Goal: Task Accomplishment & Management: Complete application form

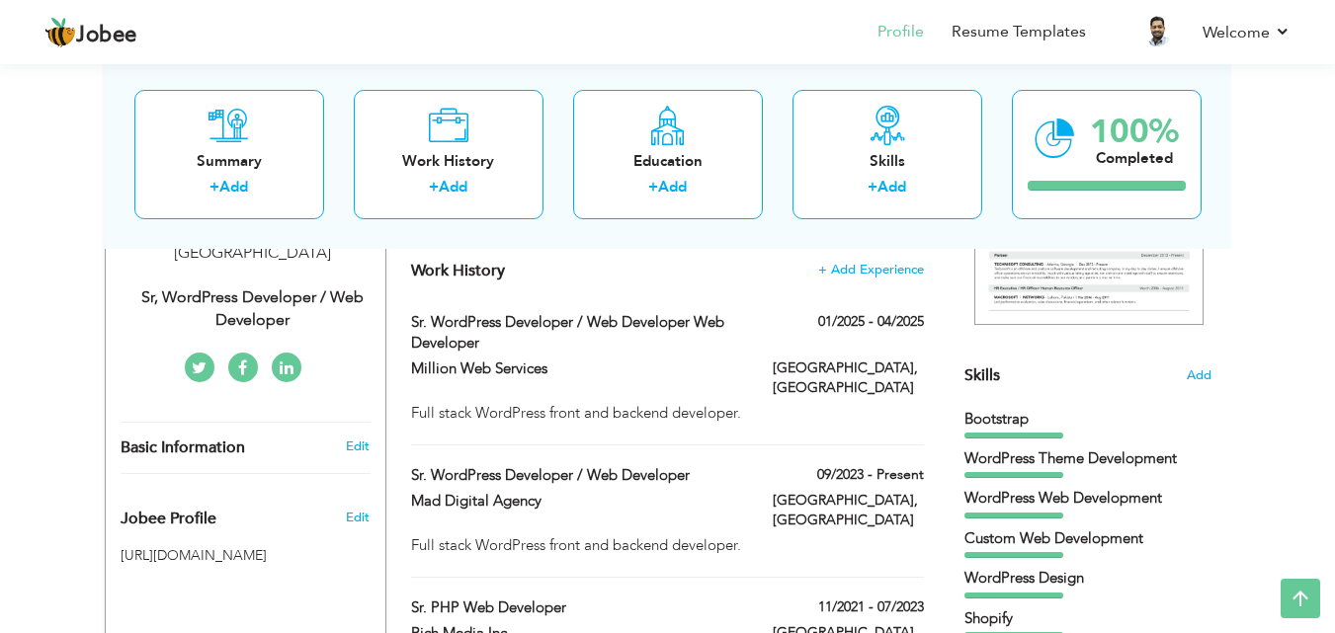
drag, startPoint x: 638, startPoint y: 459, endPoint x: 642, endPoint y: 429, distance: 30.9
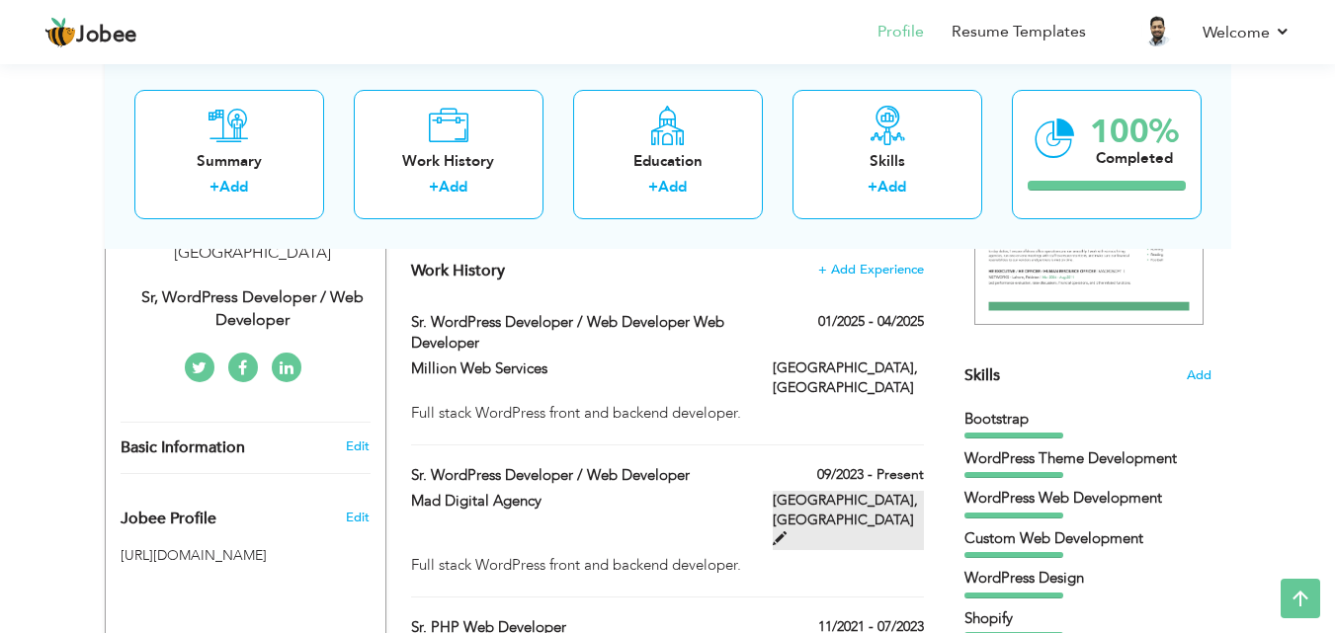
click at [786, 532] on span at bounding box center [780, 539] width 14 height 14
type input "Sr. WordPress Developer / Web Developer"
type input "Mad Digital Agency"
type input "09/2023"
type input "[GEOGRAPHIC_DATA]"
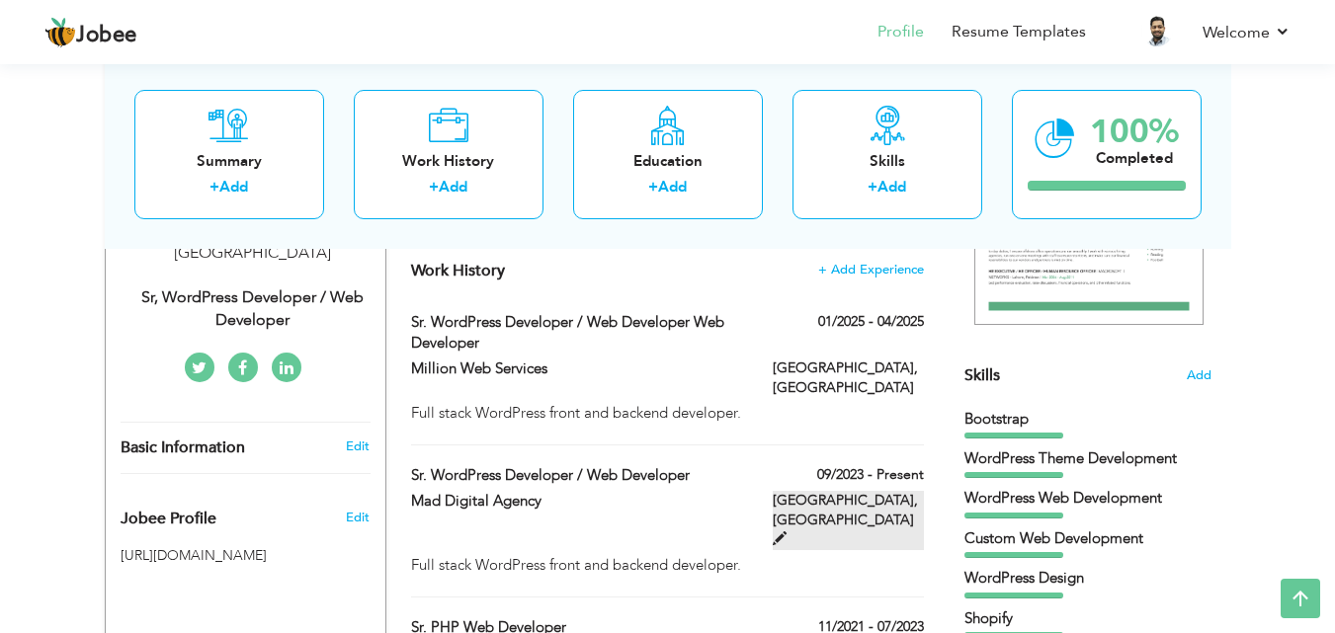
type input "[GEOGRAPHIC_DATA]"
checkbox input "true"
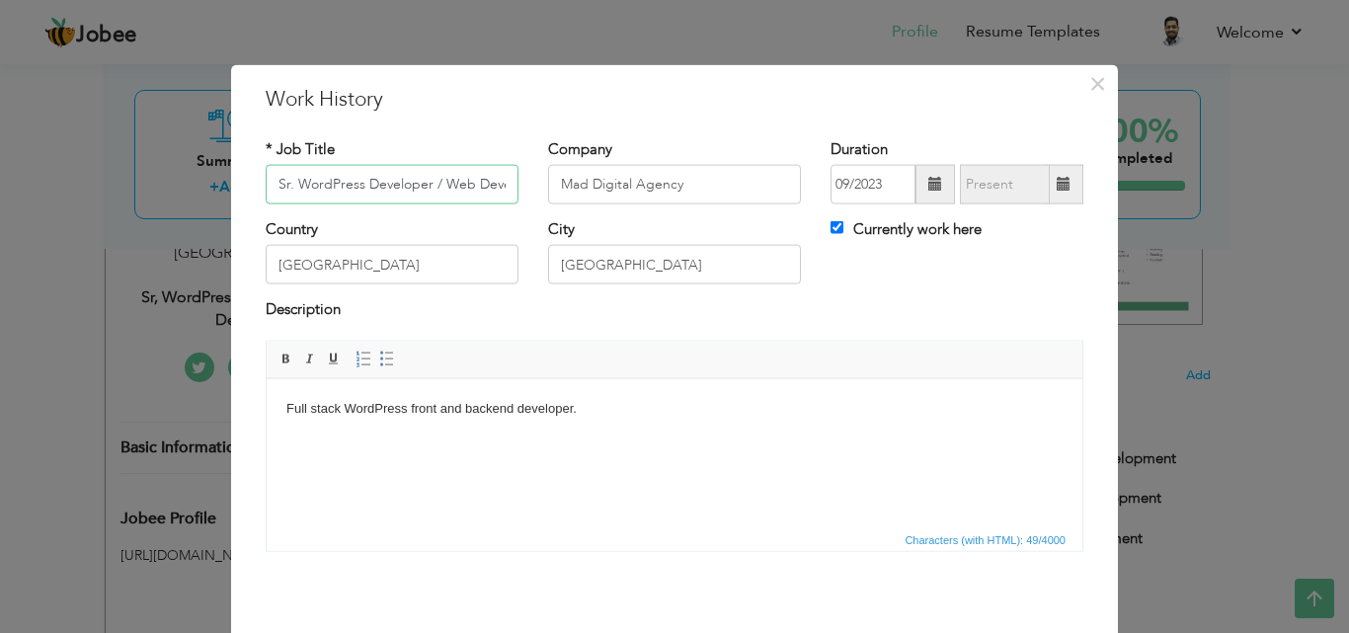
scroll to position [0, 34]
click at [940, 185] on span at bounding box center [936, 185] width 40 height 40
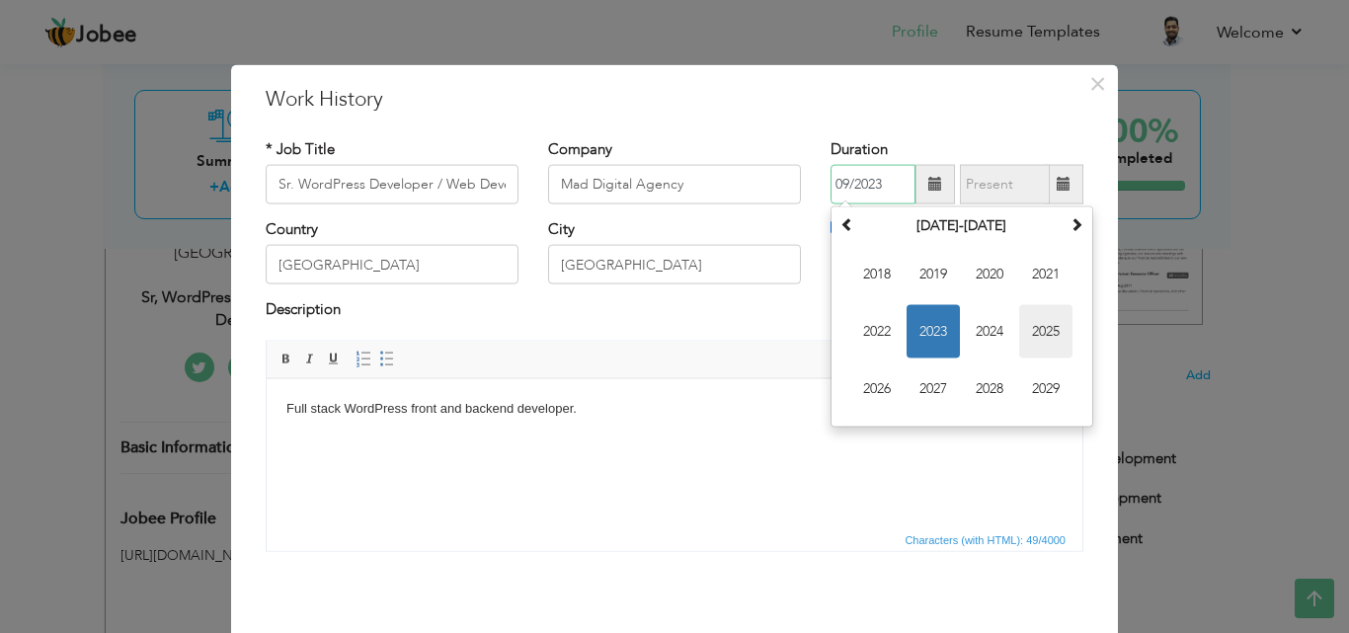
click at [1051, 338] on span "2025" at bounding box center [1046, 331] width 53 height 53
click at [865, 274] on span "Jan" at bounding box center [877, 274] width 53 height 53
type input "01/2025"
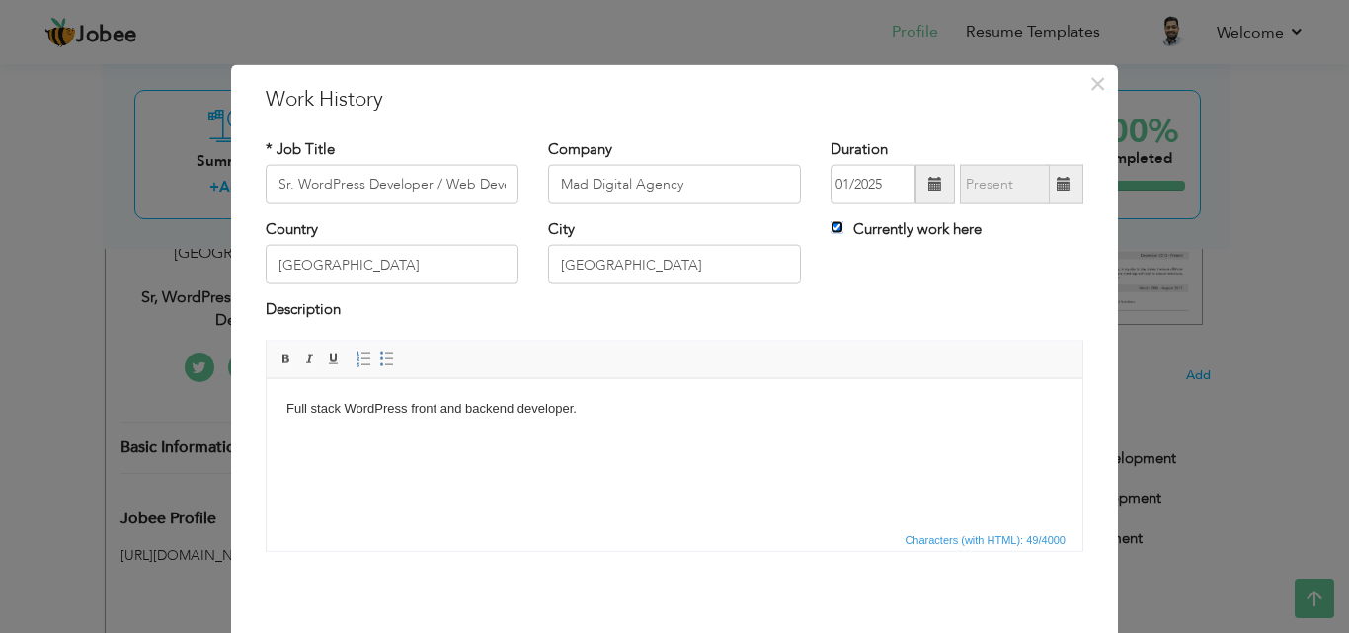
click at [831, 223] on input "Currently work here" at bounding box center [837, 227] width 13 height 13
checkbox input "false"
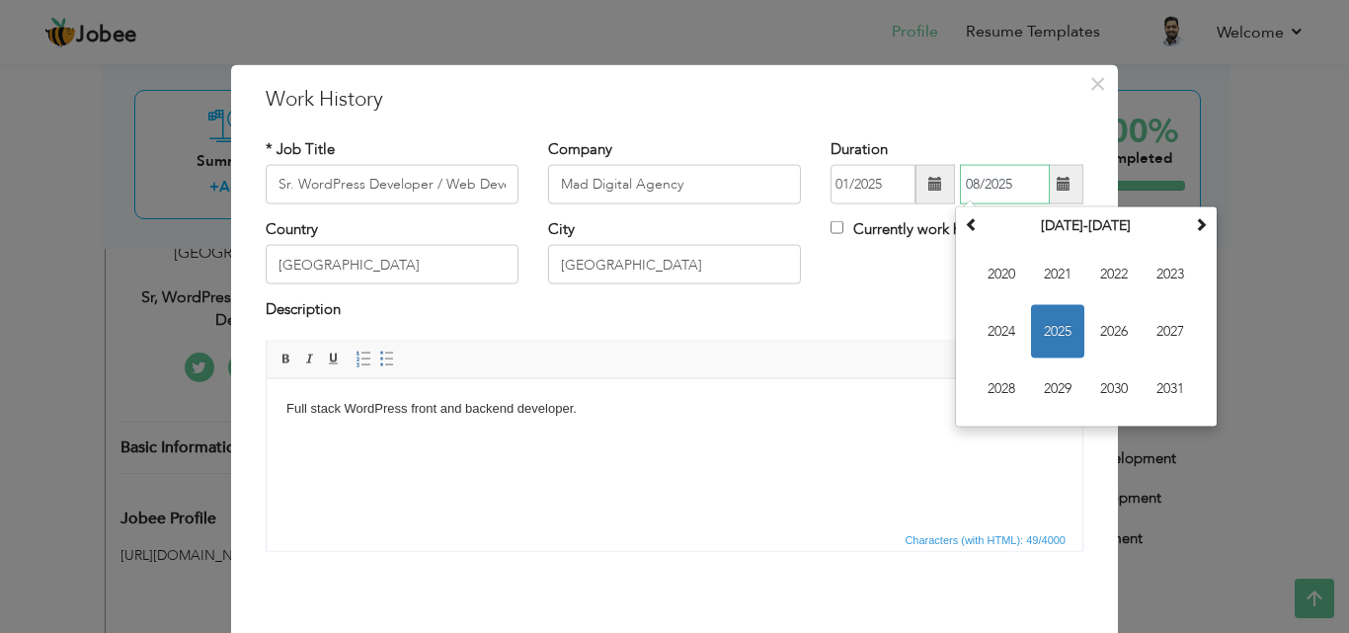
click at [1040, 190] on input "08/2025" at bounding box center [1005, 185] width 90 height 40
click at [1055, 333] on span "2025" at bounding box center [1057, 331] width 53 height 53
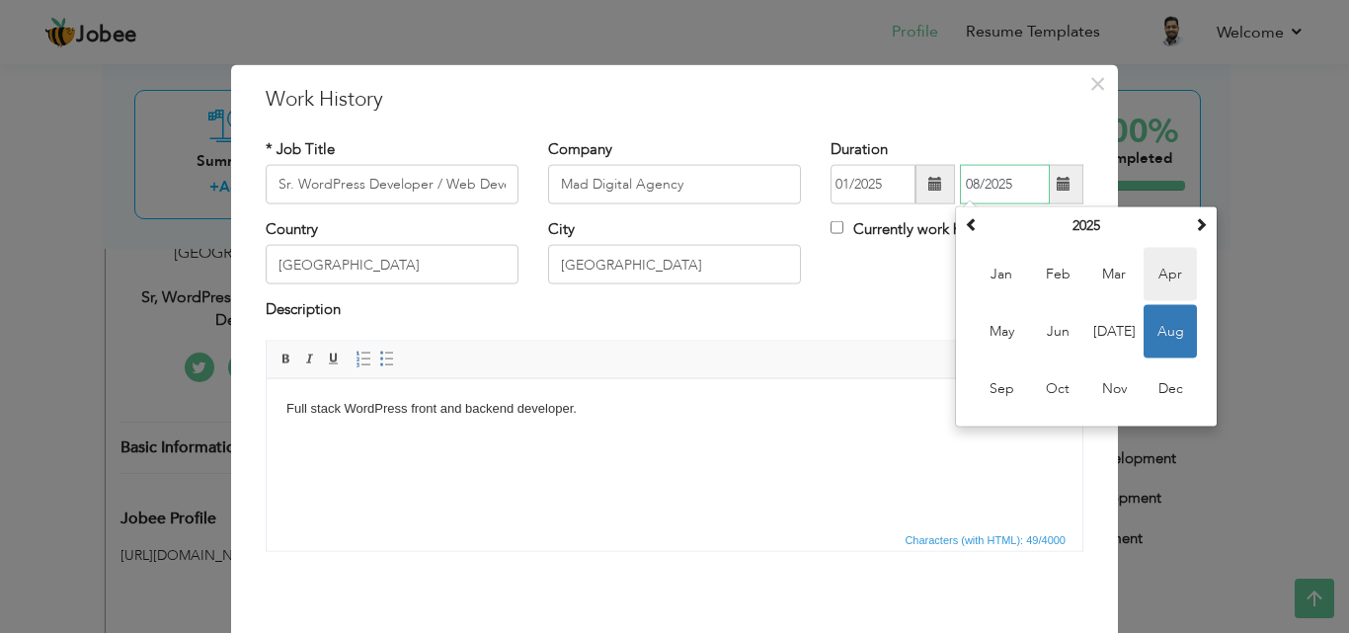
click at [1150, 274] on span "Apr" at bounding box center [1170, 274] width 53 height 53
type input "04/2025"
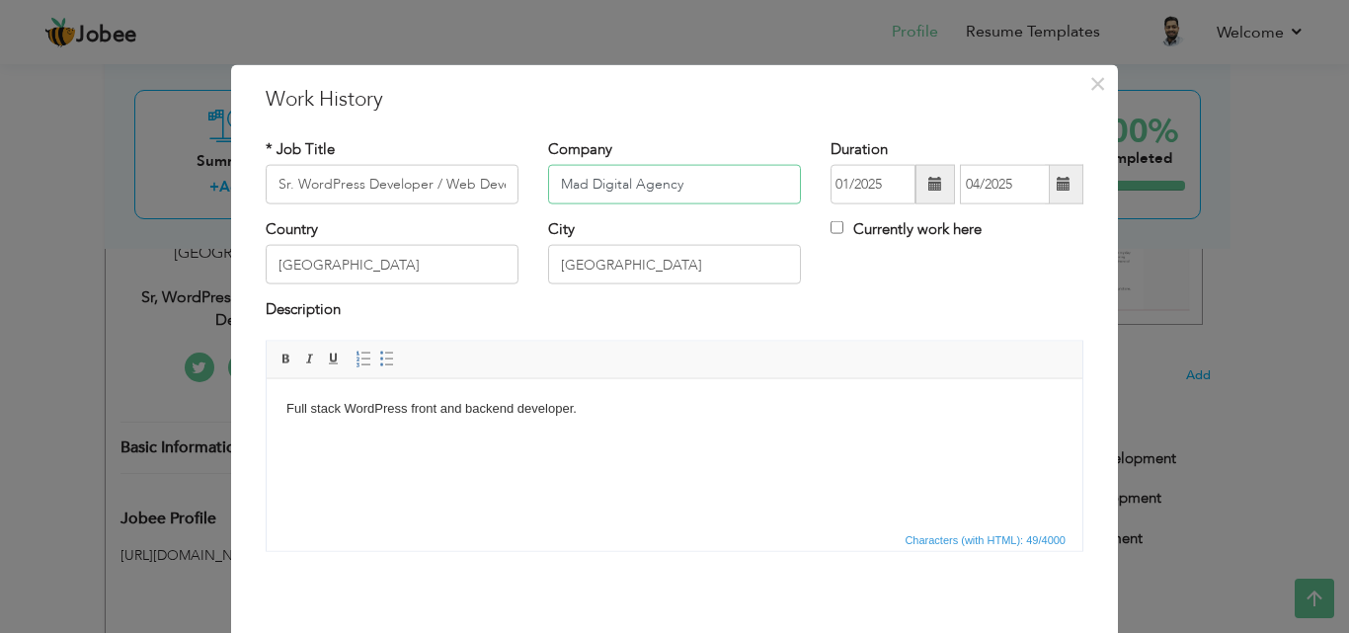
click at [737, 193] on input "Mad Digital Agency" at bounding box center [674, 185] width 253 height 40
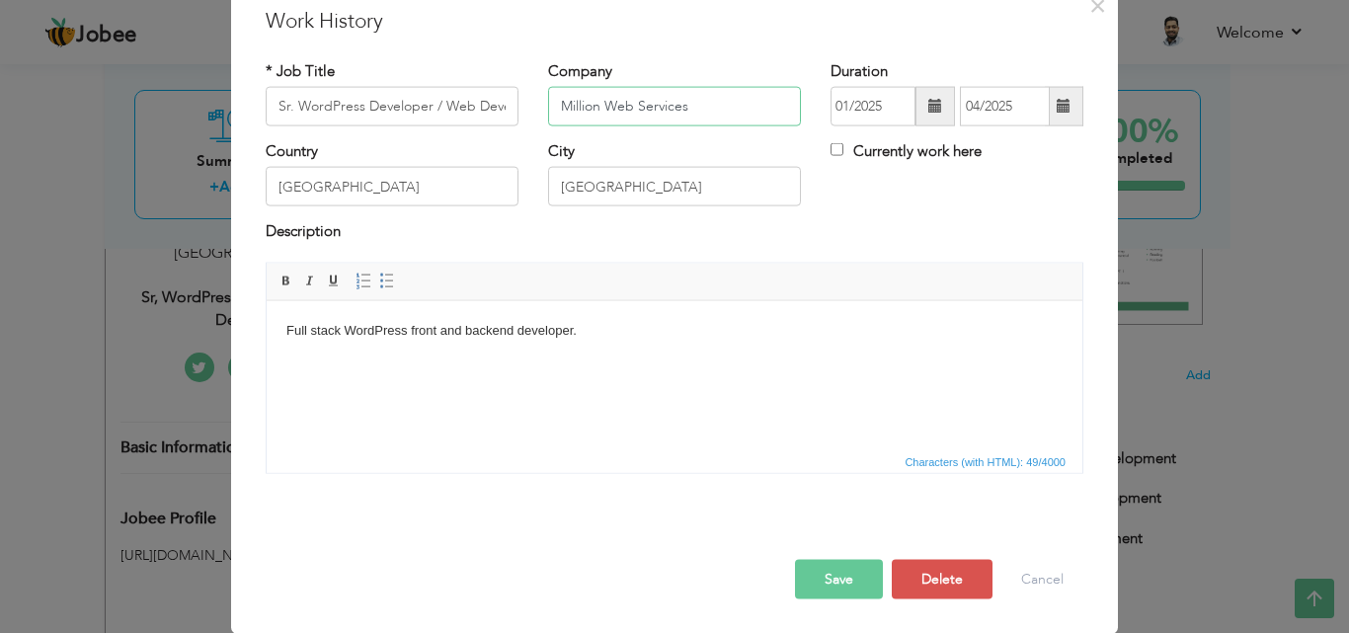
type input "Million Web Services"
click at [831, 585] on button "Save" at bounding box center [839, 579] width 88 height 40
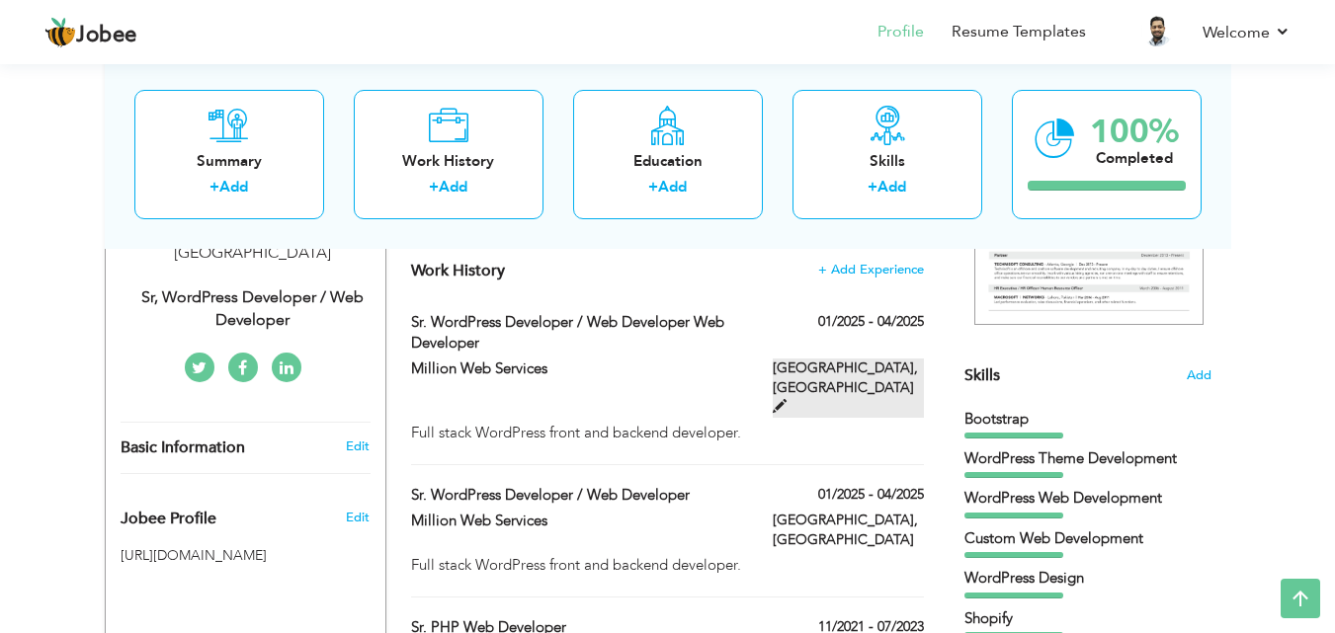
click at [786, 399] on span at bounding box center [780, 406] width 14 height 14
type input "Sr. WordPress Developer / Web Developer Web Developer"
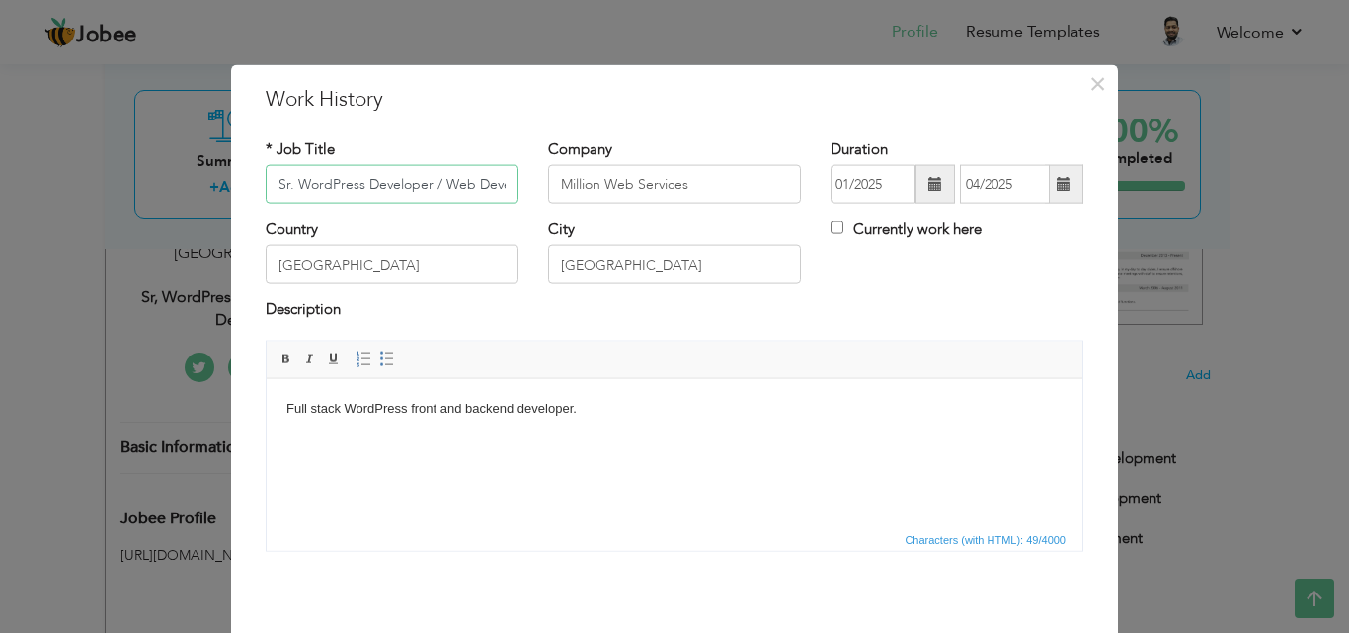
scroll to position [0, 134]
click at [860, 193] on input "01/2025" at bounding box center [873, 185] width 85 height 40
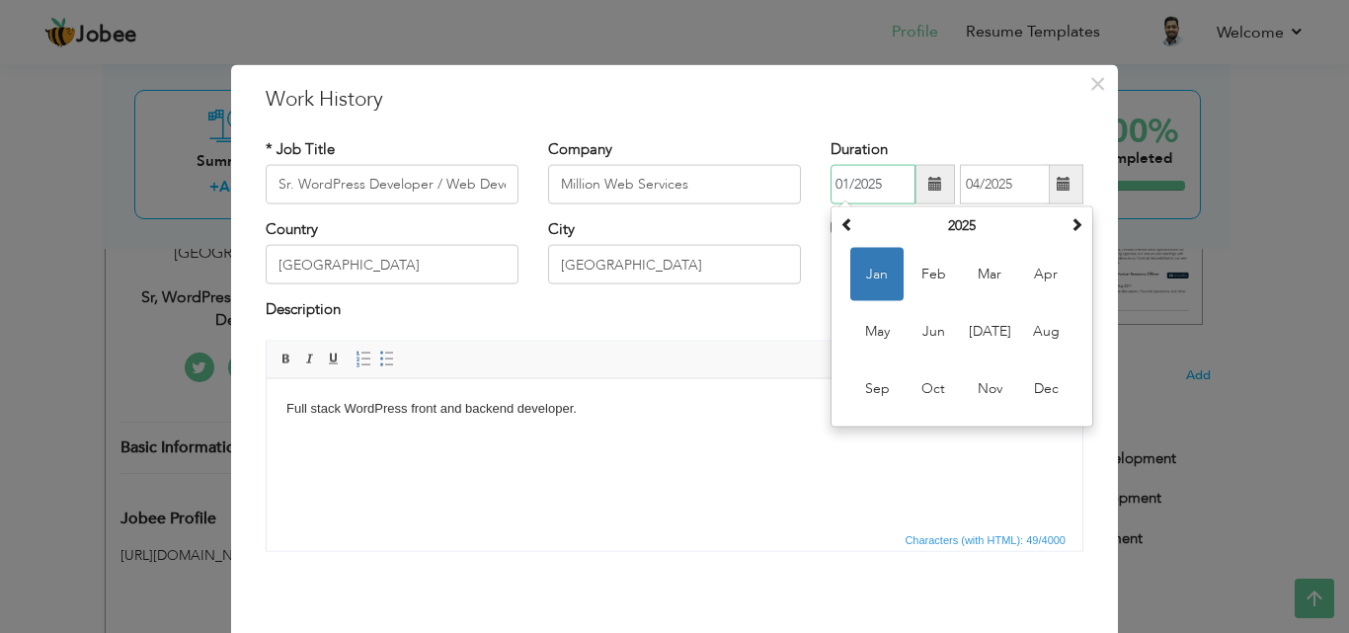
click at [844, 181] on input "01/2025" at bounding box center [873, 185] width 85 height 40
click at [841, 219] on span at bounding box center [848, 224] width 14 height 14
click at [868, 390] on span "Sep" at bounding box center [877, 389] width 53 height 53
type input "09/2023"
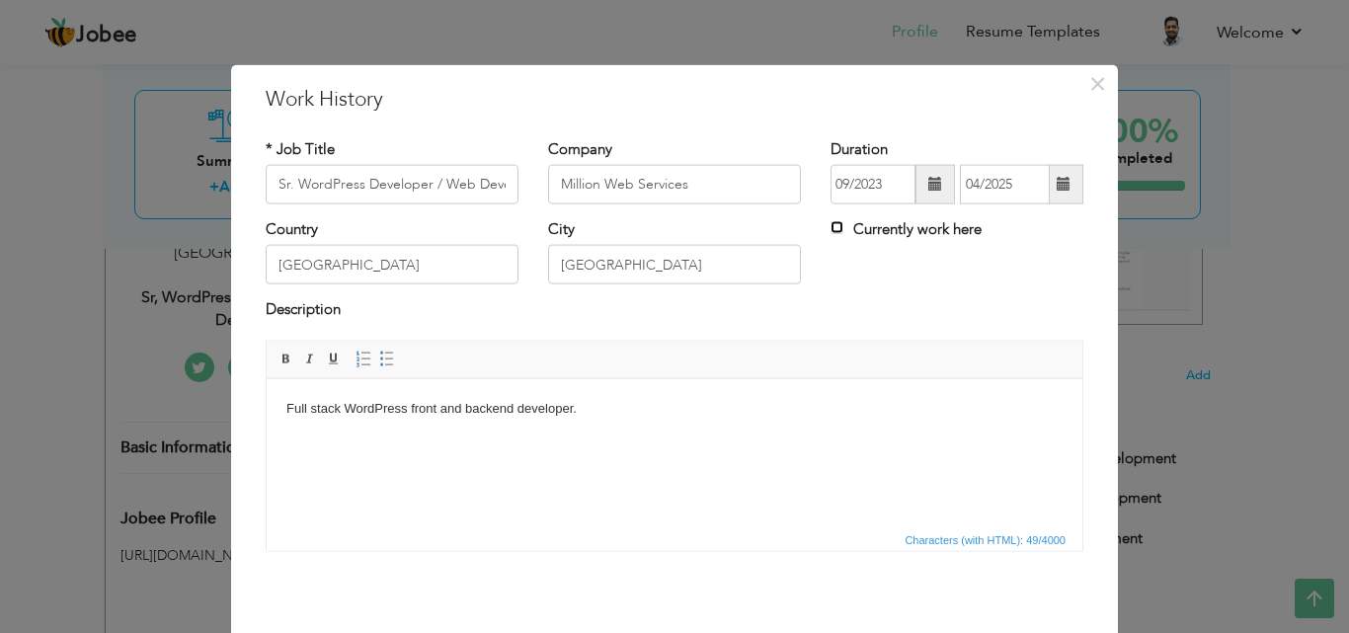
click at [834, 227] on input "Currently work here" at bounding box center [837, 227] width 13 height 13
checkbox input "true"
click at [695, 183] on input "Million Web Services" at bounding box center [674, 185] width 253 height 40
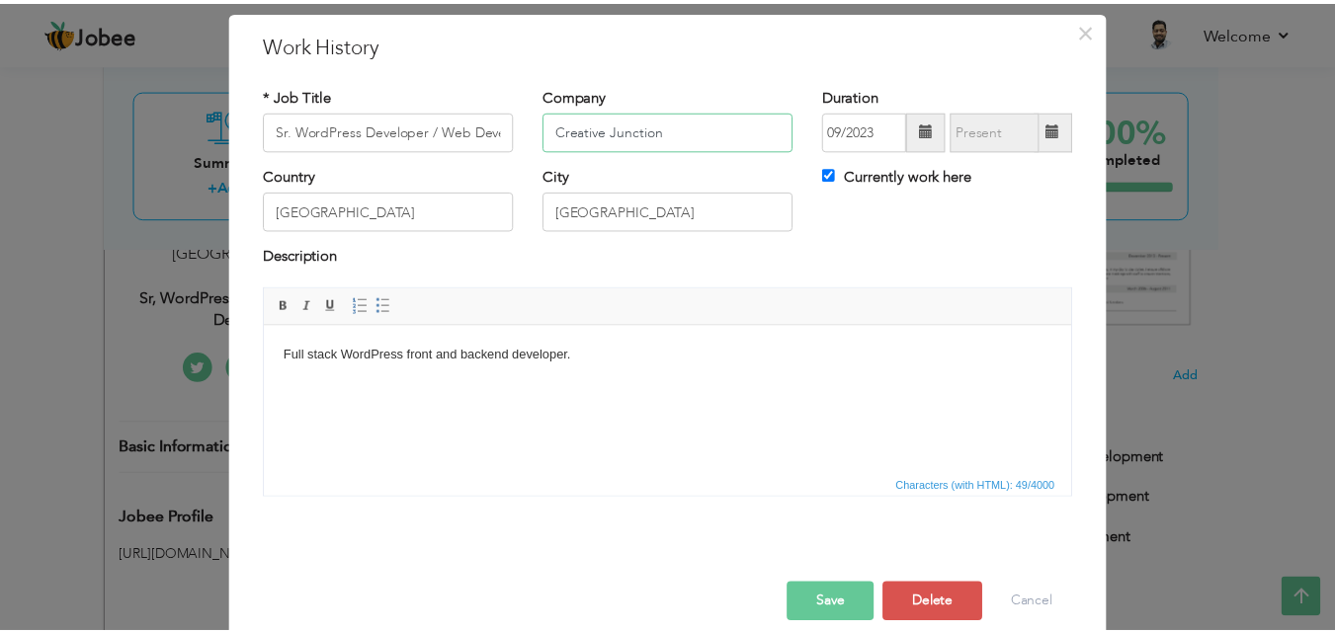
scroll to position [78, 0]
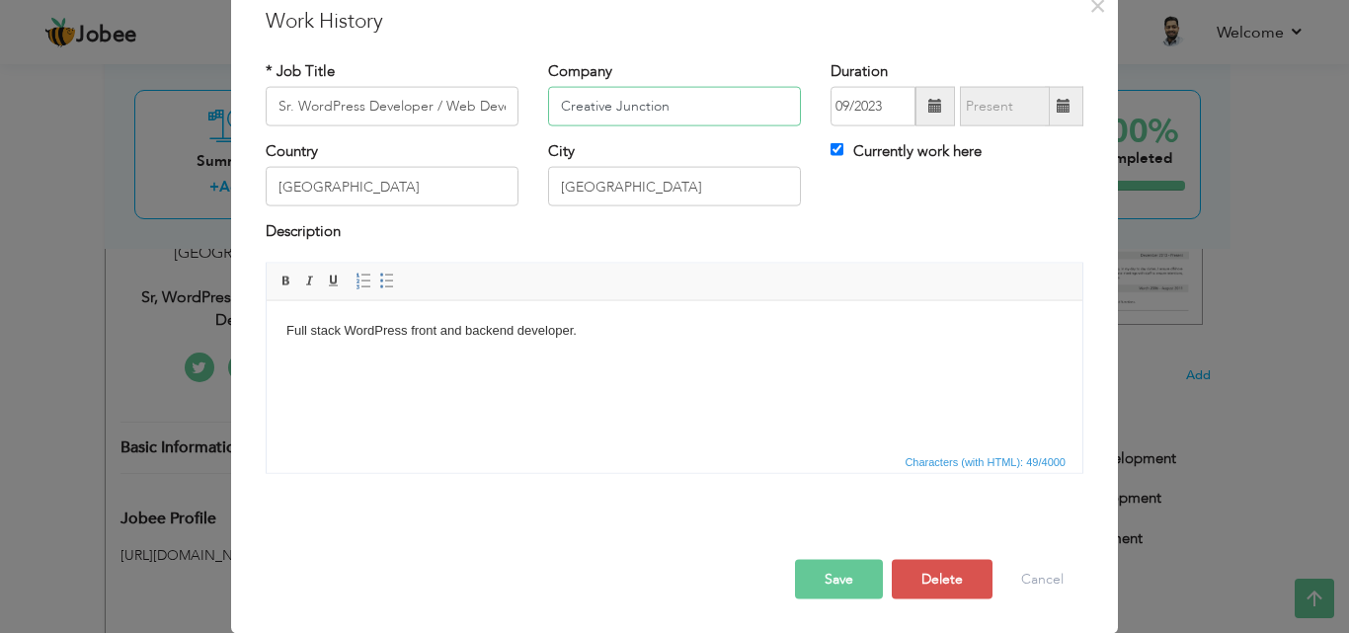
type input "Creative Junction"
click at [834, 566] on button "Save" at bounding box center [839, 579] width 88 height 40
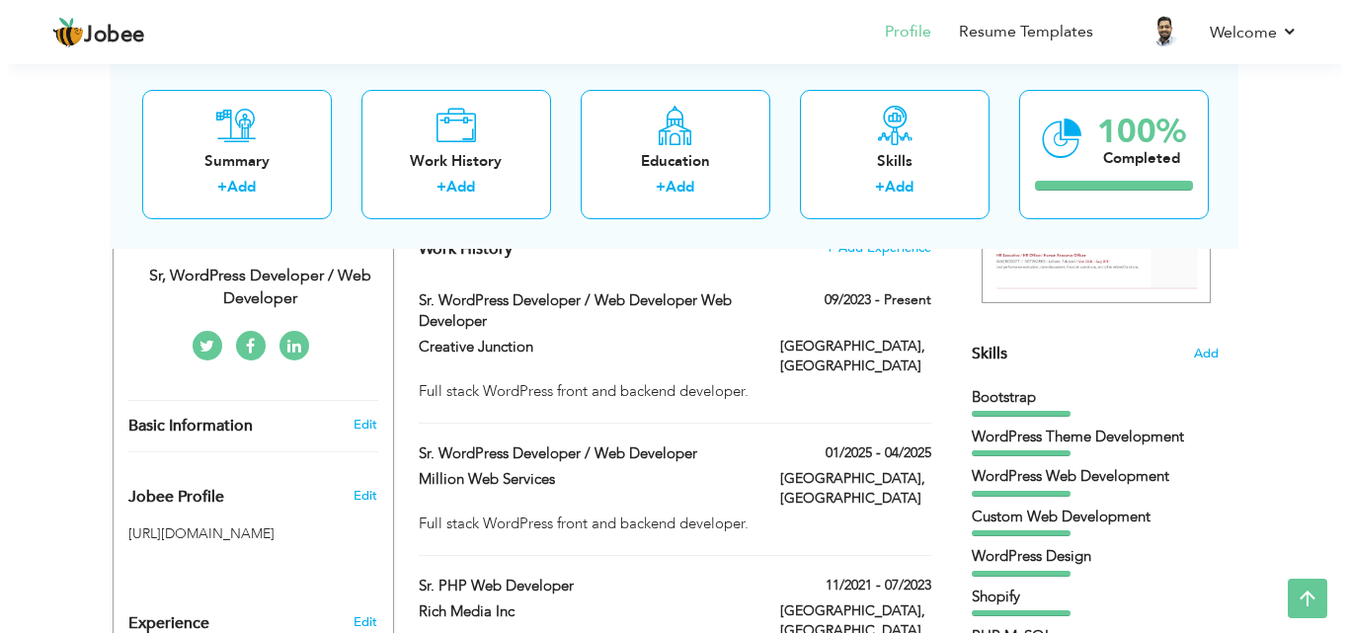
scroll to position [395, 0]
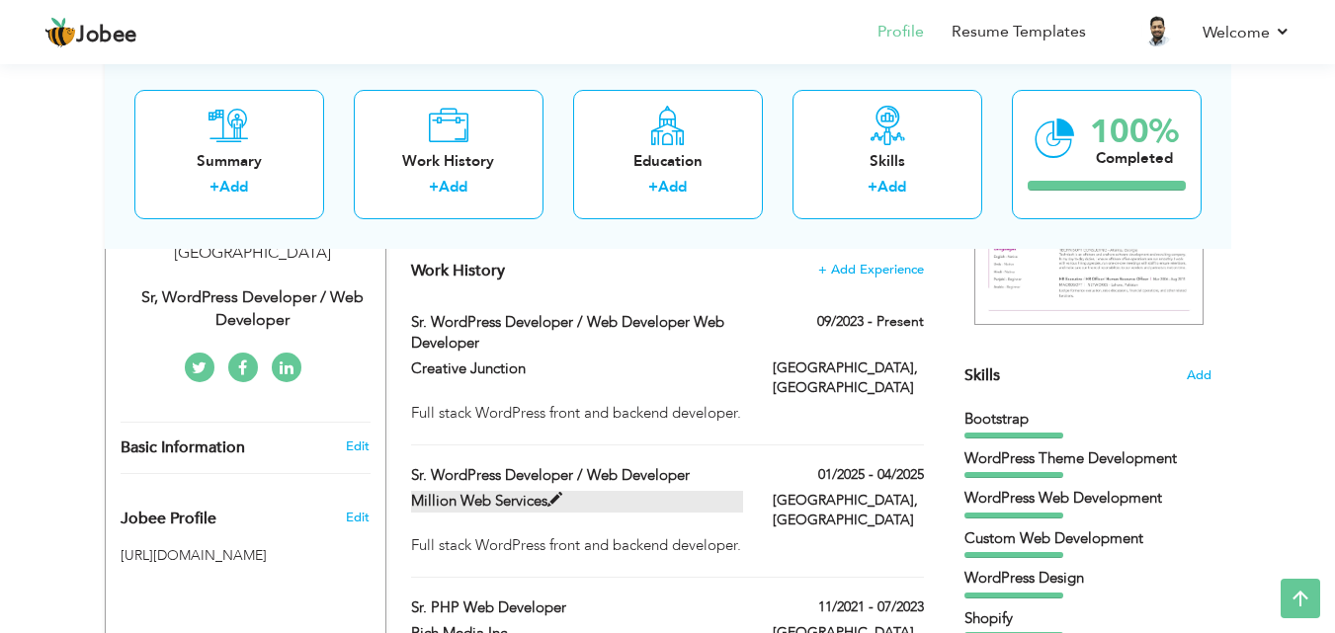
click at [558, 493] on span at bounding box center [554, 500] width 15 height 15
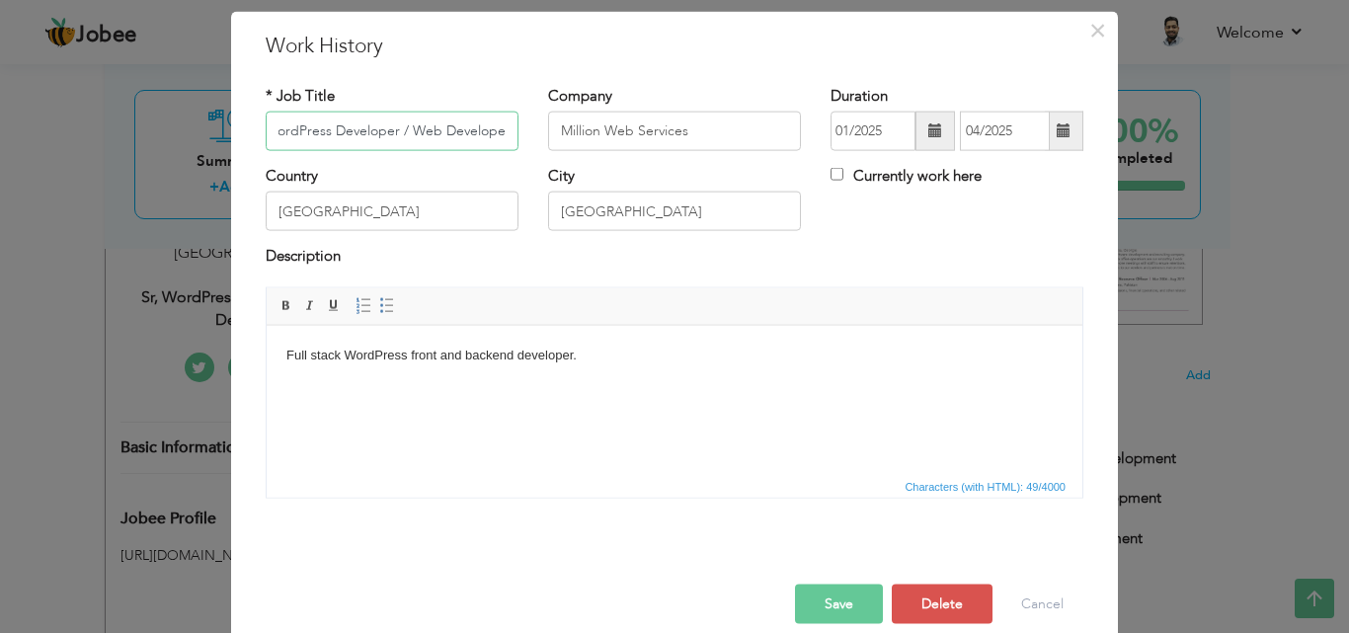
scroll to position [78, 0]
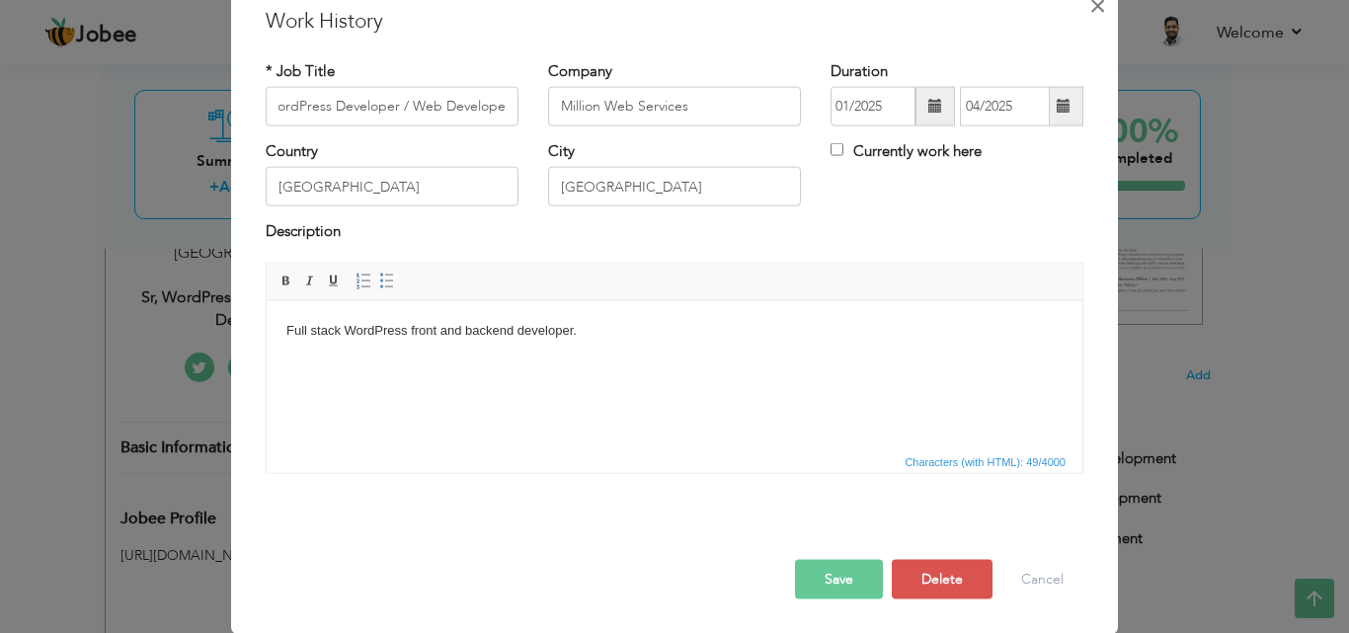
click at [1091, 13] on span "×" at bounding box center [1098, 5] width 17 height 36
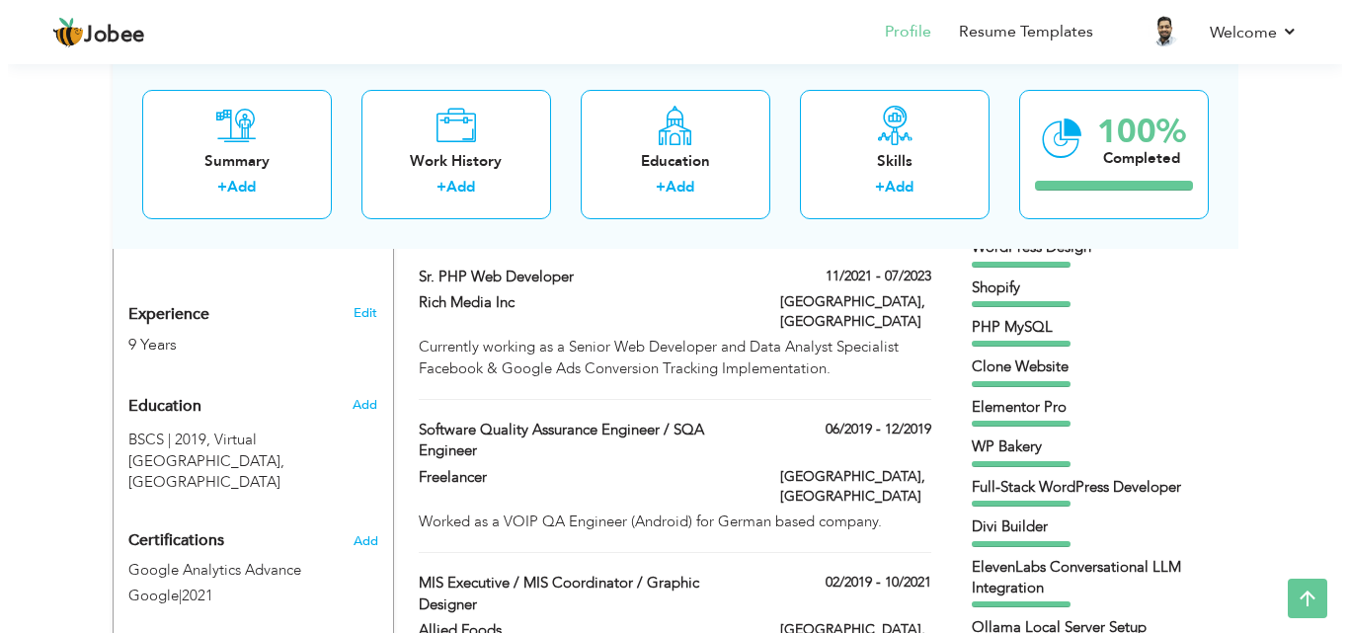
scroll to position [692, 0]
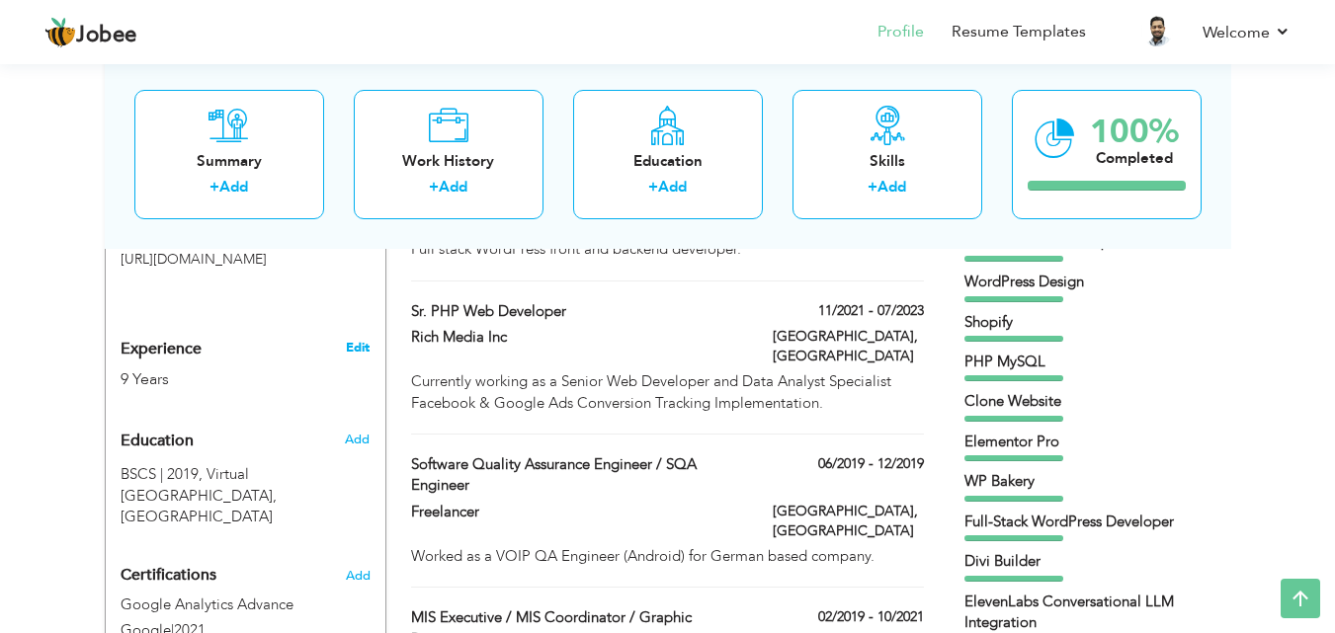
click at [351, 339] on link "Edit" at bounding box center [358, 348] width 24 height 18
type input "Muhammad"
type input "Shahbaz"
type input "+92 301 494 7433"
select select "number:166"
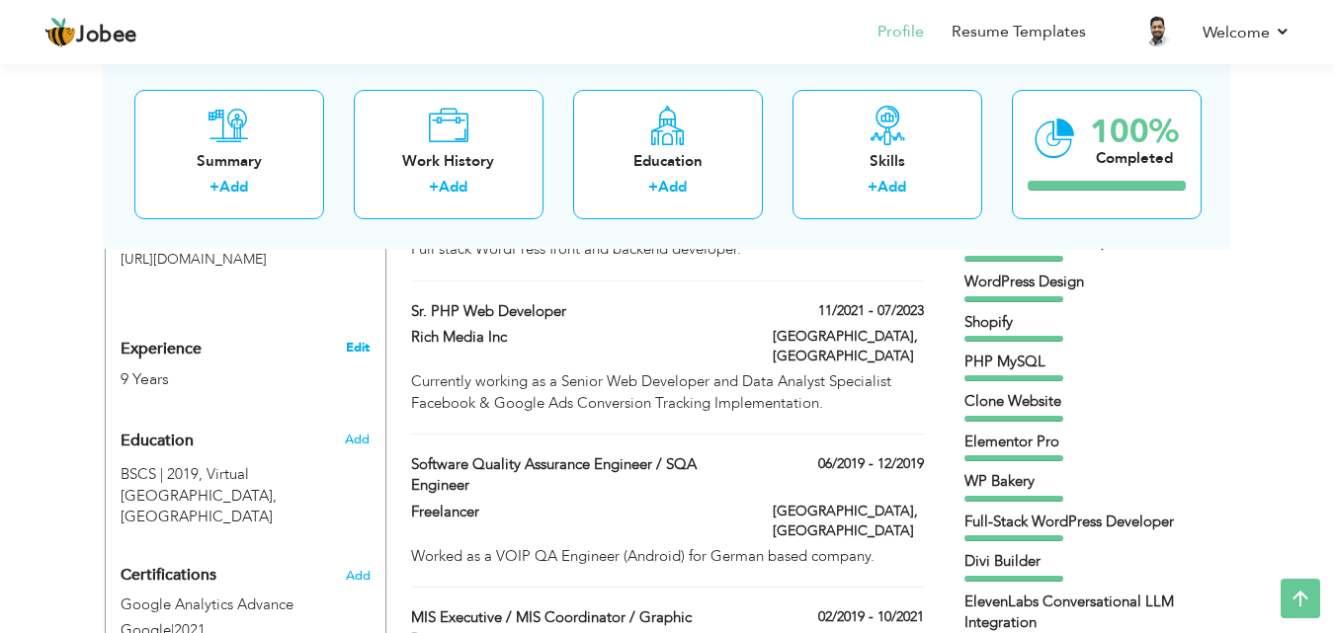
type input "Lahore"
select select "number:11"
type input "Sr, WordPress Developer / Web Developer"
type input "https://www.linkedin.com/in/mshahbazsiddiqui/"
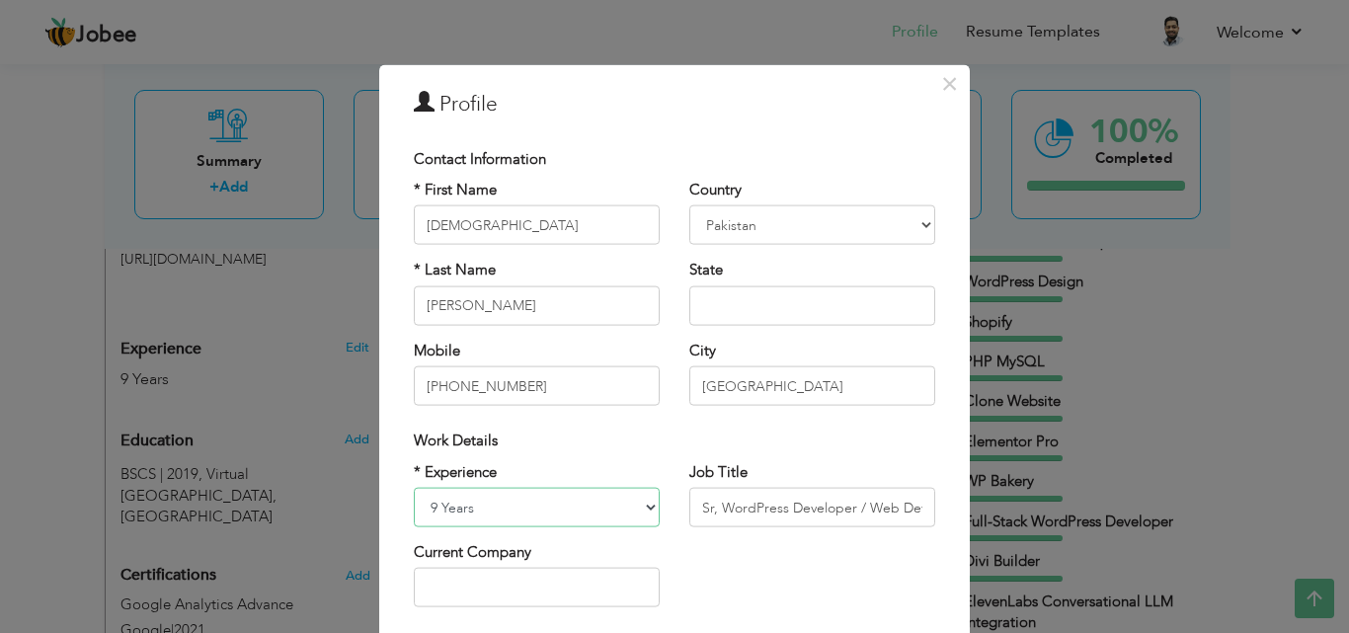
click at [541, 507] on select "Entry Level Less than 1 Year 1 Year 2 Years 3 Years 4 Years 5 Years 6 Years 7 Y…" at bounding box center [537, 508] width 246 height 40
select select "number:12"
click at [414, 488] on select "Entry Level Less than 1 Year 1 Year 2 Years 3 Years 4 Years 5 Years 6 Years 7 Y…" at bounding box center [537, 508] width 246 height 40
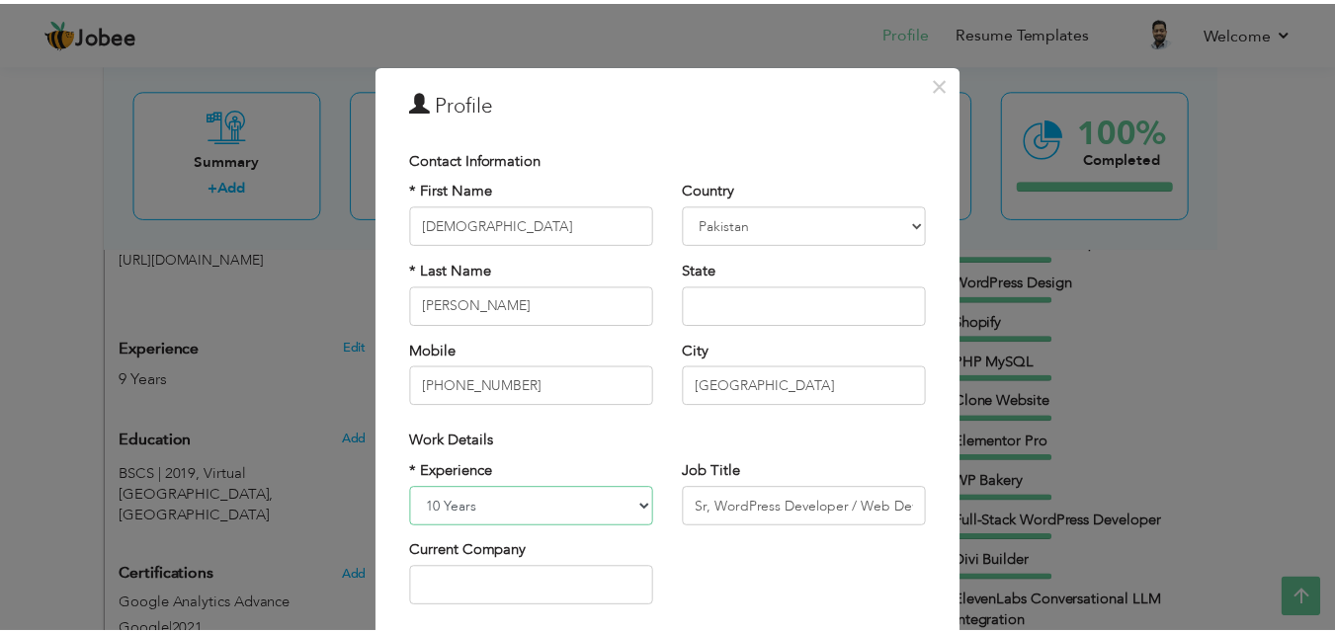
scroll to position [258, 0]
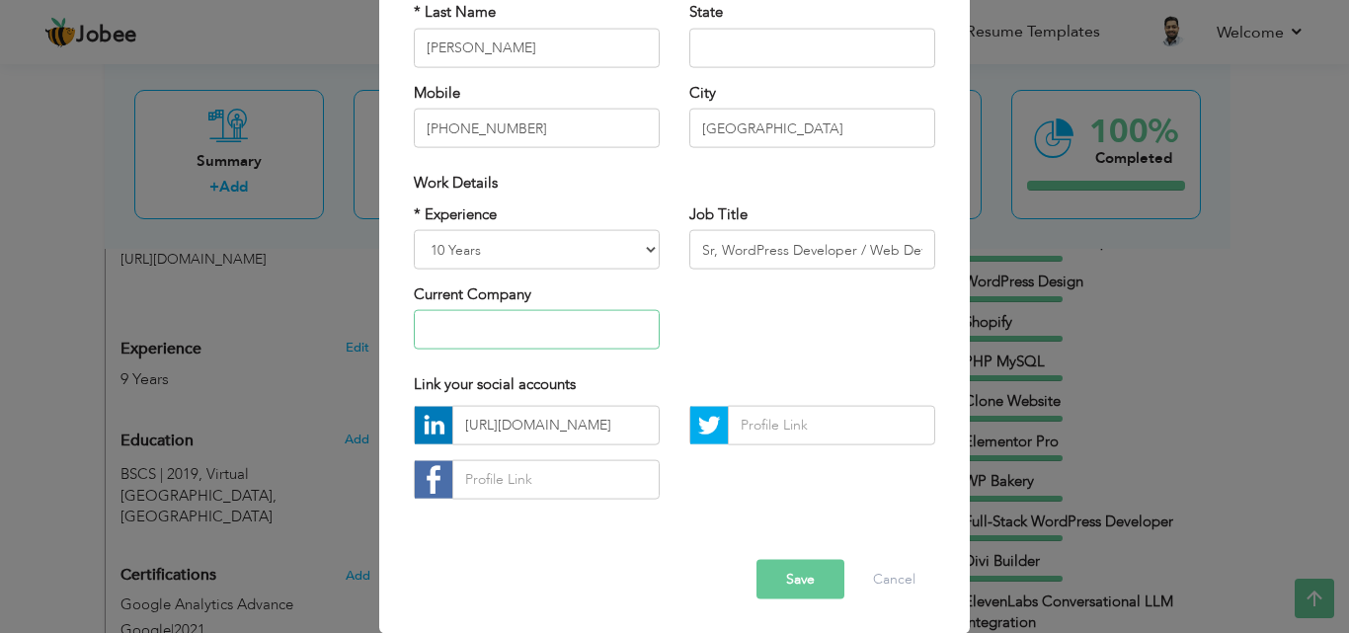
click at [543, 330] on input "text" at bounding box center [537, 330] width 246 height 40
type input "Creative Junction"
click at [797, 586] on button "Save" at bounding box center [801, 579] width 88 height 40
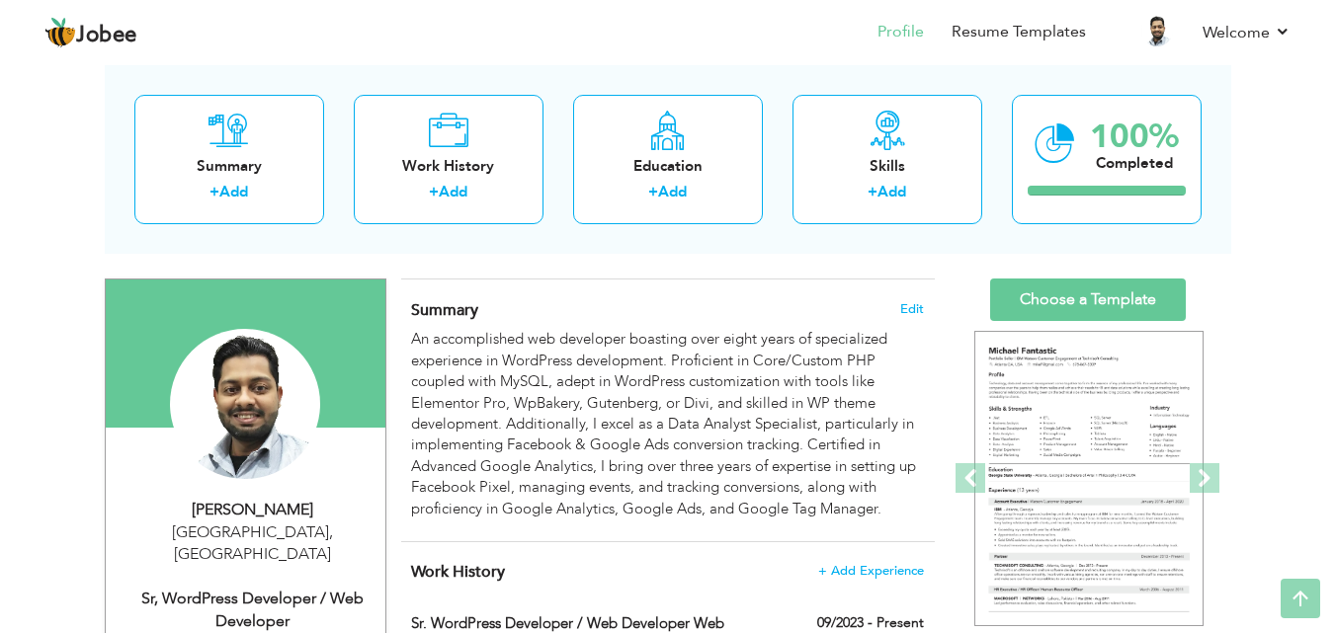
scroll to position [0, 0]
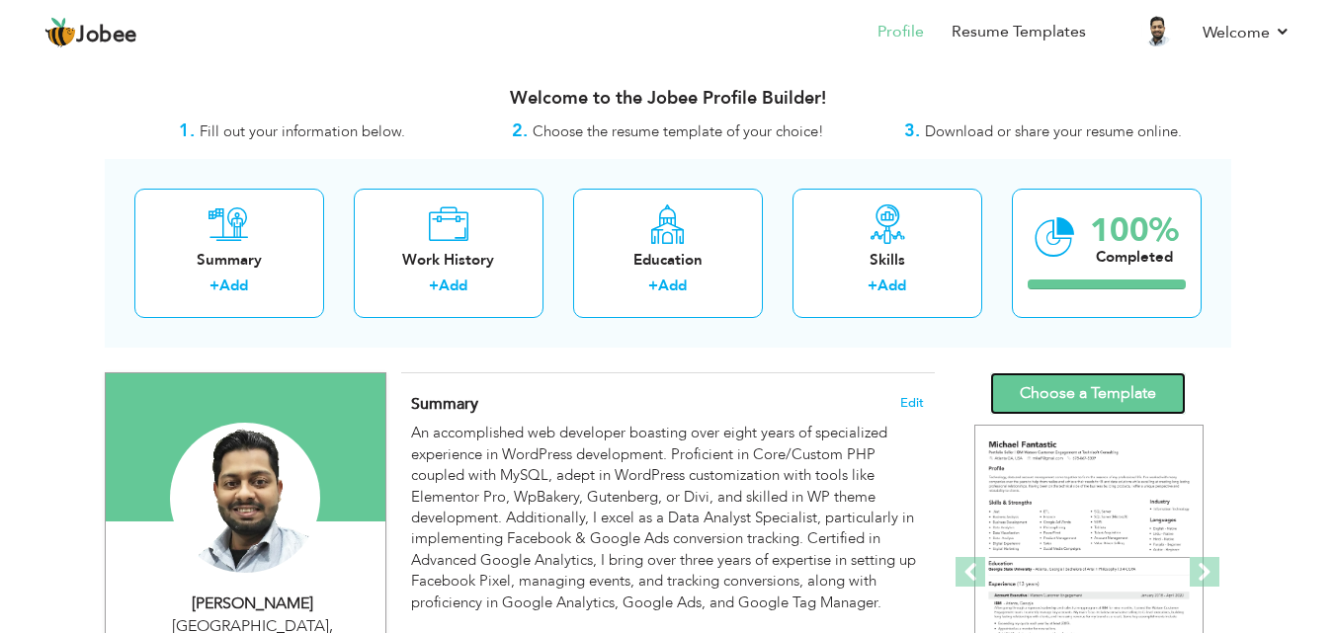
click at [1087, 394] on link "Choose a Template" at bounding box center [1088, 393] width 196 height 42
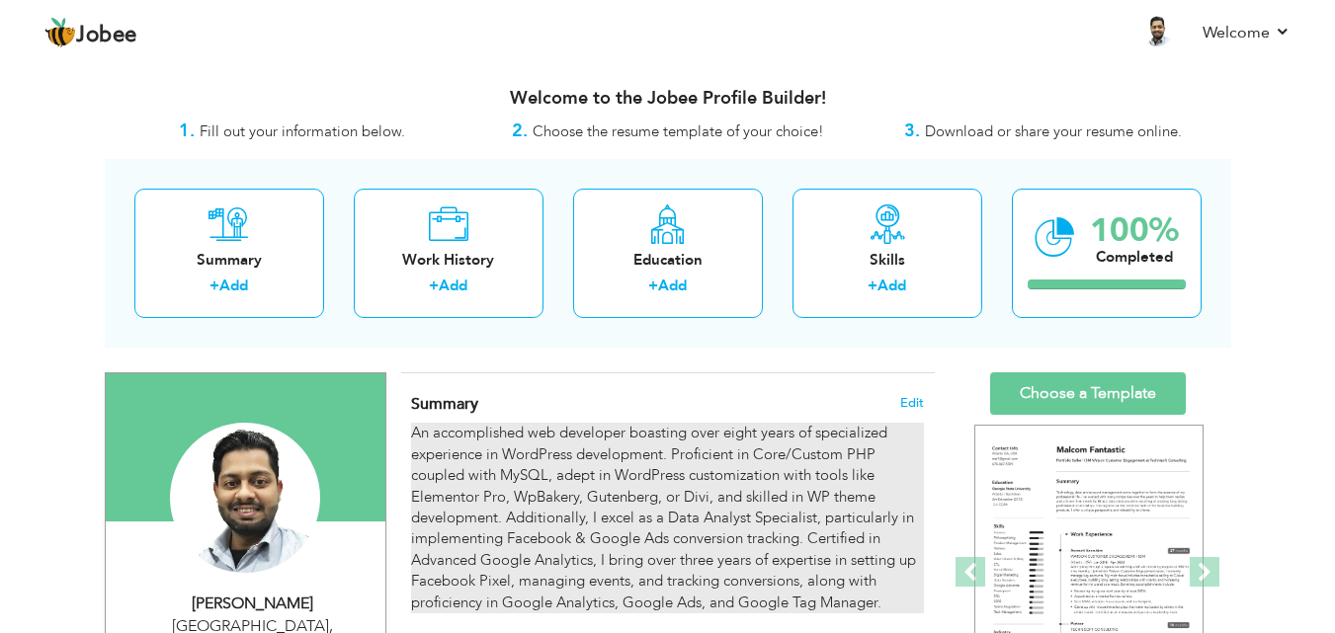
click at [700, 485] on div "An accomplished web developer boasting over eight years of specialized experien…" at bounding box center [667, 518] width 512 height 191
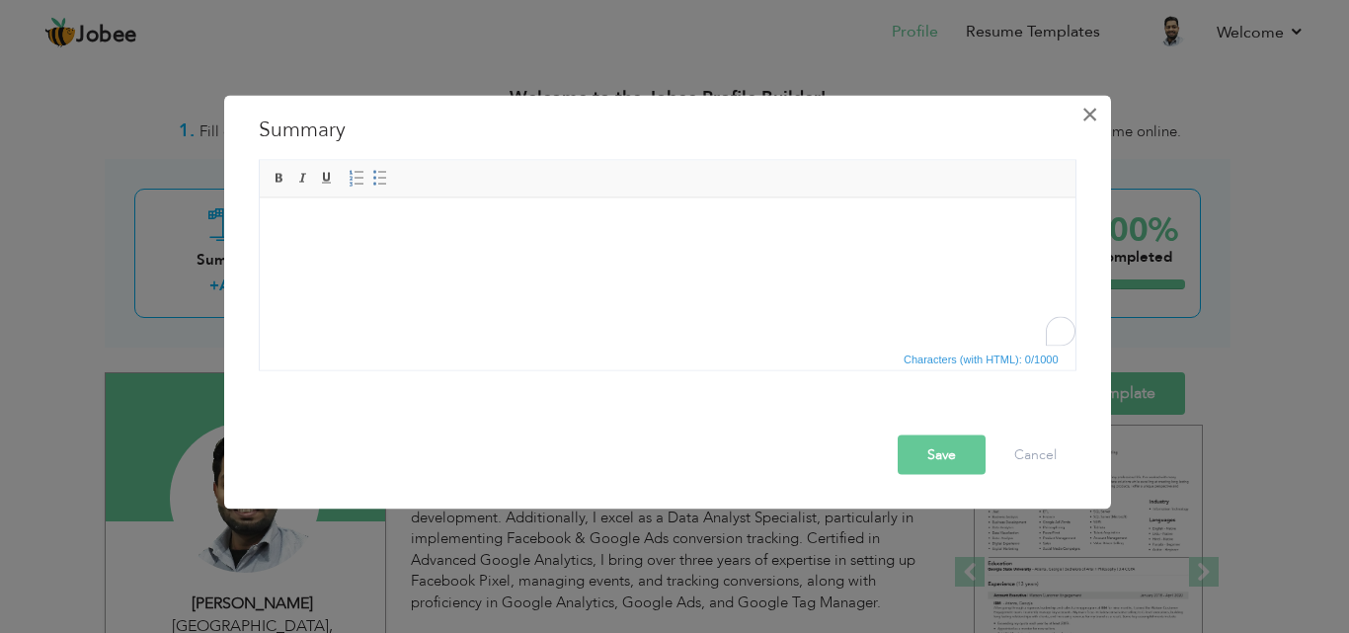
click at [1087, 114] on span "×" at bounding box center [1090, 114] width 17 height 36
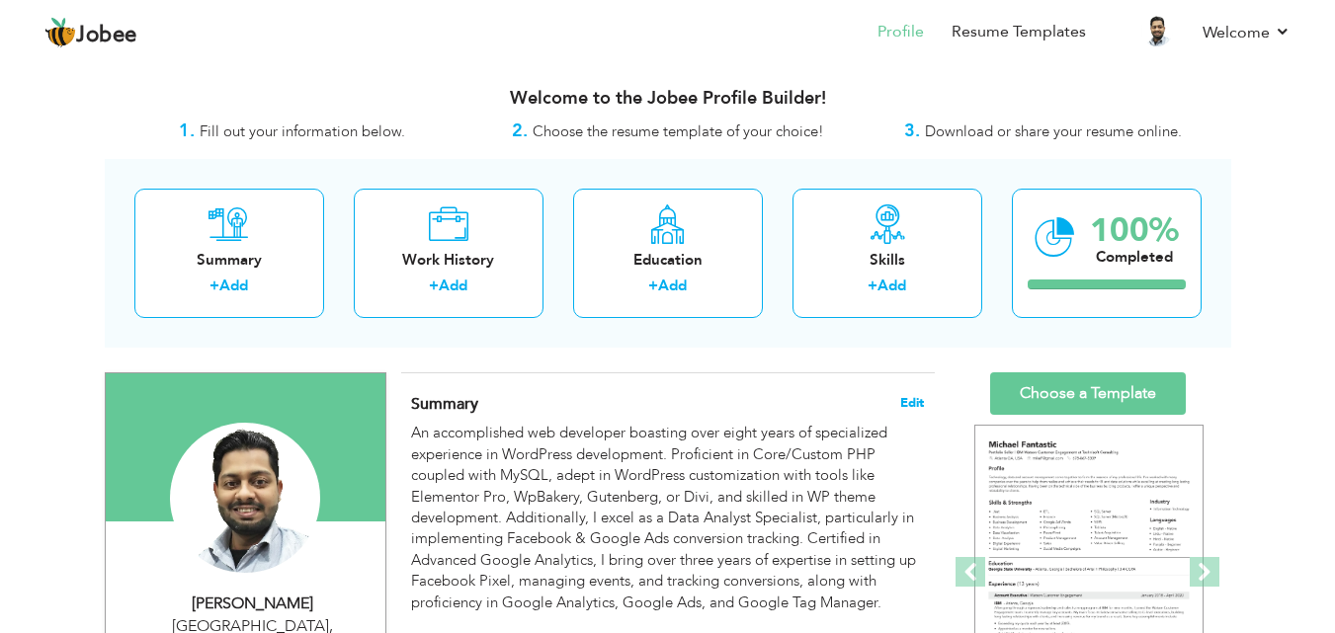
click at [917, 403] on span "Edit" at bounding box center [912, 403] width 24 height 14
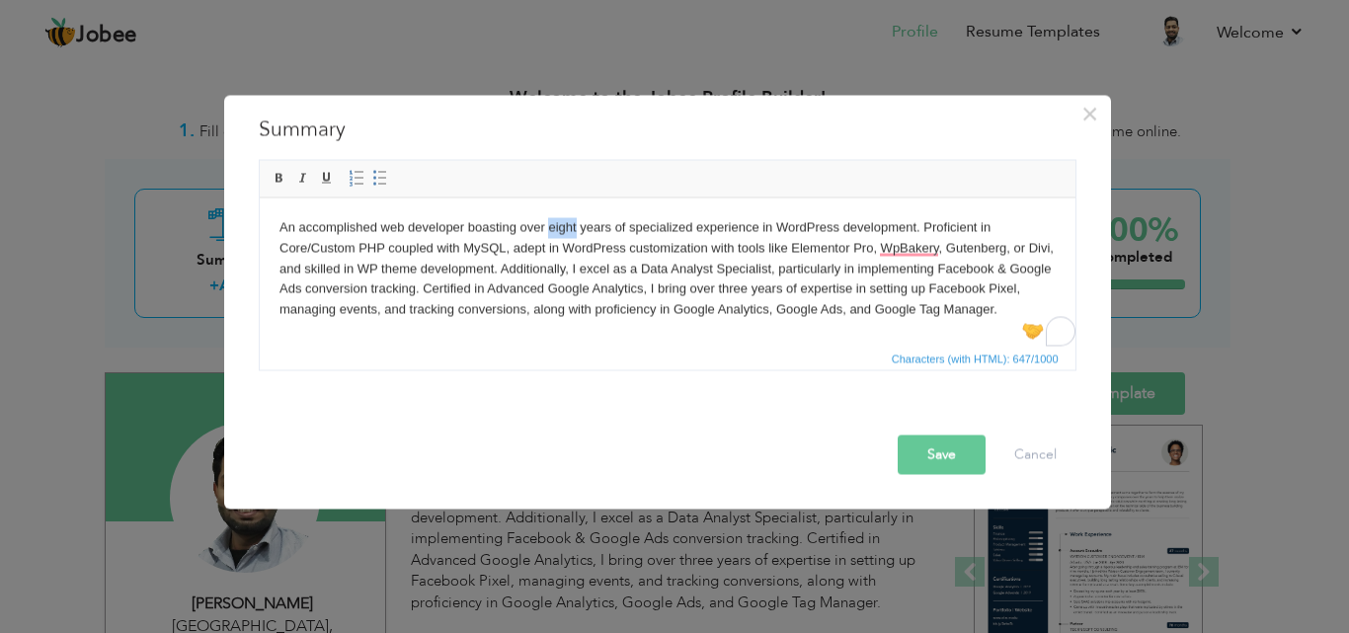
drag, startPoint x: 548, startPoint y: 221, endPoint x: 575, endPoint y: 229, distance: 27.8
click at [575, 229] on body "An accomplished web developer boasting over eight years of specialized experien…" at bounding box center [667, 268] width 777 height 103
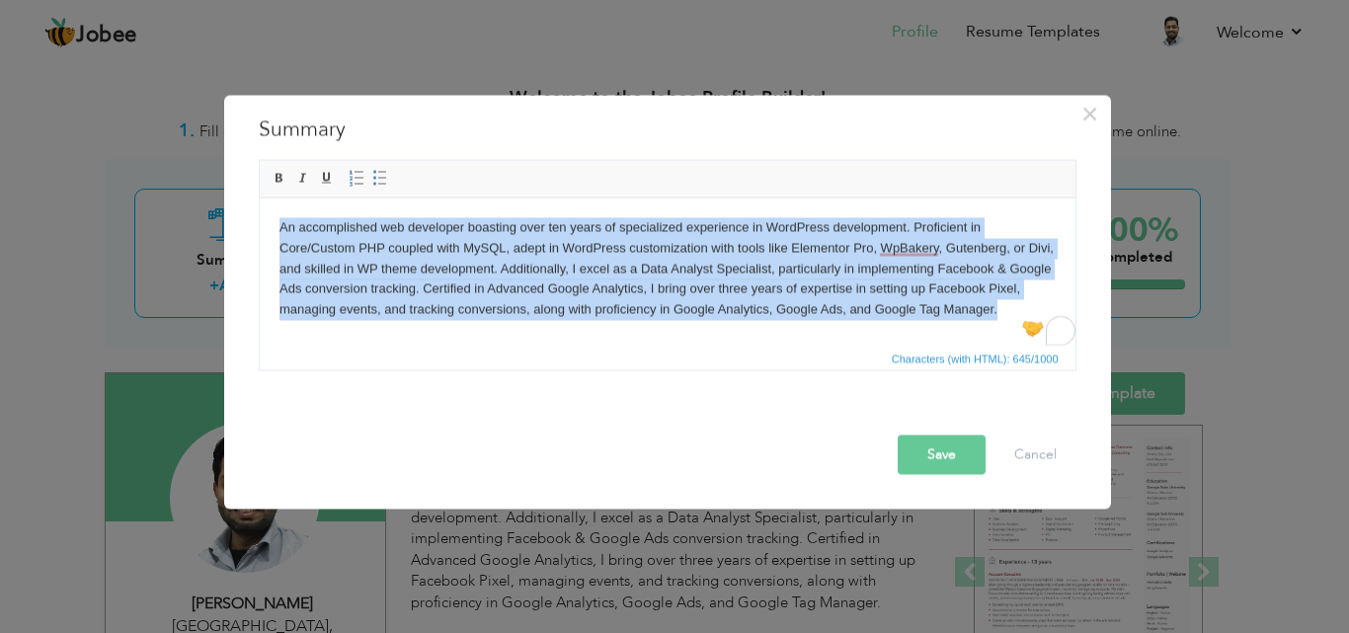
copy body "An accomplished web developer boasting over ten years of specialized experience…"
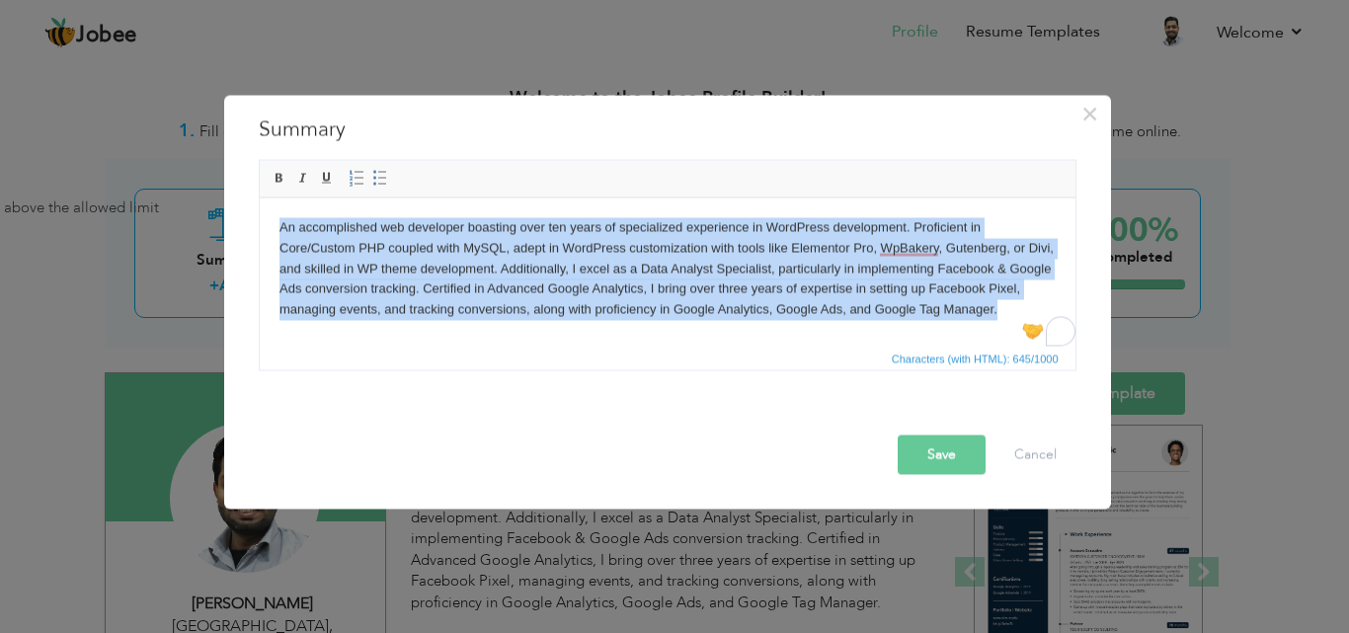
click at [560, 315] on body "An accomplished web developer boasting over ten years of specialized experience…" at bounding box center [667, 268] width 777 height 103
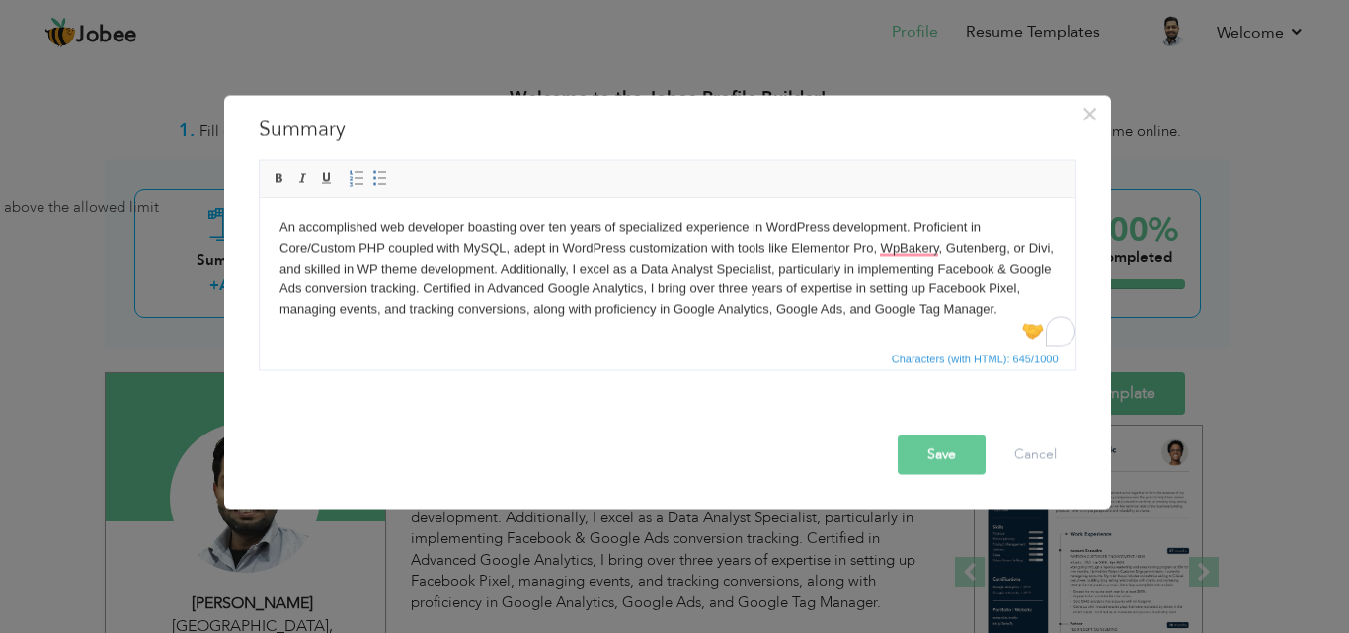
click at [599, 326] on html "An accomplished web developer boasting over ten years of specialized experience…" at bounding box center [667, 269] width 816 height 142
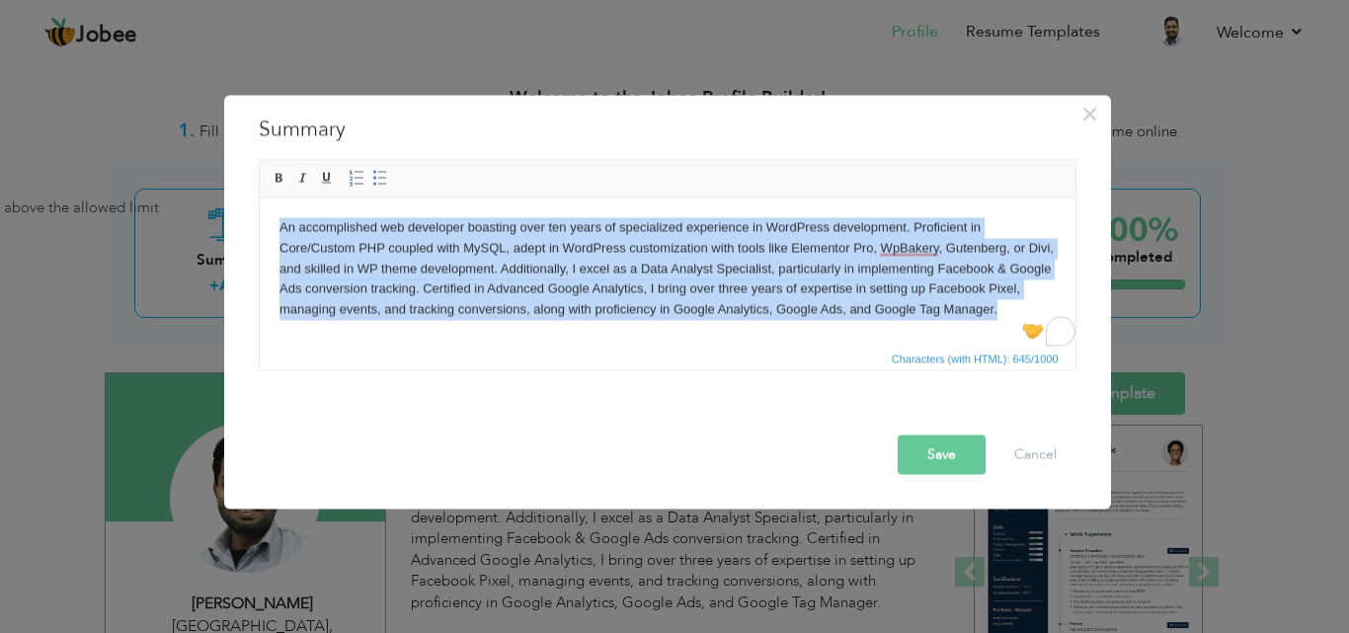
click at [599, 326] on html "An accomplished web developer boasting over ten years of specialized experience…" at bounding box center [667, 269] width 816 height 142
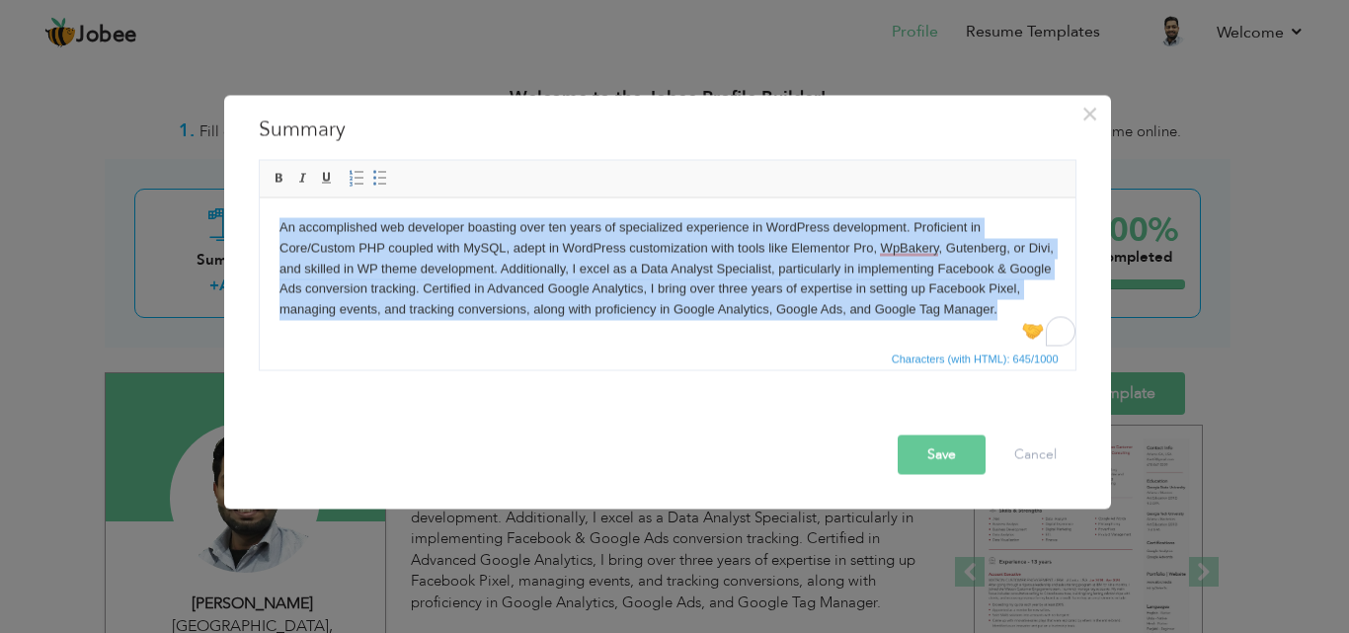
click at [989, 311] on body "An accomplished web developer boasting over ten years of specialized experience…" at bounding box center [667, 268] width 777 height 103
drag, startPoint x: 1013, startPoint y: 311, endPoint x: 275, endPoint y: 206, distance: 745.4
click at [275, 206] on html "An accomplished web developer boasting over ten years of specialized experience…" at bounding box center [667, 269] width 816 height 142
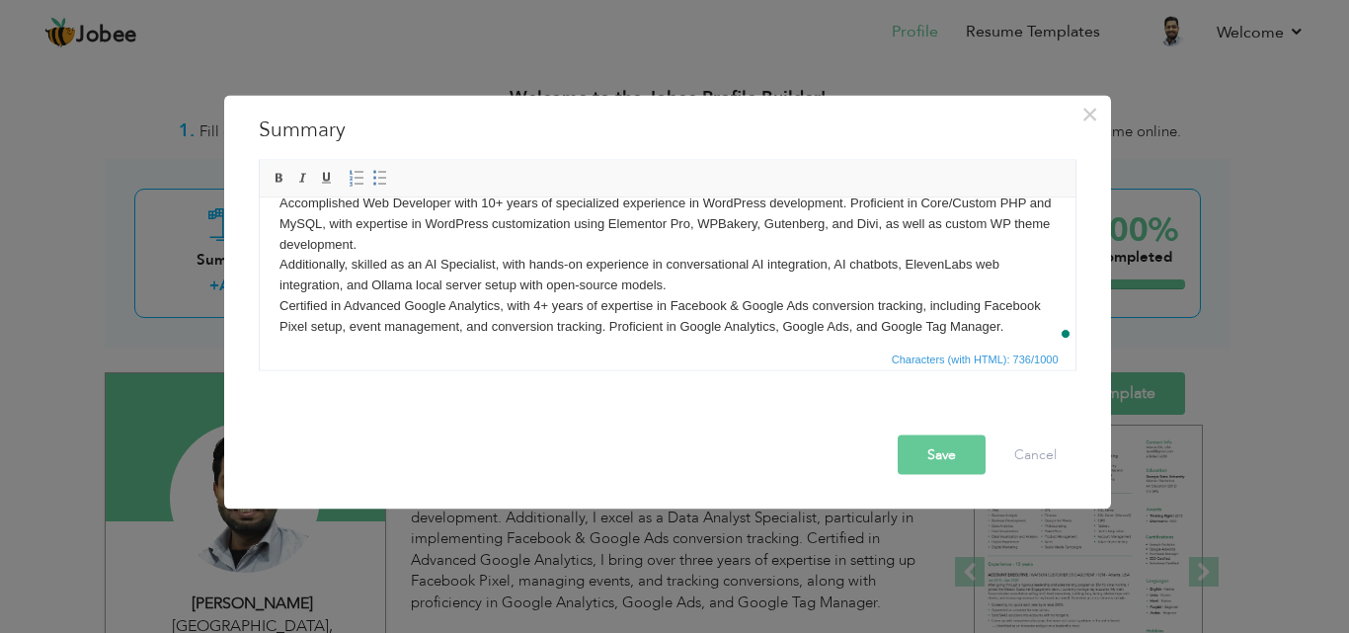
scroll to position [36, 0]
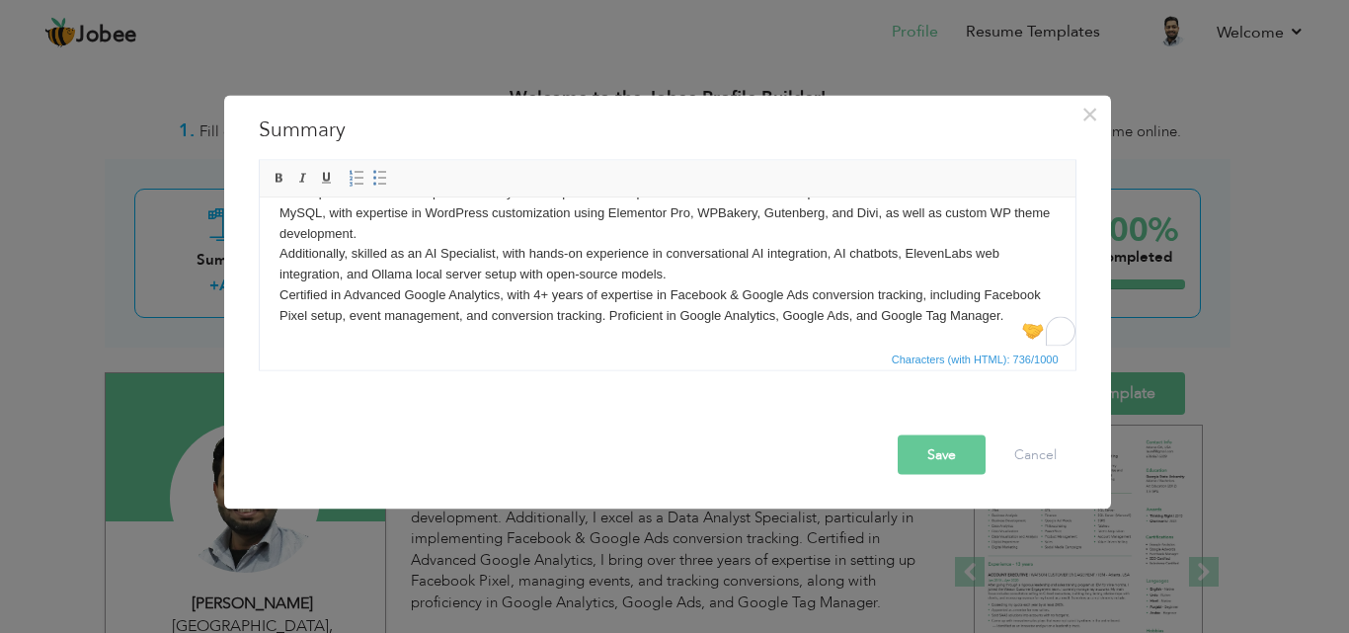
click at [950, 465] on button "Save" at bounding box center [942, 455] width 88 height 40
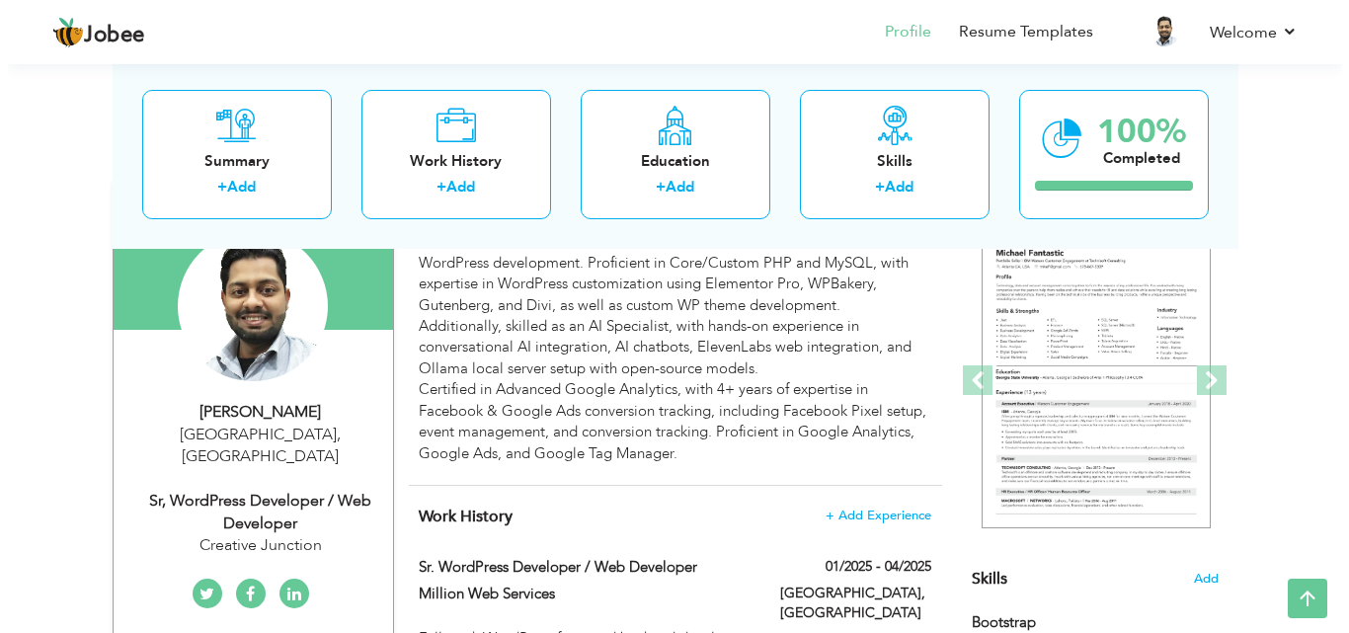
scroll to position [0, 0]
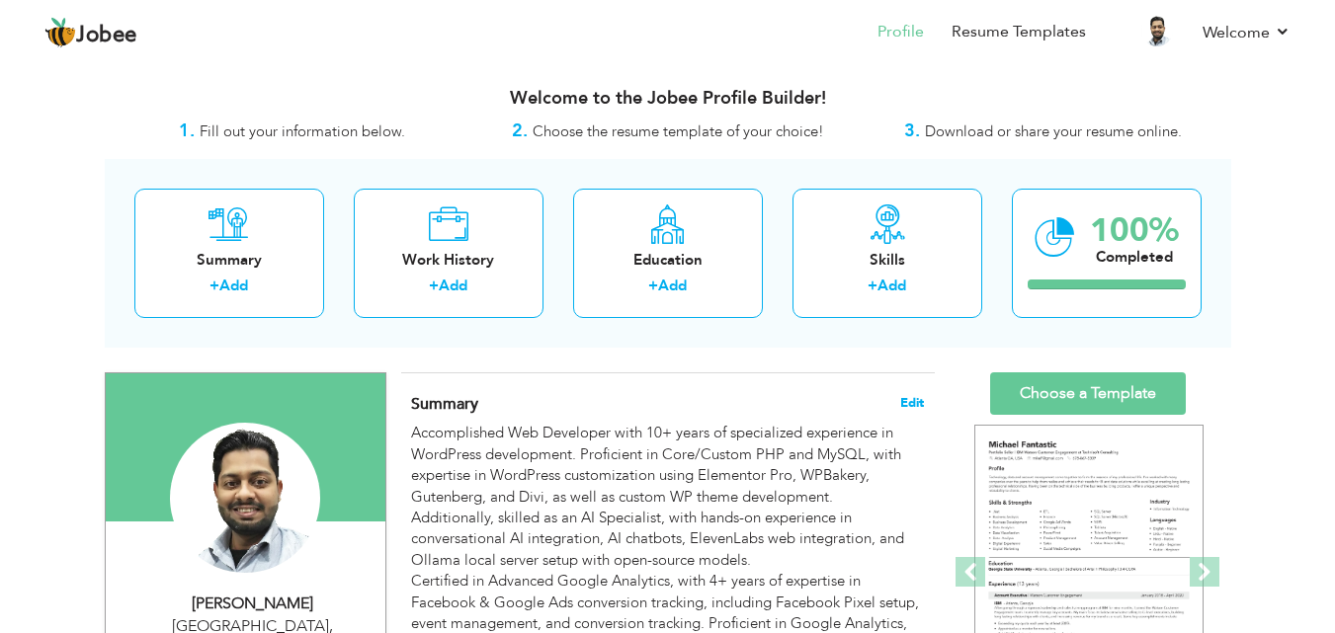
click at [913, 400] on span "Edit" at bounding box center [912, 403] width 24 height 14
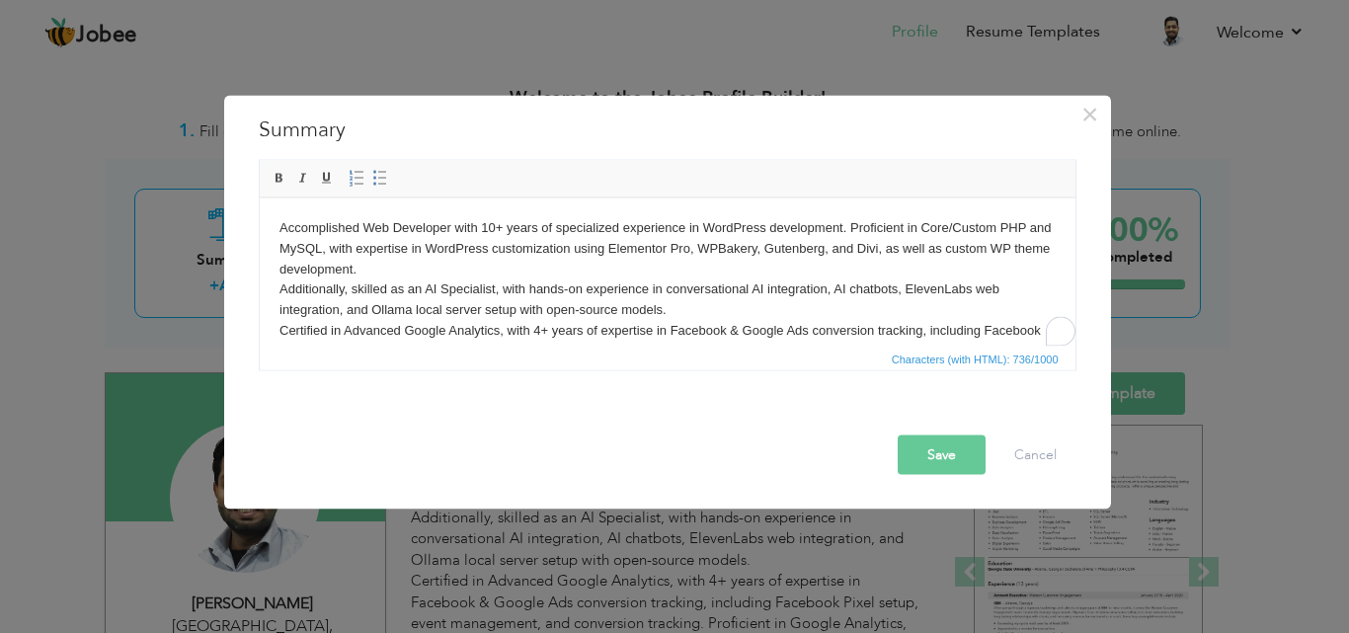
click at [633, 306] on body "Accomplished Web Developer with 10+ years of specialized experience in WordPres…" at bounding box center [667, 289] width 777 height 144
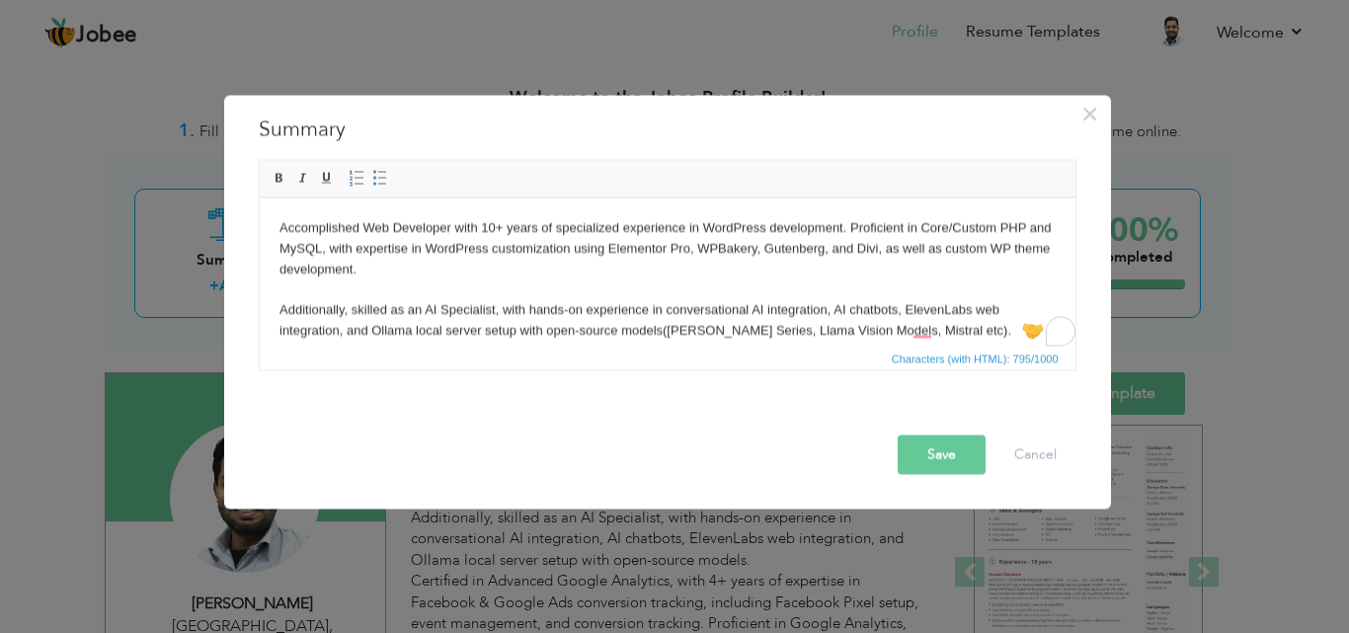
click at [662, 327] on body "Accomplished Web Developer with 10+ years of specialized experience in WordPres…" at bounding box center [667, 309] width 777 height 185
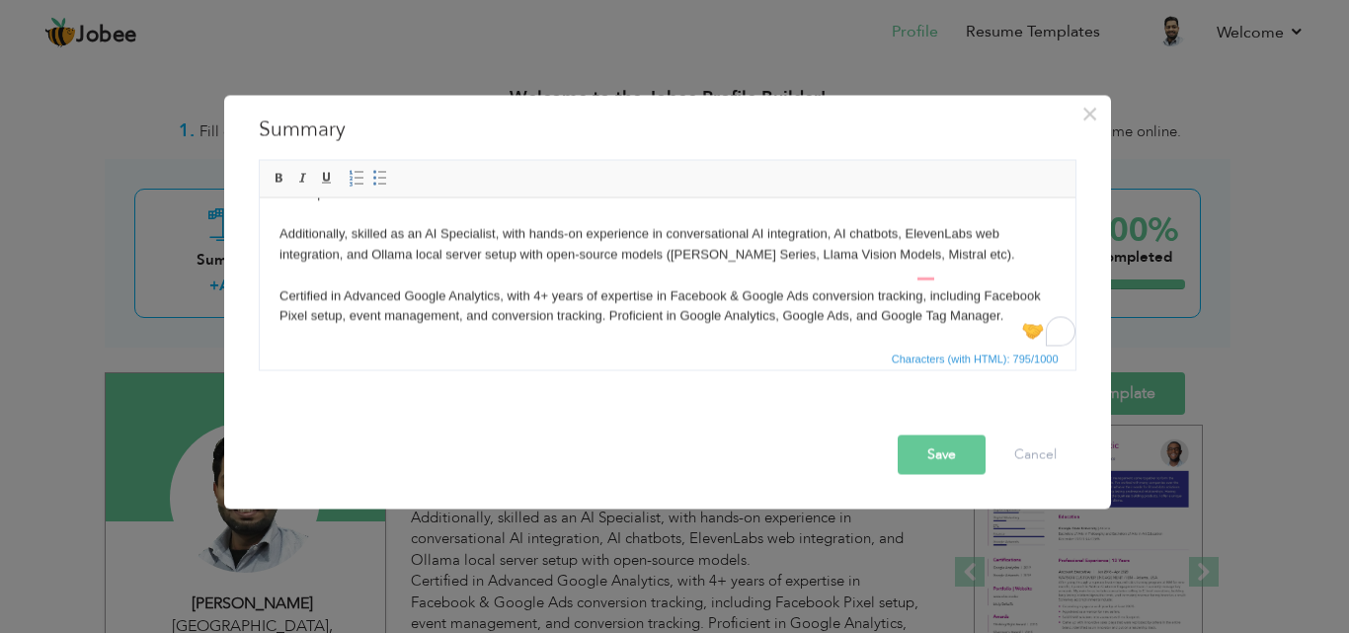
scroll to position [76, 0]
click at [937, 465] on button "Save" at bounding box center [942, 455] width 88 height 40
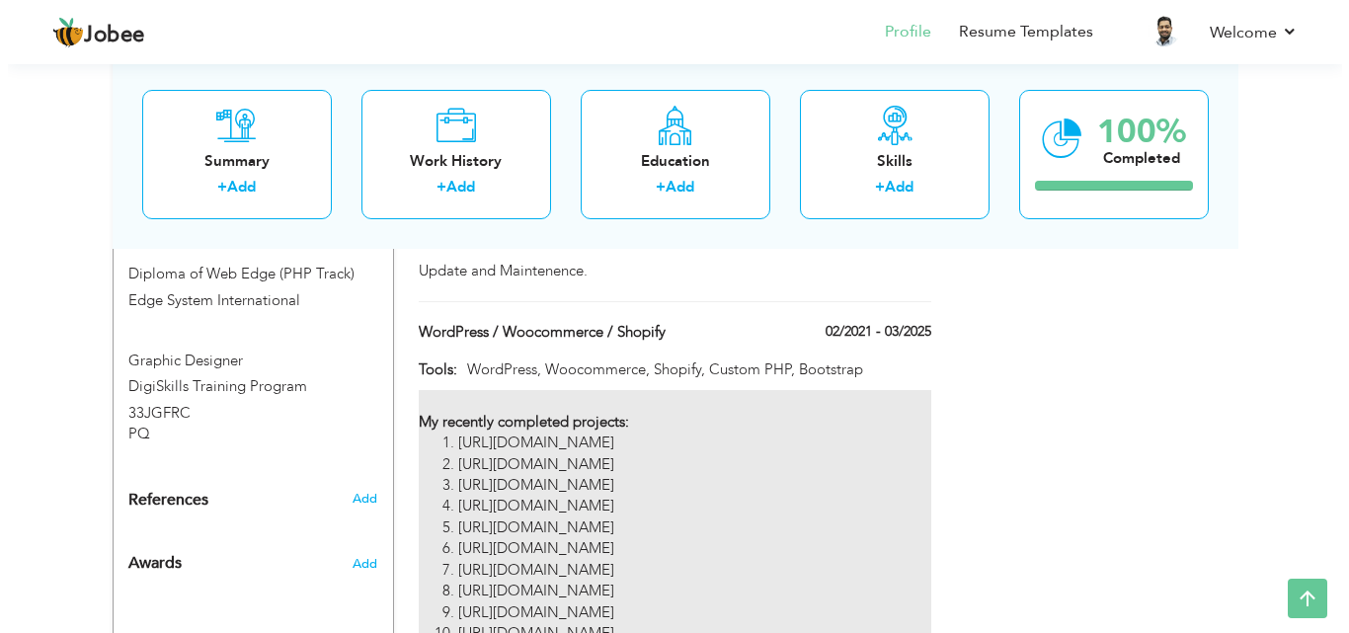
scroll to position [1778, 0]
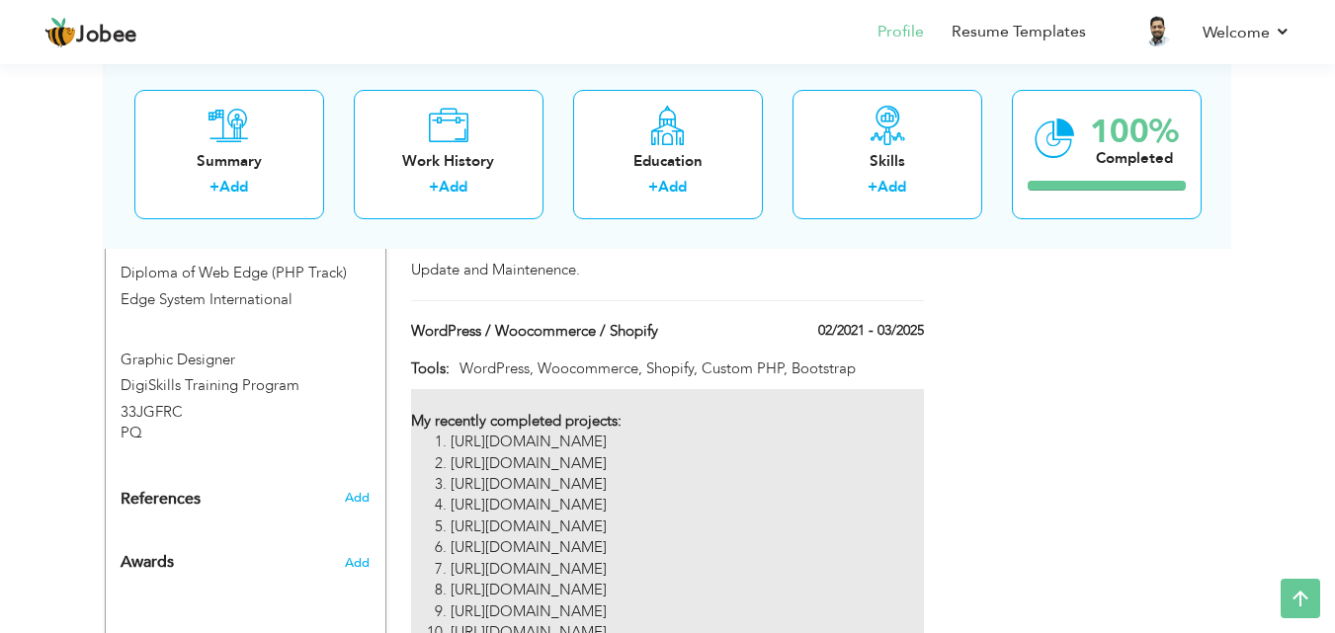
click at [780, 559] on li "https://www.richmedia-inc.com/" at bounding box center [686, 569] width 472 height 21
type input "WordPress / Woocommerce / Shopify"
type input "02/2021"
type input "03/2025"
type input "WordPress, Woocommerce, Shopify, Custom PHP, Bootstrap"
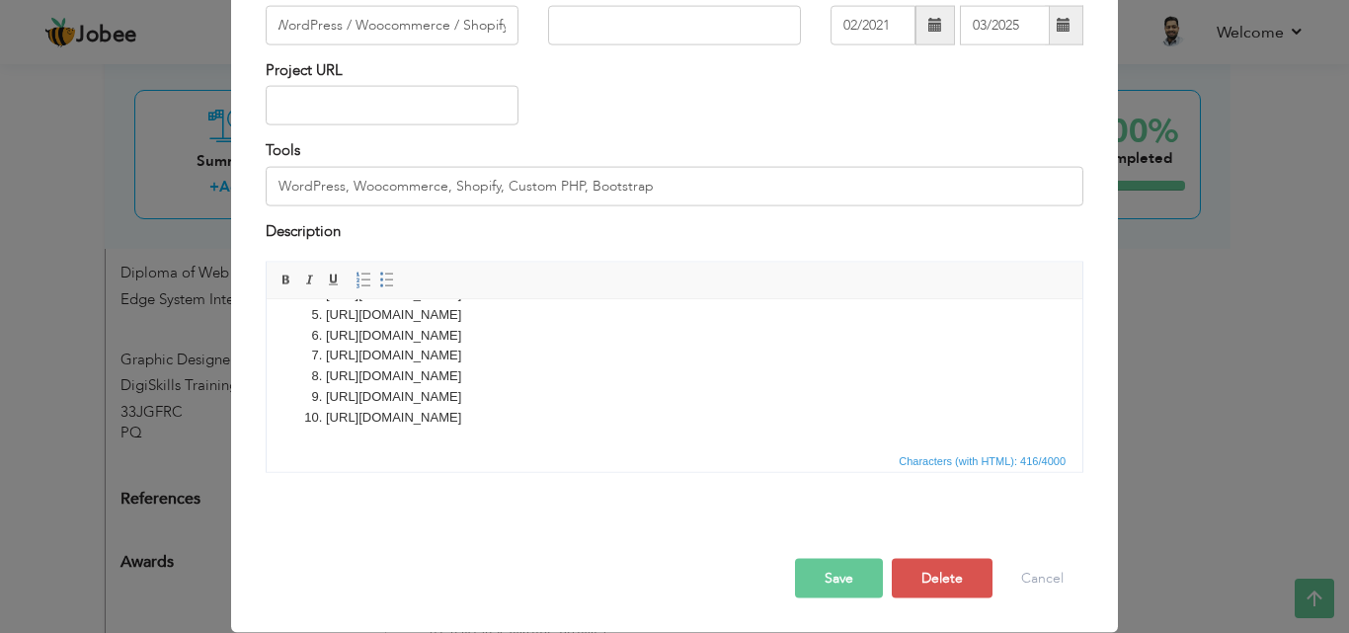
scroll to position [0, 0]
click at [571, 430] on html "My recently completed projects: https://urbanred.co/ https://millionwebservices…" at bounding box center [675, 297] width 816 height 299
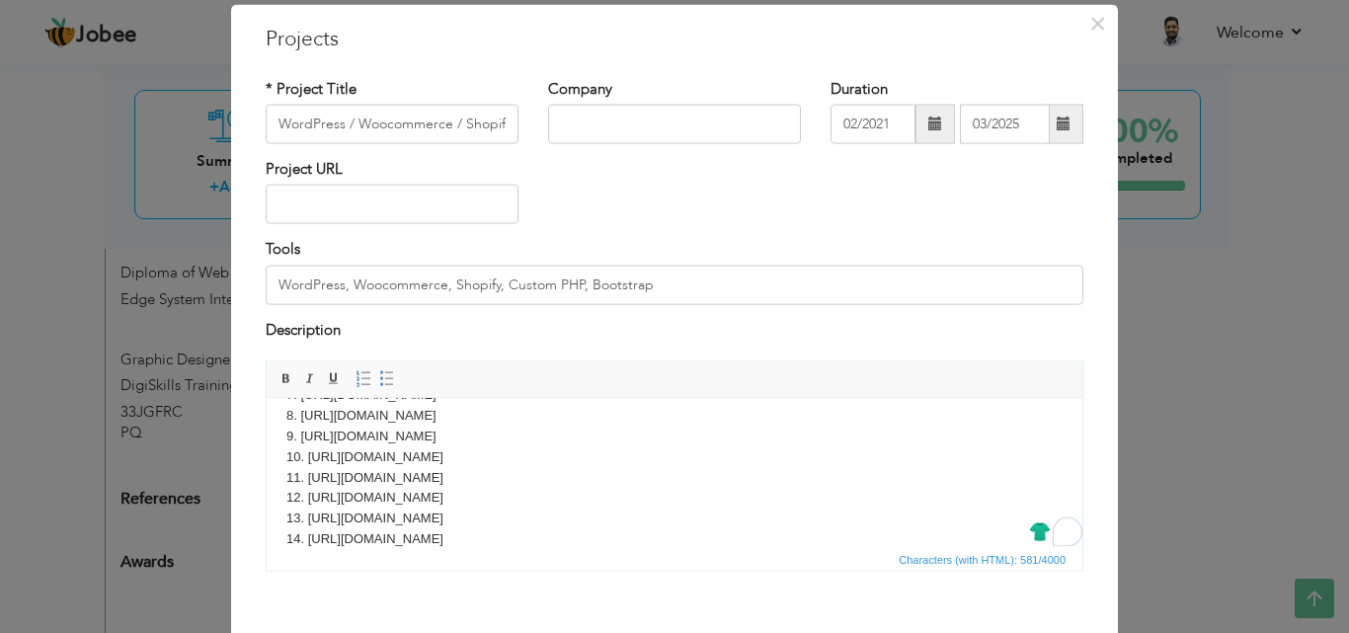
click at [1066, 132] on span at bounding box center [1064, 125] width 39 height 40
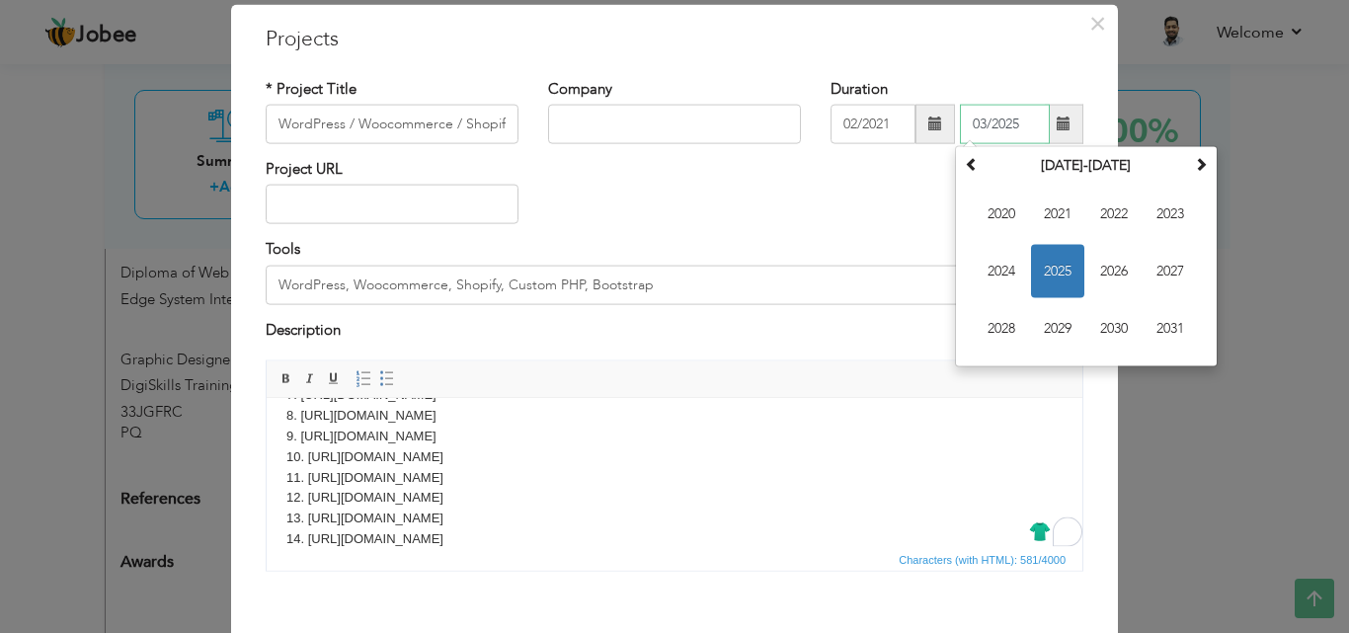
click at [1052, 274] on span "2025" at bounding box center [1057, 271] width 53 height 53
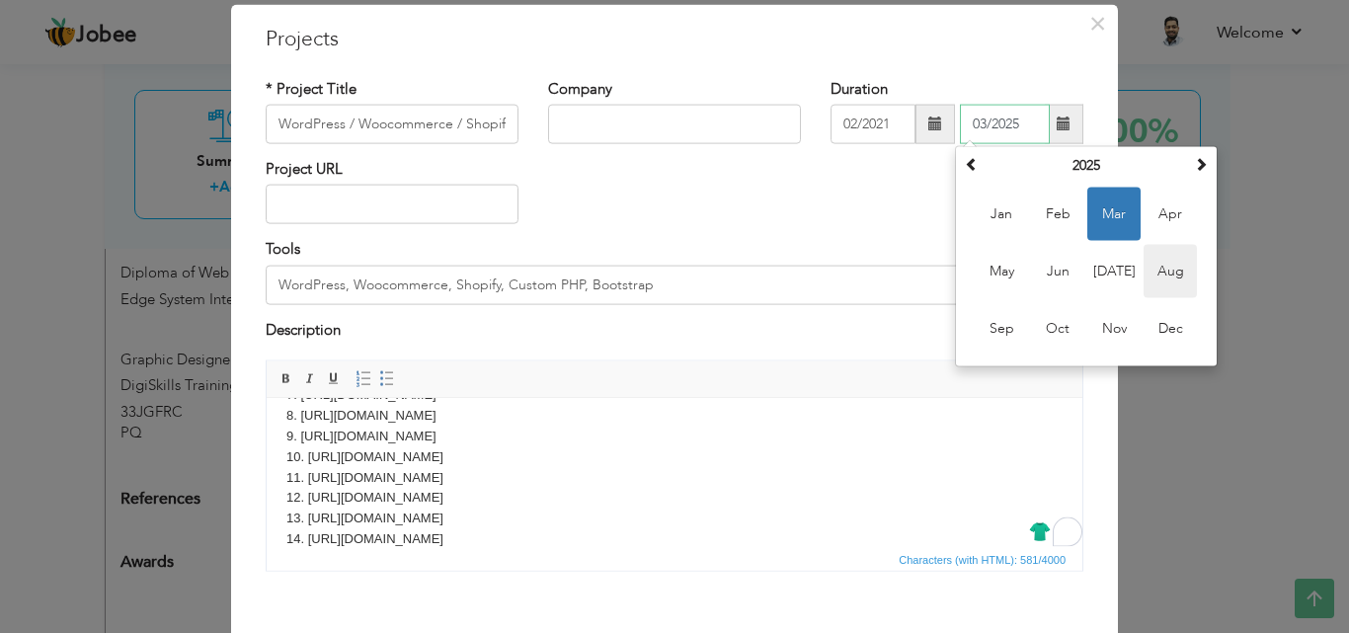
click at [1188, 269] on span "Aug" at bounding box center [1170, 271] width 53 height 53
type input "08/2025"
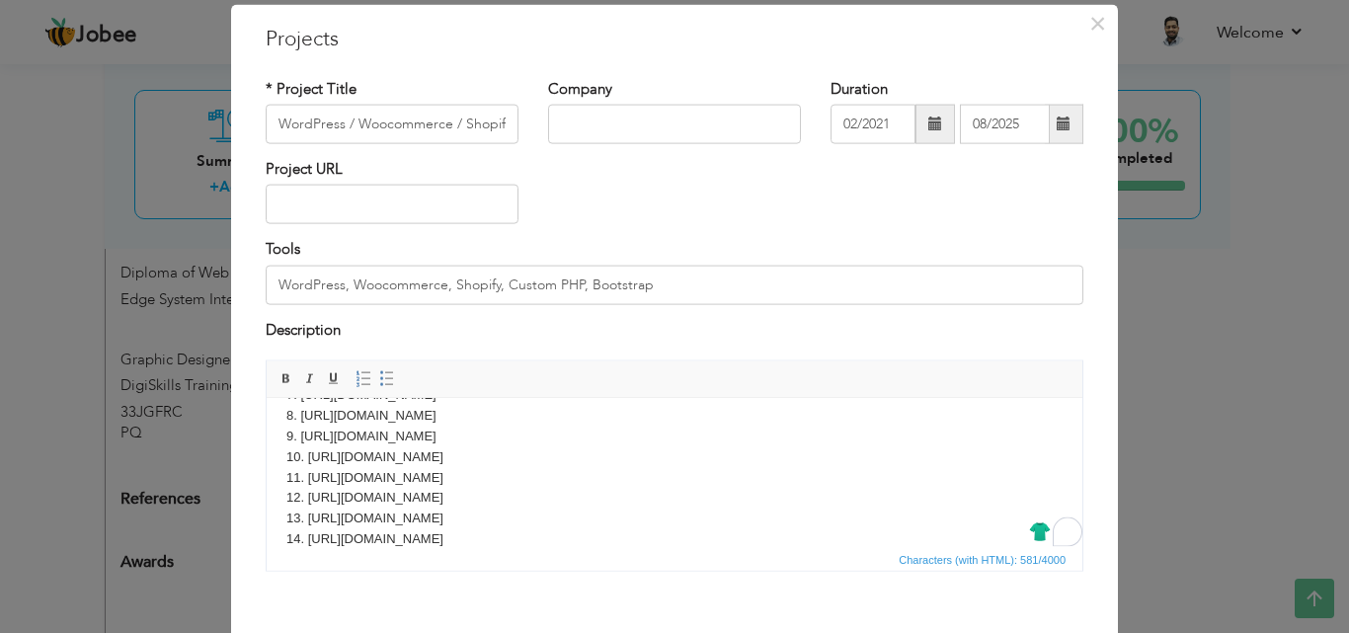
click at [929, 122] on span at bounding box center [936, 124] width 14 height 14
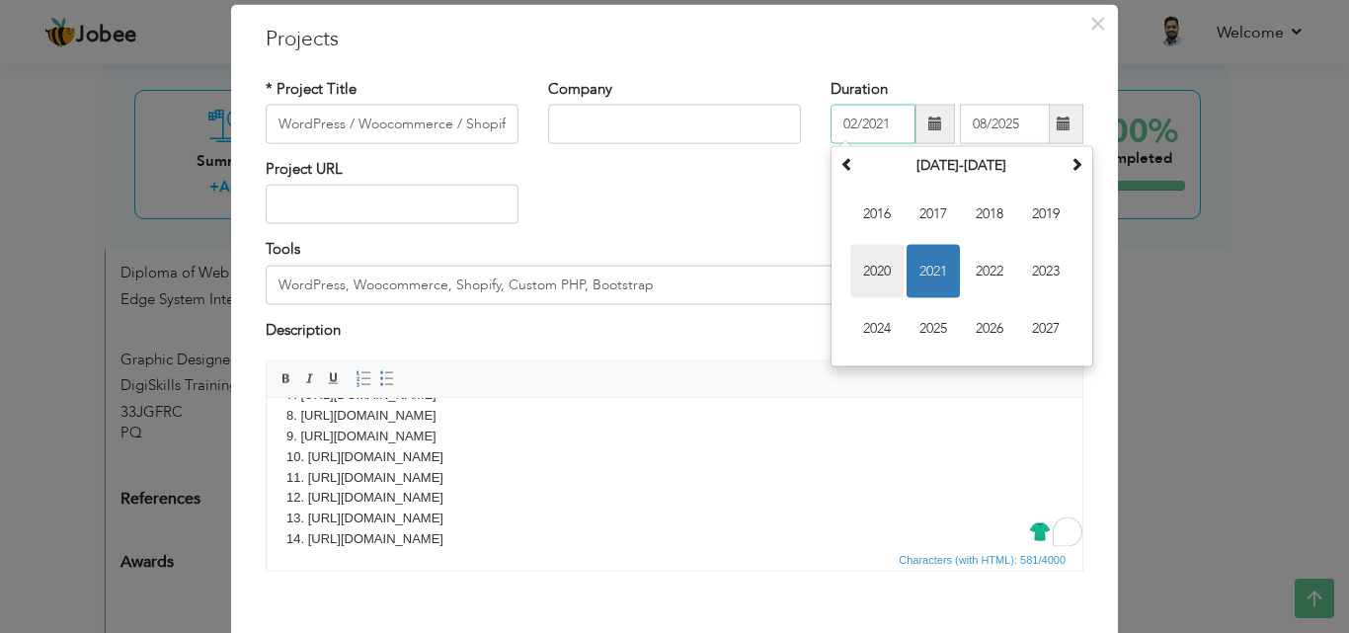
click at [876, 247] on span "2020" at bounding box center [877, 271] width 53 height 53
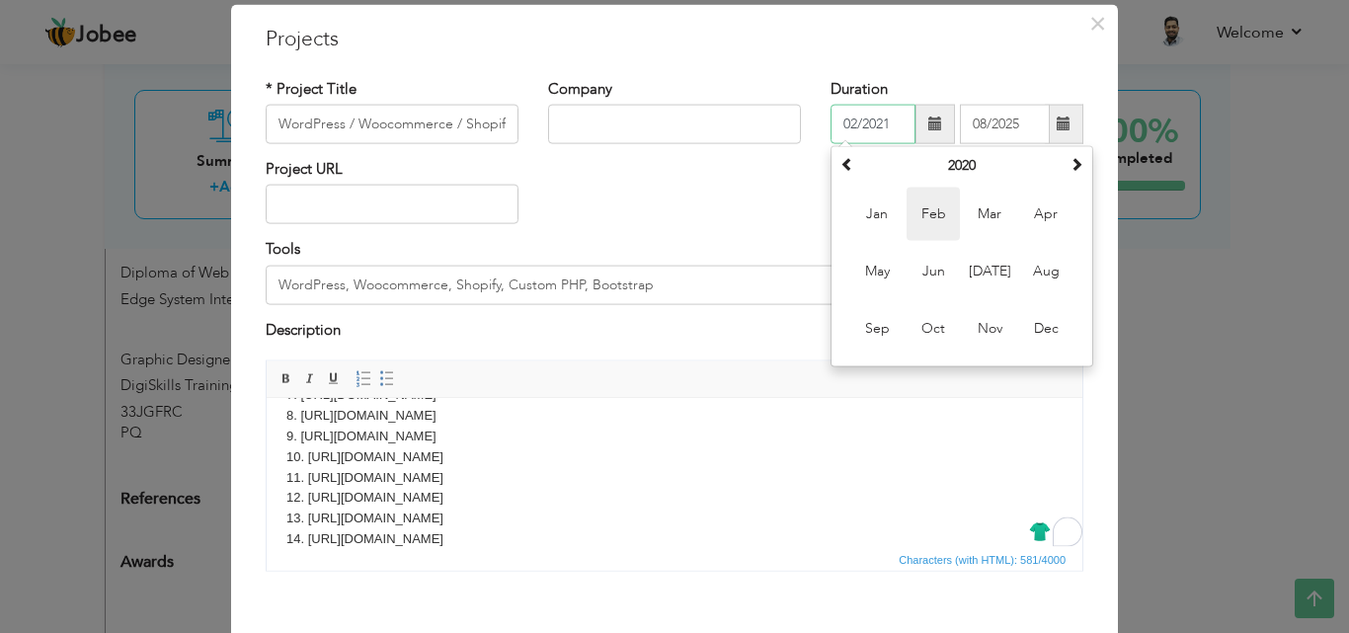
click at [924, 215] on span "Feb" at bounding box center [933, 214] width 53 height 53
type input "02/2020"
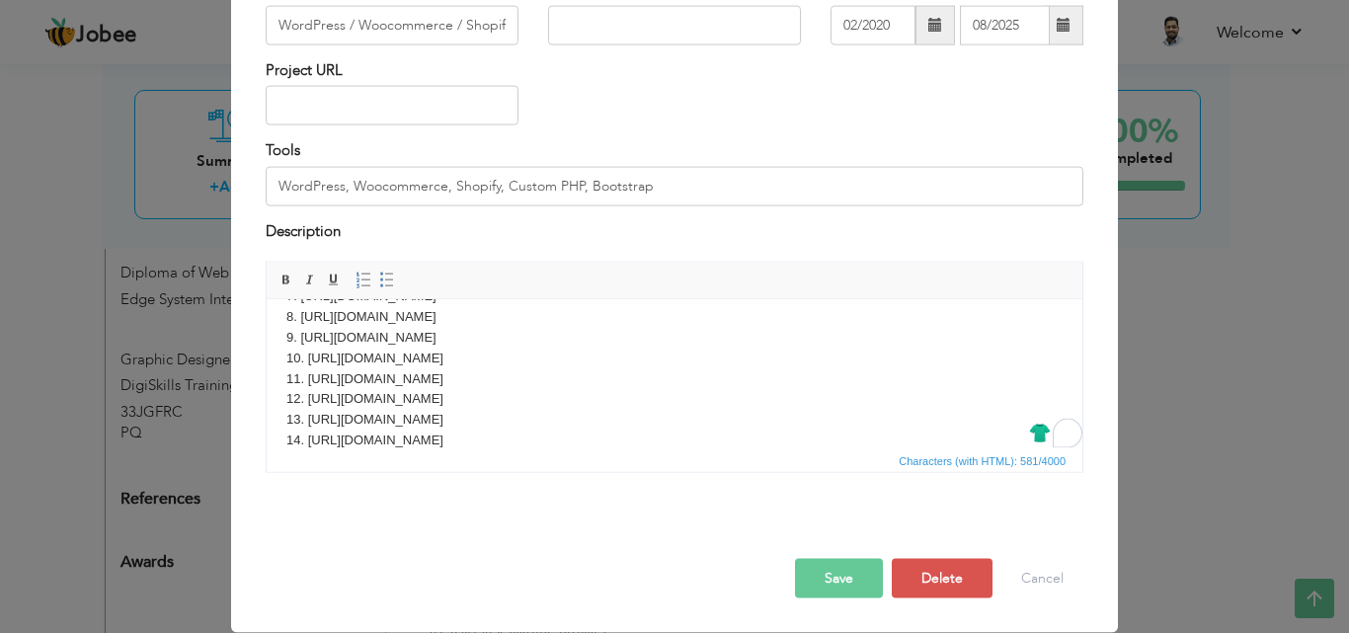
click at [840, 577] on button "Save" at bounding box center [839, 579] width 88 height 40
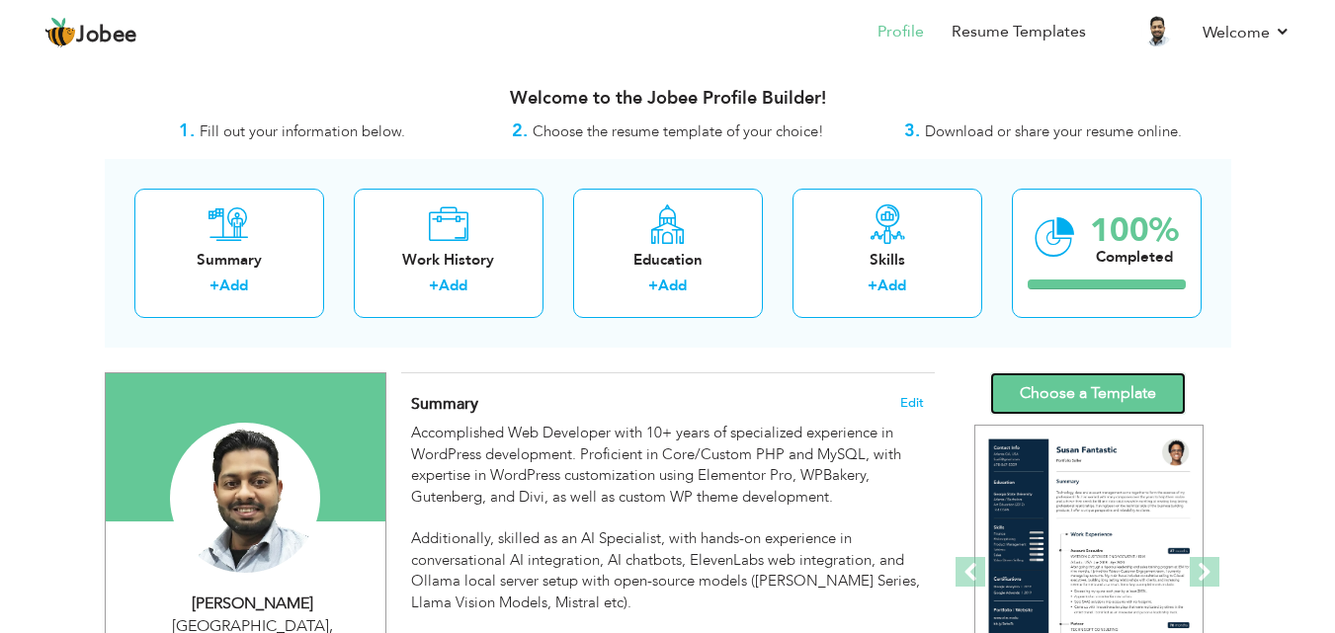
click at [1114, 381] on link "Choose a Template" at bounding box center [1088, 393] width 196 height 42
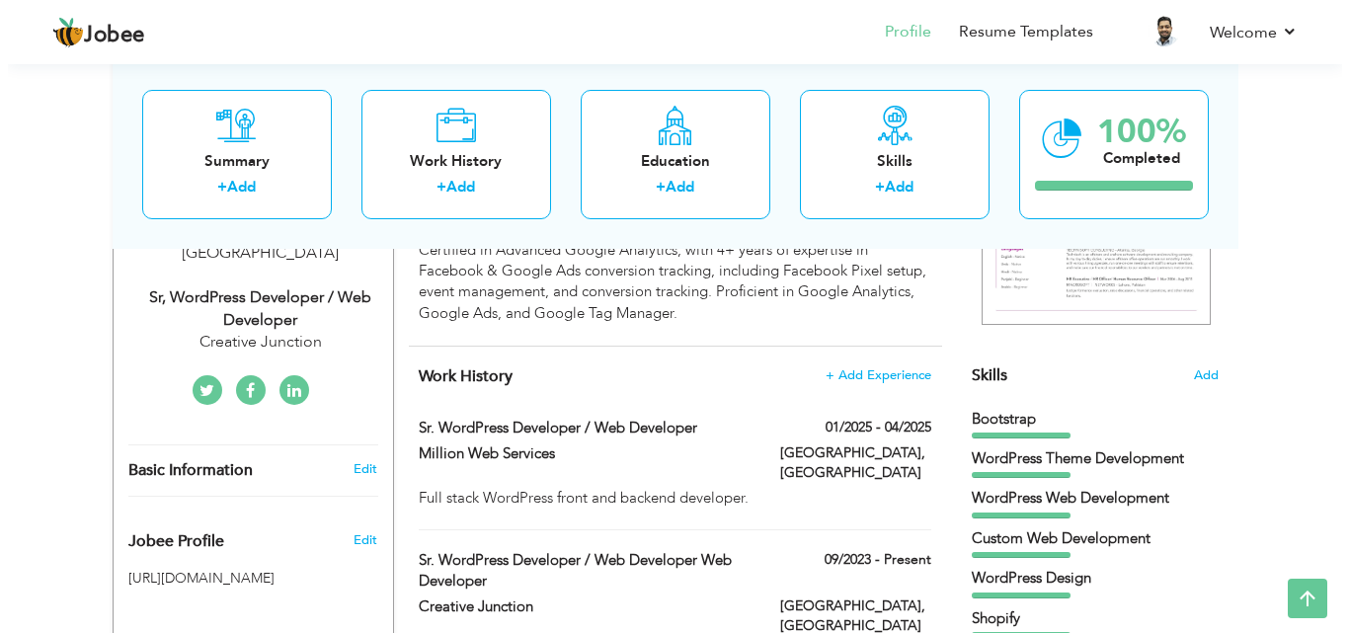
scroll to position [494, 0]
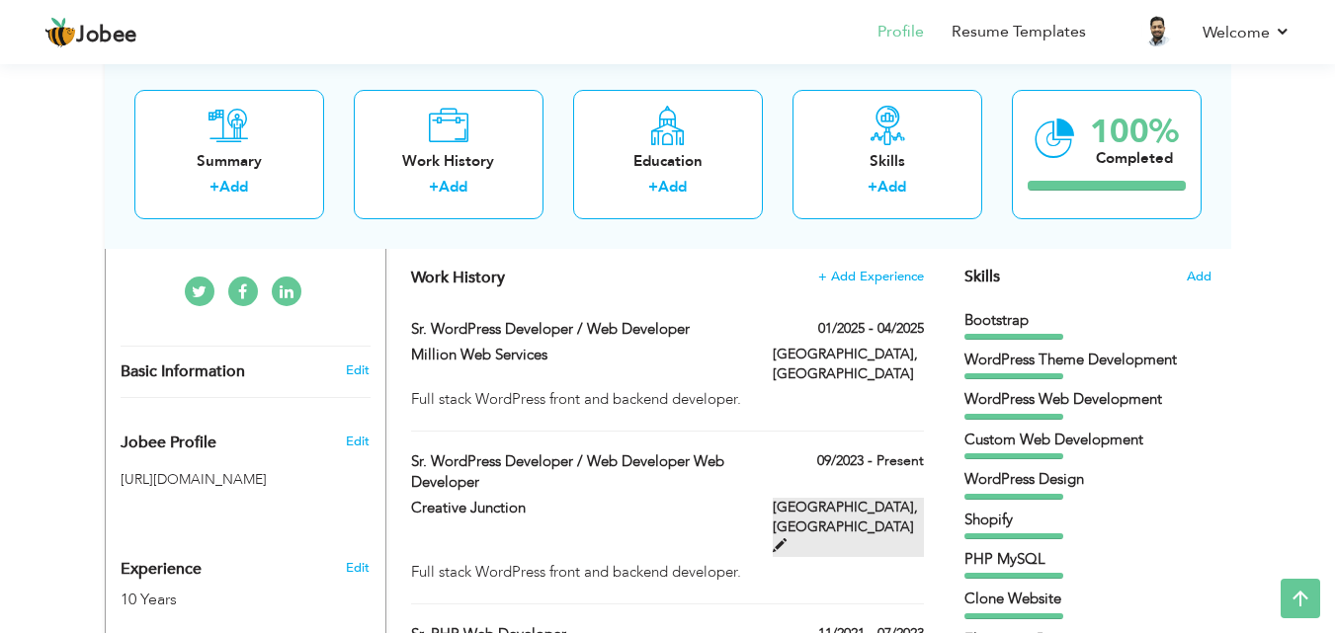
click at [786, 538] on span at bounding box center [780, 545] width 14 height 14
type input "Sr. WordPress Developer / Web Developer Web Developer"
type input "Creative Junction"
type input "09/2023"
type input "Pakistan"
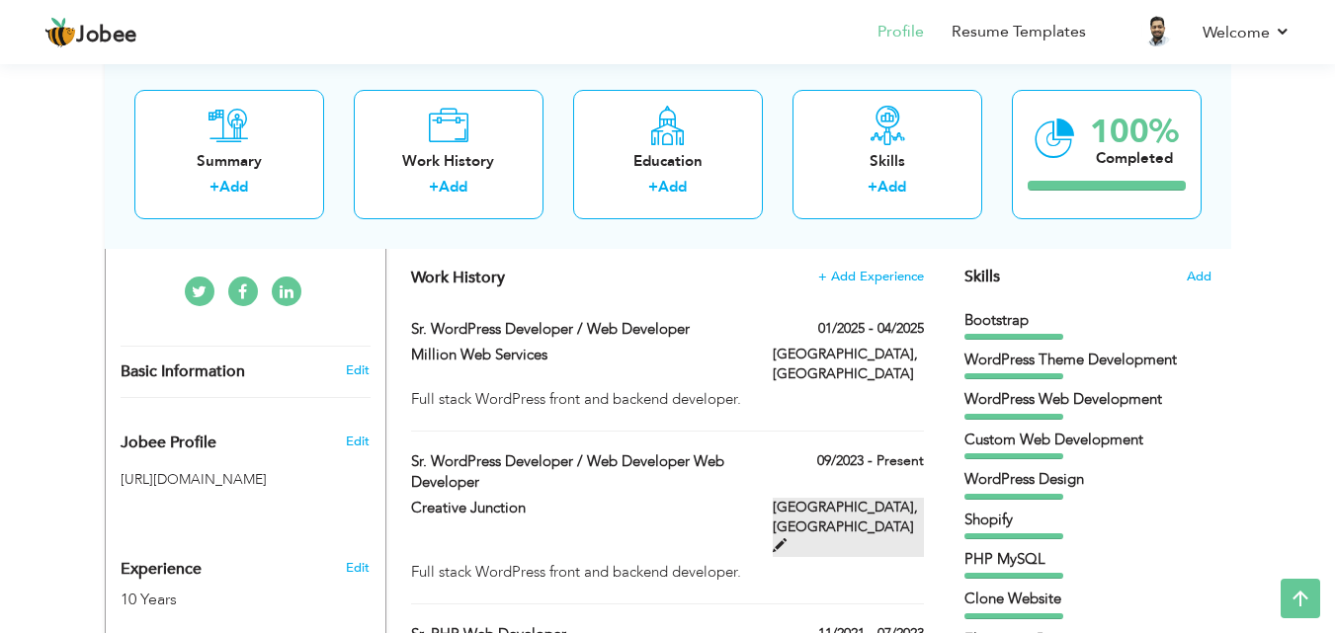
type input "Lahore"
checkbox input "true"
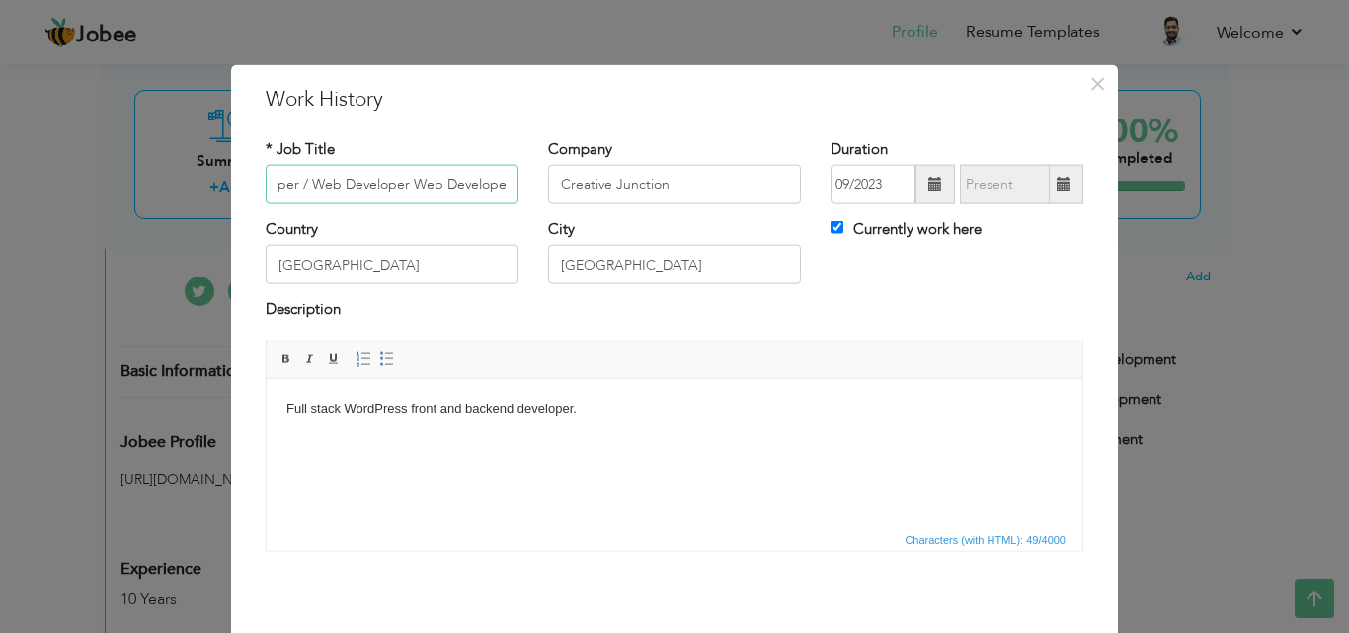
scroll to position [78, 0]
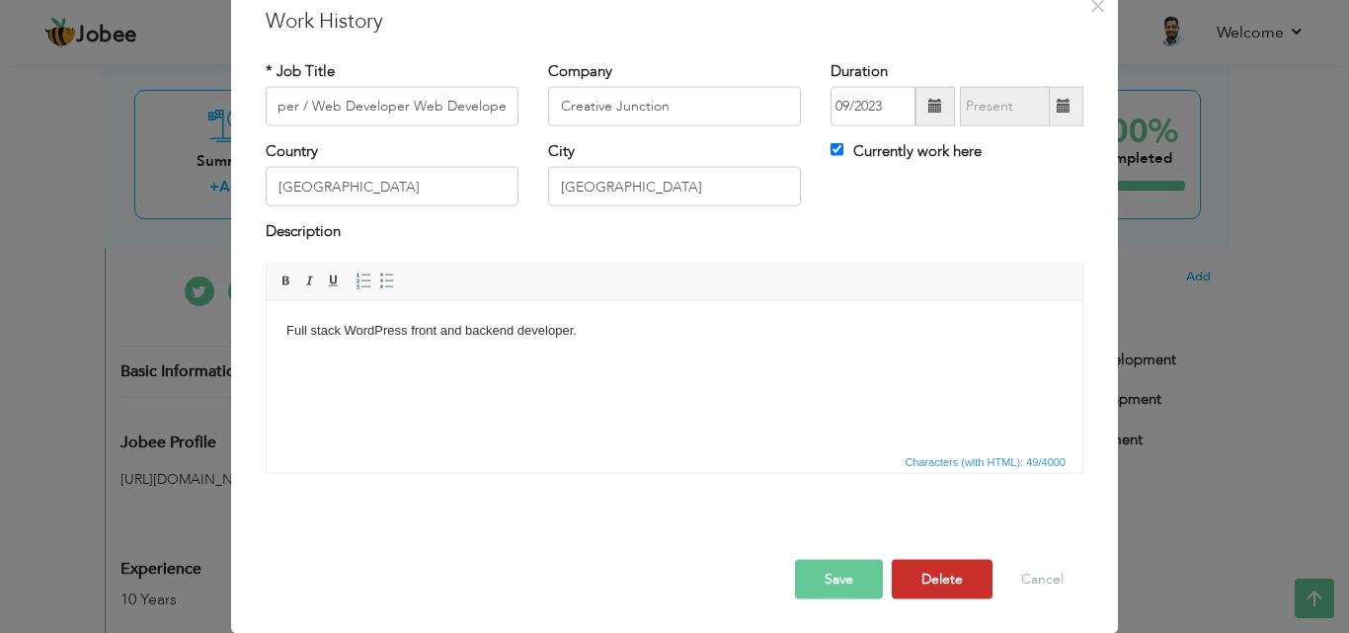
click at [964, 571] on button "Delete" at bounding box center [942, 579] width 101 height 40
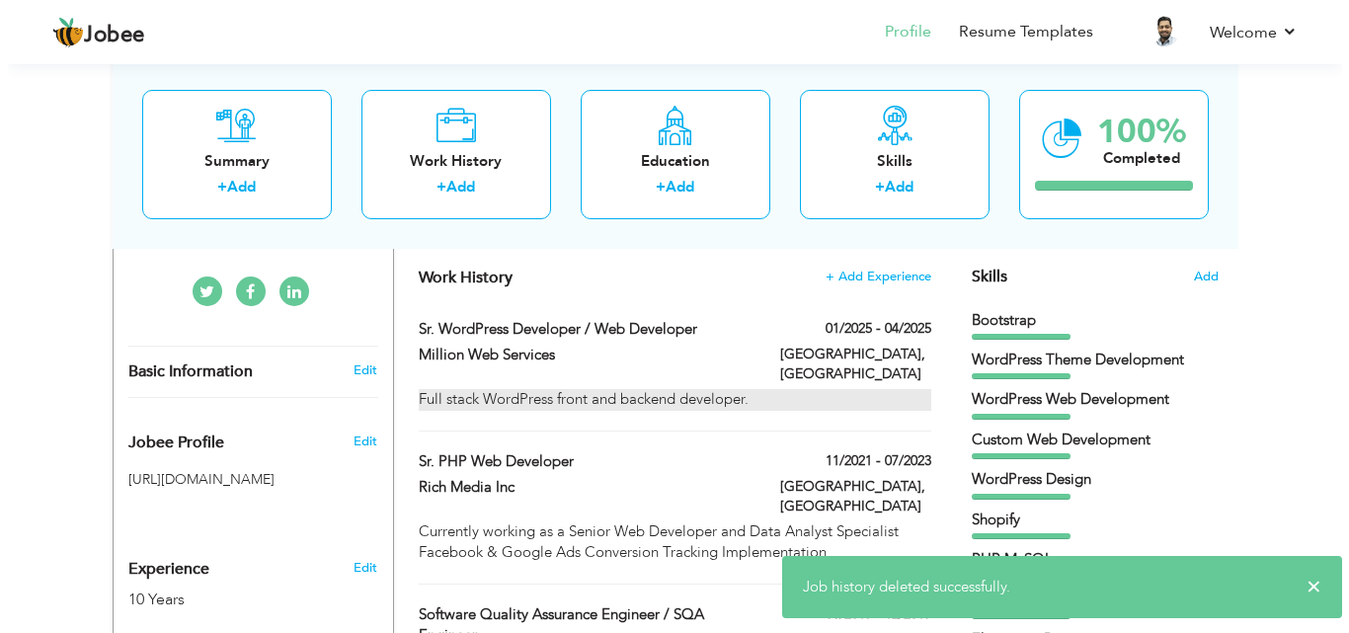
scroll to position [395, 0]
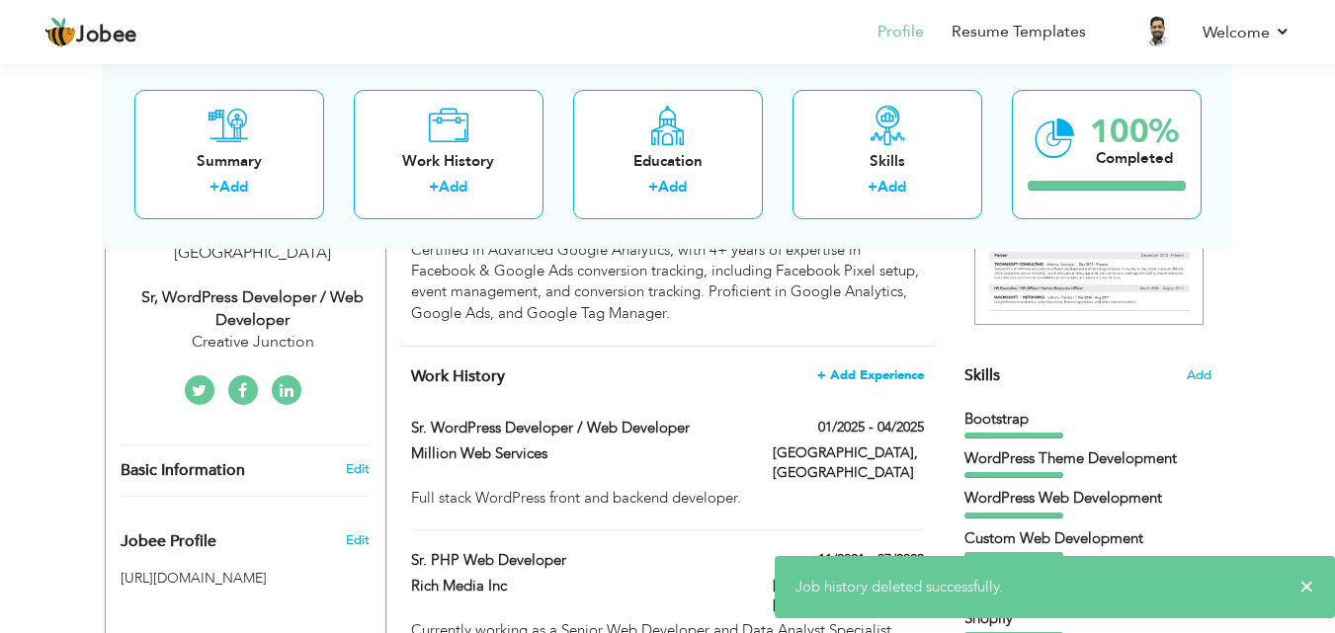
click at [870, 373] on span "+ Add Experience" at bounding box center [870, 375] width 107 height 14
checkbox input "false"
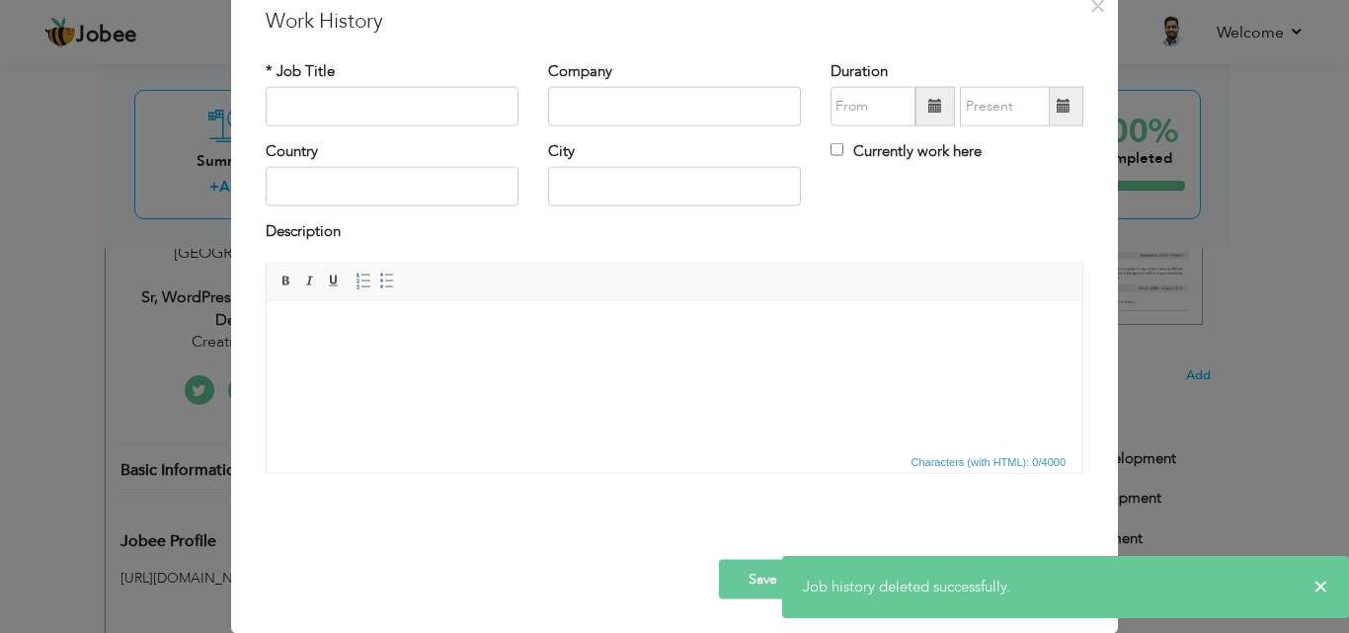
scroll to position [0, 0]
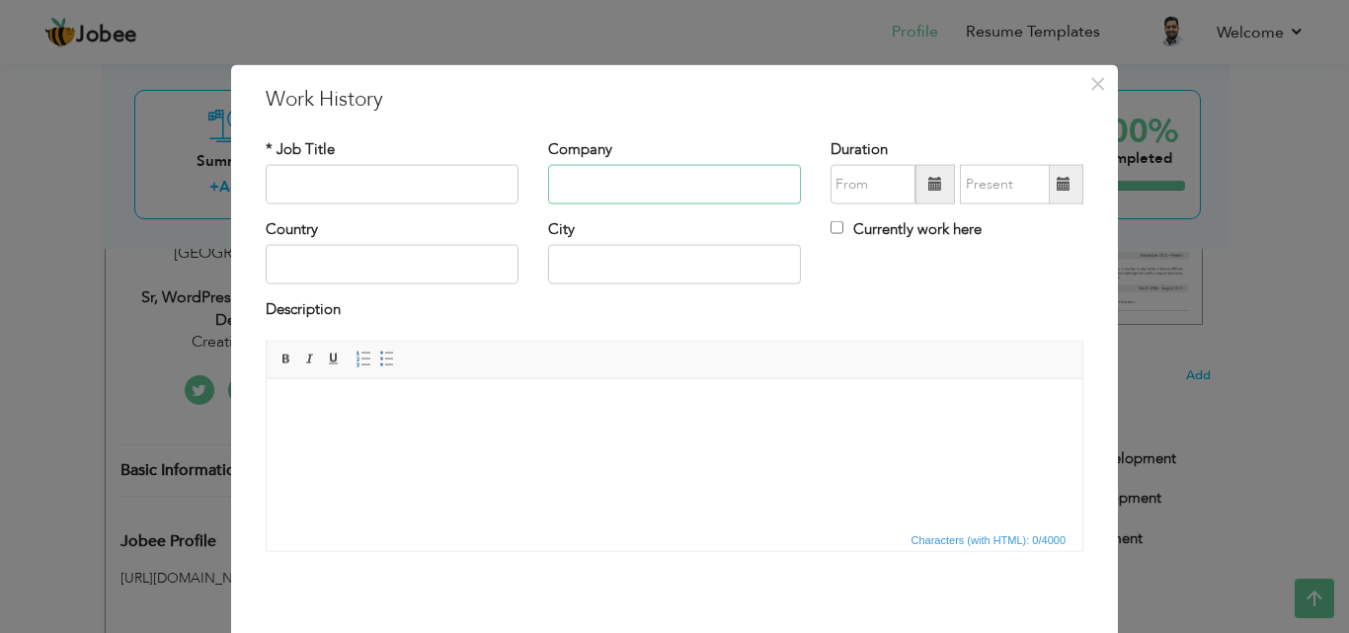
click at [617, 186] on input "text" at bounding box center [674, 185] width 253 height 40
type input "Creative Junction"
click at [849, 178] on input "08/2025" at bounding box center [873, 185] width 85 height 40
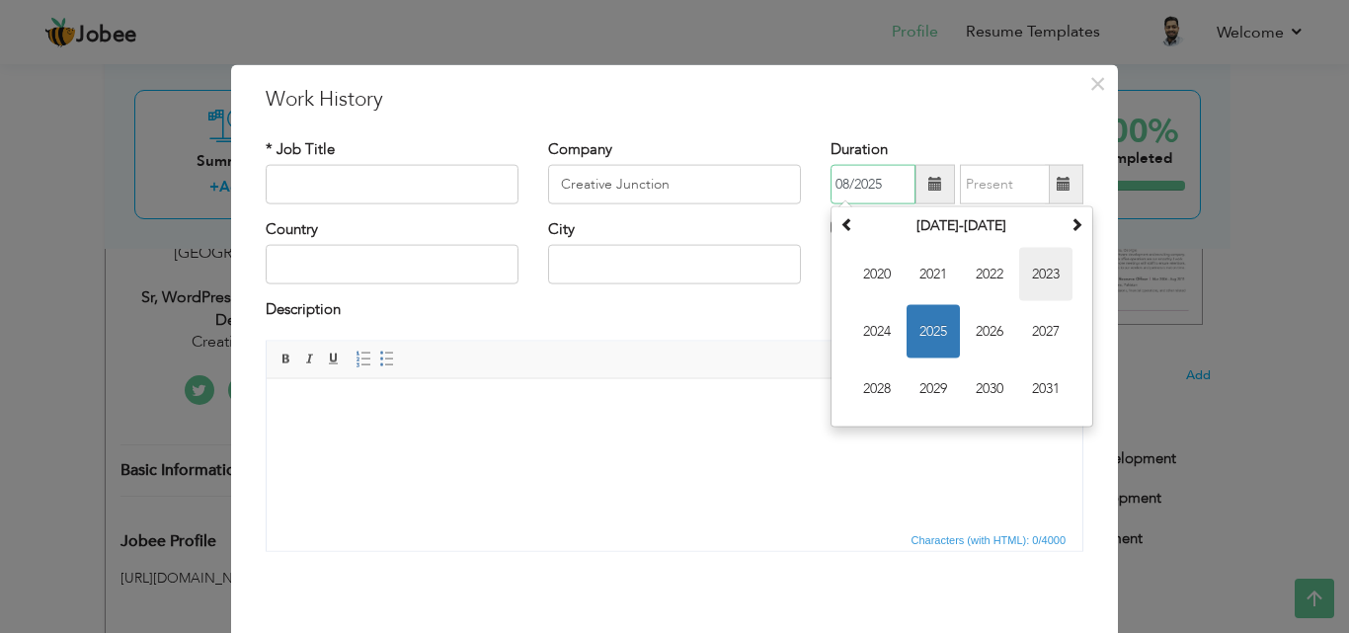
click at [1033, 277] on span "2023" at bounding box center [1046, 274] width 53 height 53
click at [876, 380] on span "Sep" at bounding box center [877, 389] width 53 height 53
type input "09/2023"
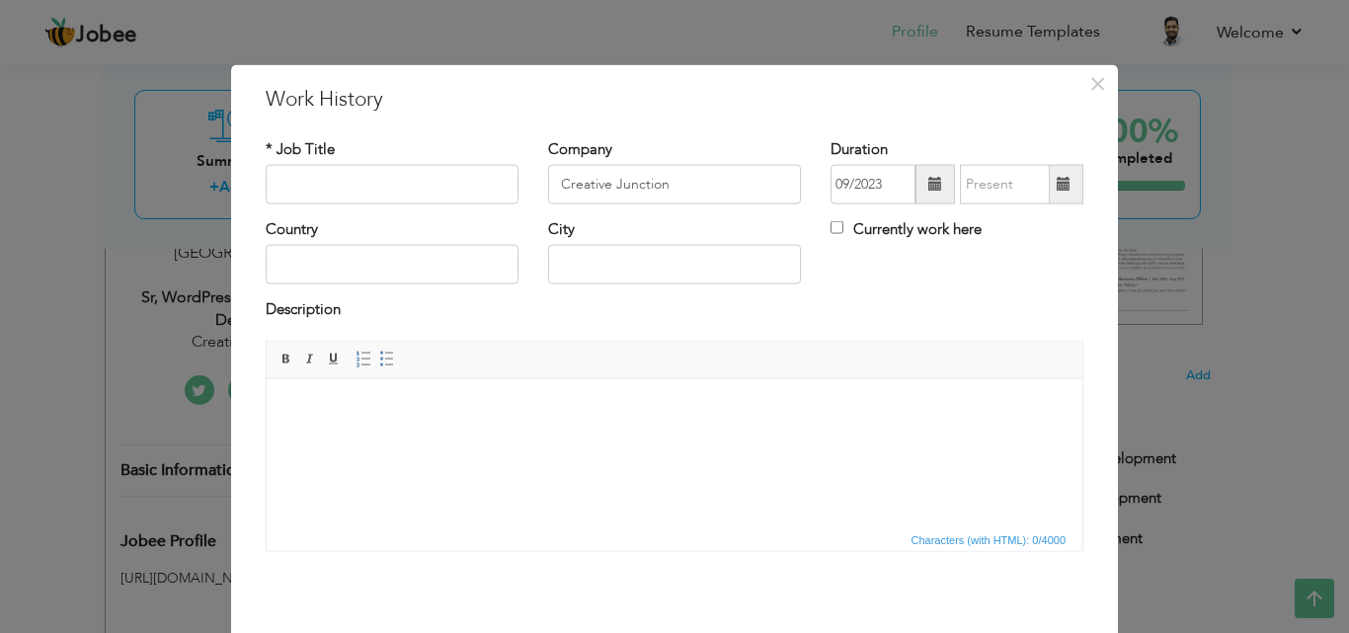
click at [867, 229] on label "Currently work here" at bounding box center [906, 229] width 151 height 21
click at [844, 229] on input "Currently work here" at bounding box center [837, 227] width 13 height 13
checkbox input "true"
click at [616, 270] on input "text" at bounding box center [674, 265] width 253 height 40
type input "Lahore"
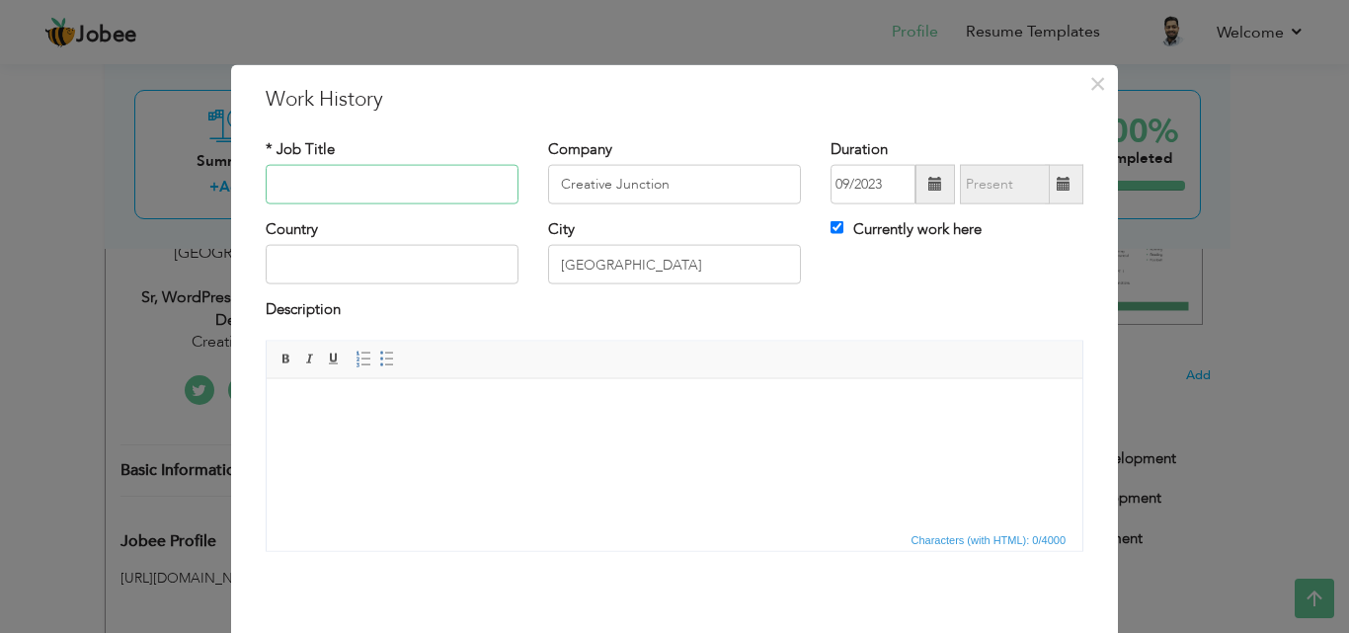
click at [366, 181] on input "text" at bounding box center [392, 185] width 253 height 40
type input "Sr. Web Developer"
click at [295, 260] on input "text" at bounding box center [392, 265] width 253 height 40
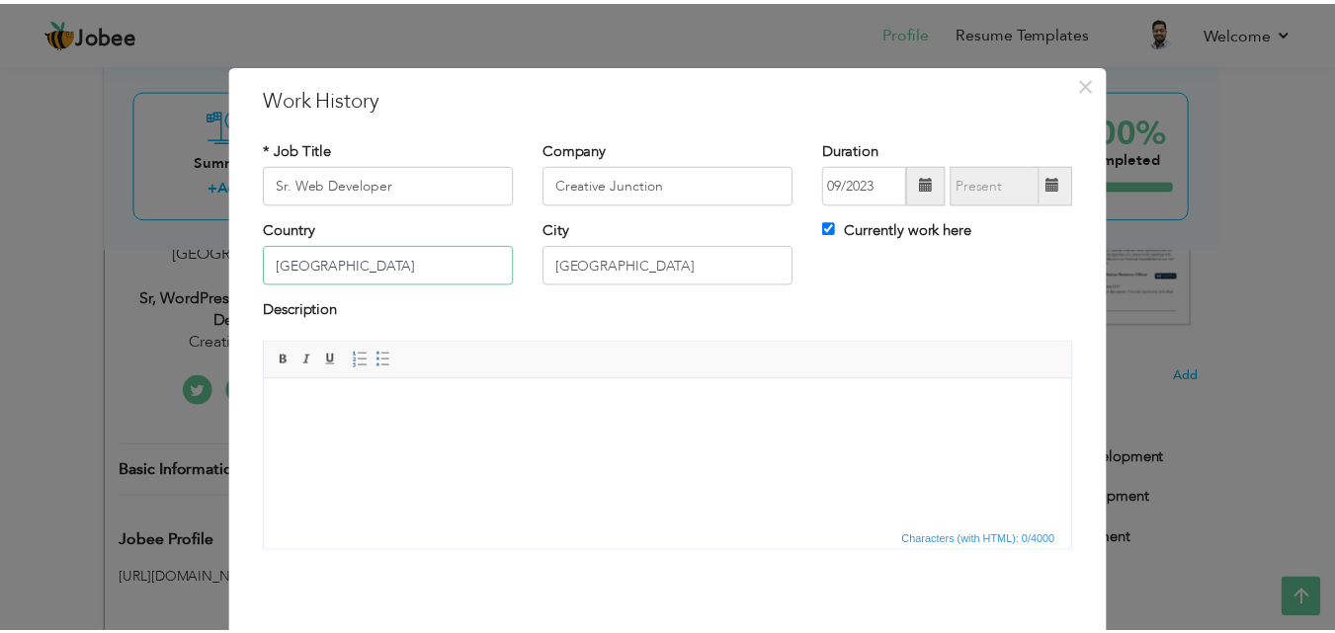
scroll to position [78, 0]
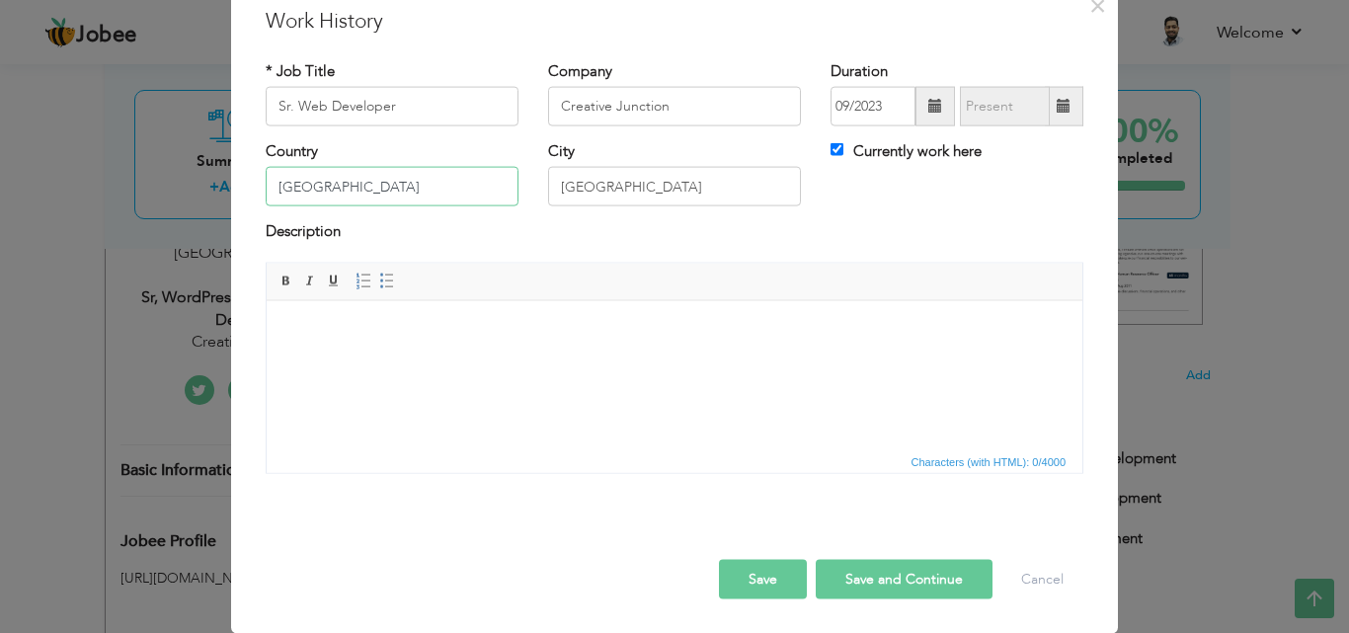
type input "Pakistan"
click at [753, 570] on button "Save" at bounding box center [763, 579] width 88 height 40
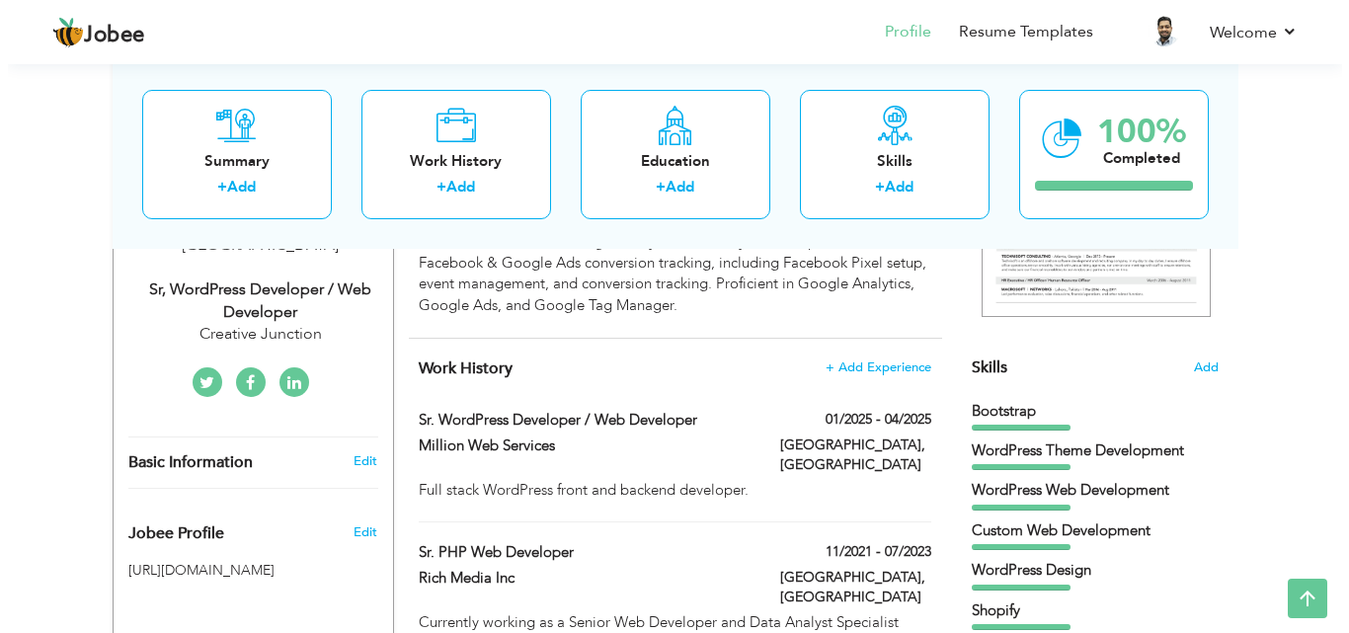
scroll to position [395, 0]
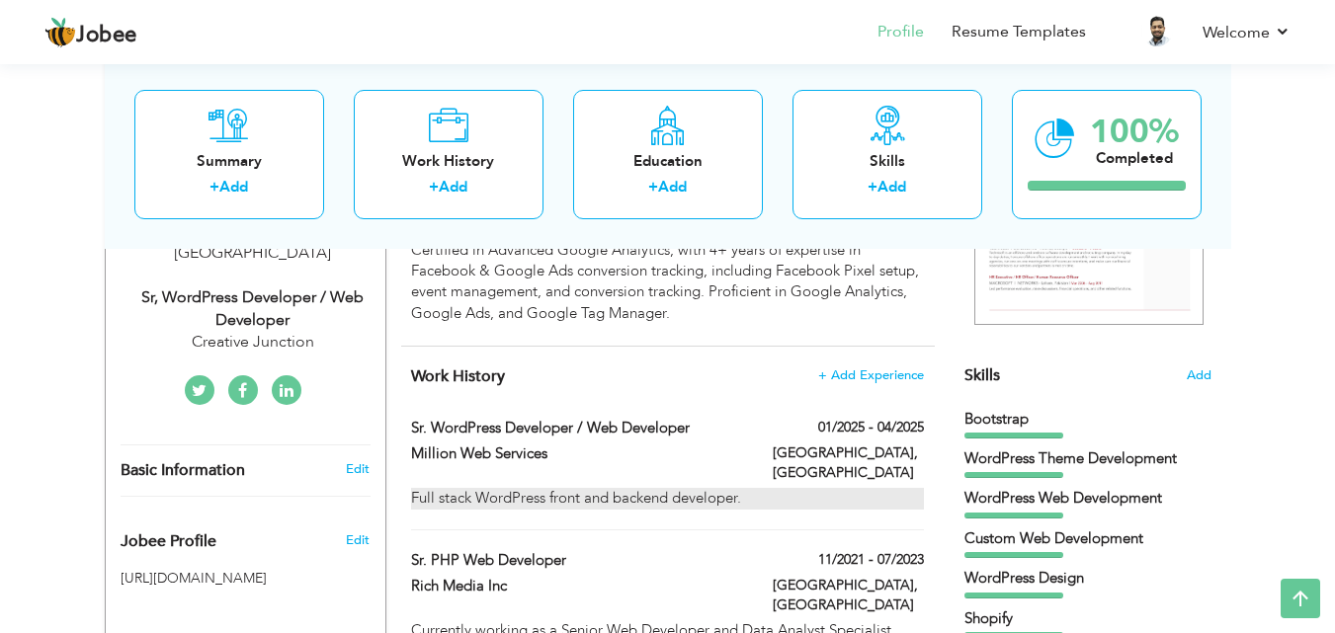
click at [749, 488] on div "Full stack WordPress front and backend developer." at bounding box center [667, 498] width 512 height 21
type input "Sr. WordPress Developer / Web Developer"
type input "Million Web Services"
type input "01/2025"
type input "04/2025"
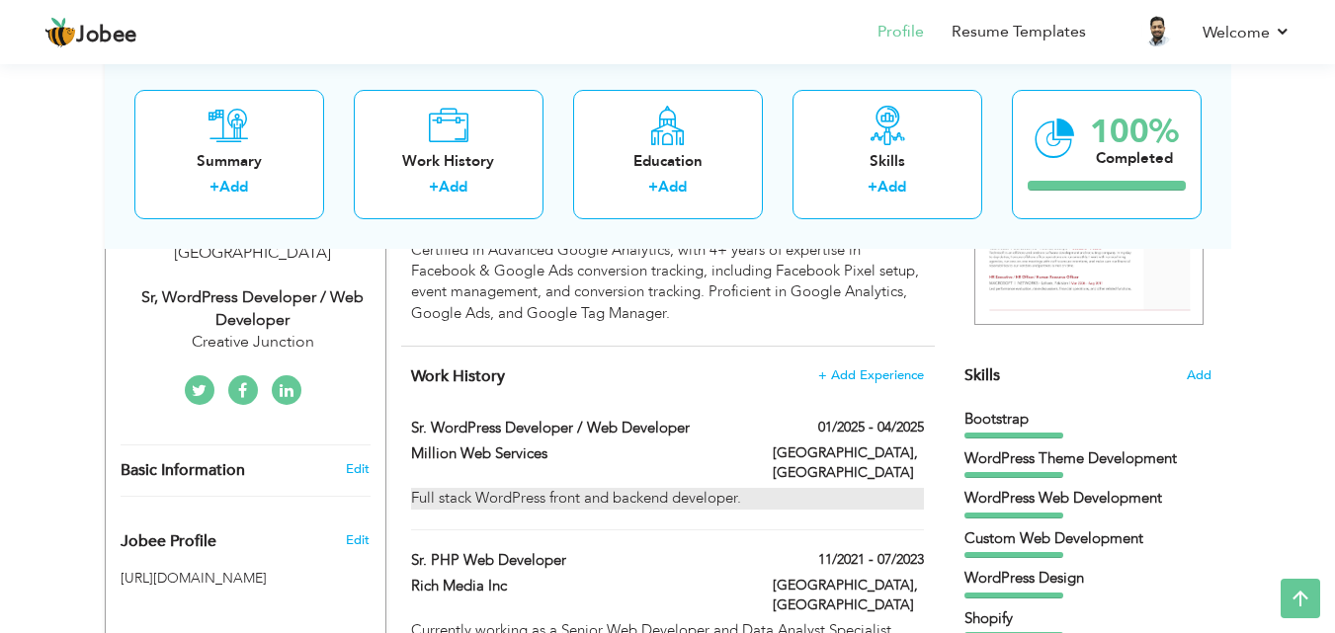
checkbox input "false"
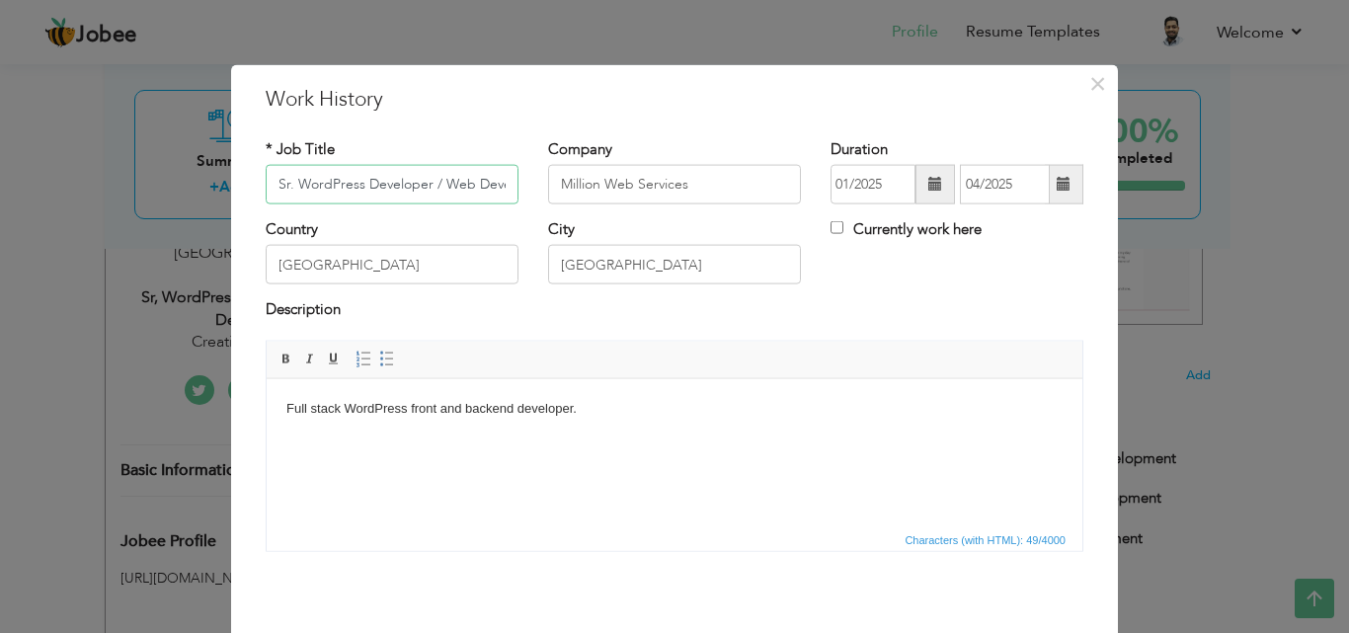
scroll to position [0, 34]
click at [402, 195] on input "Sr. WordPress Developer / Web Developer" at bounding box center [392, 185] width 253 height 40
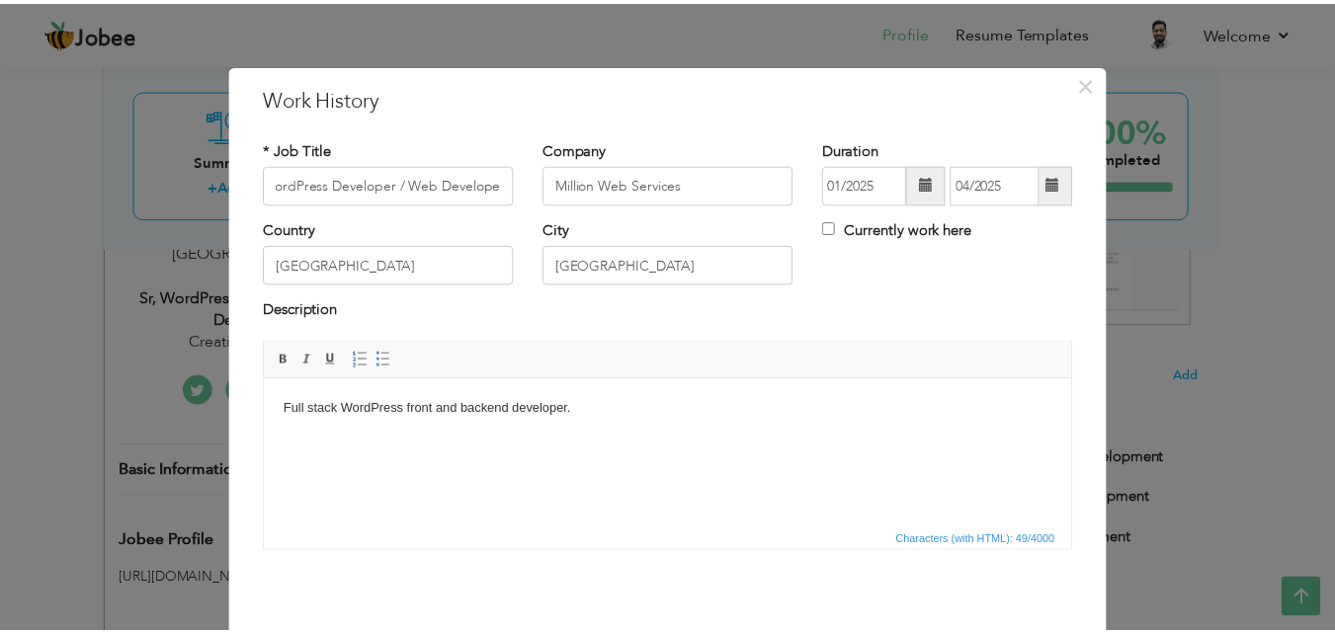
scroll to position [0, 0]
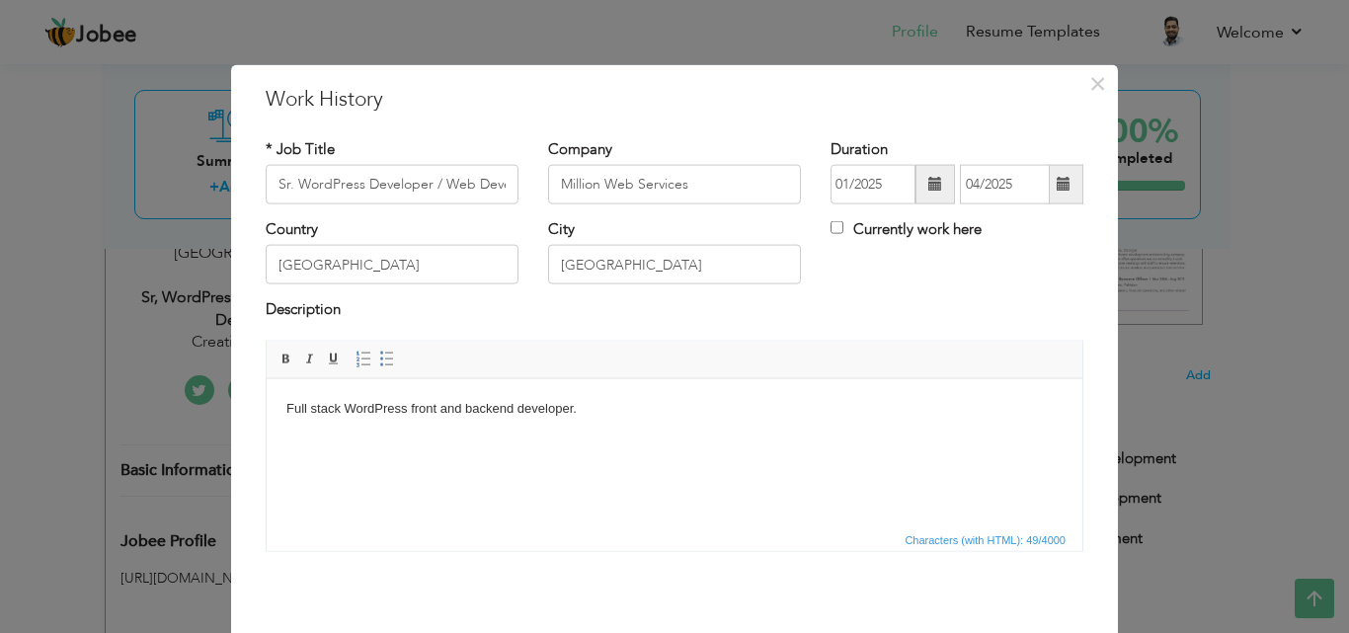
click at [602, 550] on span "Characters (with HTML): 49/4000" at bounding box center [675, 539] width 816 height 24
click at [512, 413] on body "Full stack WordPress front and backend developer." at bounding box center [674, 408] width 777 height 21
copy body "Full stack WordPress front and backend developer."
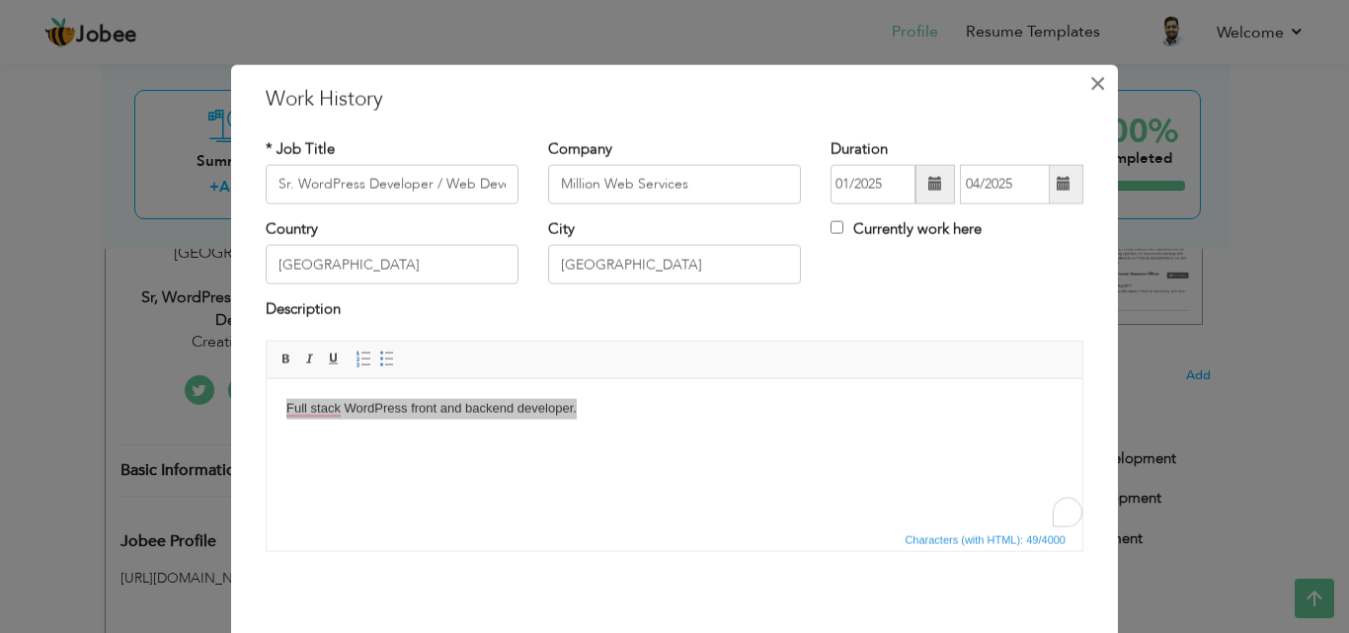
click at [1090, 86] on span "×" at bounding box center [1098, 83] width 17 height 36
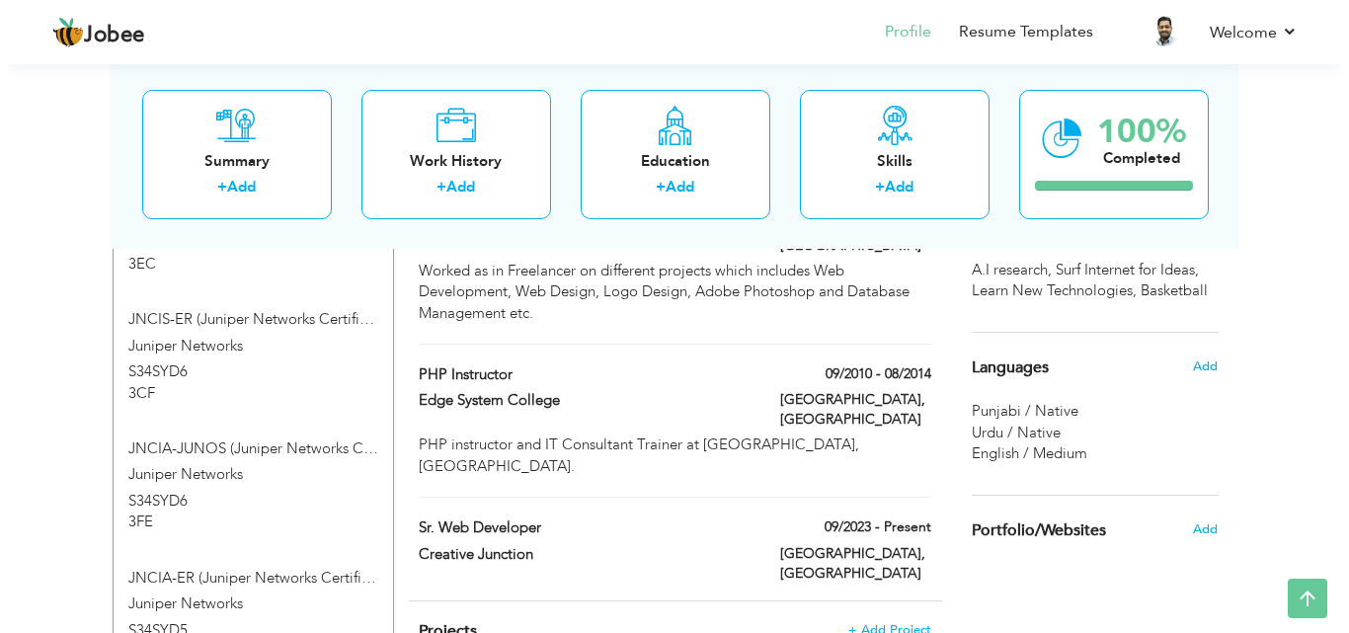
scroll to position [1186, 0]
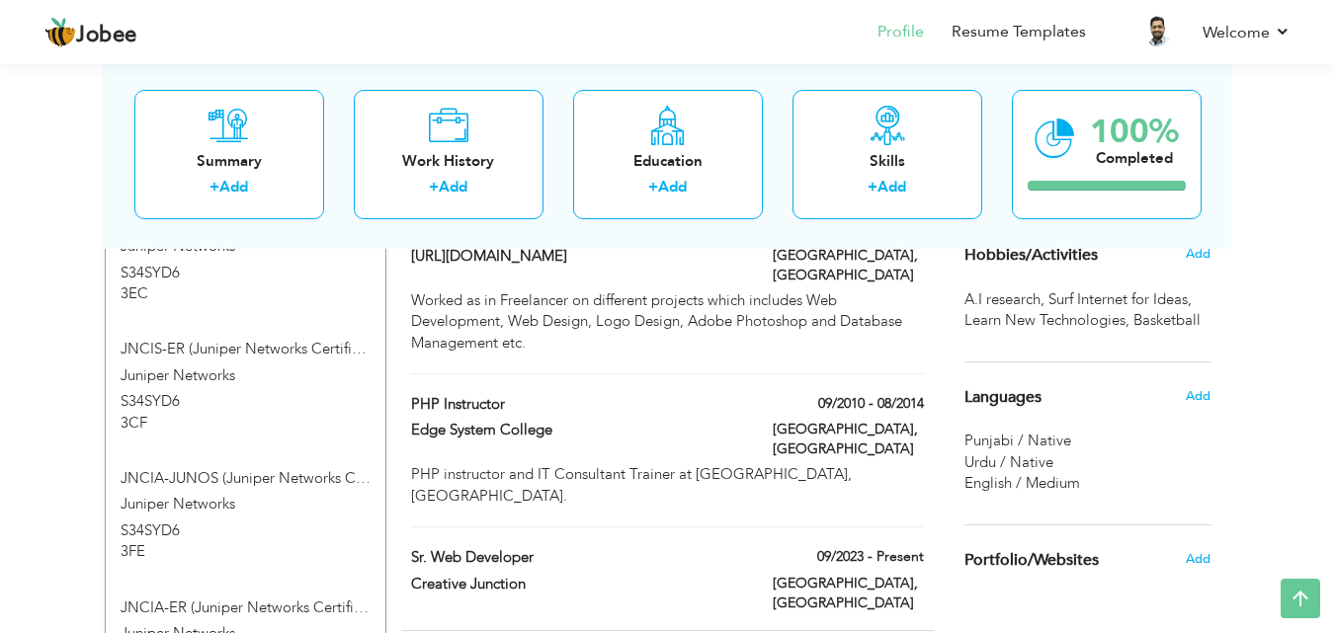
click at [773, 547] on div "09/2023 - Present" at bounding box center [848, 559] width 181 height 25
type input "Sr. Web Developer"
type input "Creative Junction"
type input "09/2023"
checkbox input "true"
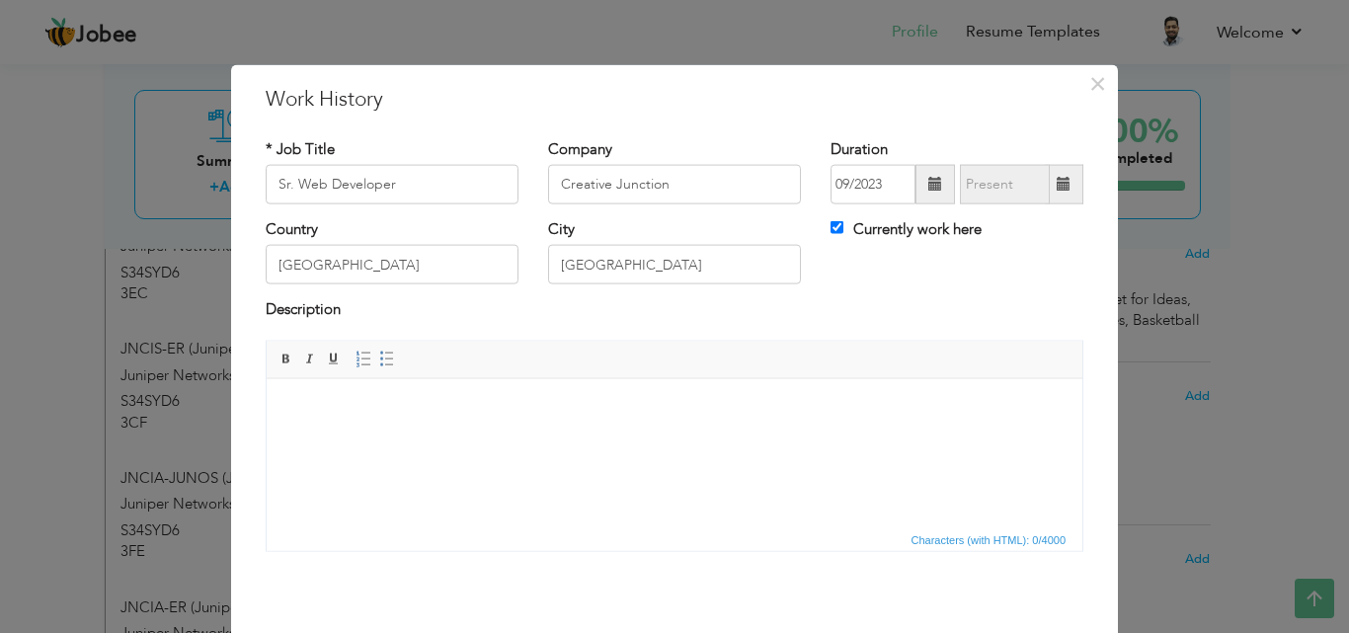
click at [436, 584] on div "Save Save and Continue Delete Cancel" at bounding box center [675, 636] width 848 height 111
click at [420, 196] on input "Sr. Web Developer" at bounding box center [392, 185] width 253 height 40
click at [422, 195] on input "Sr. Web Developer" at bounding box center [392, 185] width 253 height 40
paste input "ordPress Developer / W"
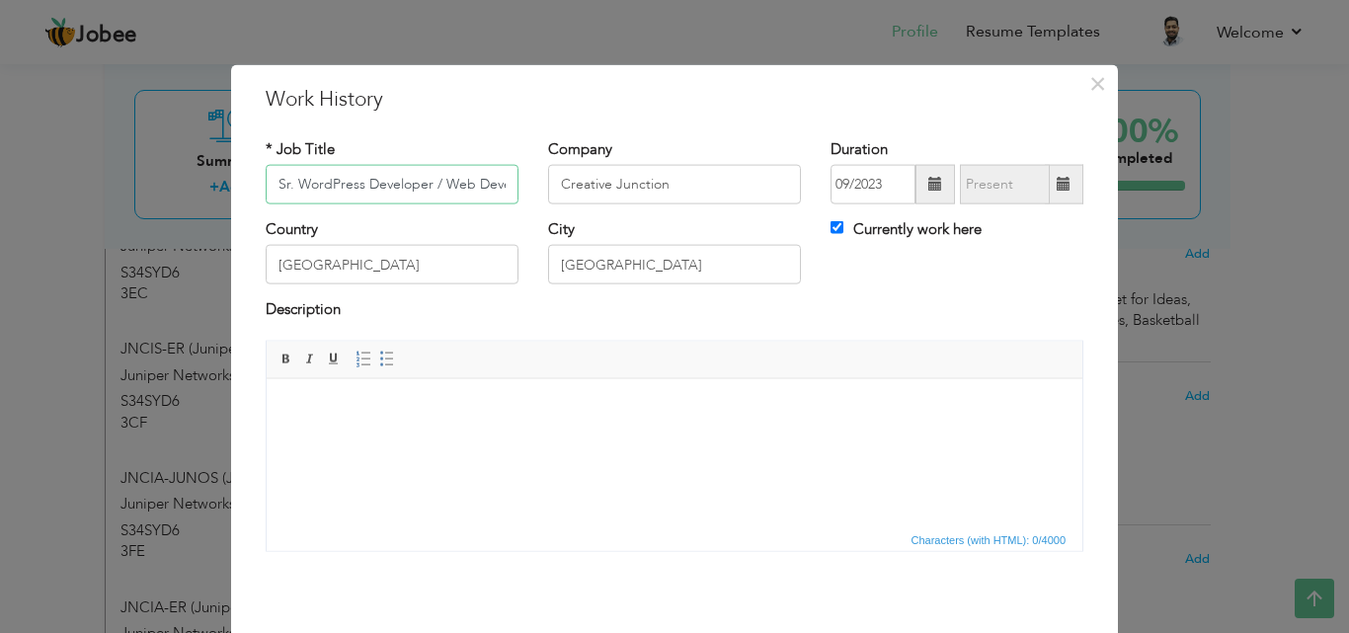
scroll to position [0, 34]
type input "Sr. WordPress Developer / Web Developer"
click at [356, 532] on span "Characters (with HTML): 0/4000" at bounding box center [675, 539] width 816 height 24
click at [470, 402] on body at bounding box center [674, 408] width 777 height 21
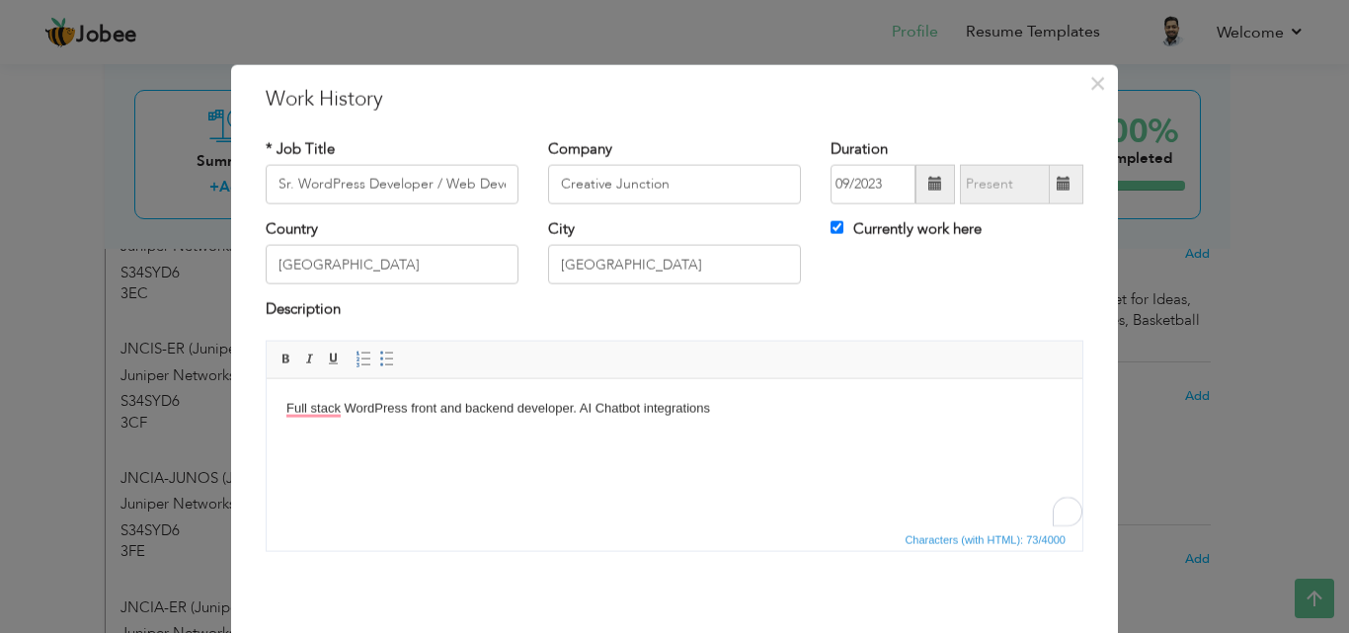
click at [771, 407] on body "Full stack WordPress front and backend developer. AI Chatbot integrations" at bounding box center [674, 408] width 777 height 21
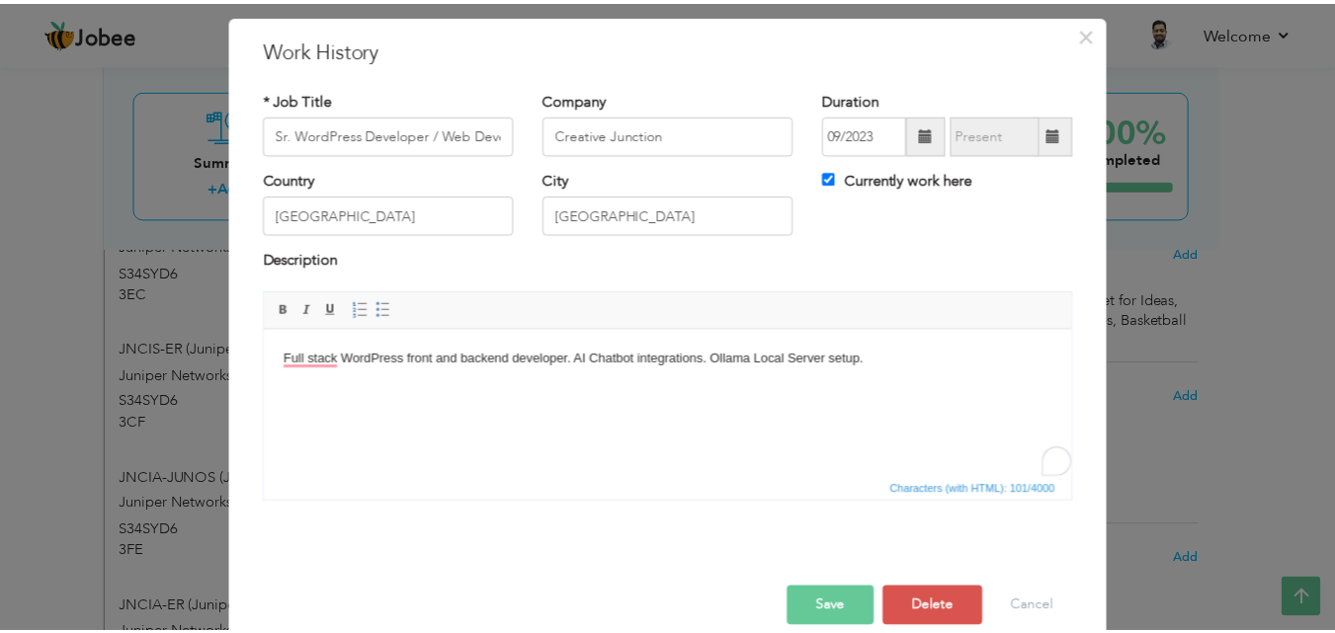
scroll to position [78, 0]
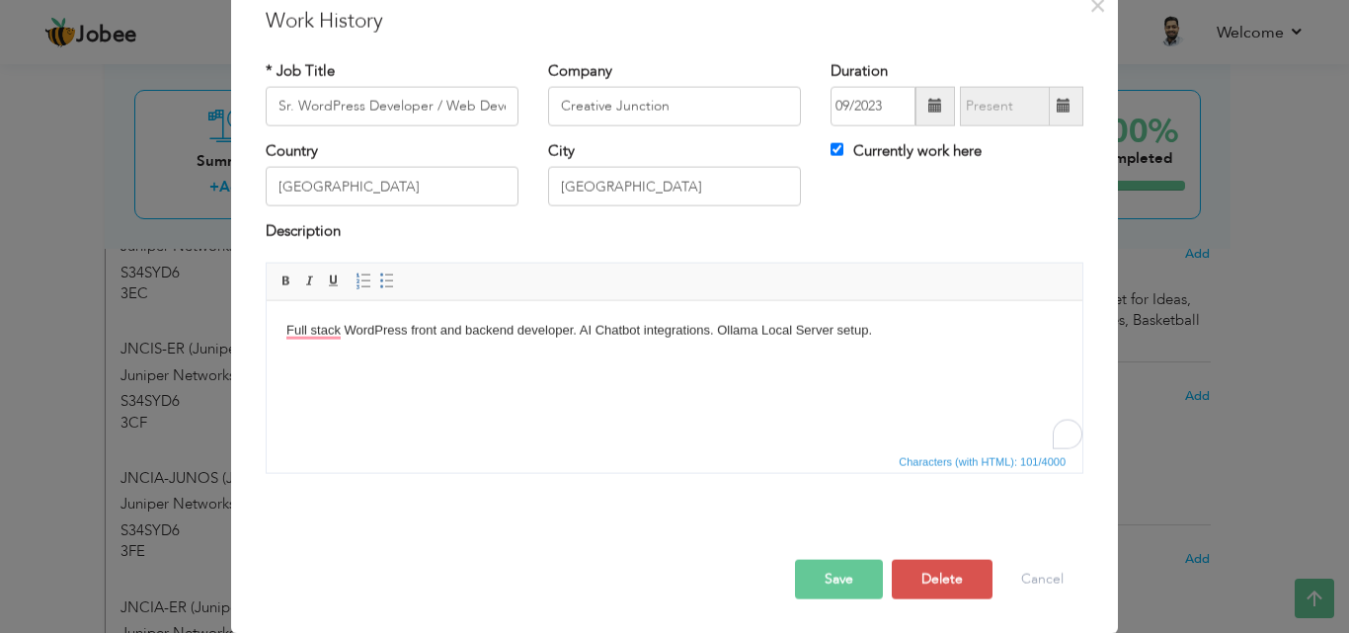
click at [836, 578] on button "Save" at bounding box center [839, 579] width 88 height 40
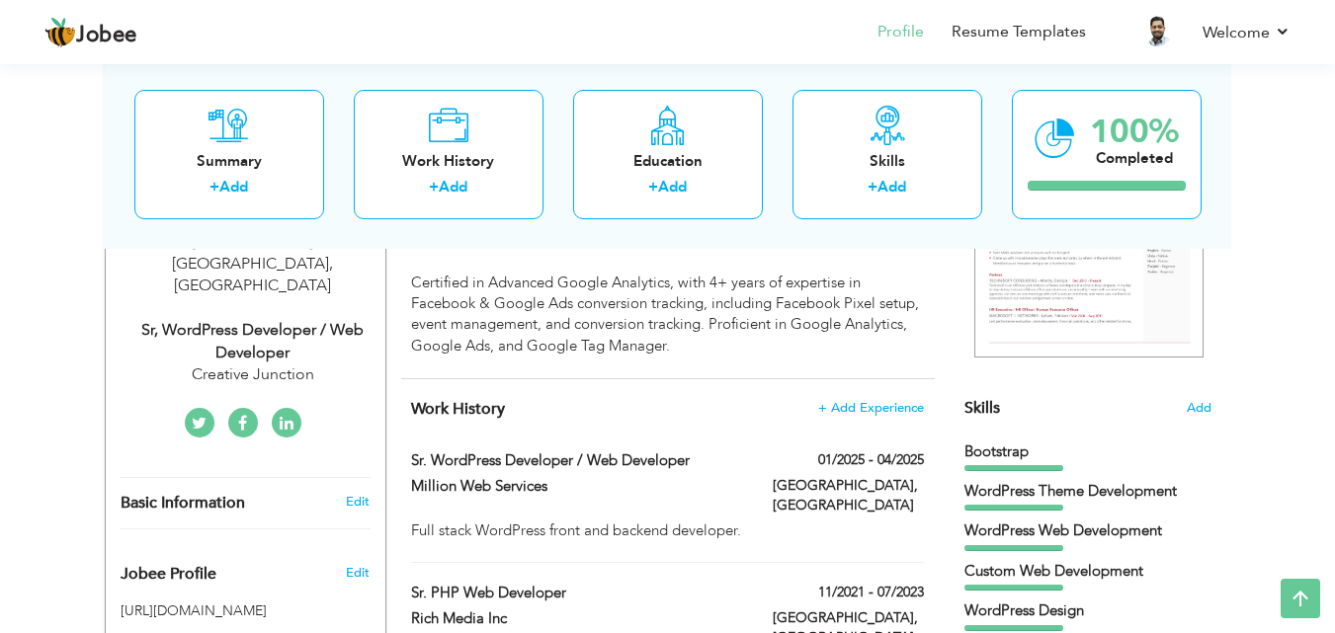
scroll to position [296, 0]
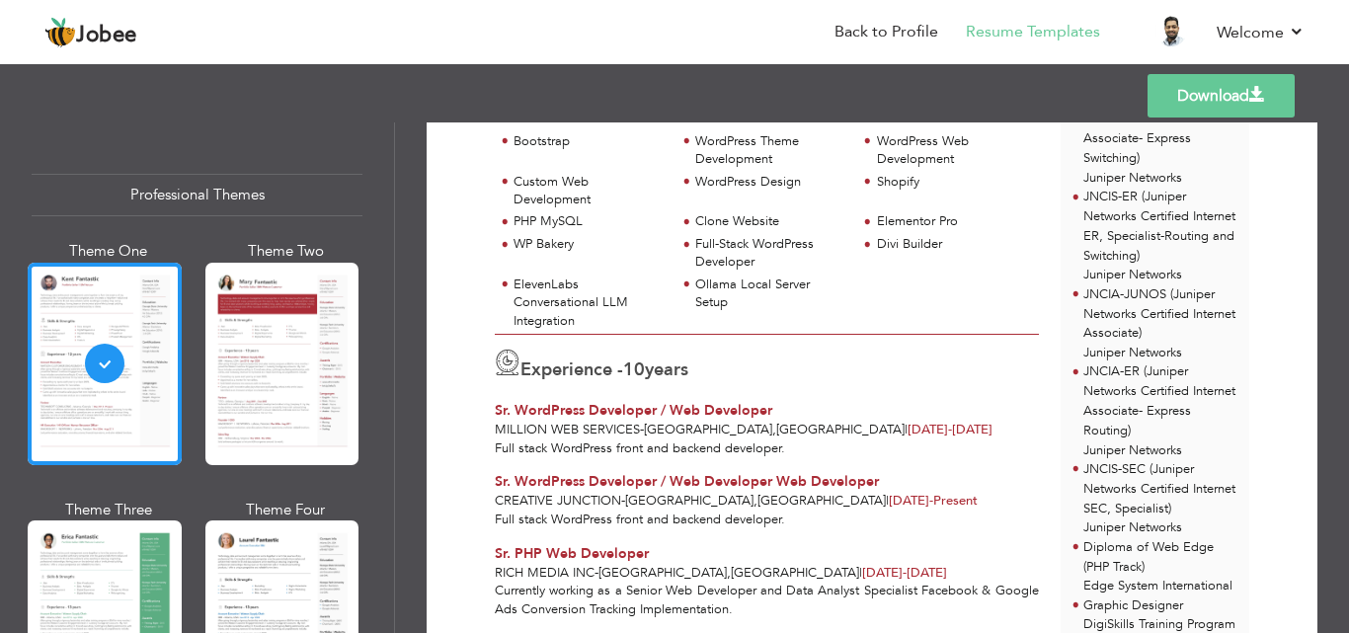
scroll to position [494, 0]
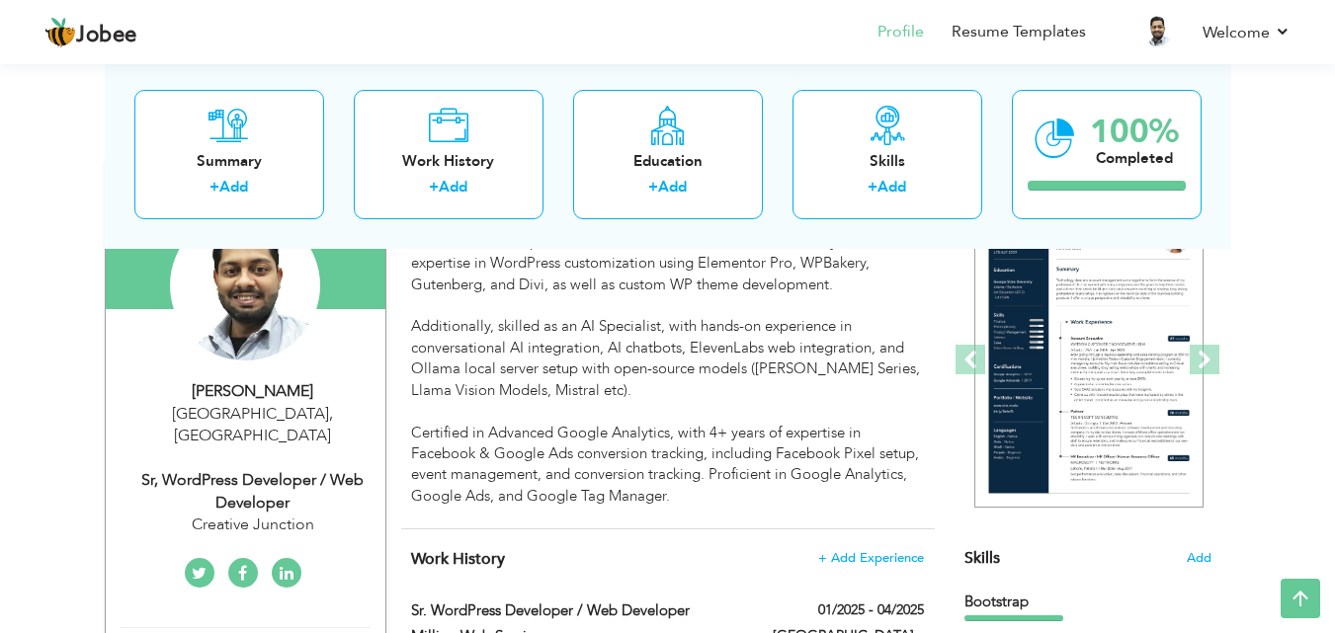
scroll to position [99, 0]
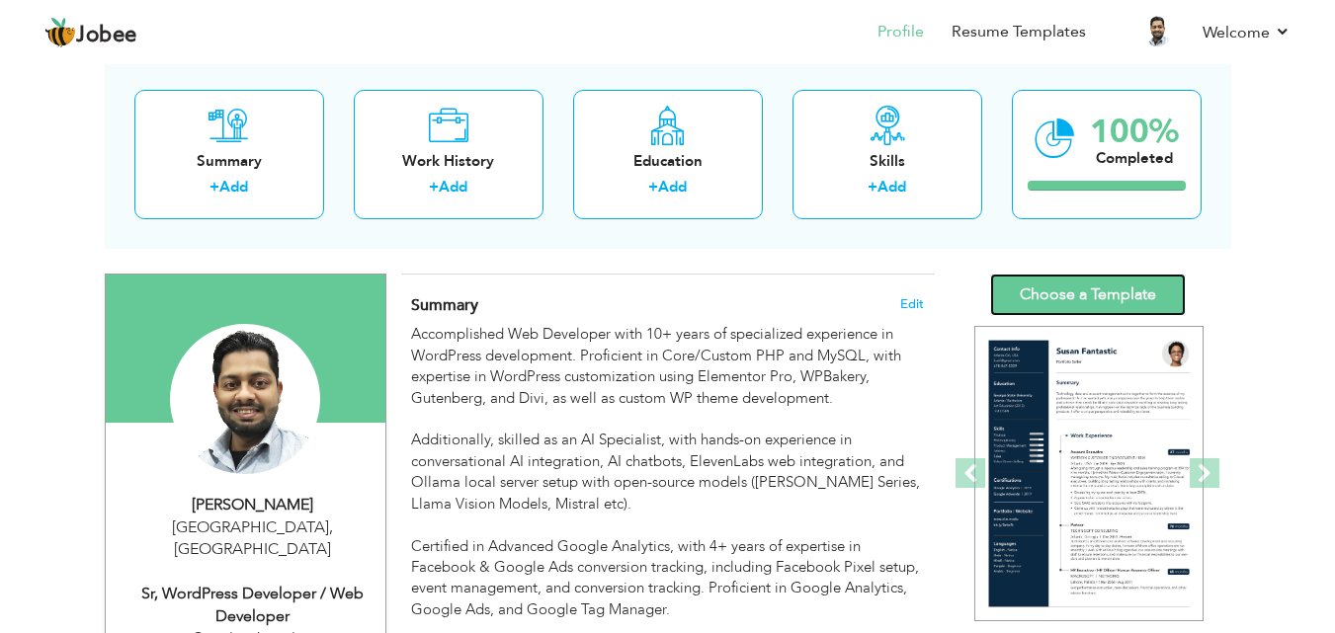
click at [1094, 291] on link "Choose a Template" at bounding box center [1088, 295] width 196 height 42
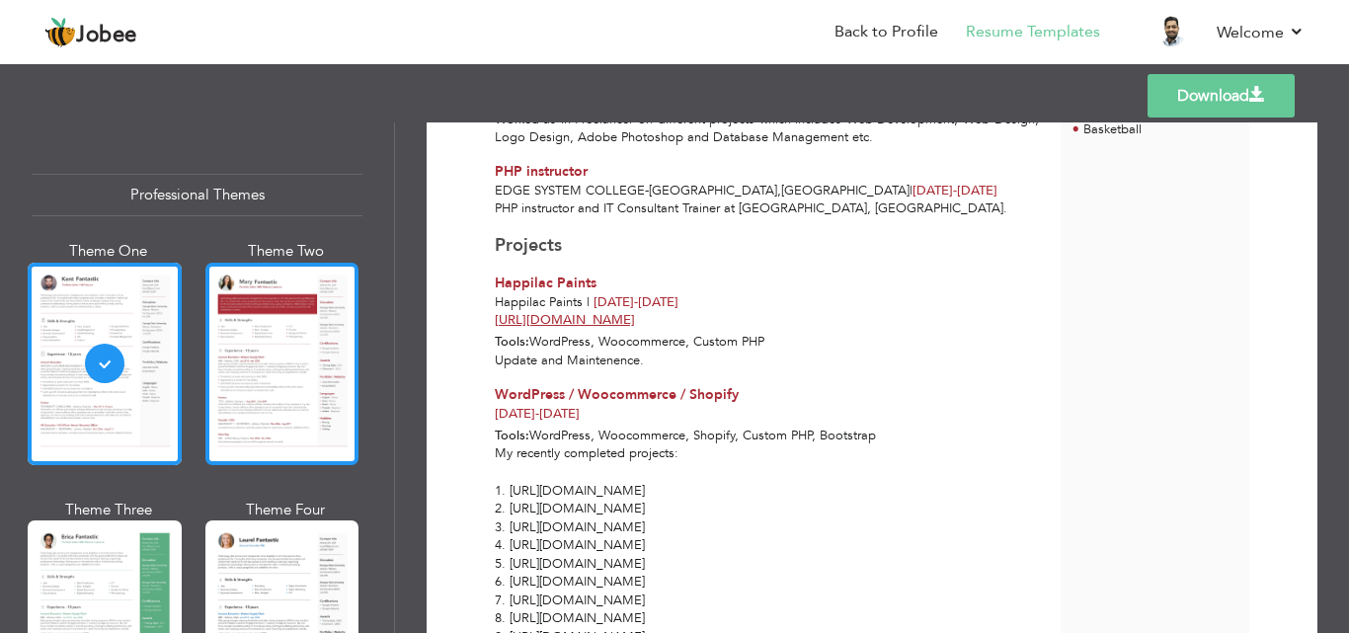
scroll to position [198, 0]
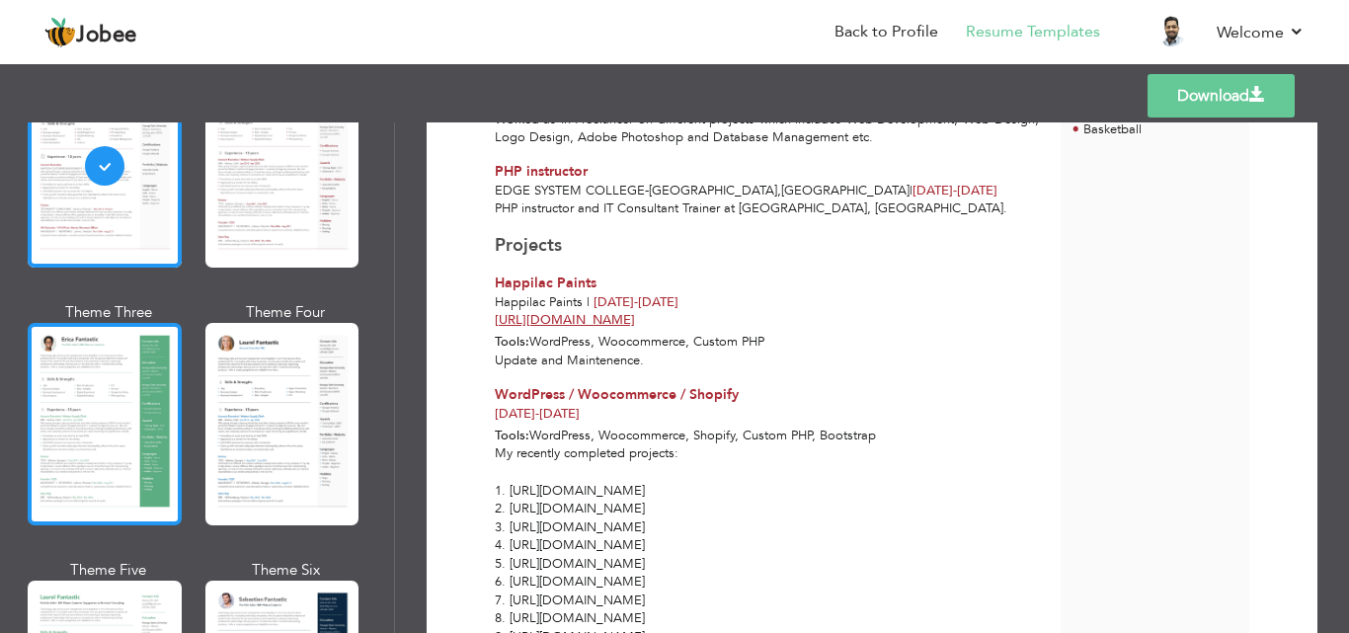
click at [108, 384] on div at bounding box center [105, 424] width 154 height 203
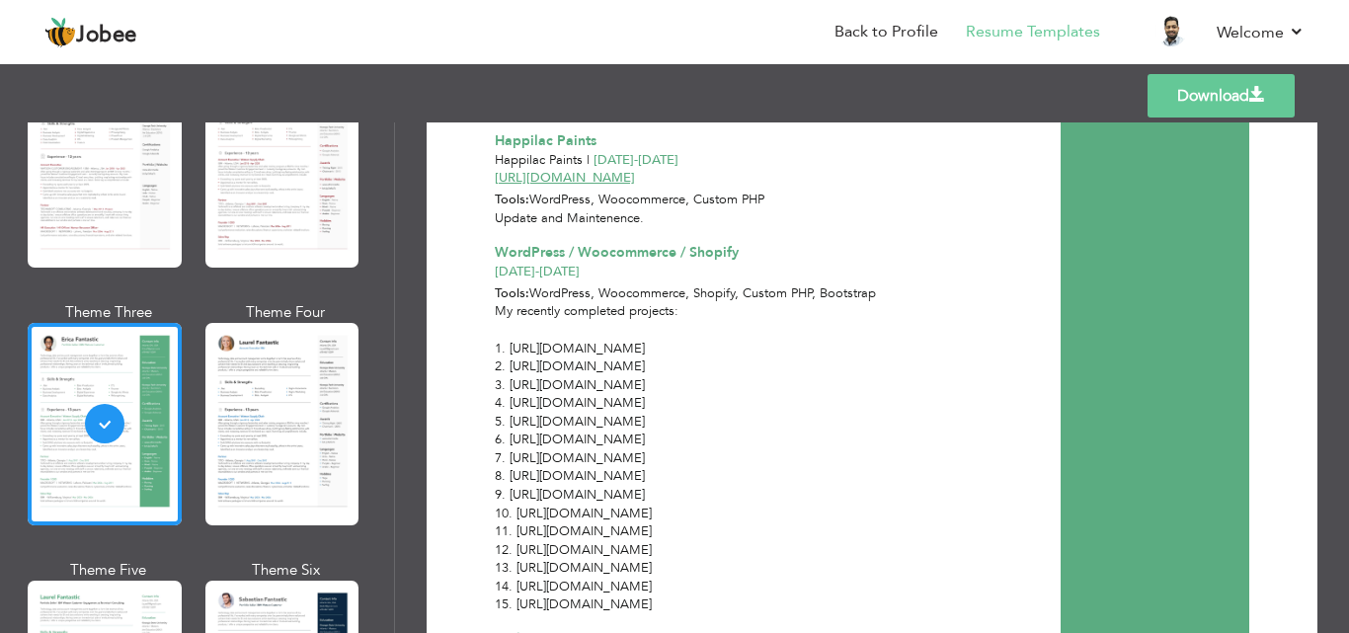
scroll to position [1332, 0]
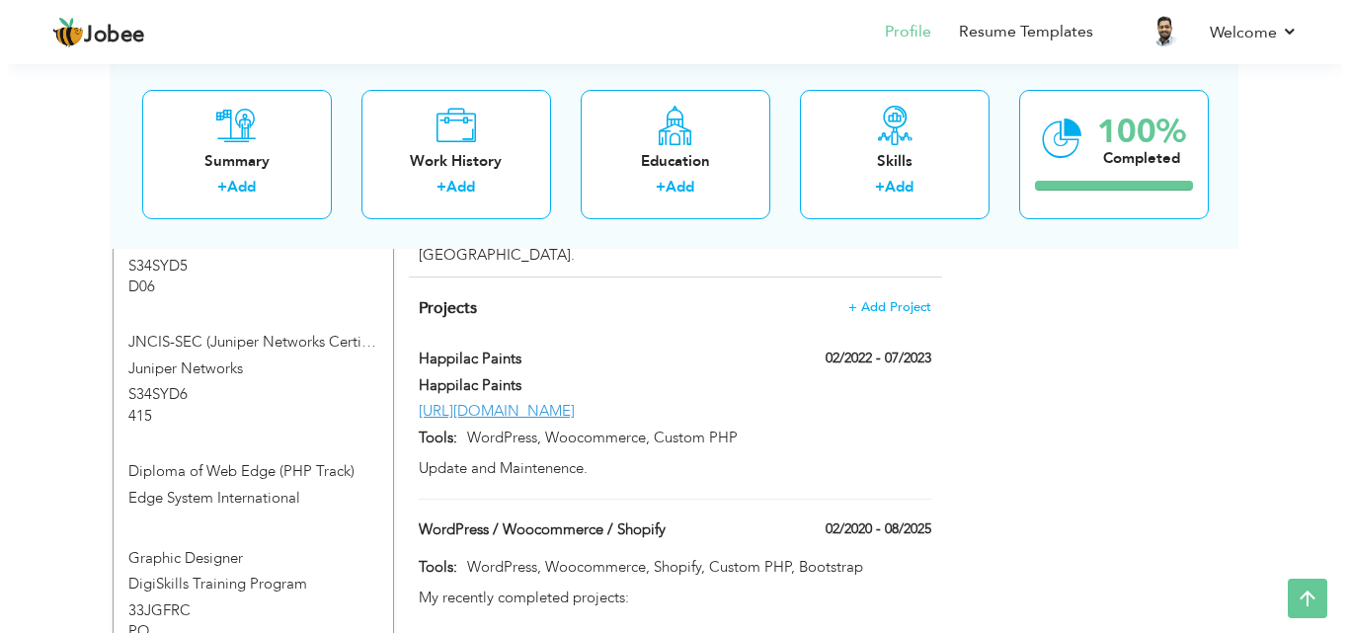
scroll to position [1581, 0]
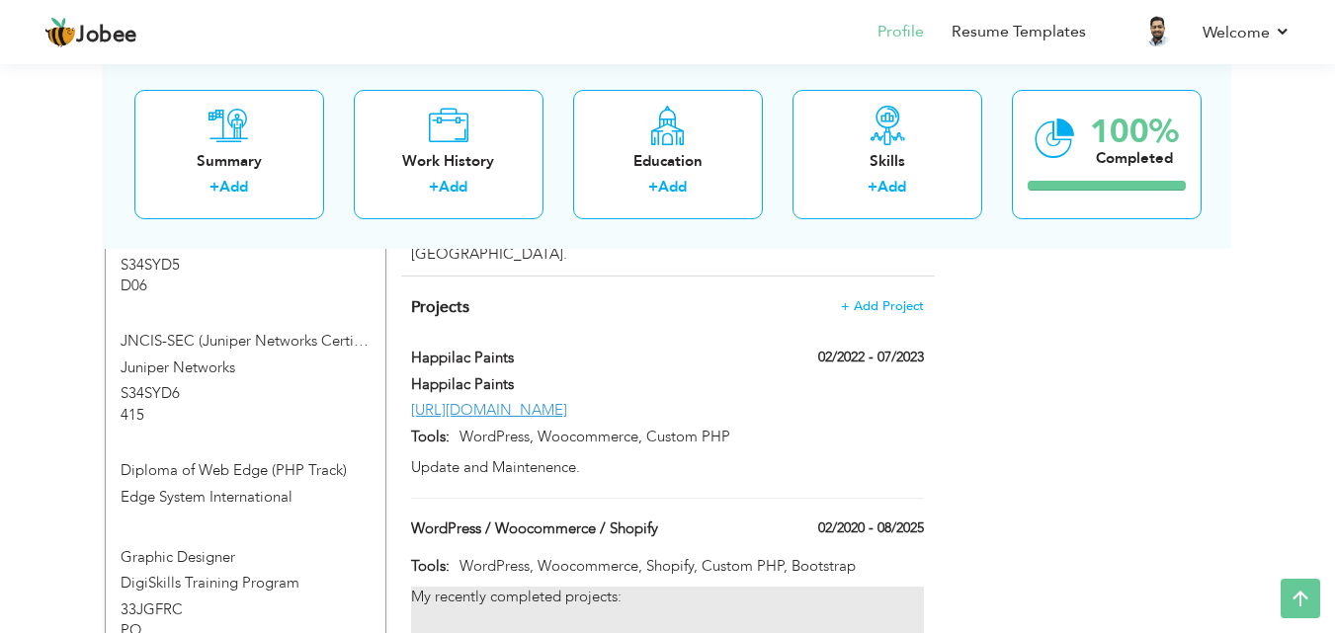
type input "WordPress / Woocommerce / Shopify"
type input "02/2020"
type input "08/2025"
type input "WordPress, Woocommerce, Shopify, Custom PHP, Bootstrap"
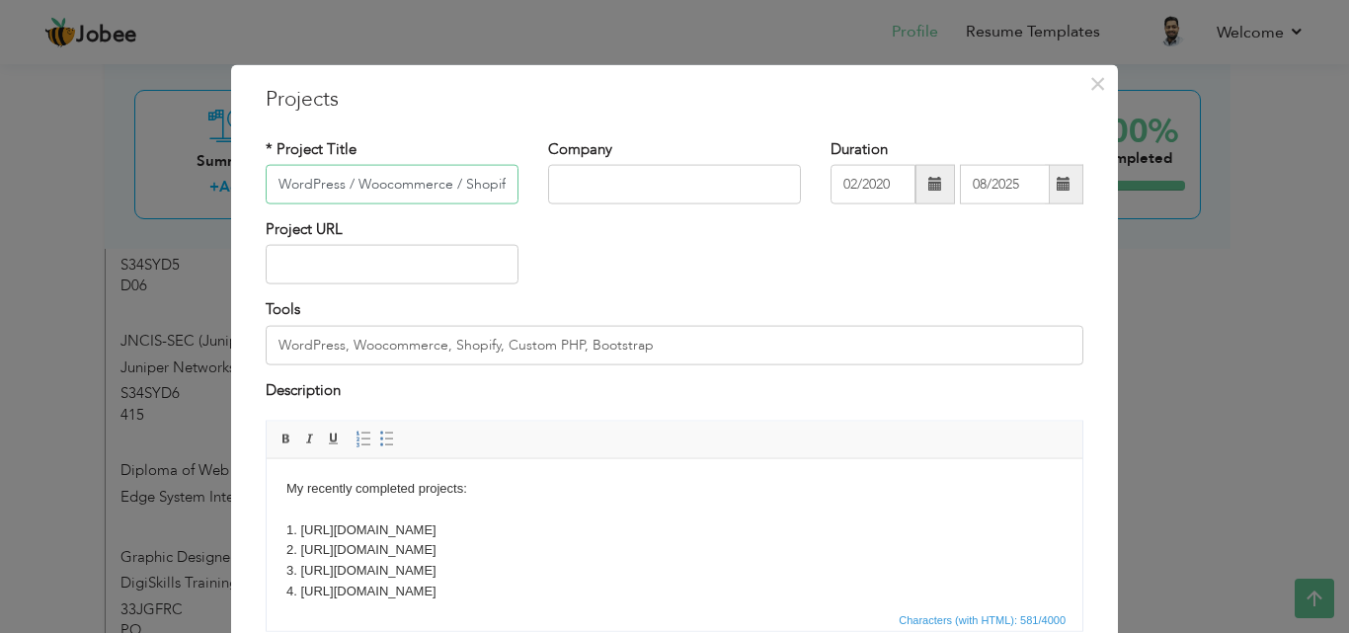
scroll to position [0, 3]
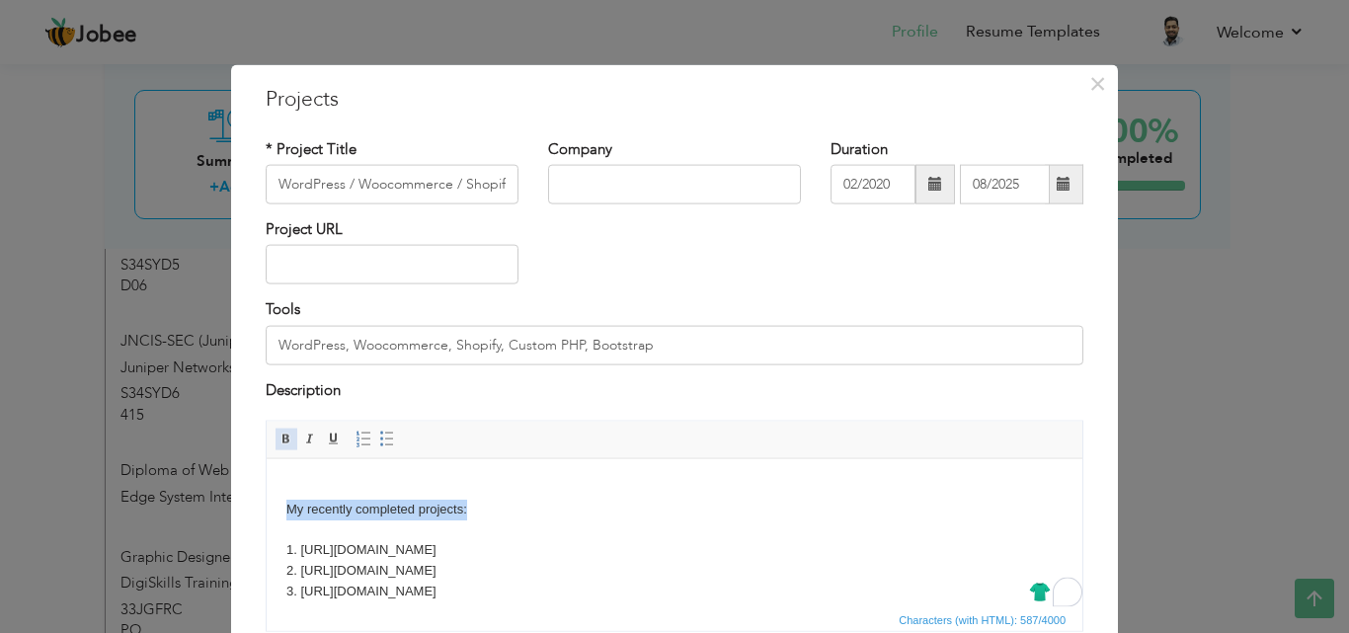
click at [279, 437] on span at bounding box center [287, 440] width 16 height 16
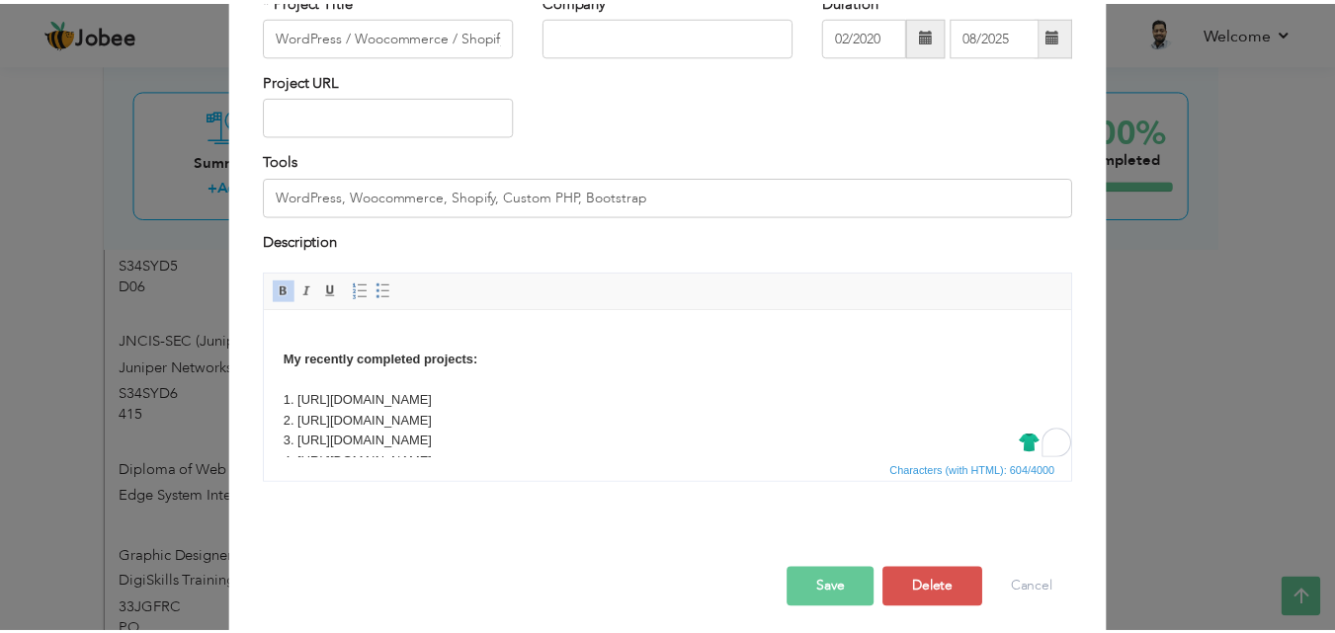
scroll to position [159, 0]
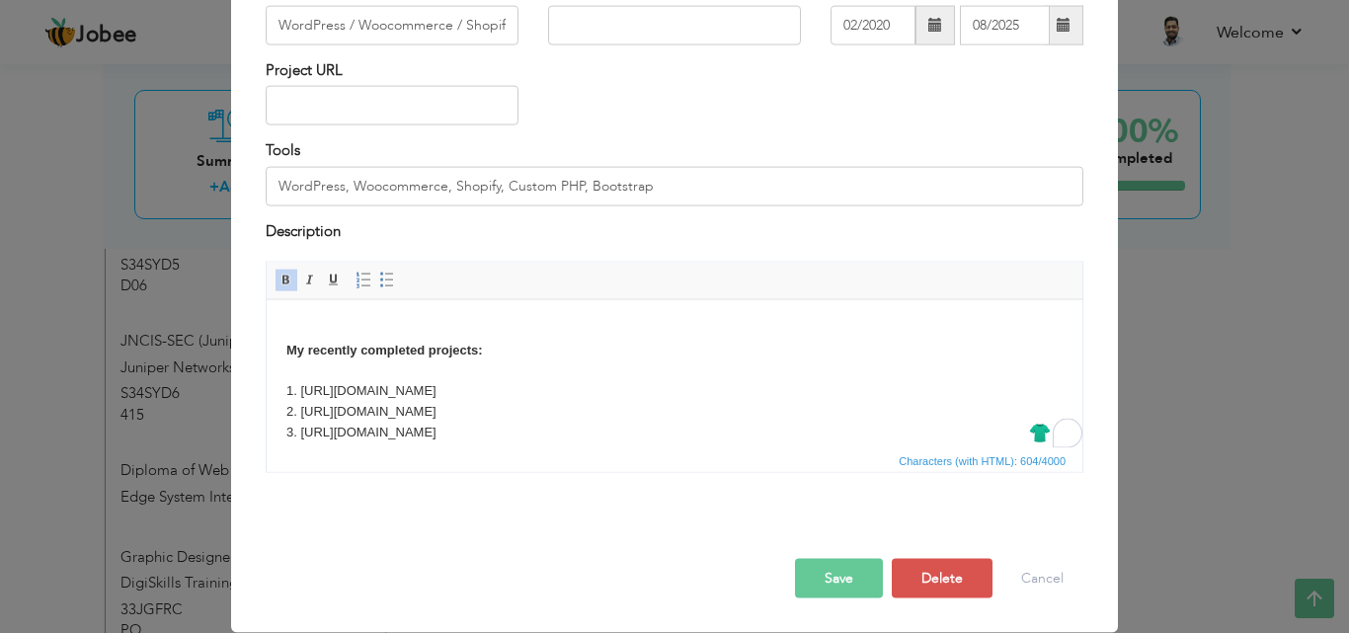
click at [837, 572] on button "Save" at bounding box center [839, 579] width 88 height 40
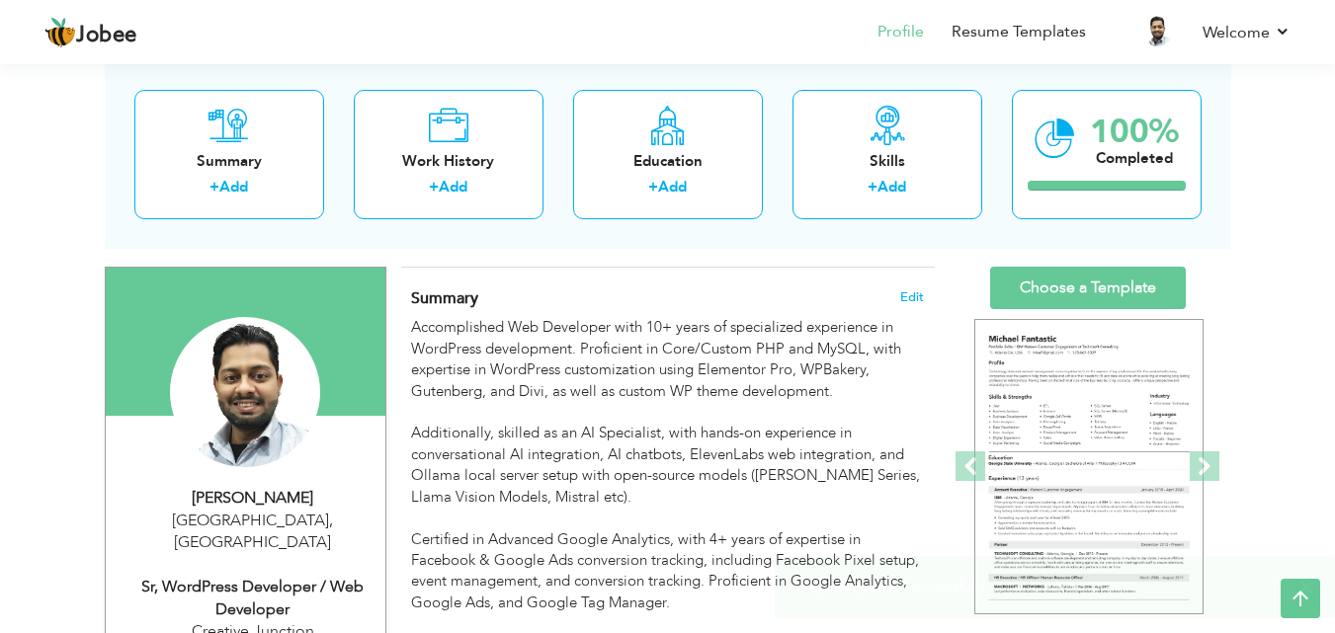
scroll to position [0, 0]
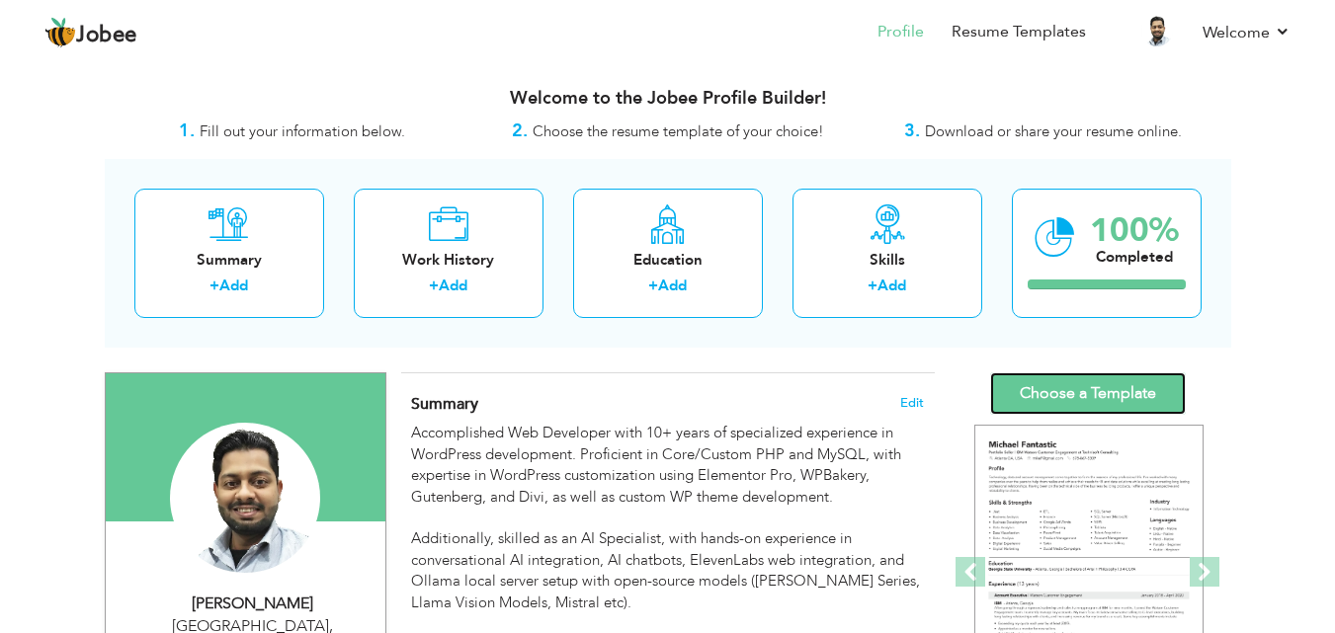
click at [1091, 392] on link "Choose a Template" at bounding box center [1088, 393] width 196 height 42
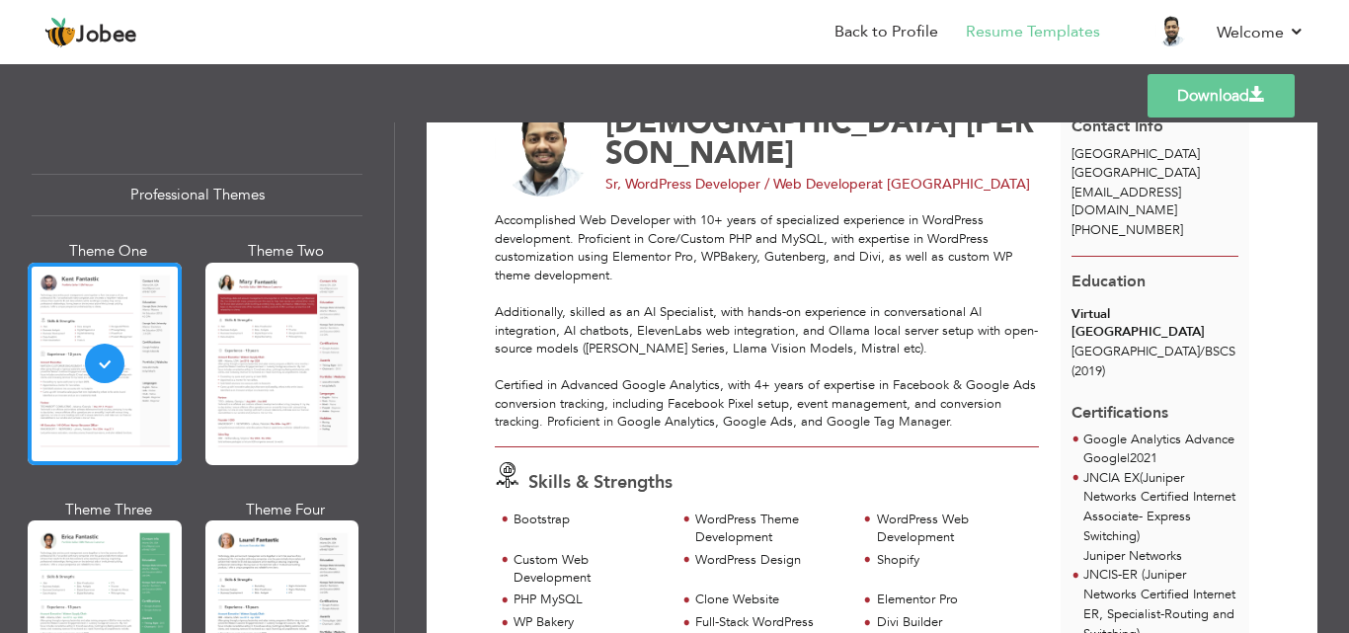
scroll to position [198, 0]
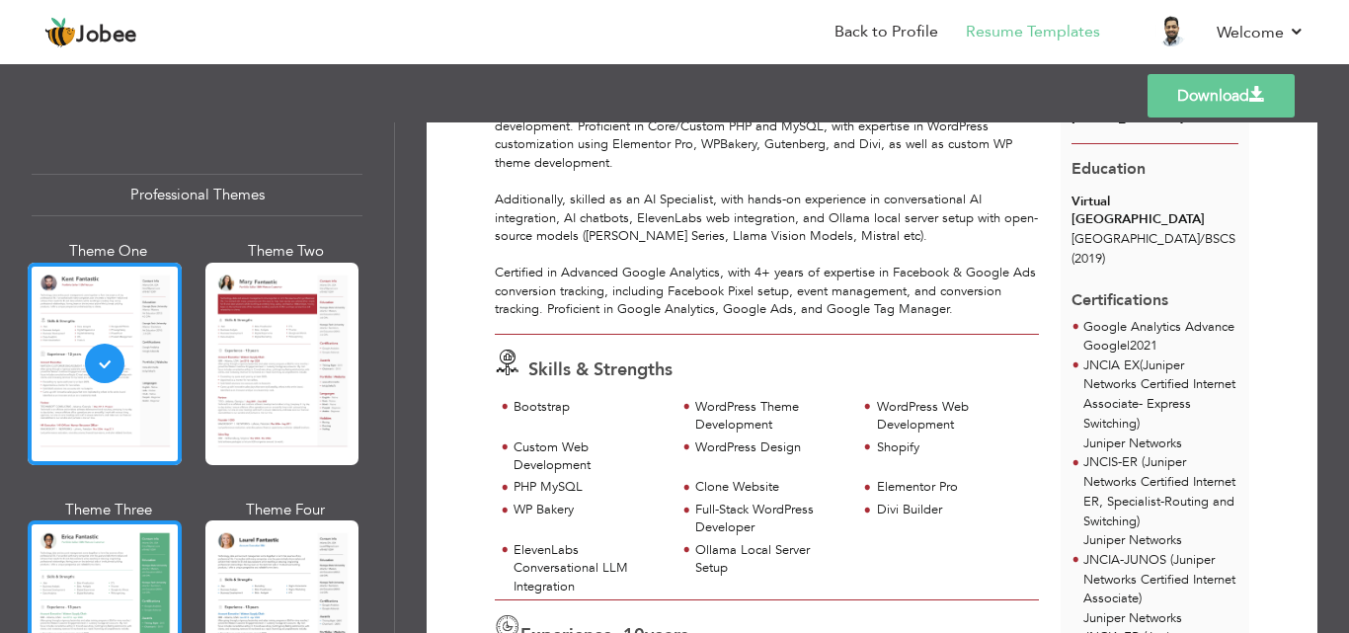
click at [76, 550] on div at bounding box center [105, 622] width 154 height 203
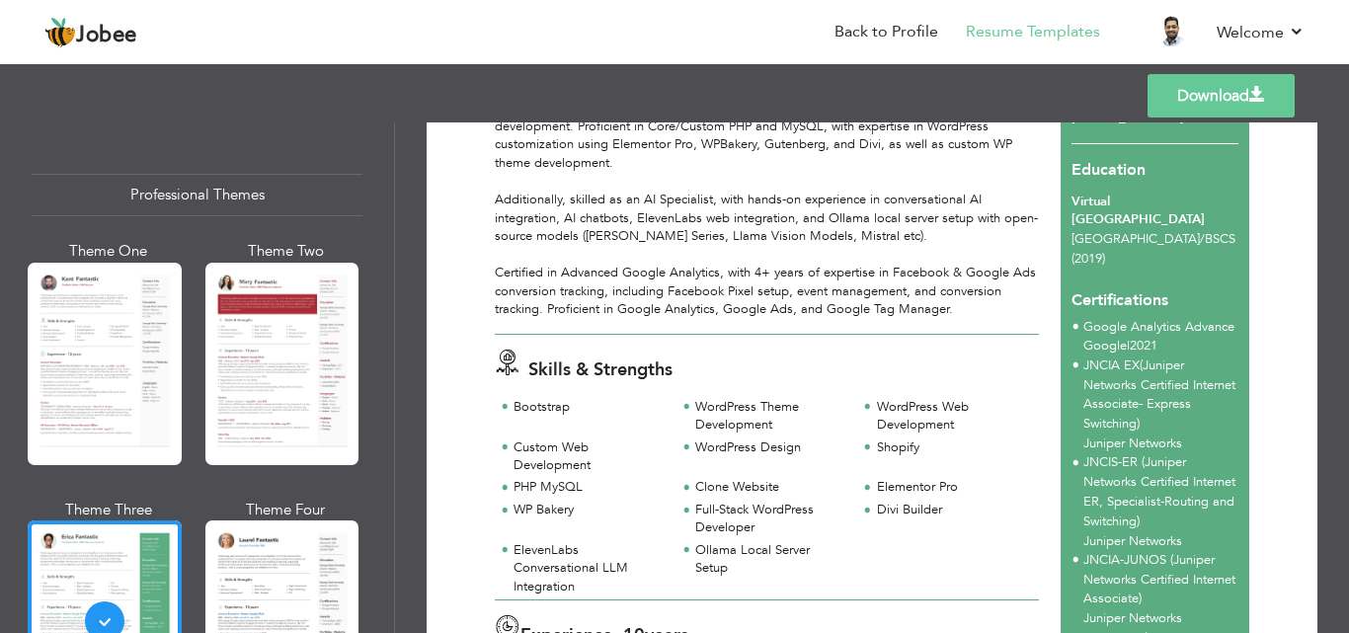
scroll to position [0, 0]
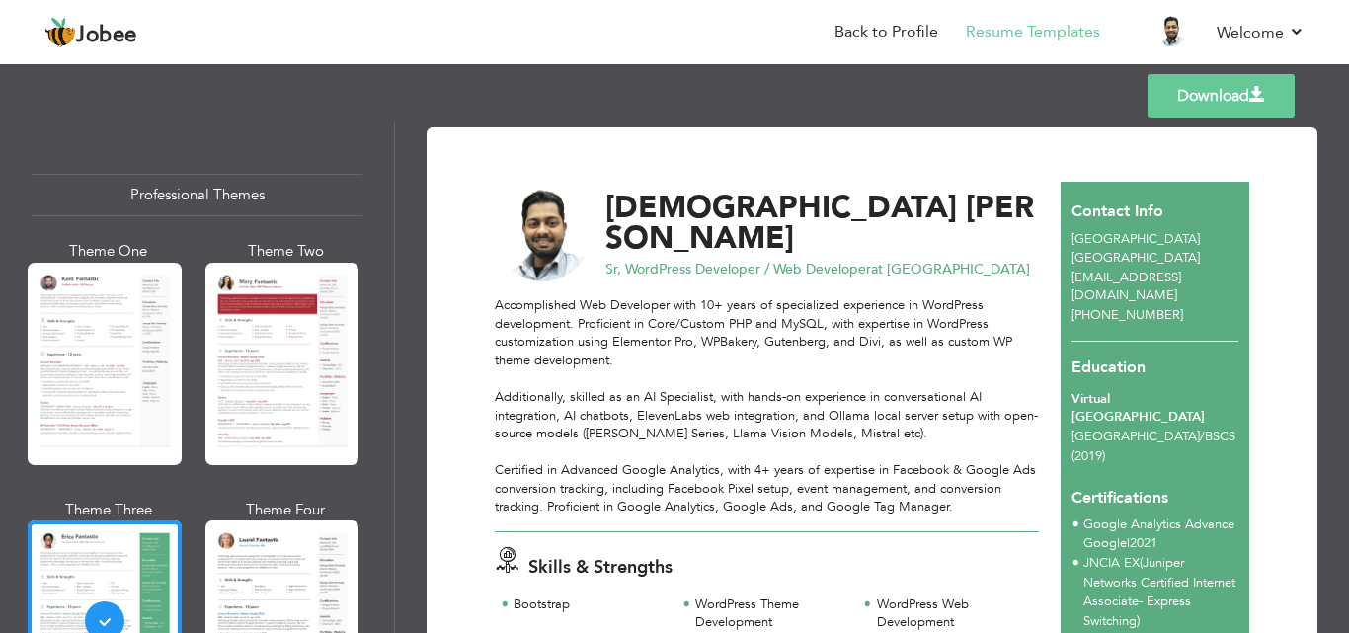
click at [1186, 93] on link "Download" at bounding box center [1221, 95] width 147 height 43
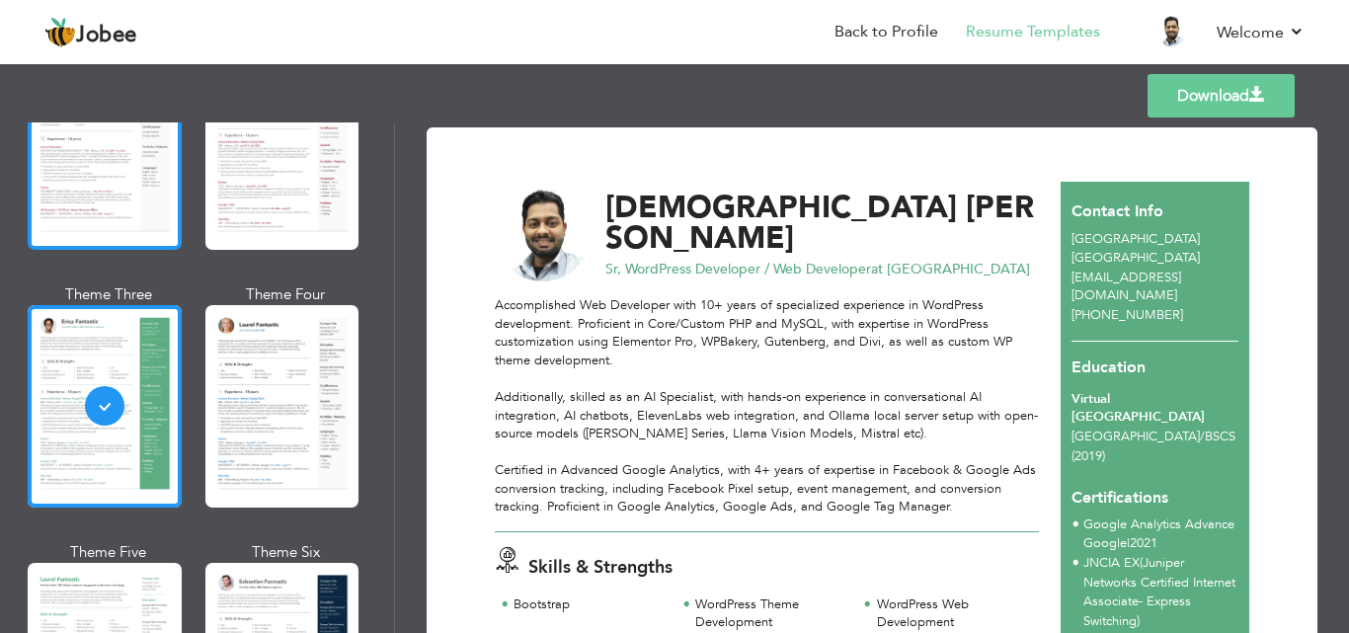
scroll to position [296, 0]
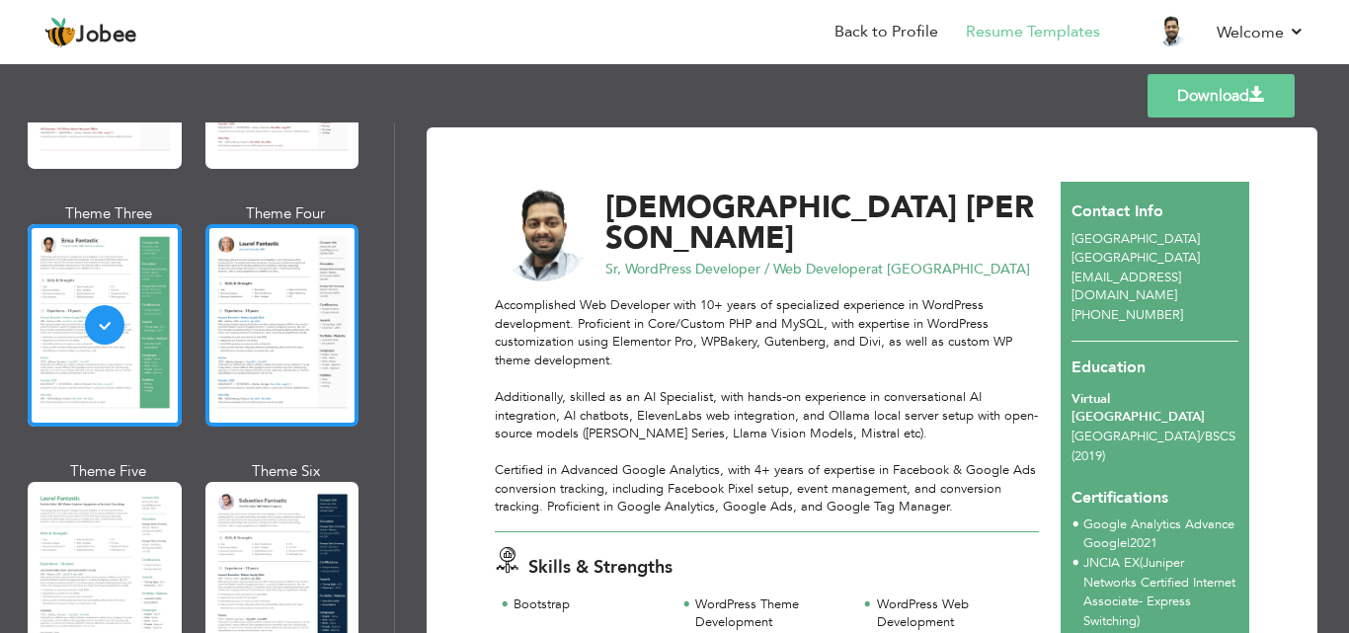
click at [241, 299] on div at bounding box center [282, 325] width 154 height 203
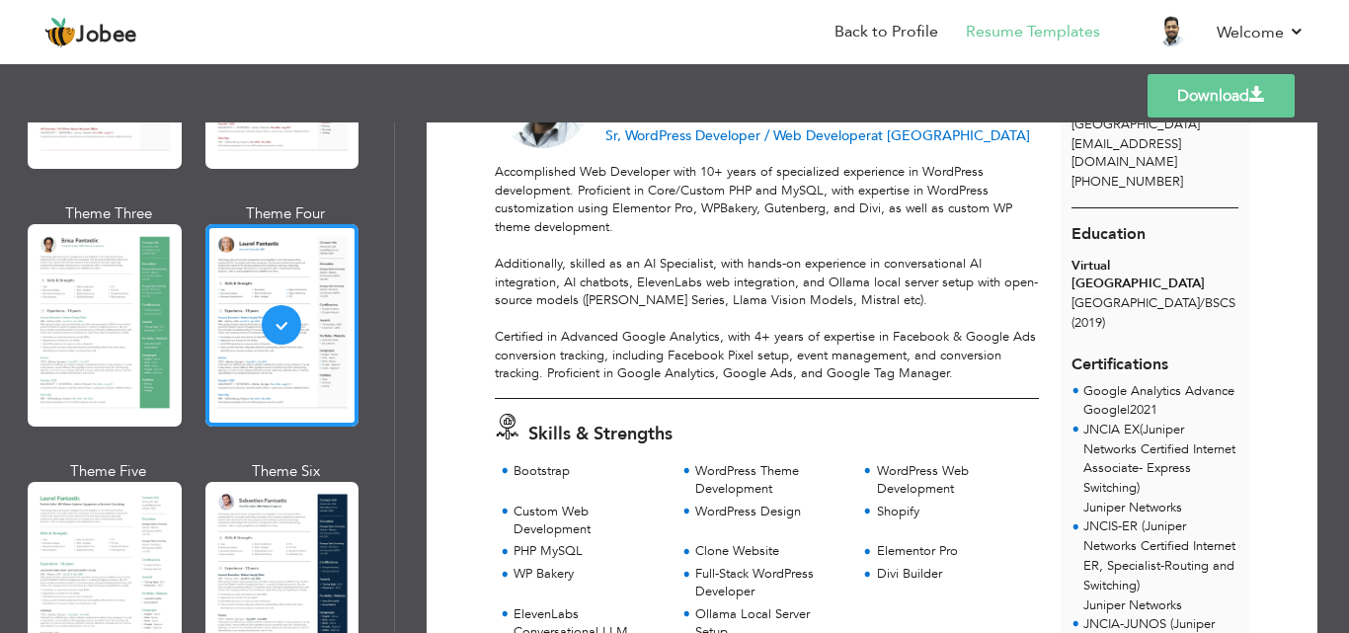
scroll to position [395, 0]
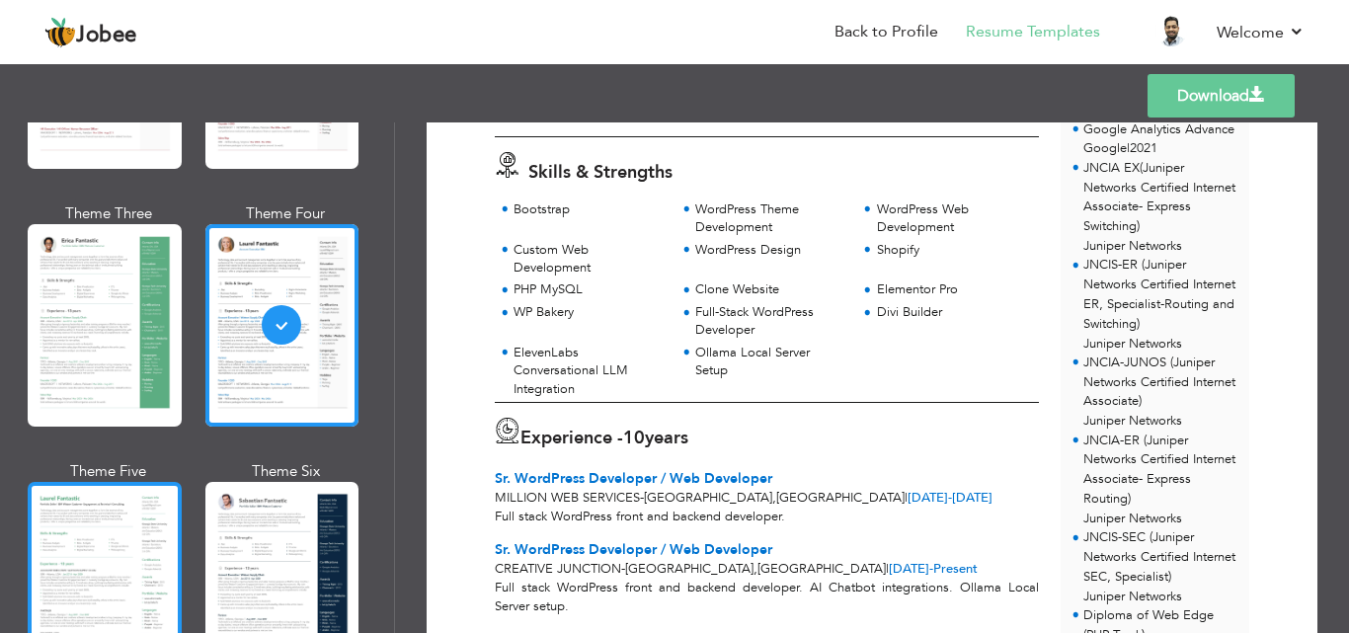
click at [135, 552] on div at bounding box center [105, 583] width 154 height 203
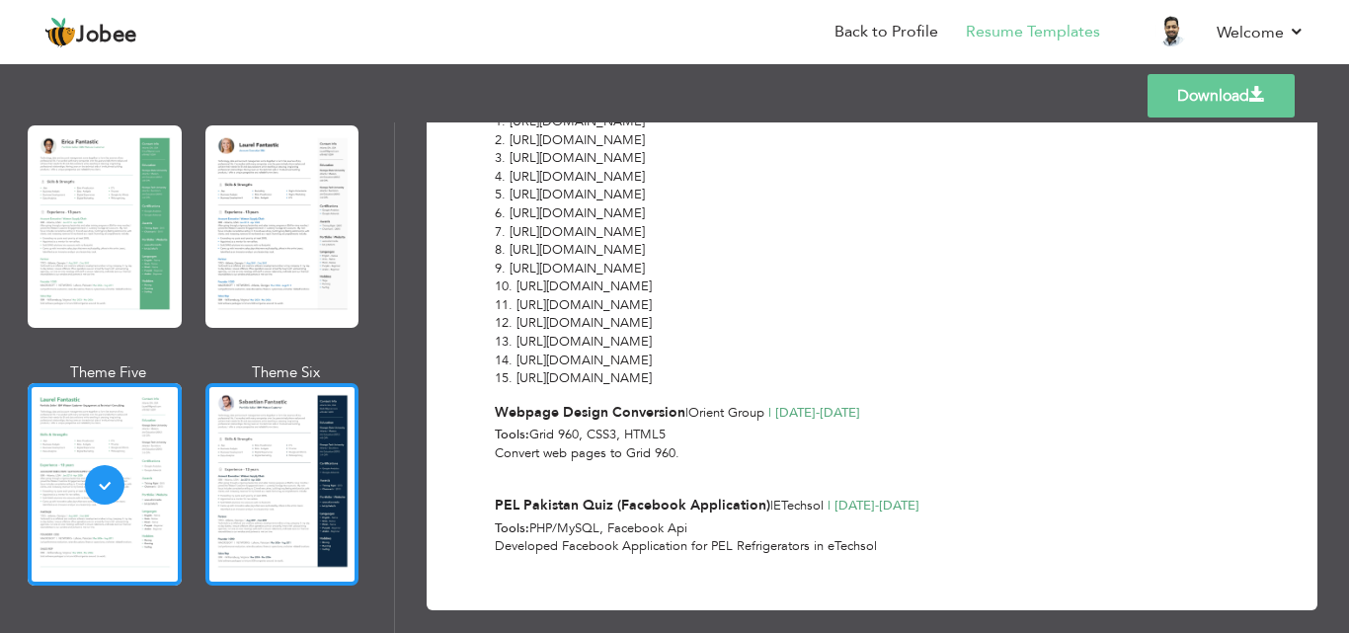
click at [312, 450] on div at bounding box center [282, 484] width 154 height 203
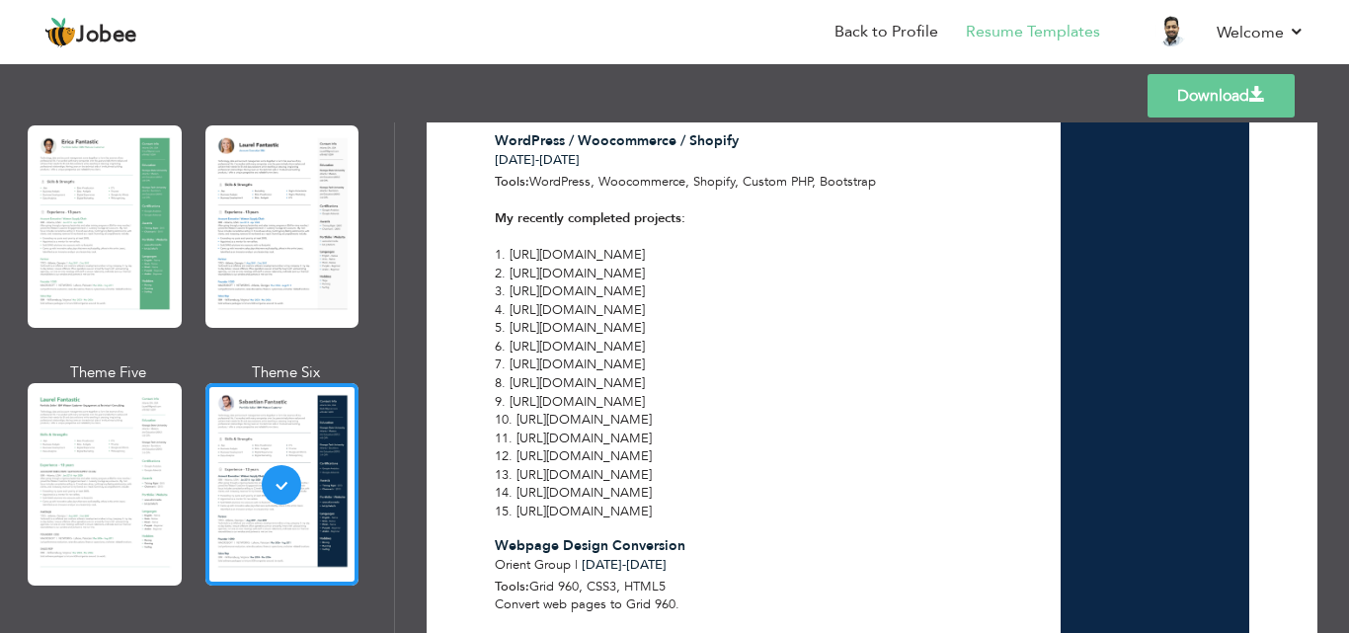
scroll to position [1647, 0]
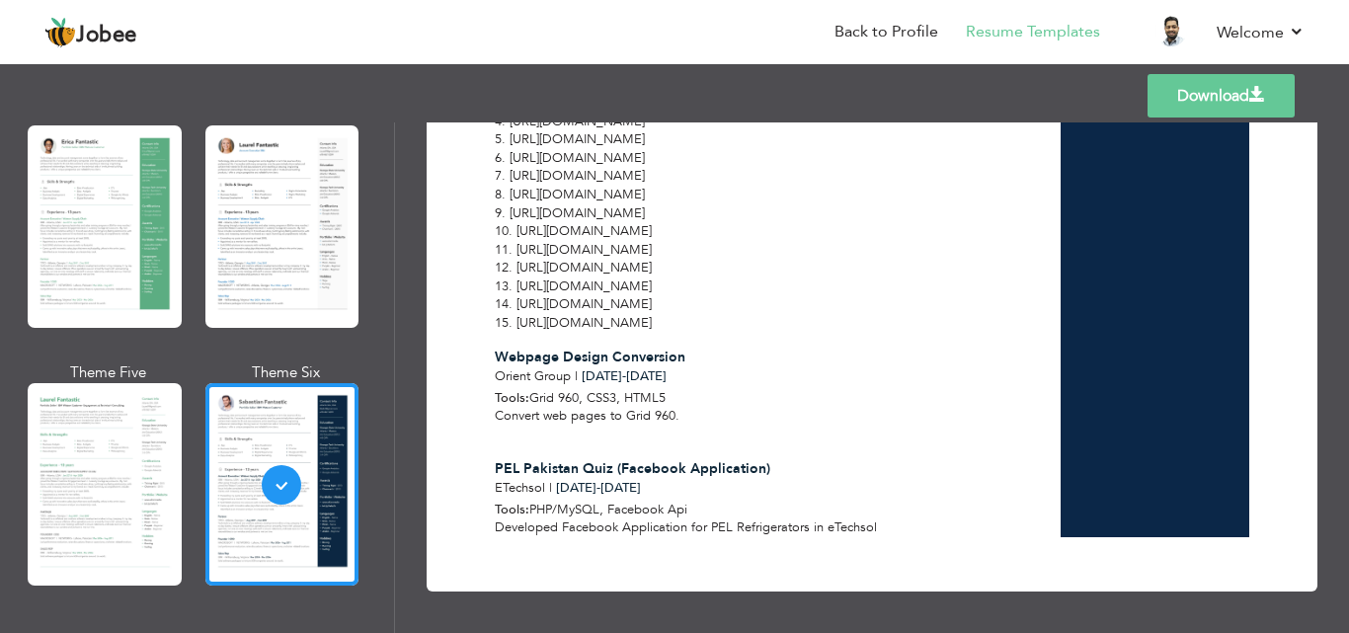
click at [1196, 96] on link "Download" at bounding box center [1221, 95] width 147 height 43
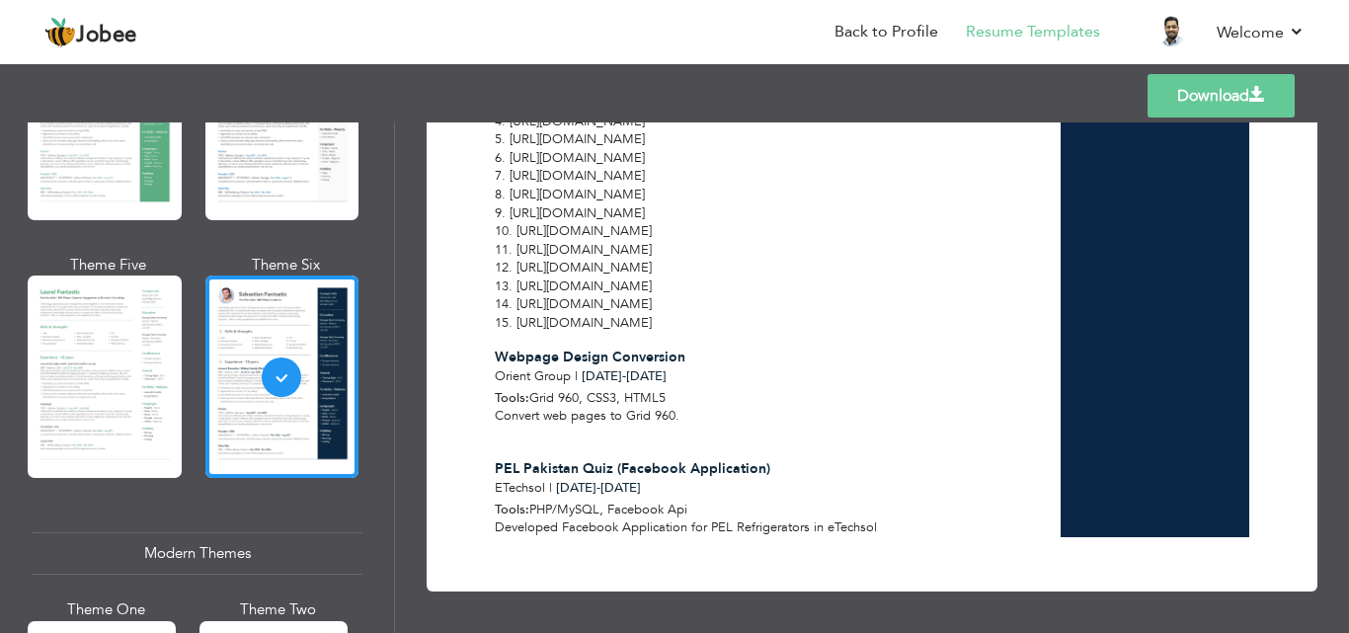
scroll to position [593, 0]
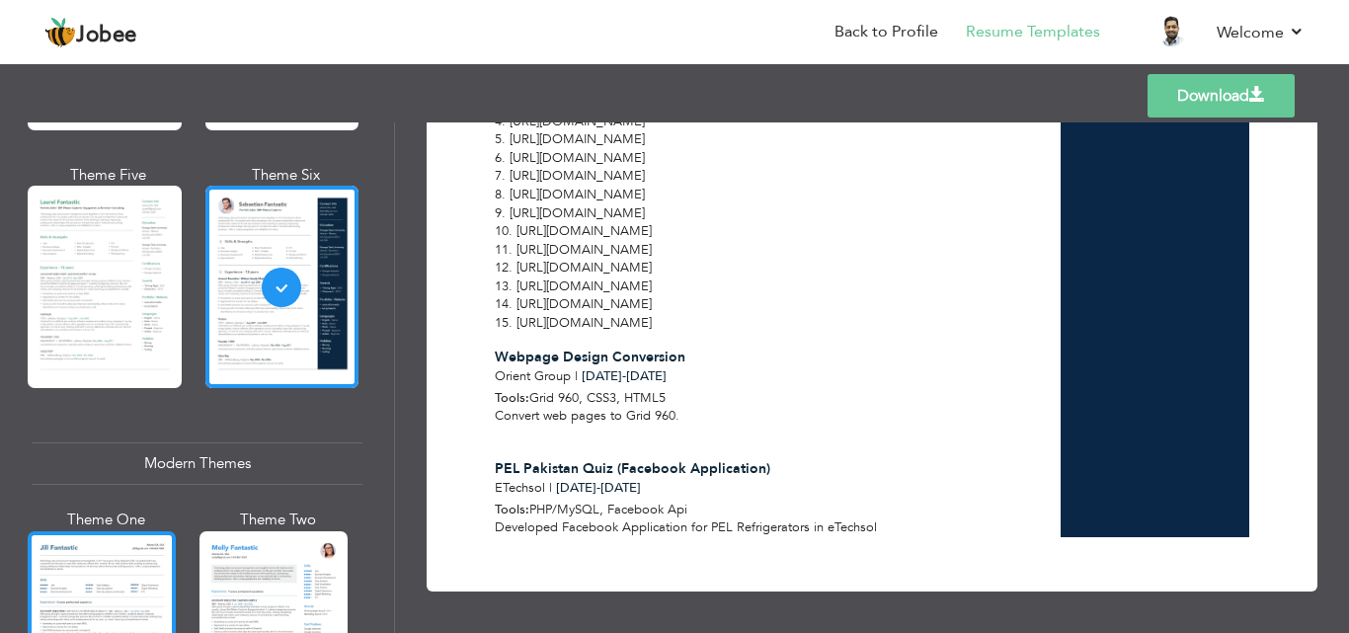
click at [83, 554] on div at bounding box center [102, 630] width 148 height 196
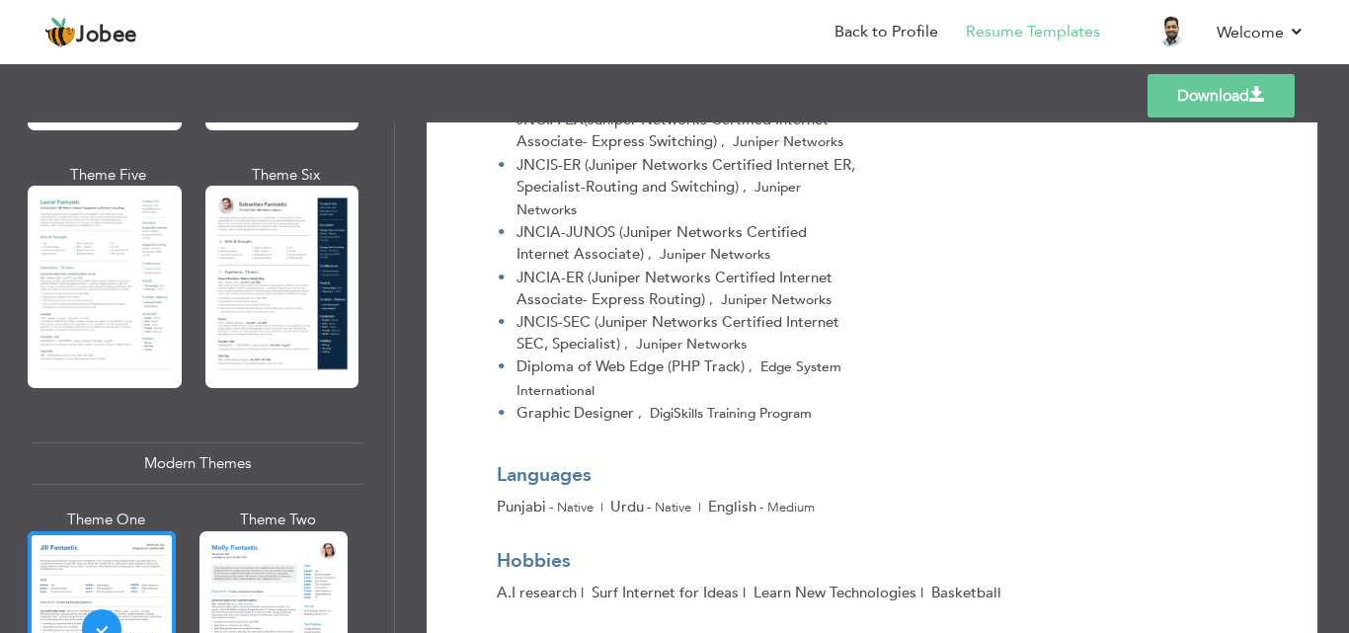
scroll to position [2251, 0]
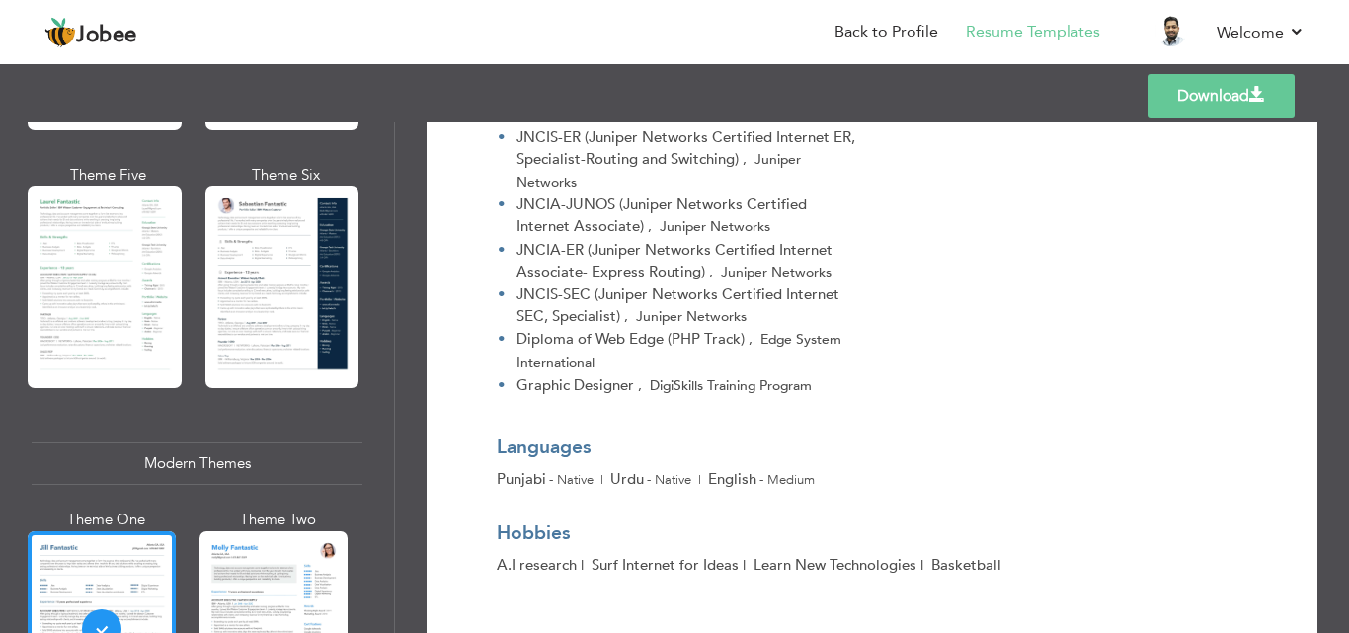
click at [1215, 81] on link "Download" at bounding box center [1221, 95] width 147 height 43
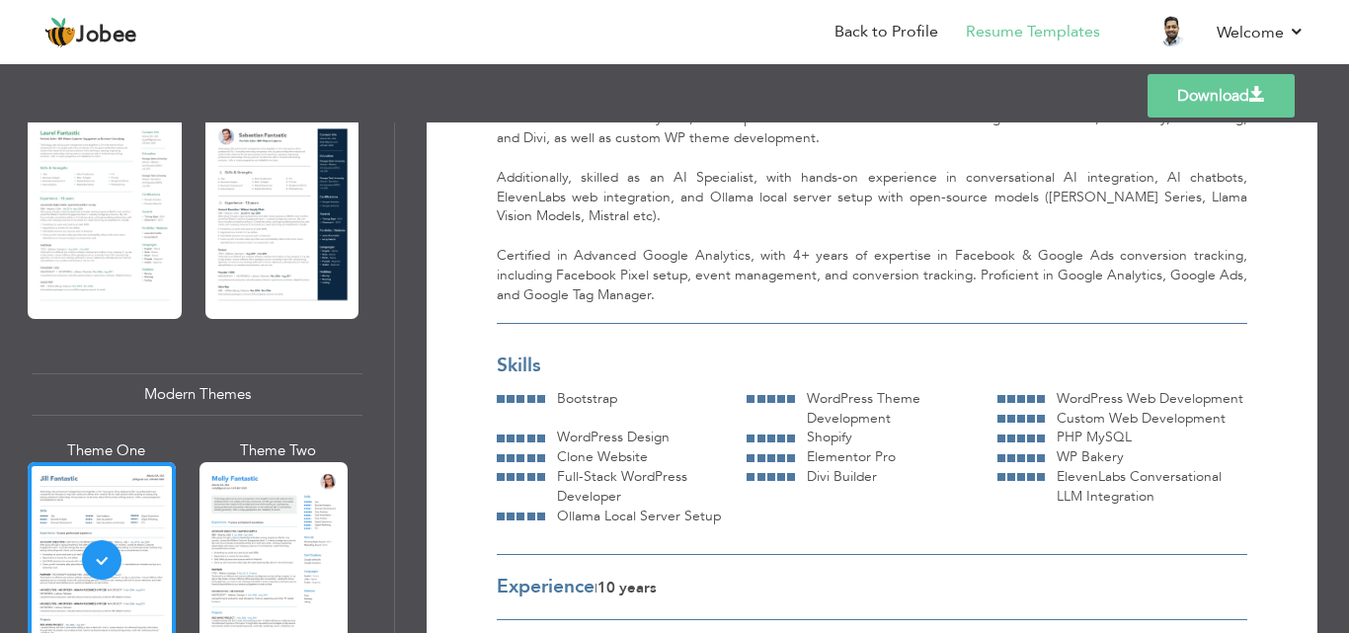
scroll to position [889, 0]
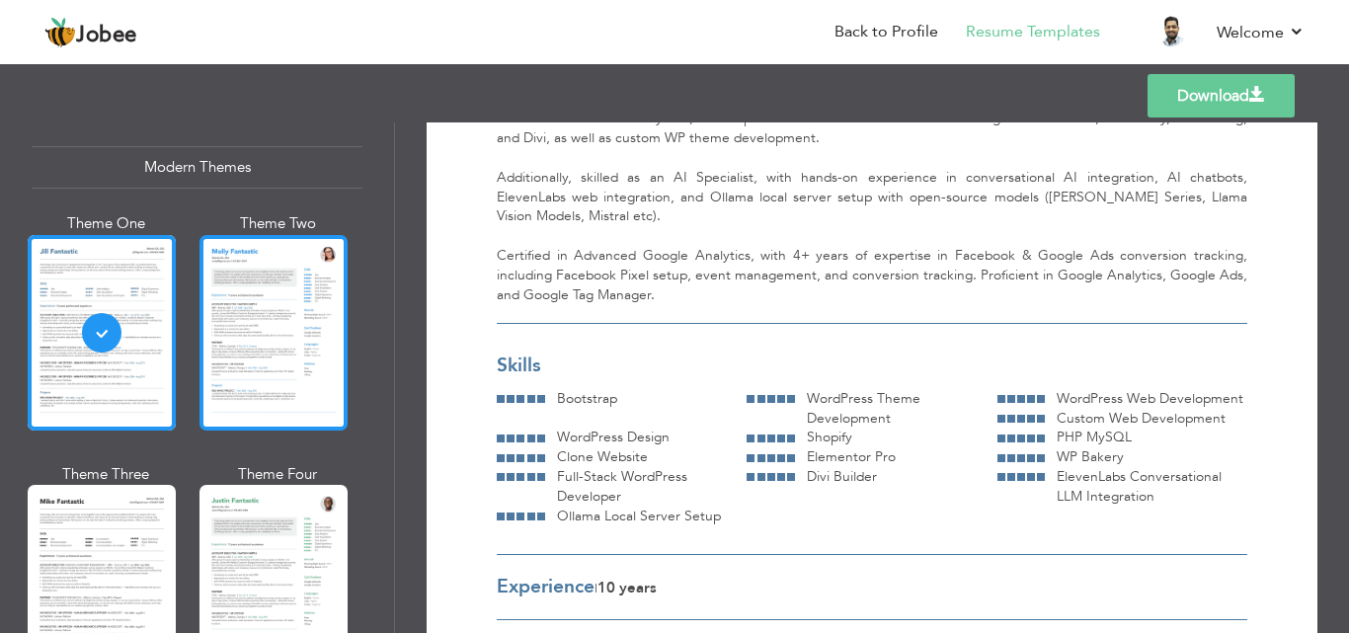
click at [237, 322] on div at bounding box center [274, 333] width 148 height 196
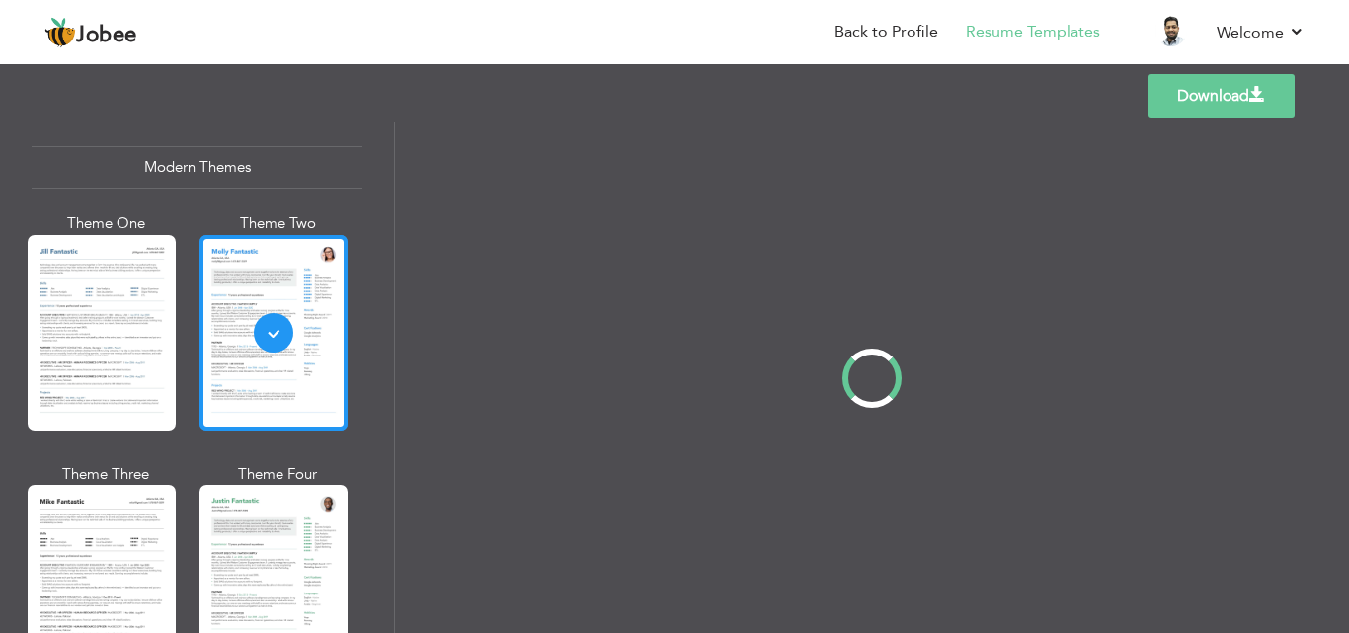
scroll to position [0, 0]
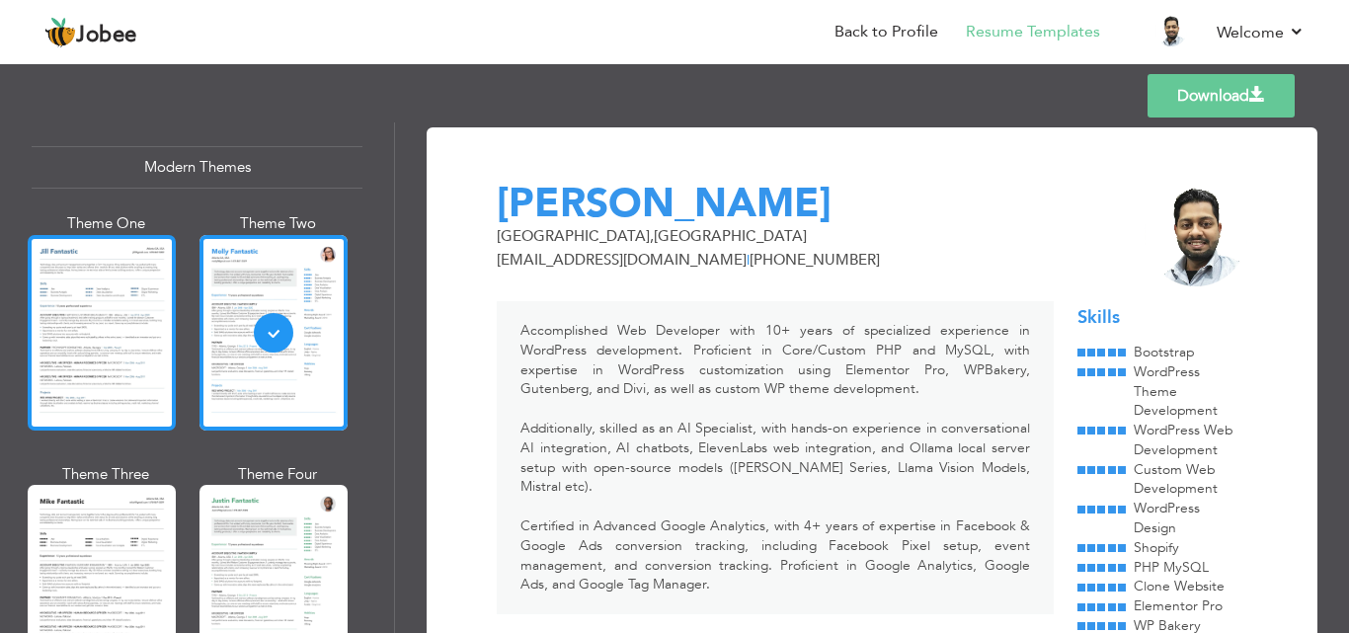
click at [107, 345] on div at bounding box center [102, 333] width 148 height 196
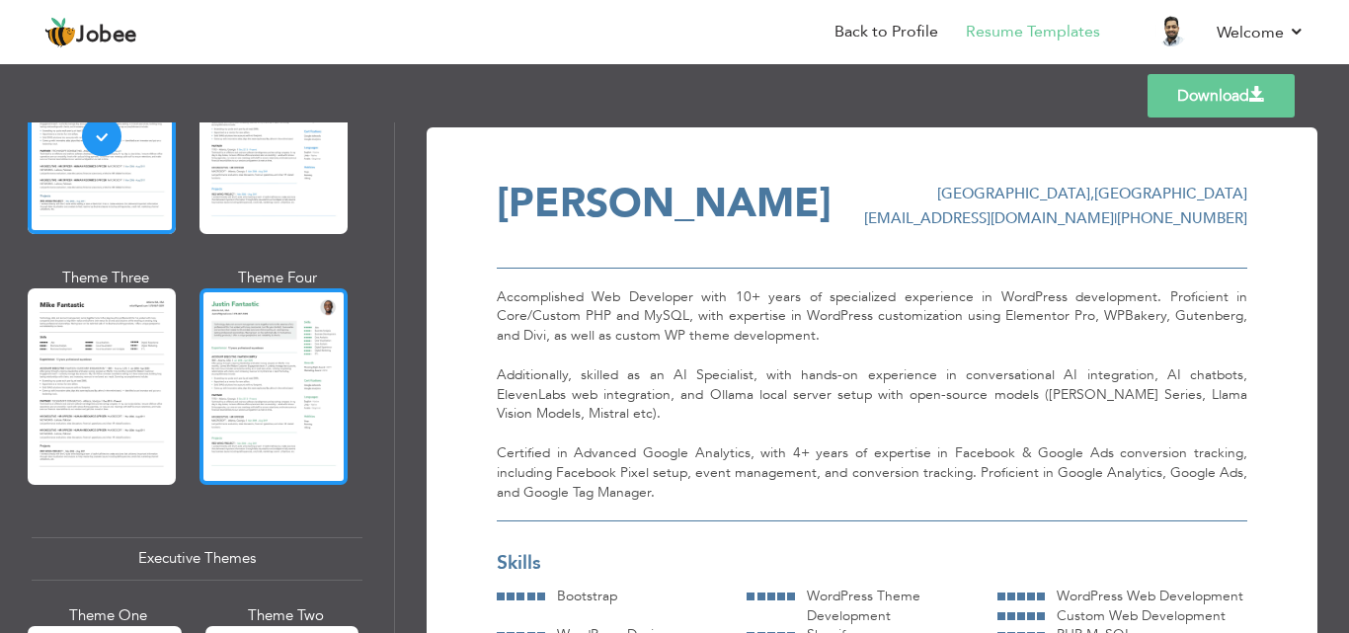
scroll to position [1087, 0]
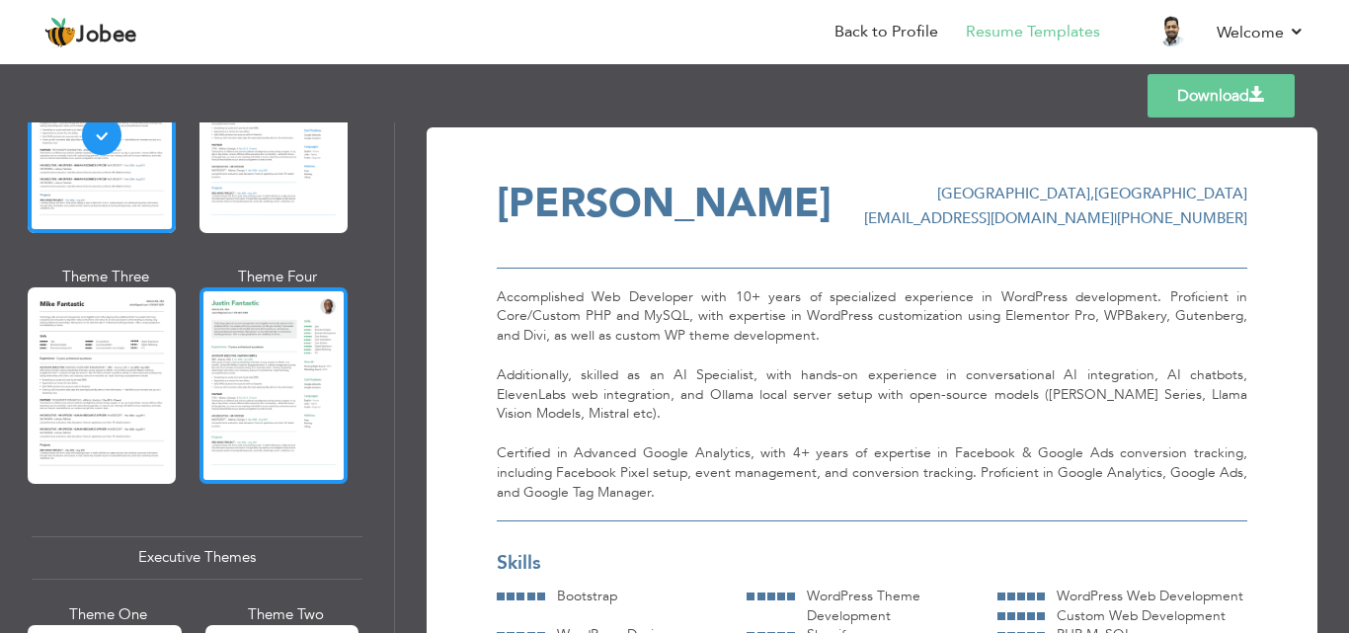
click at [267, 359] on div at bounding box center [274, 385] width 148 height 196
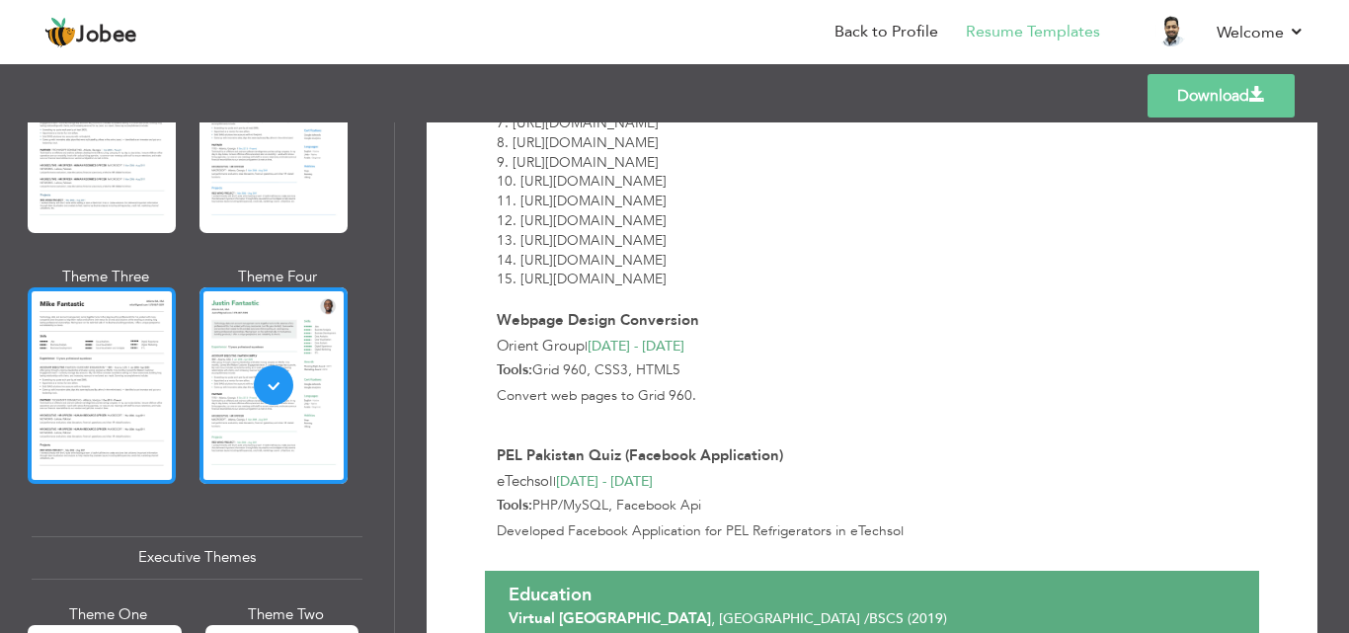
scroll to position [1383, 0]
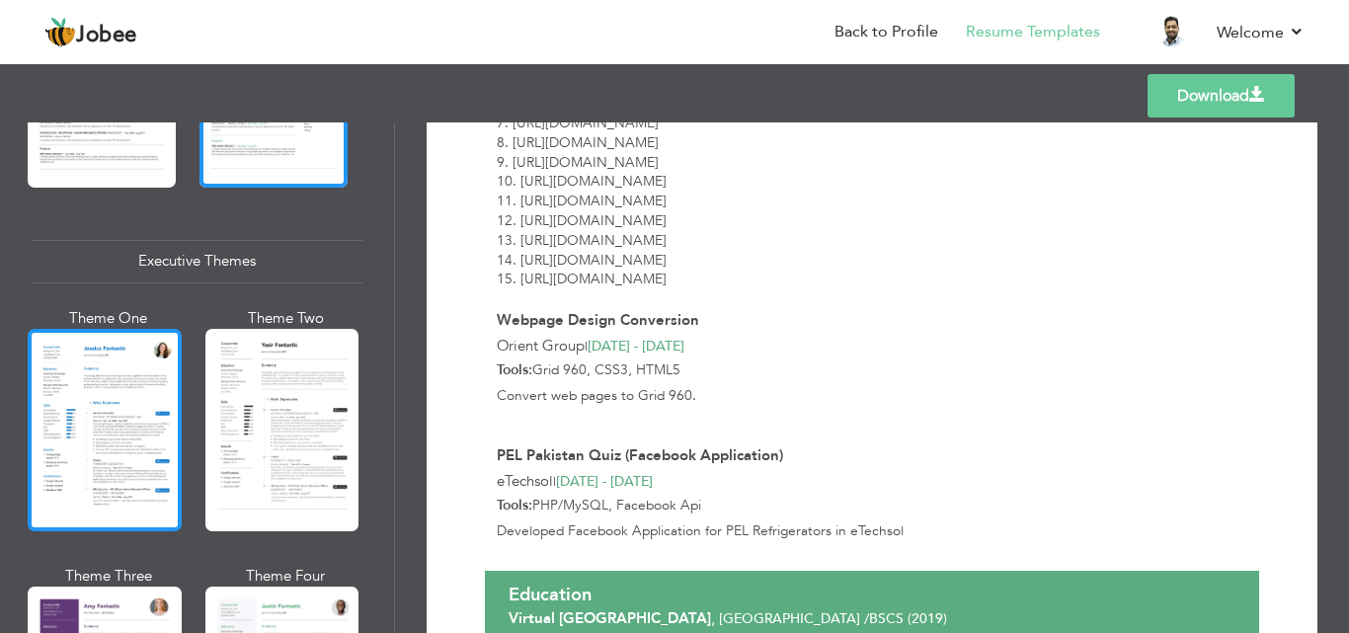
click at [118, 417] on div at bounding box center [105, 430] width 154 height 203
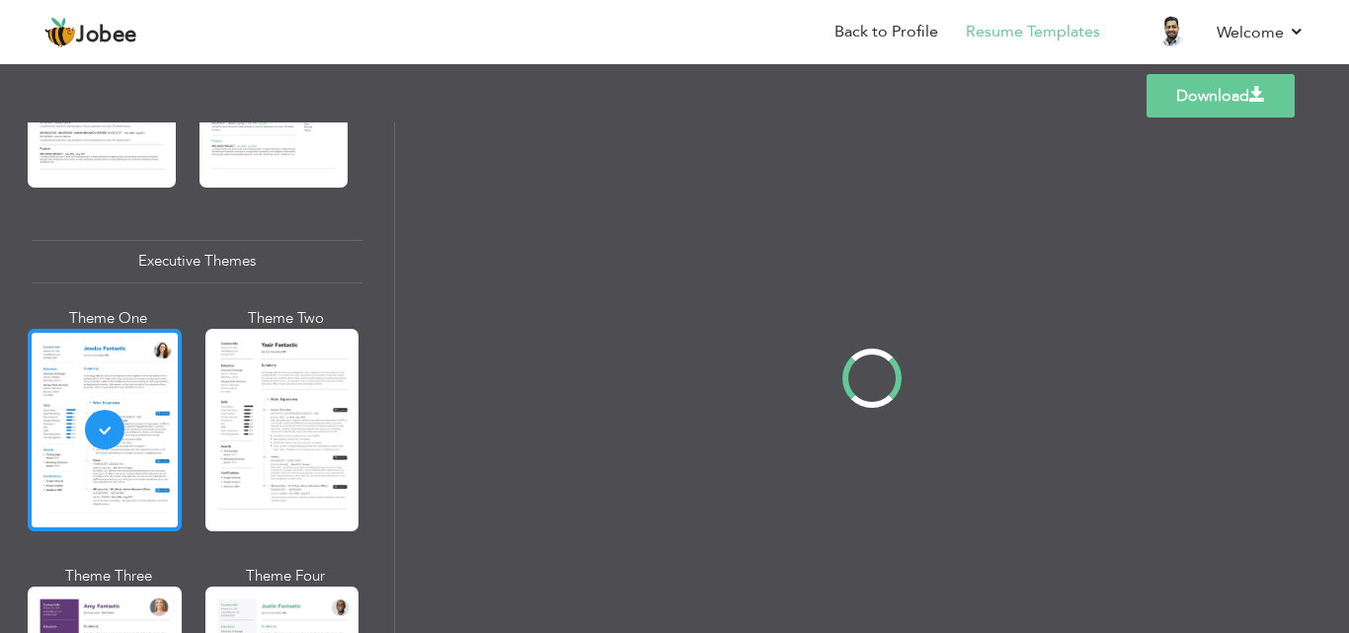
scroll to position [1382, 0]
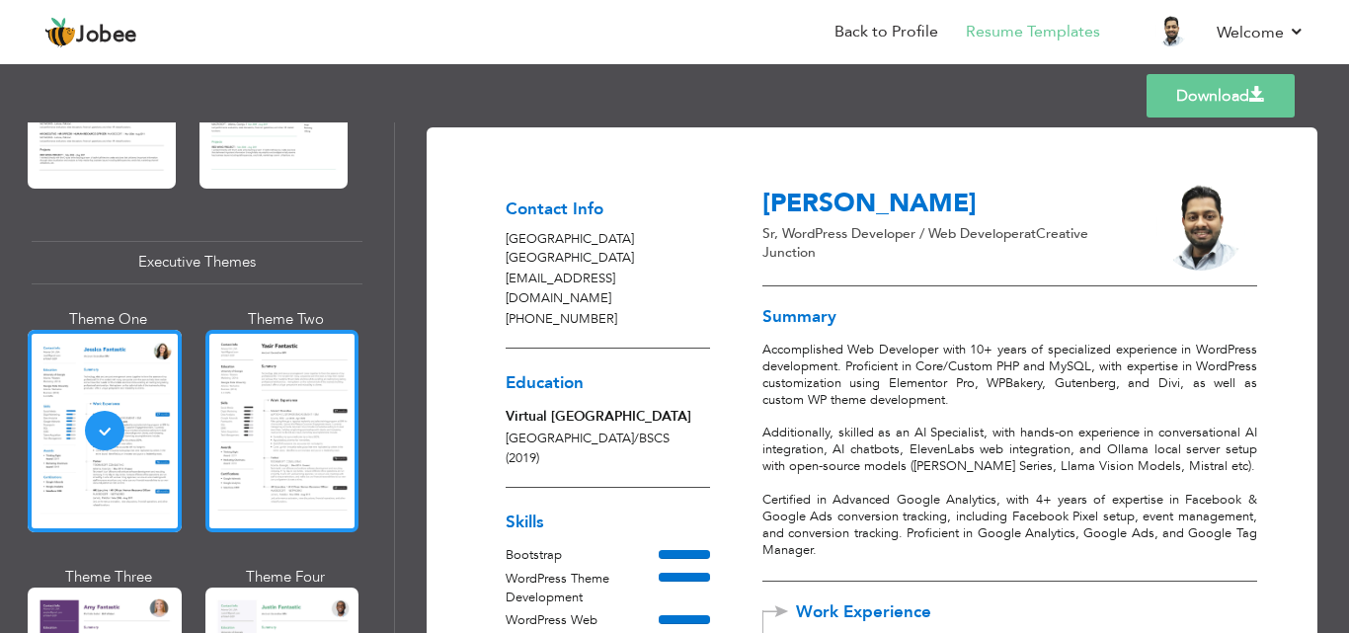
click at [275, 430] on div at bounding box center [282, 431] width 154 height 203
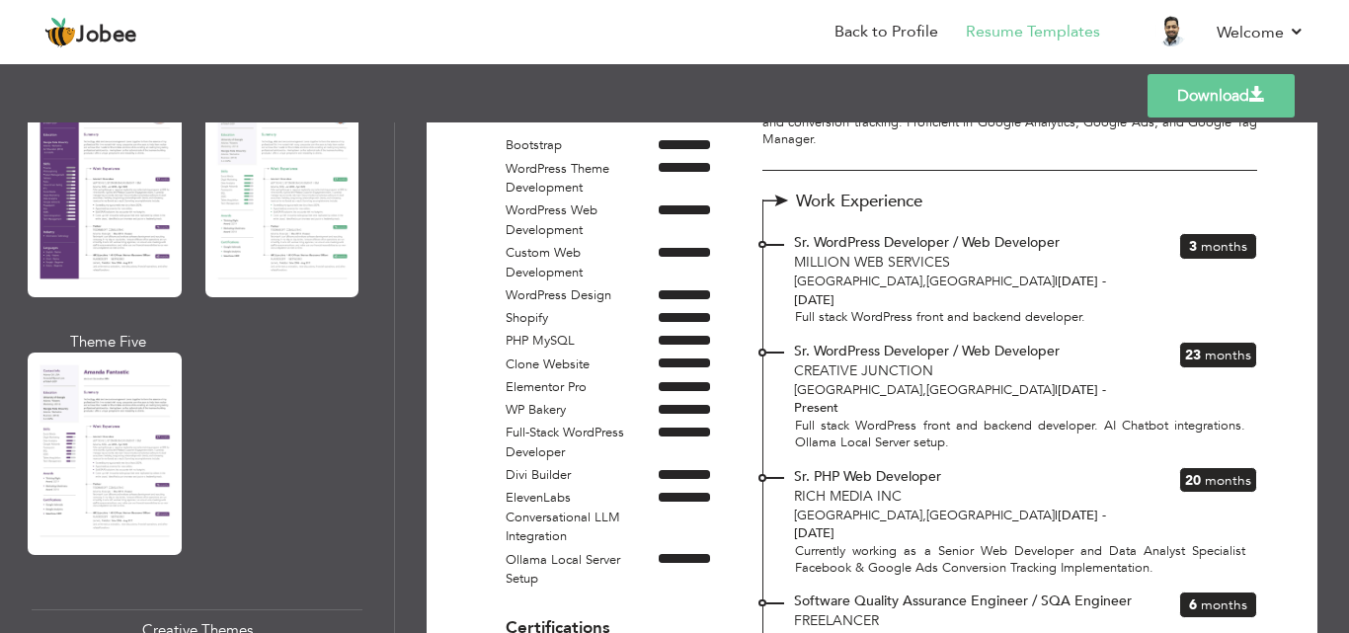
scroll to position [1877, 0]
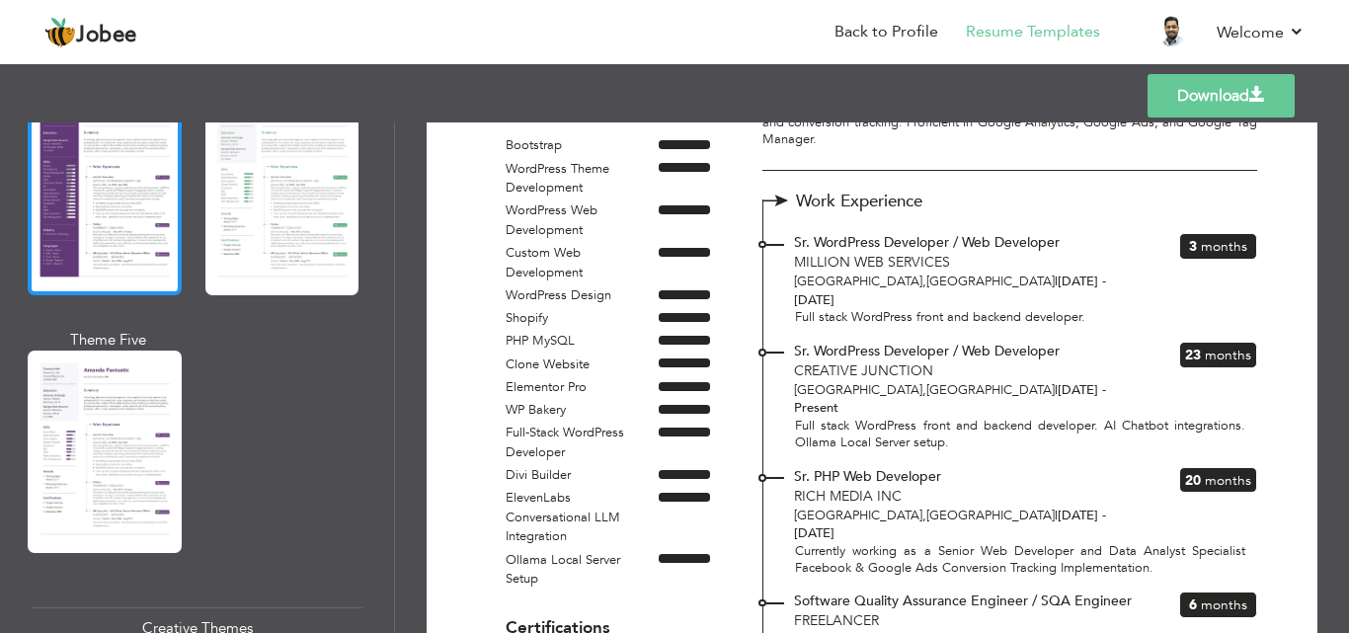
click at [107, 214] on div at bounding box center [105, 194] width 154 height 203
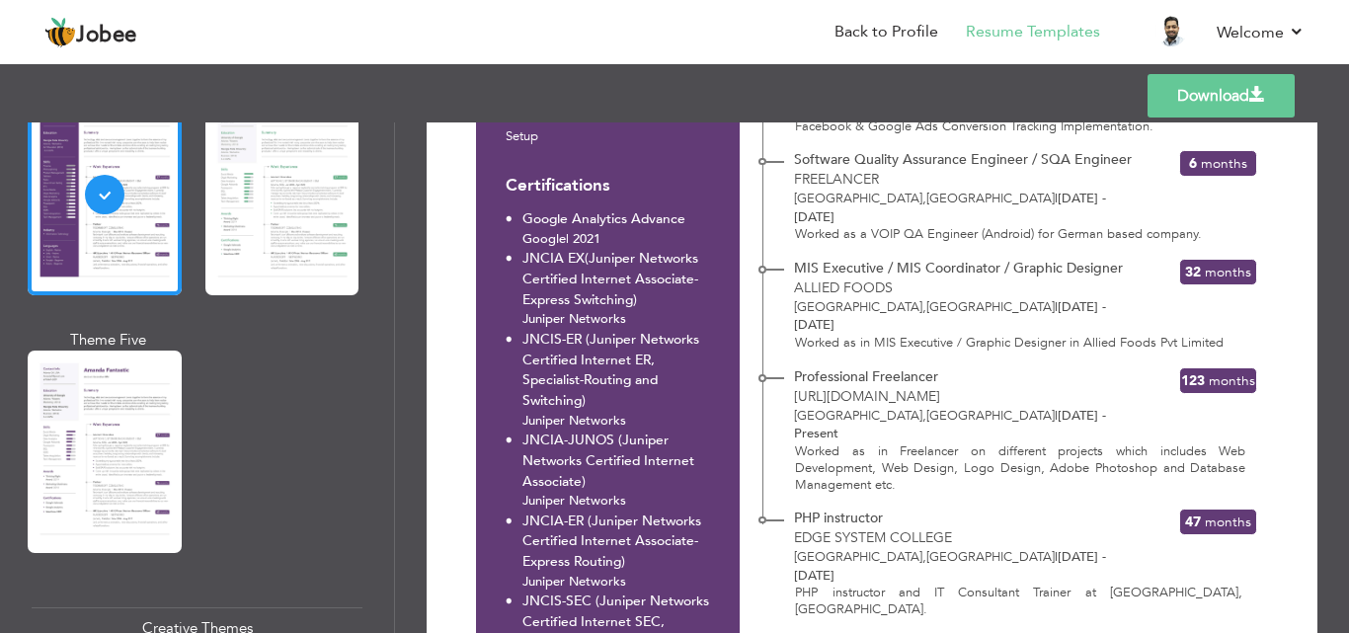
scroll to position [889, 0]
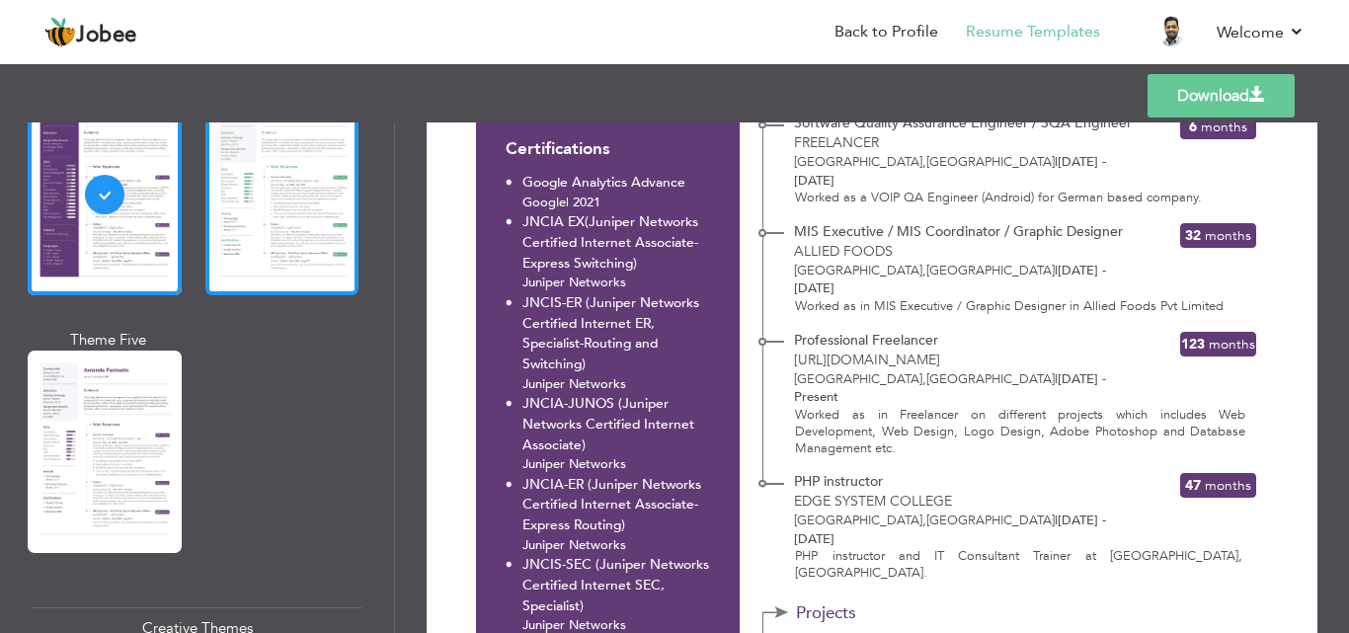
click at [298, 161] on div at bounding box center [282, 194] width 154 height 203
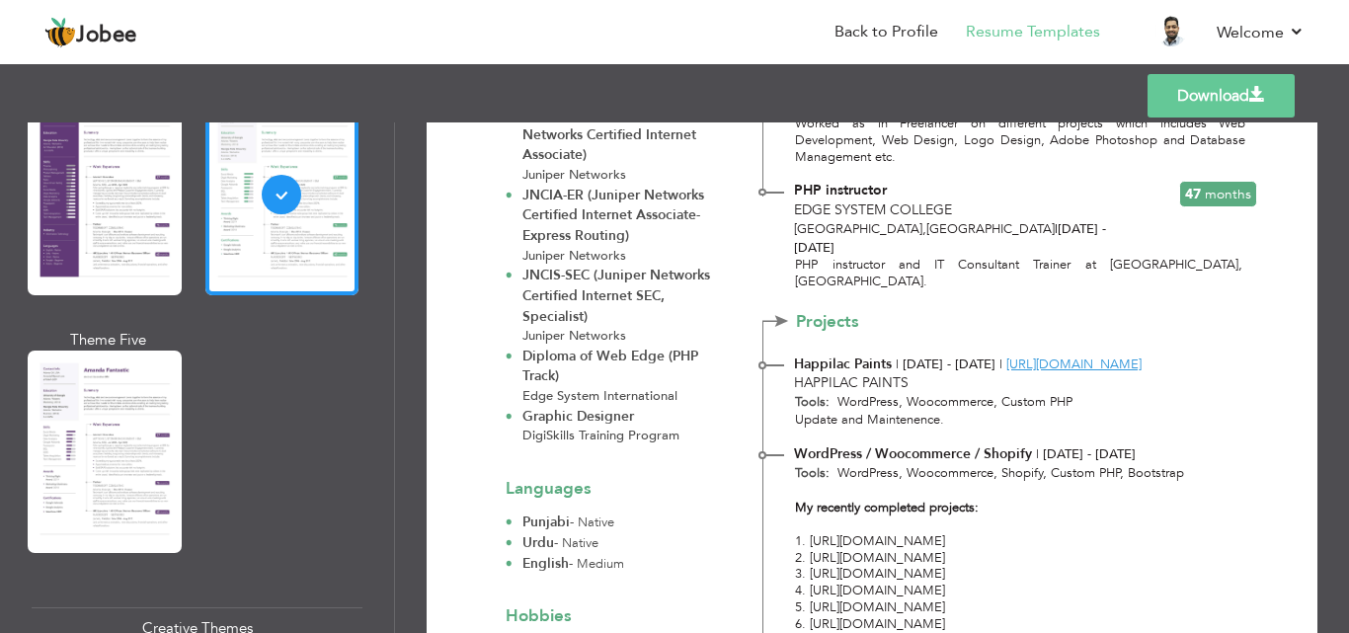
scroll to position [1186, 0]
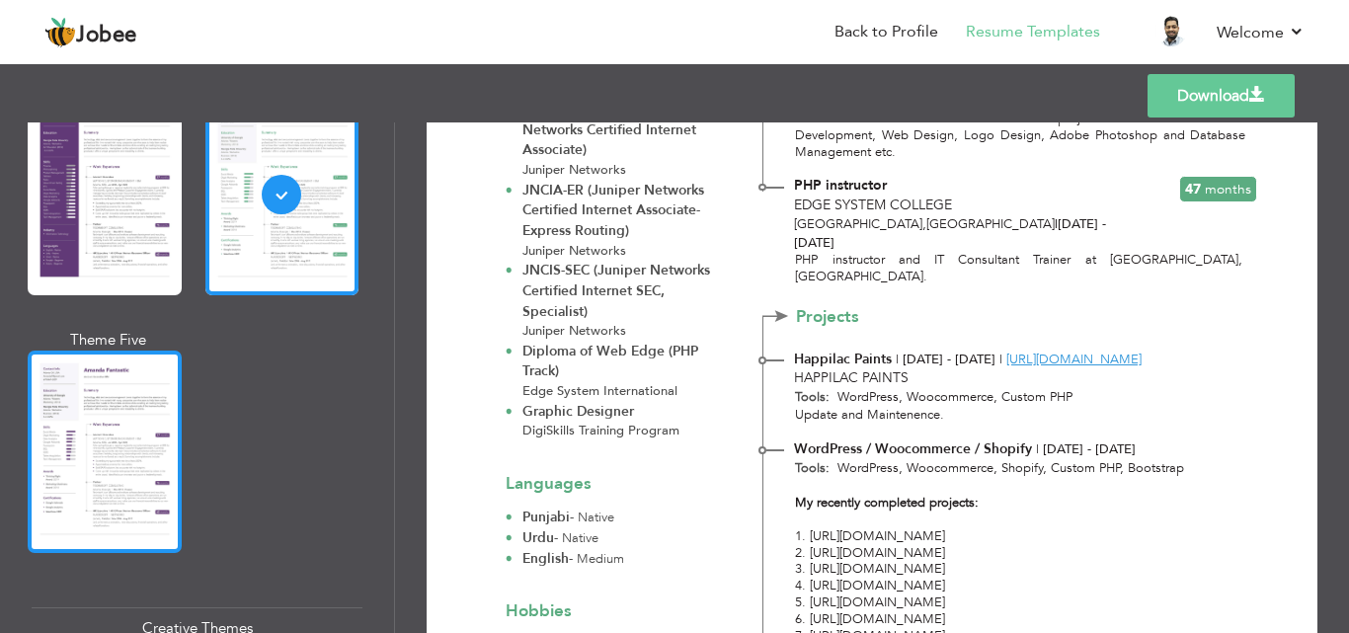
click at [61, 390] on div at bounding box center [105, 452] width 154 height 203
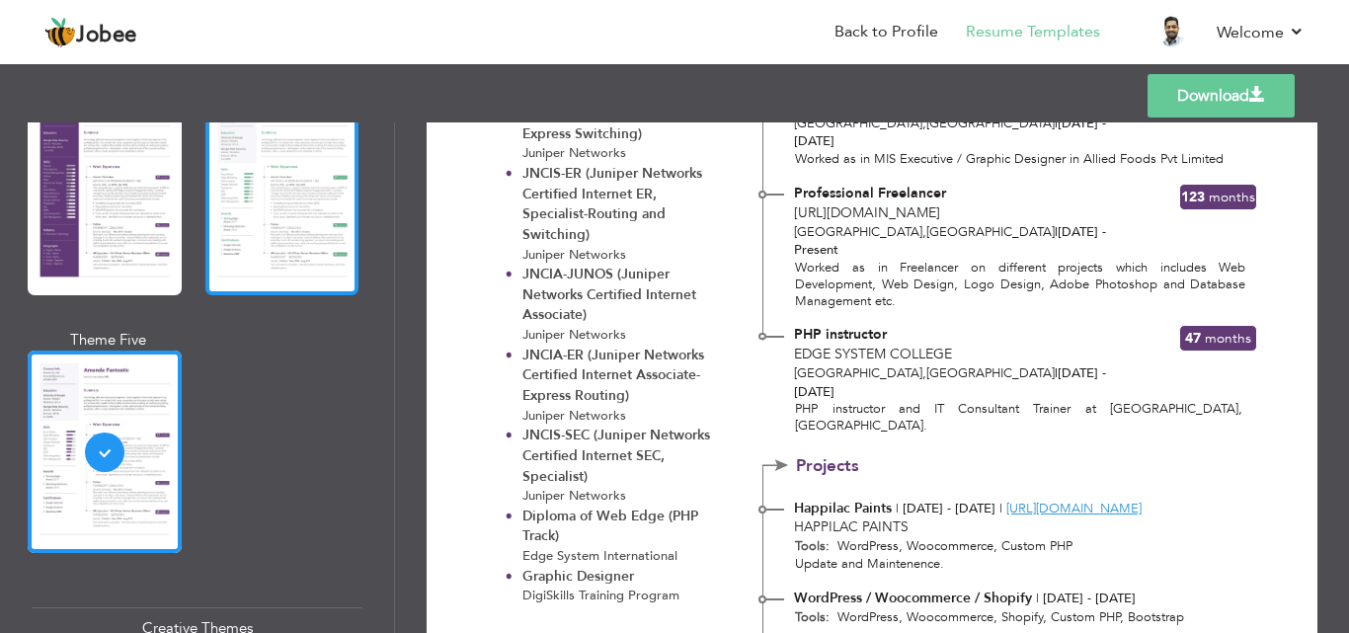
scroll to position [987, 0]
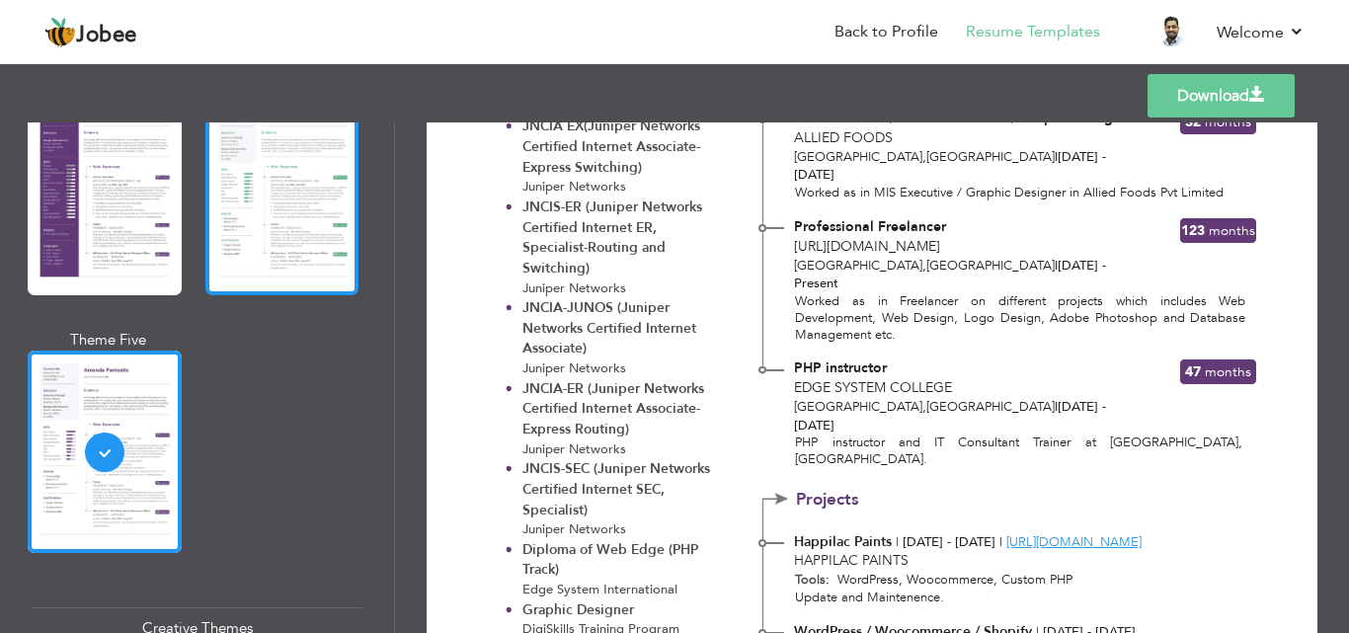
click at [250, 260] on div at bounding box center [282, 194] width 154 height 203
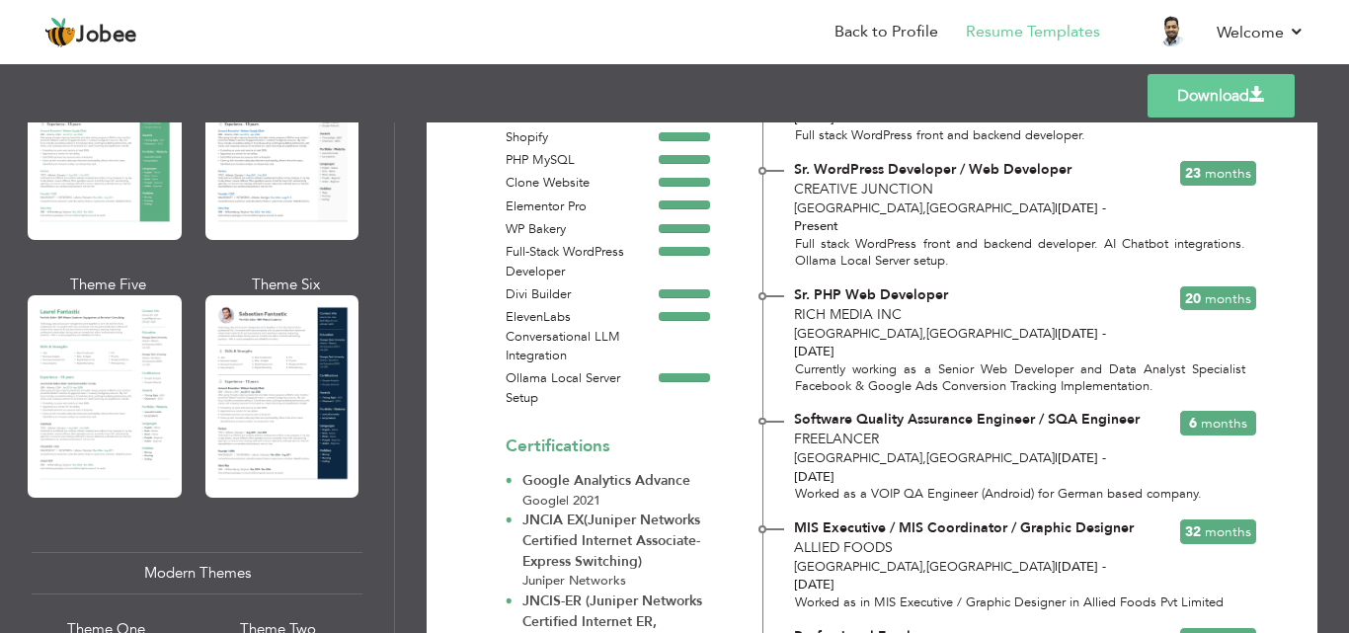
scroll to position [198, 0]
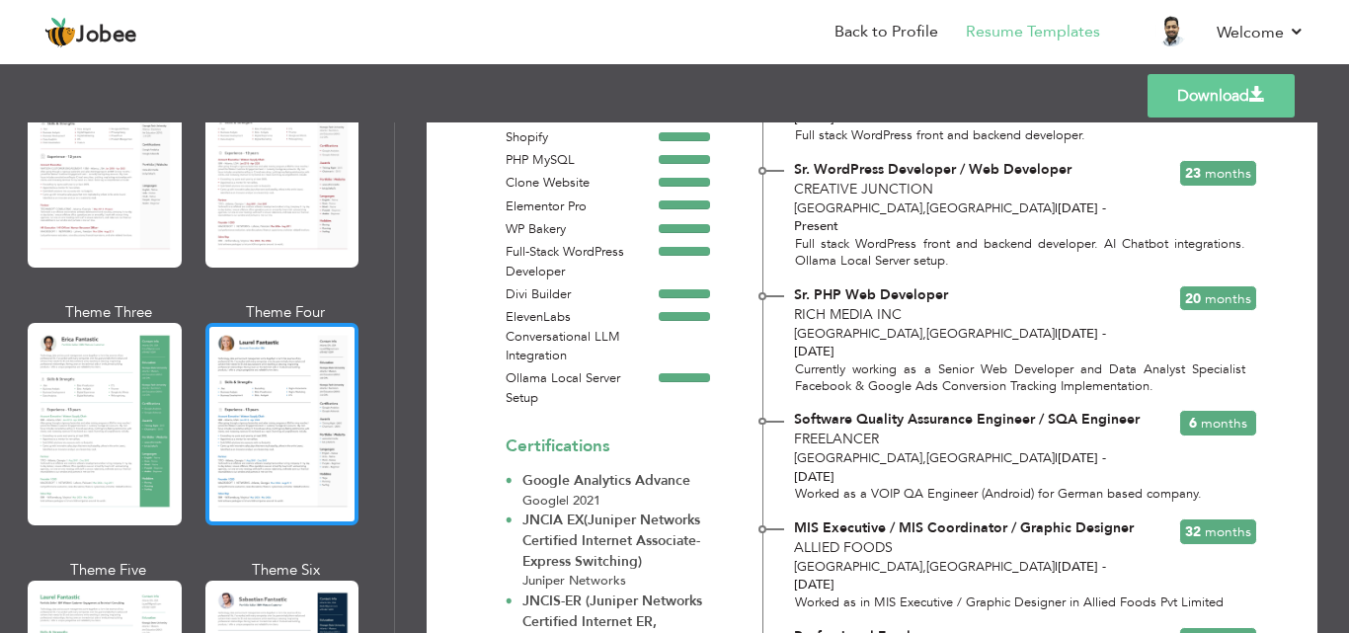
click at [275, 398] on div at bounding box center [282, 424] width 154 height 203
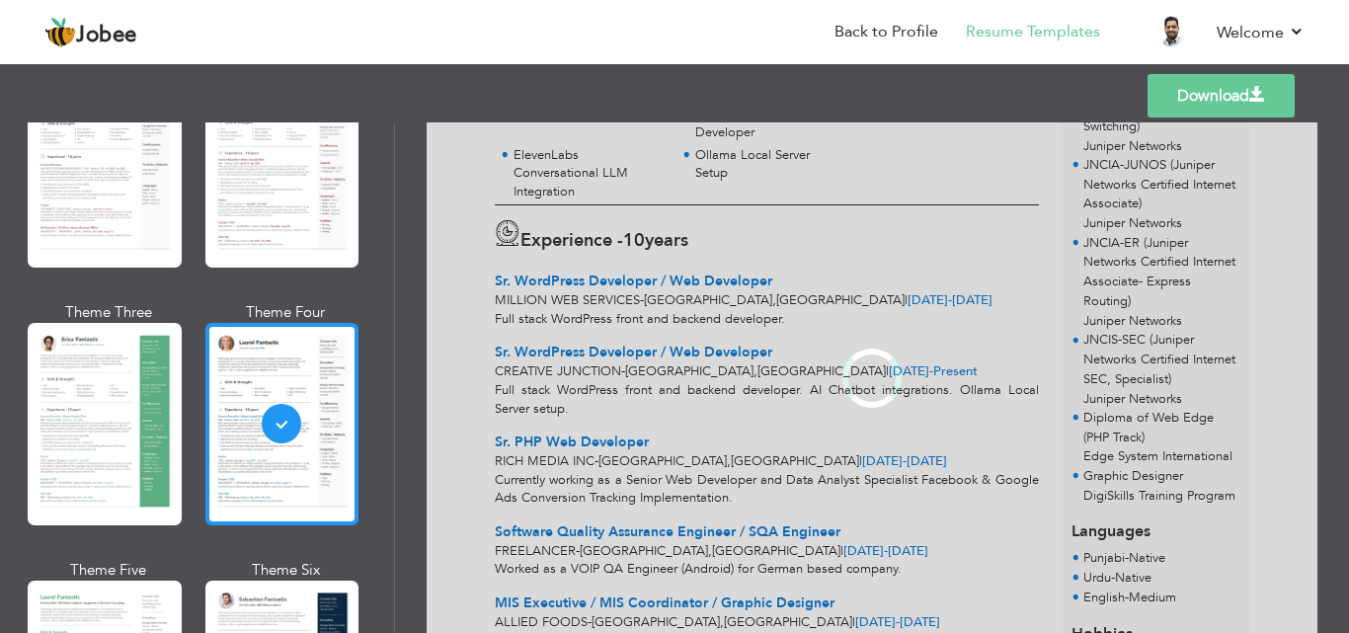
scroll to position [0, 0]
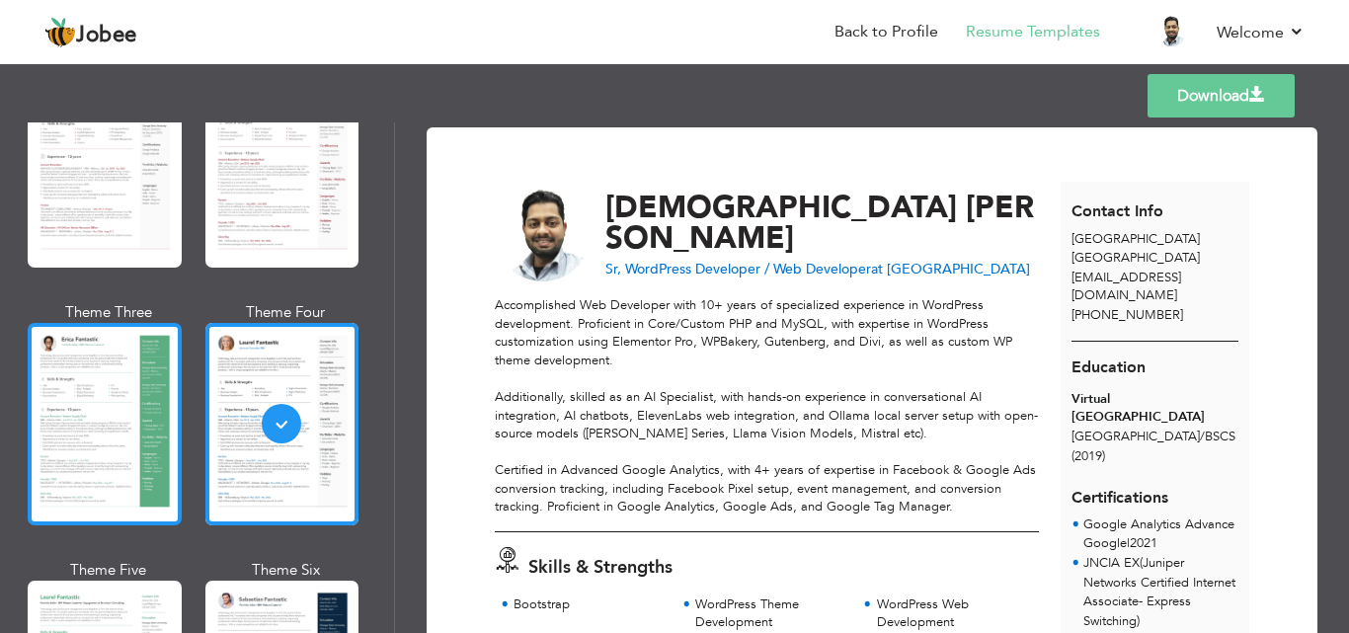
click at [139, 399] on div at bounding box center [105, 424] width 154 height 203
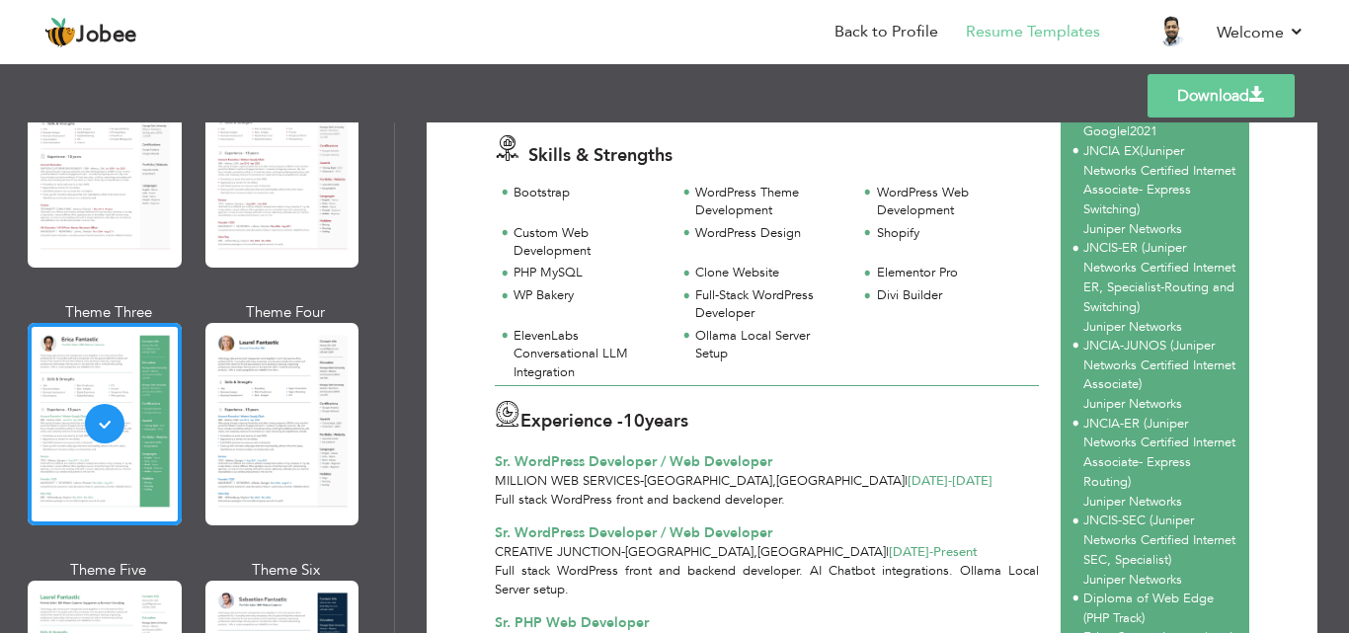
scroll to position [99, 0]
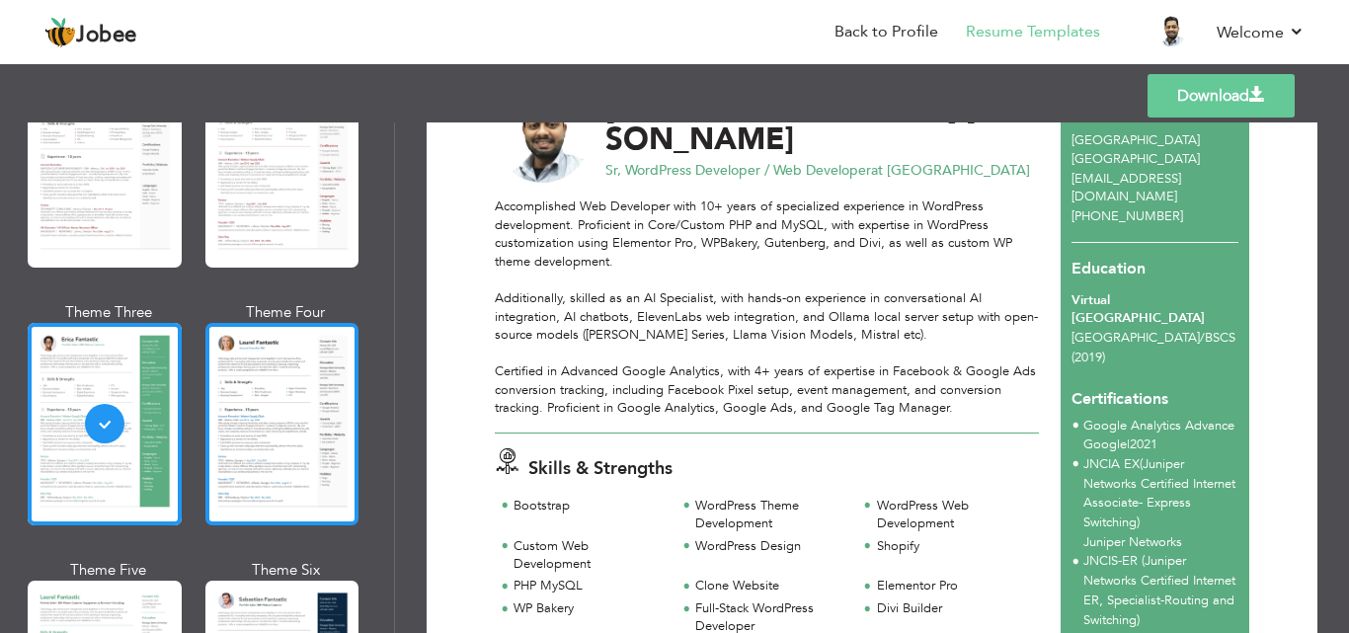
click at [277, 442] on div at bounding box center [282, 424] width 154 height 203
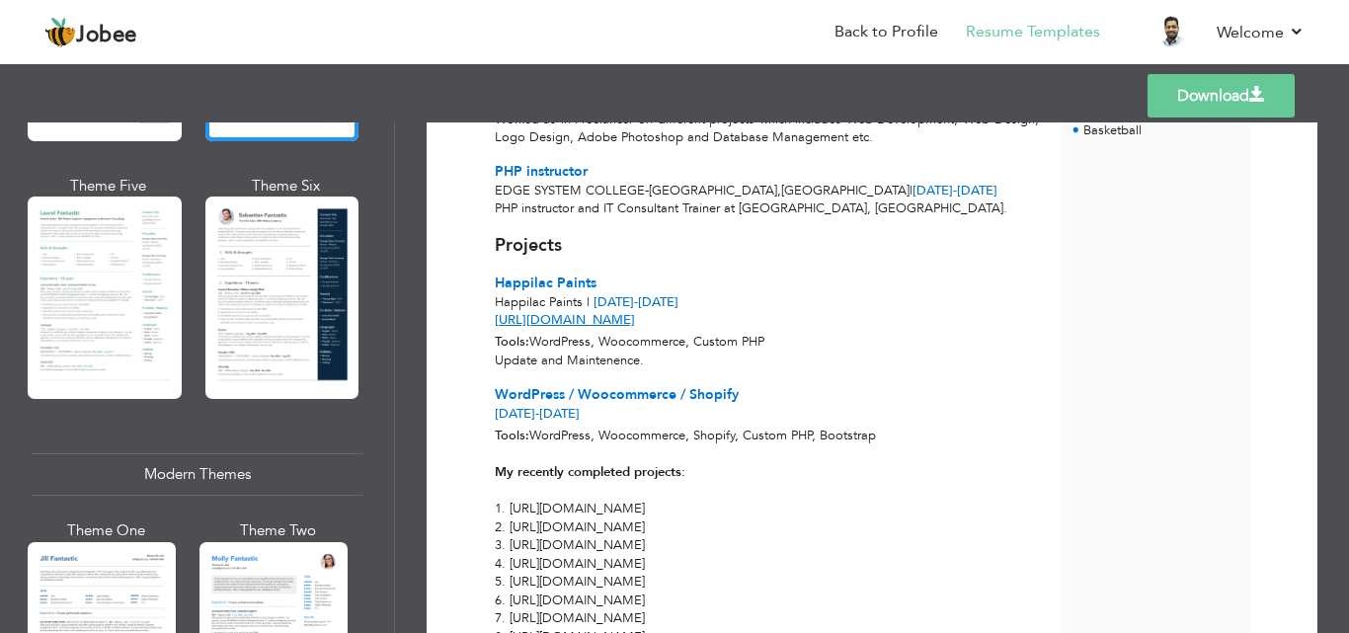
scroll to position [593, 0]
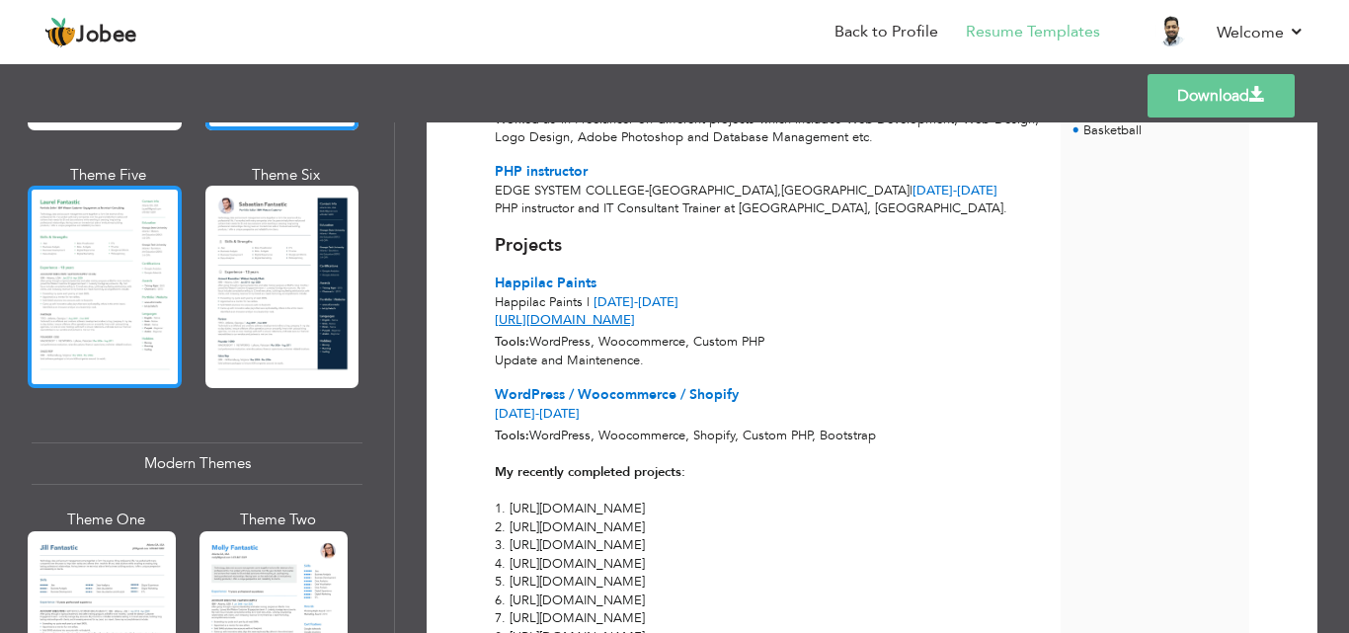
click at [91, 305] on div at bounding box center [105, 287] width 154 height 203
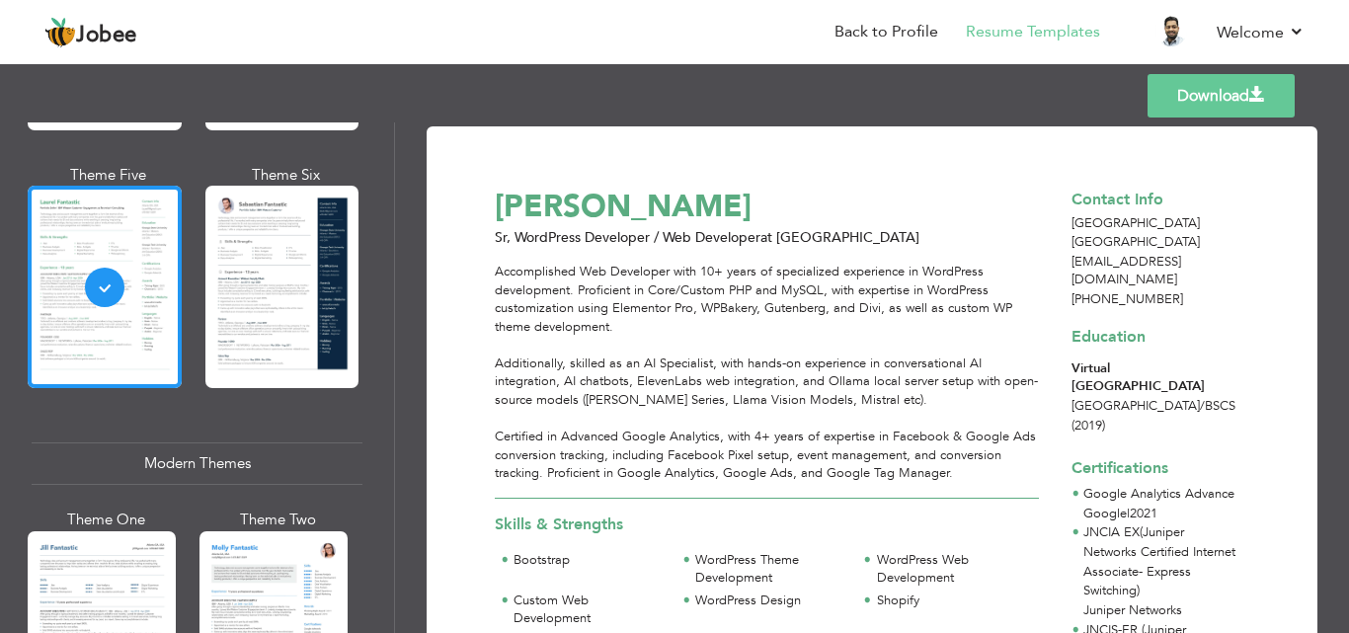
scroll to position [0, 0]
click at [1202, 108] on link "Download" at bounding box center [1221, 95] width 147 height 43
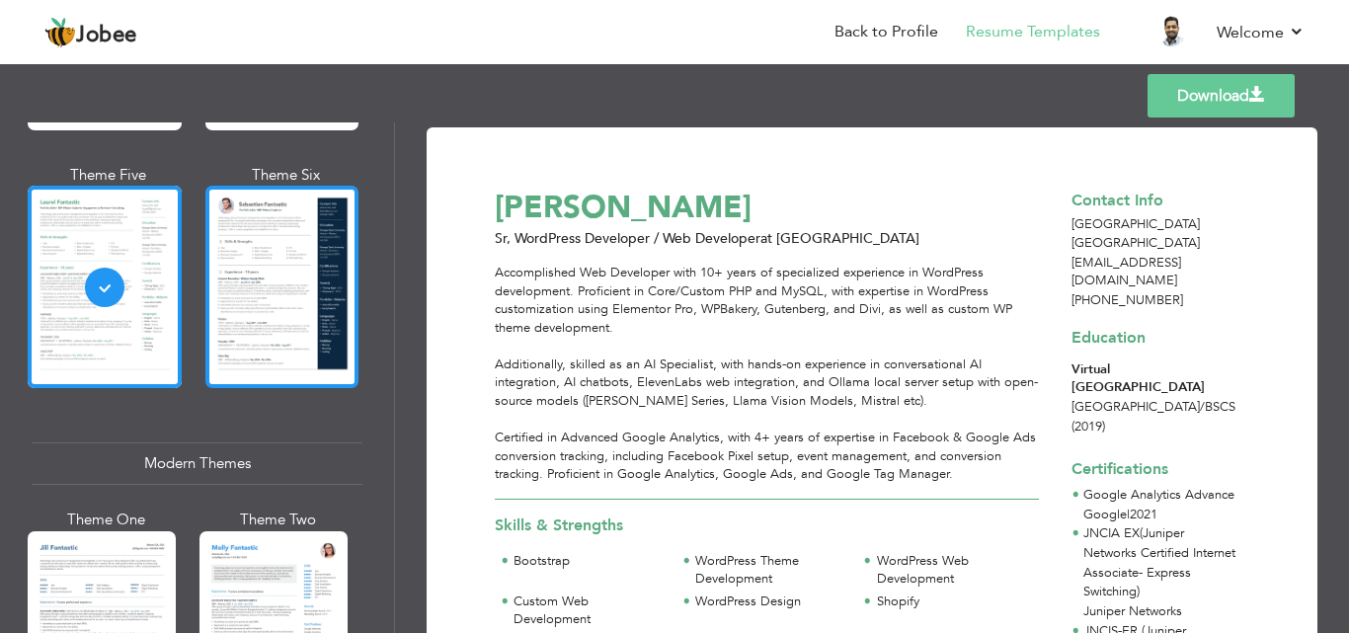
click at [281, 265] on div at bounding box center [282, 287] width 154 height 203
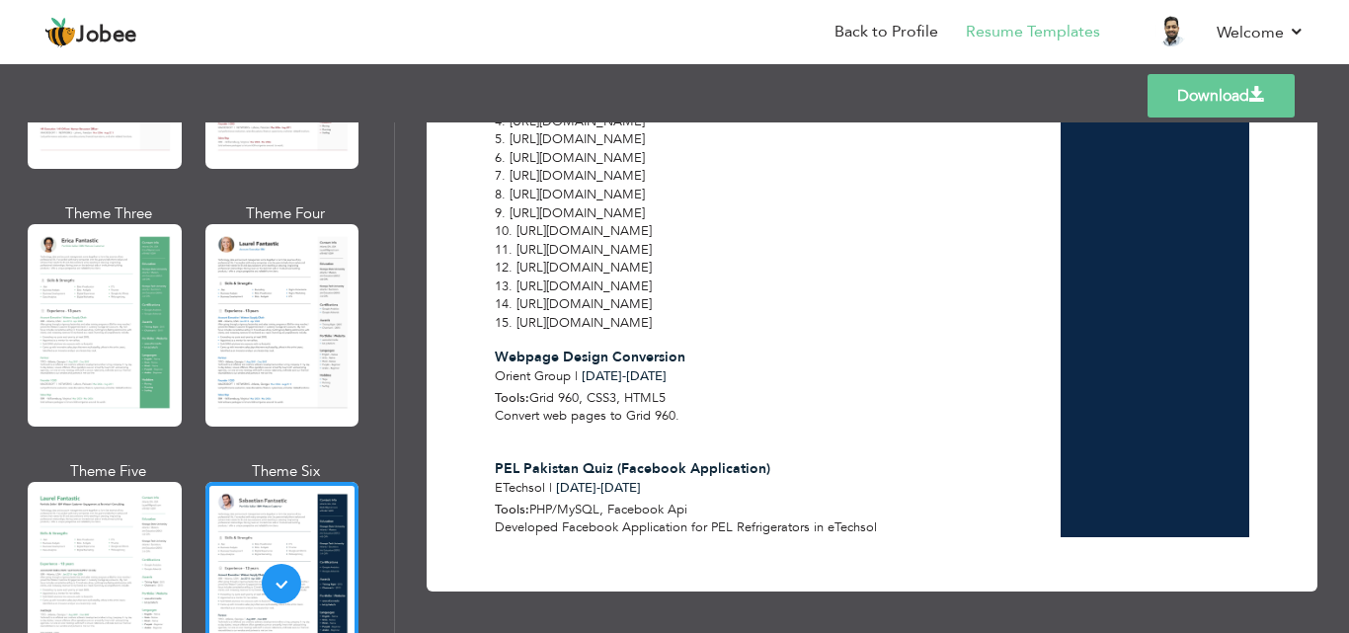
scroll to position [1647, 0]
click at [1232, 97] on link "Download" at bounding box center [1221, 95] width 147 height 43
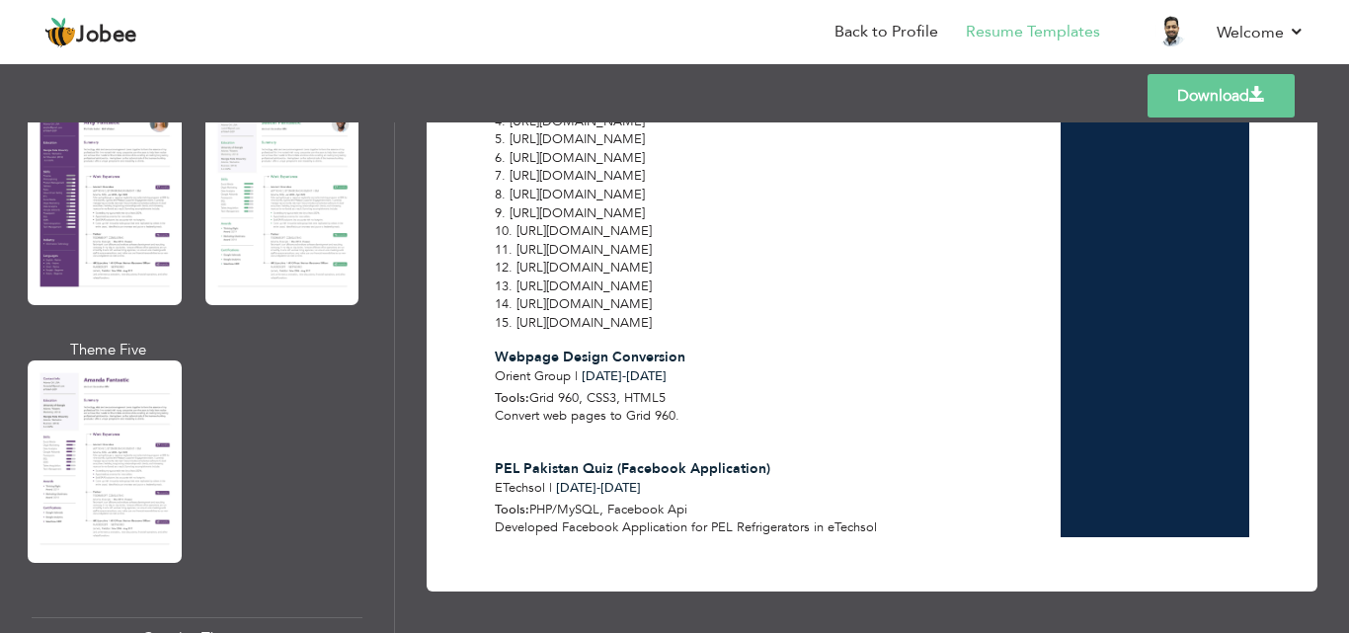
scroll to position [1877, 0]
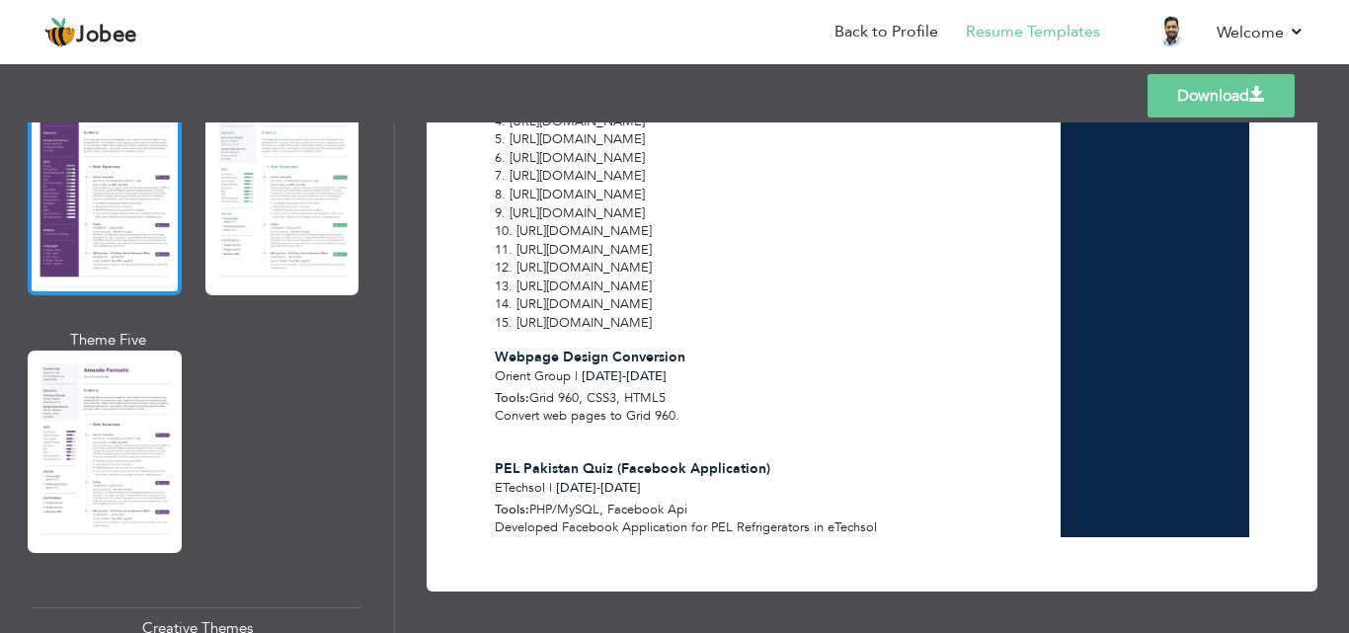
click at [115, 243] on div at bounding box center [105, 194] width 154 height 203
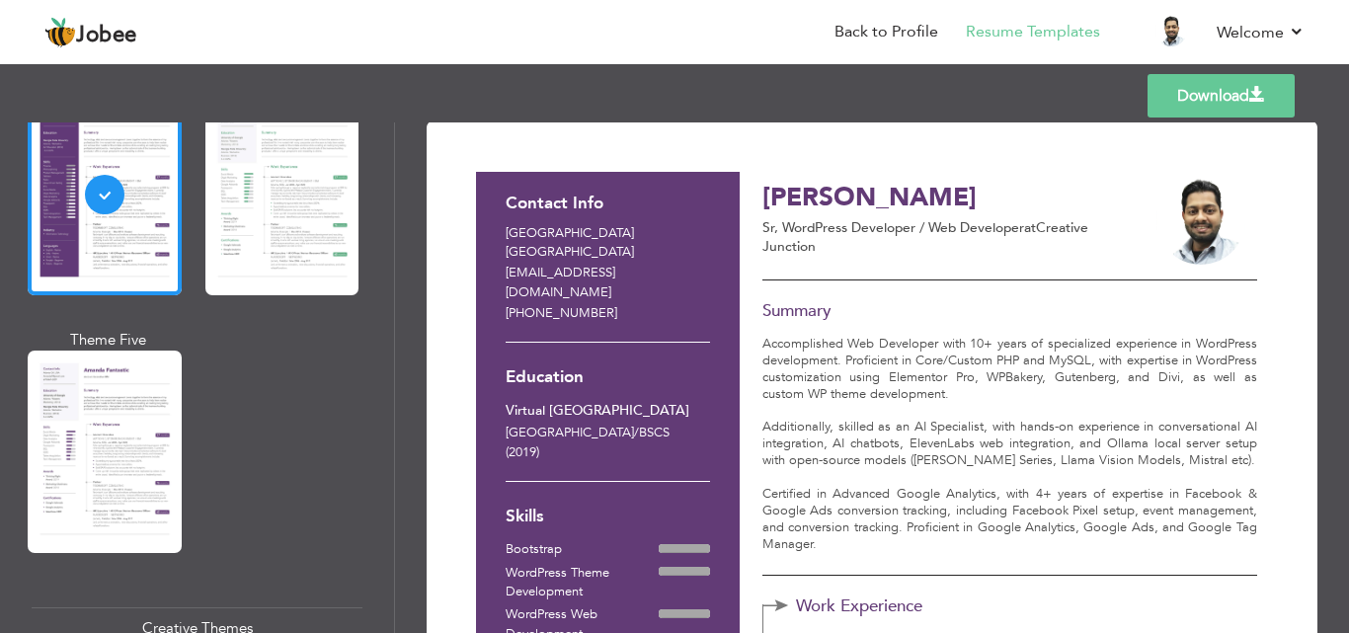
scroll to position [0, 0]
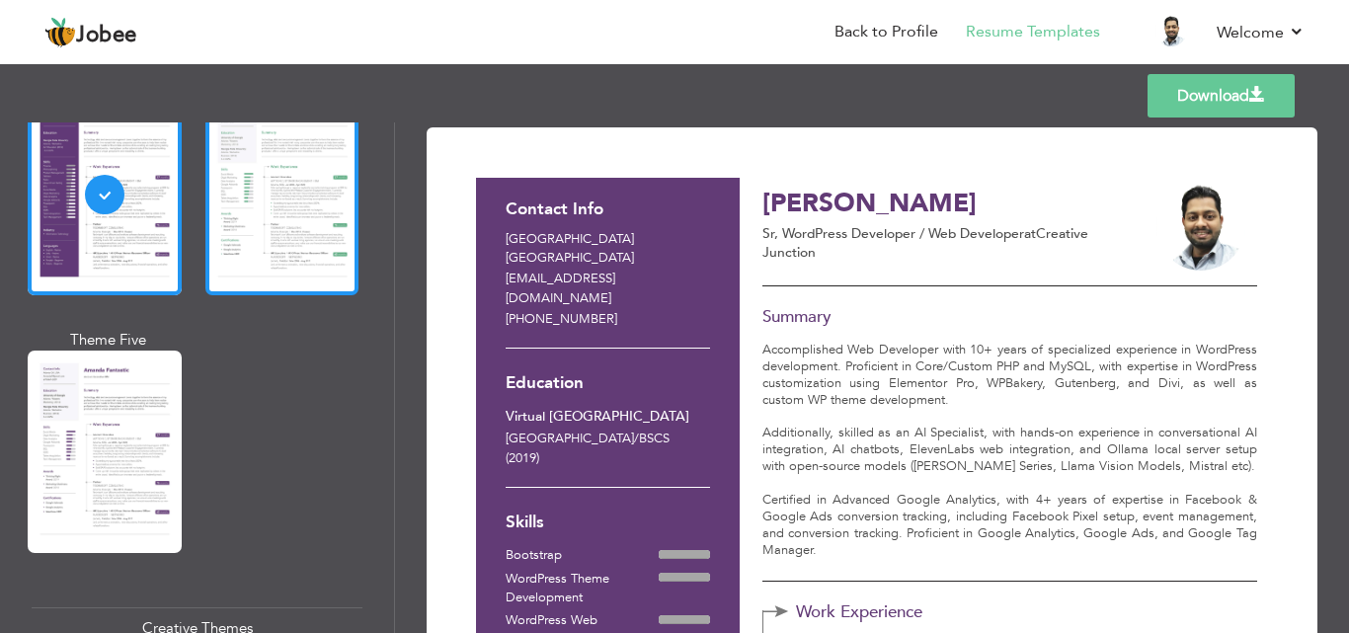
click at [333, 183] on div at bounding box center [282, 194] width 154 height 203
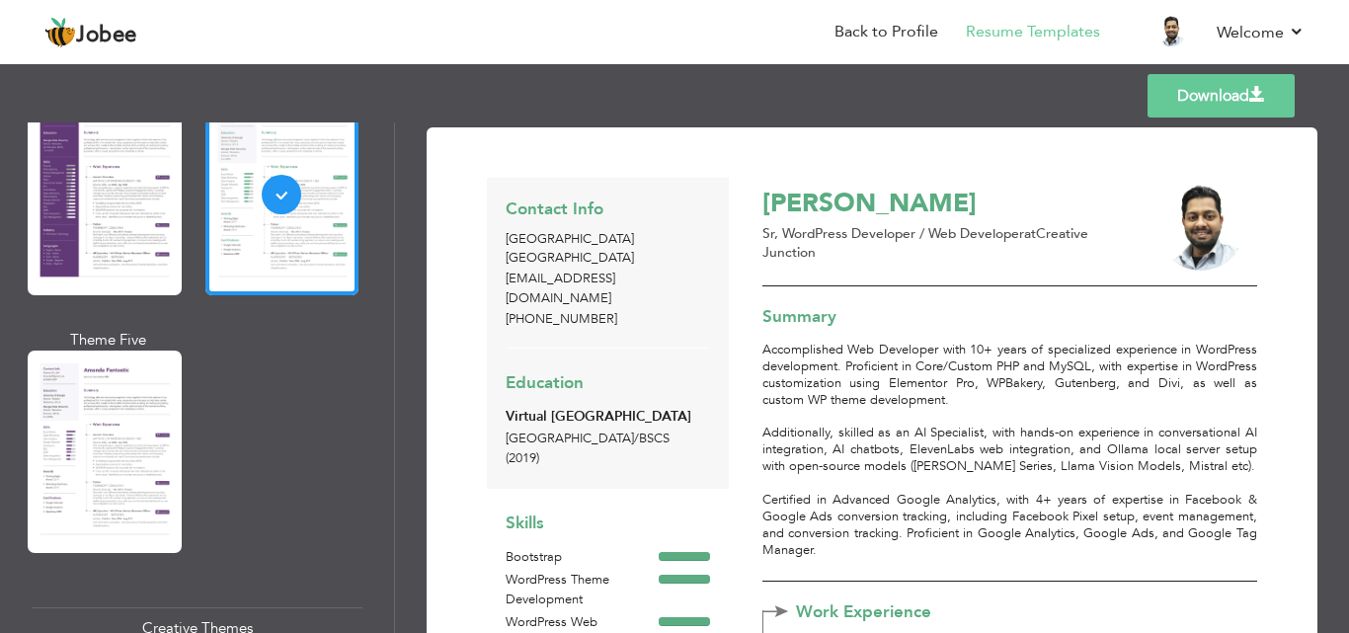
click at [1222, 97] on link "Download" at bounding box center [1221, 95] width 147 height 43
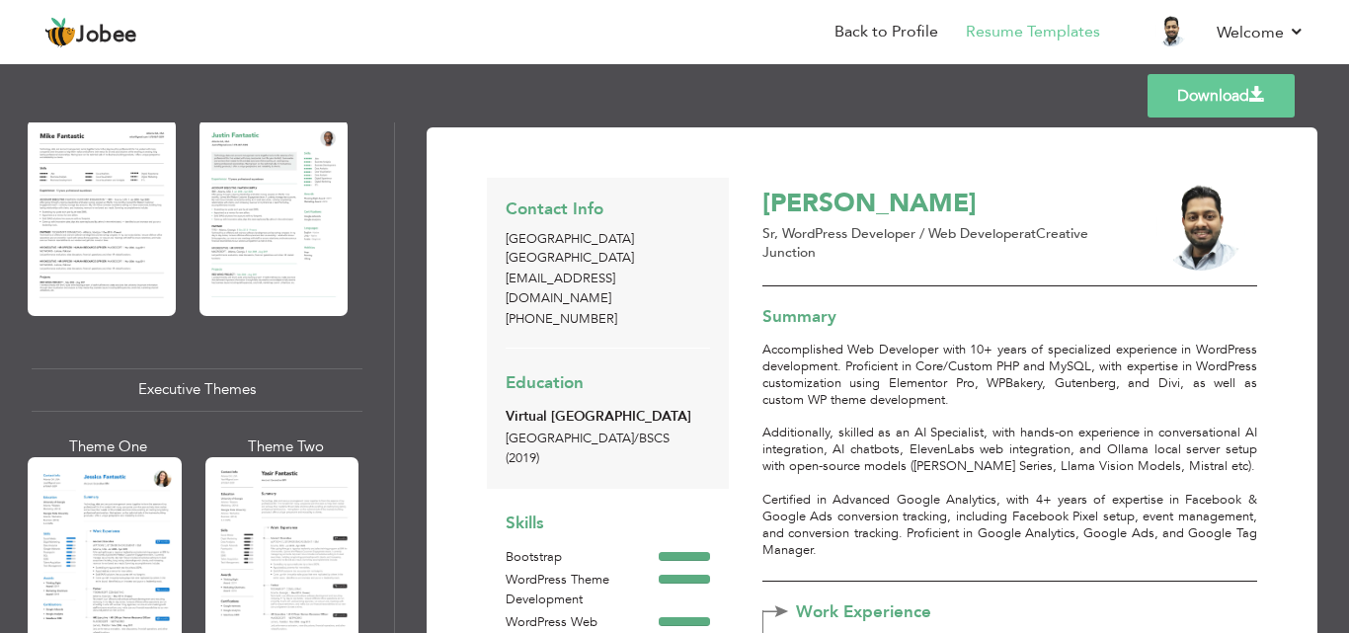
scroll to position [1087, 0]
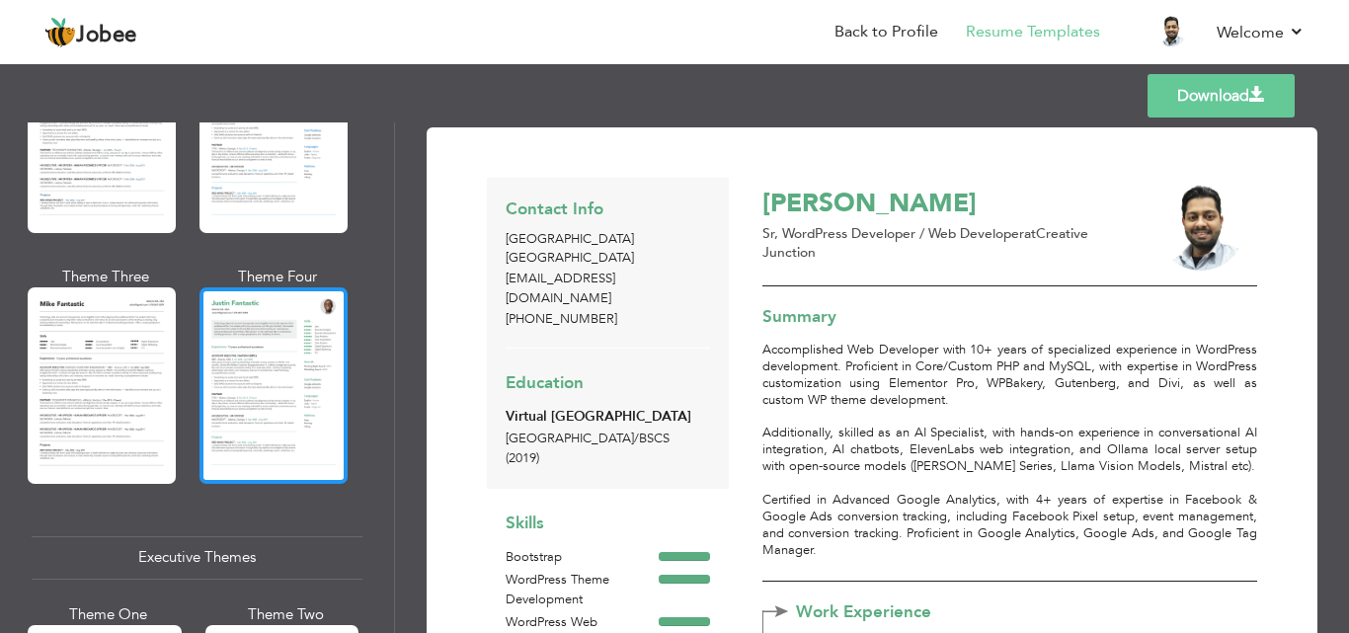
click at [284, 358] on div at bounding box center [274, 385] width 148 height 196
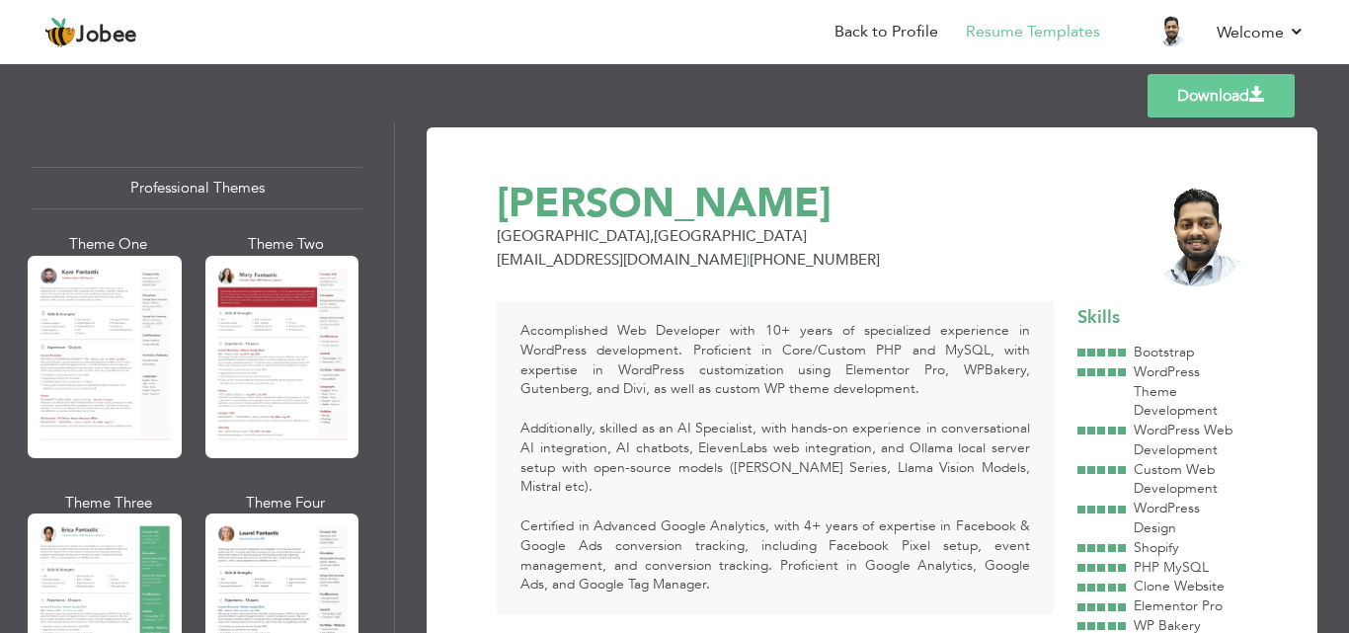
scroll to position [0, 0]
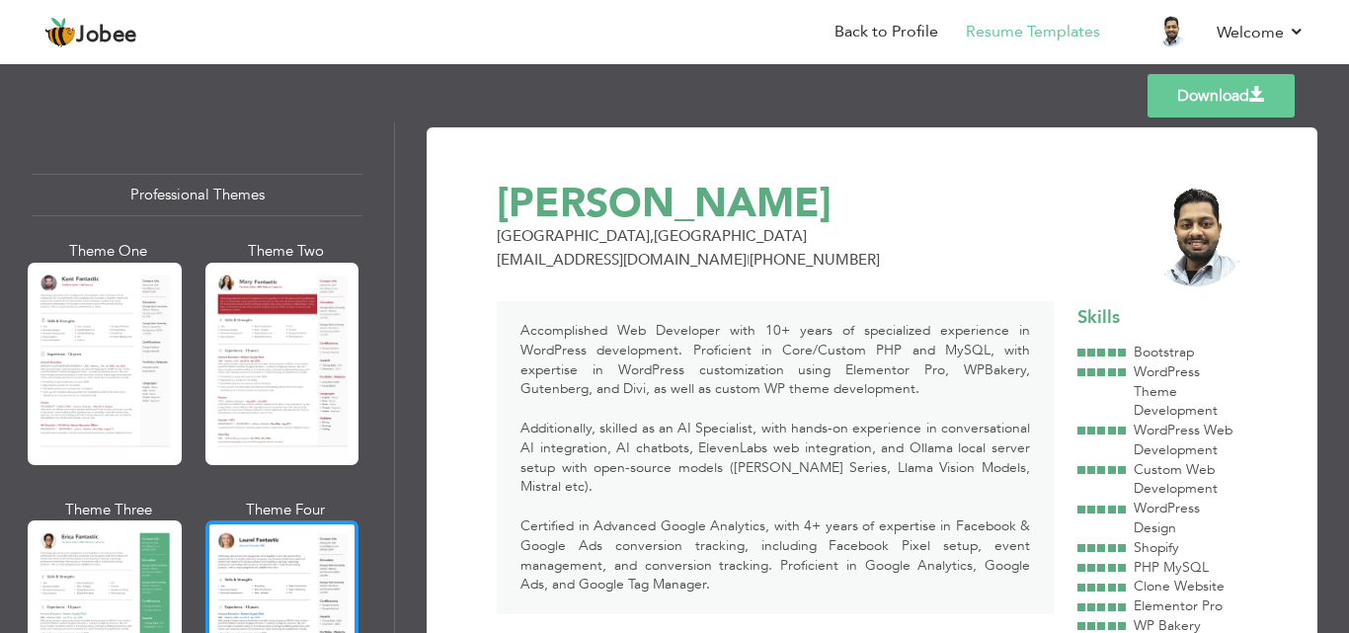
click at [262, 542] on div at bounding box center [282, 622] width 154 height 203
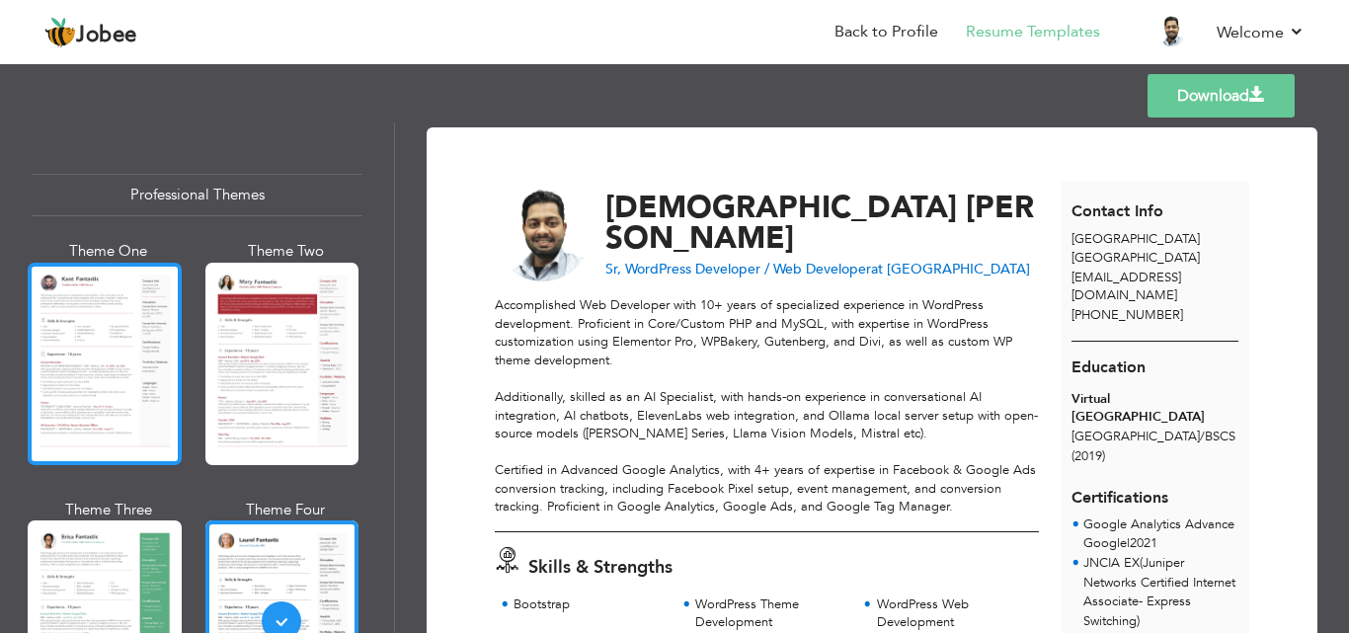
click at [122, 360] on div at bounding box center [105, 364] width 154 height 203
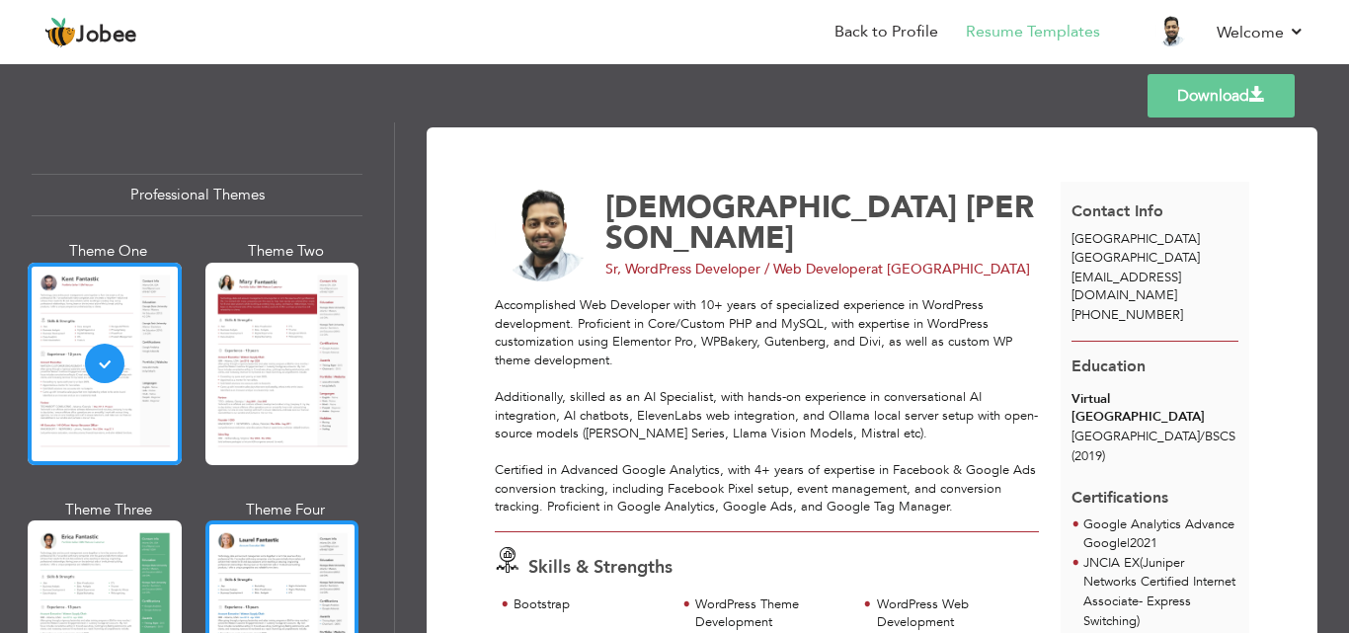
click at [256, 555] on div at bounding box center [282, 622] width 154 height 203
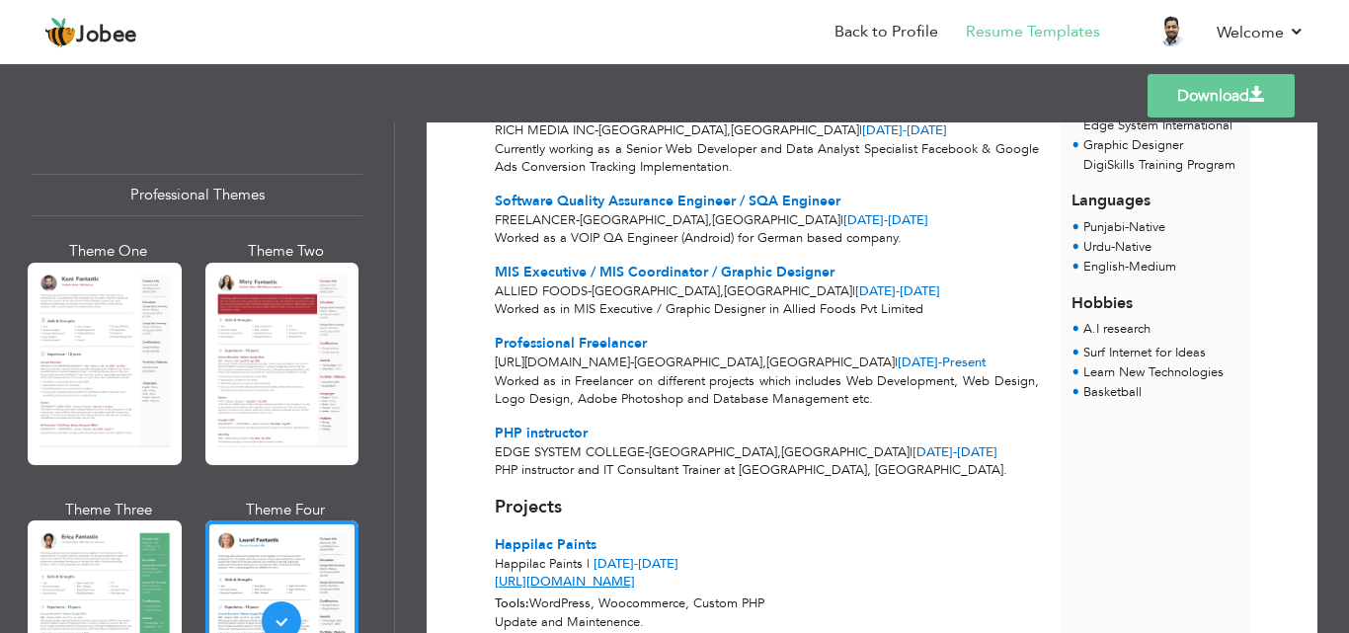
scroll to position [1087, 0]
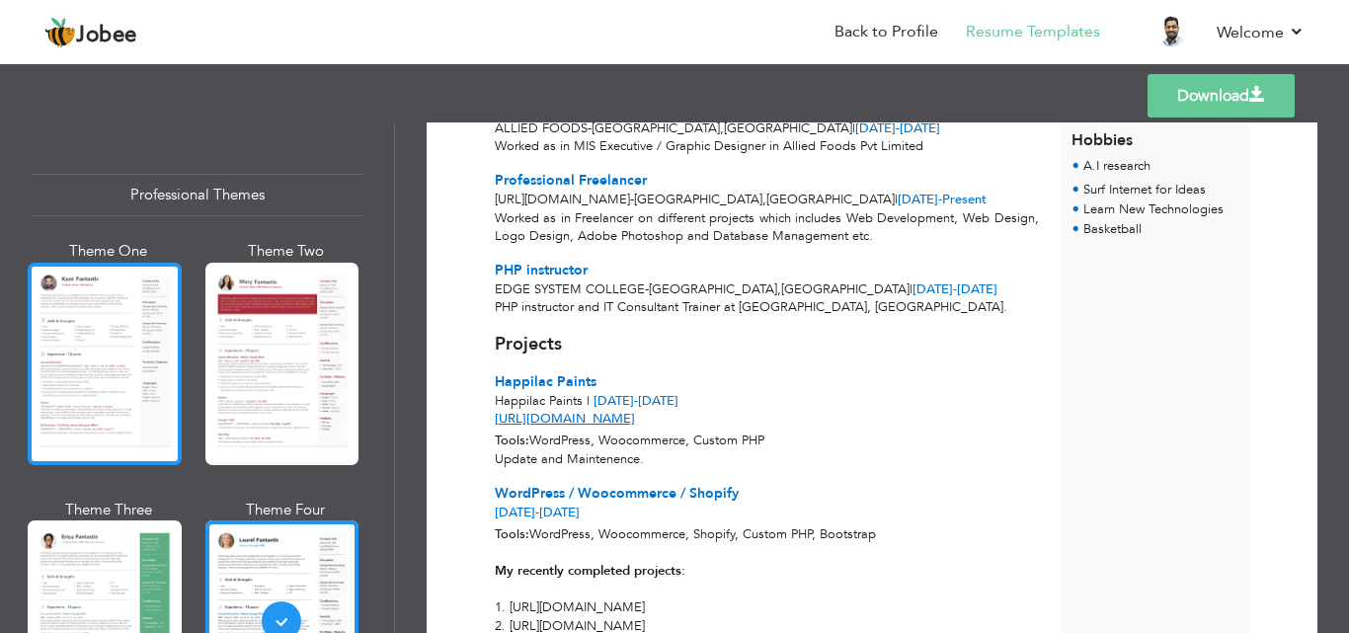
click at [128, 389] on div at bounding box center [105, 364] width 154 height 203
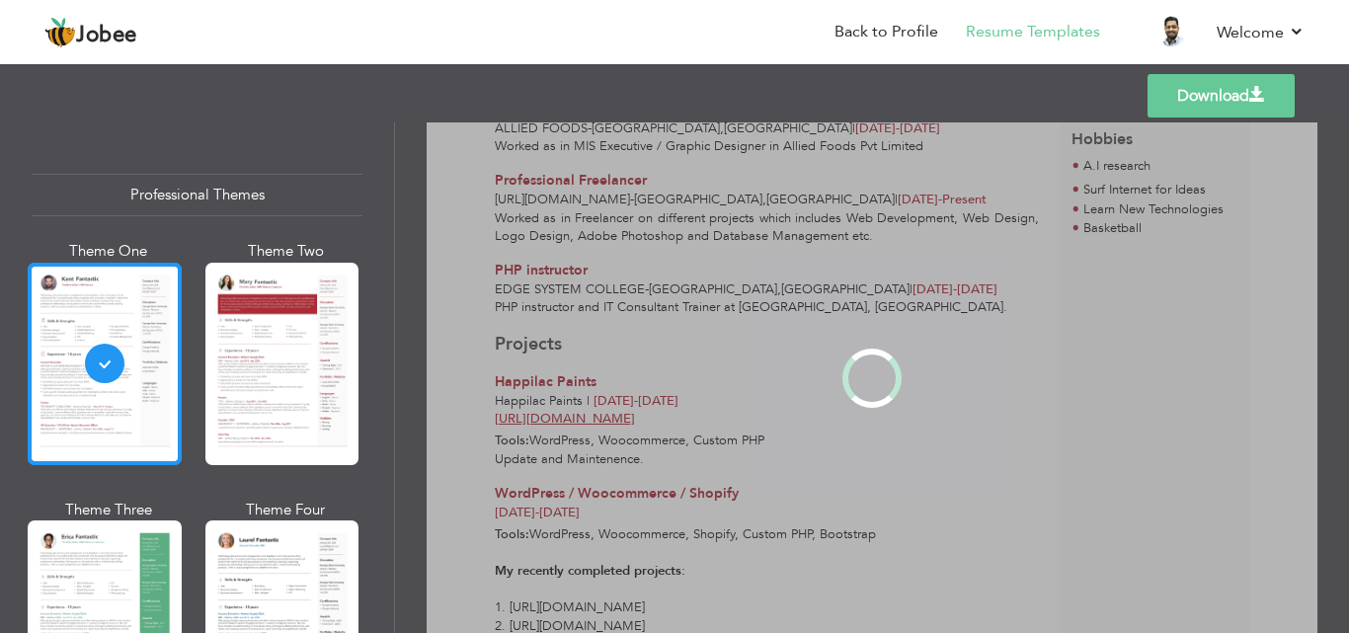
scroll to position [0, 0]
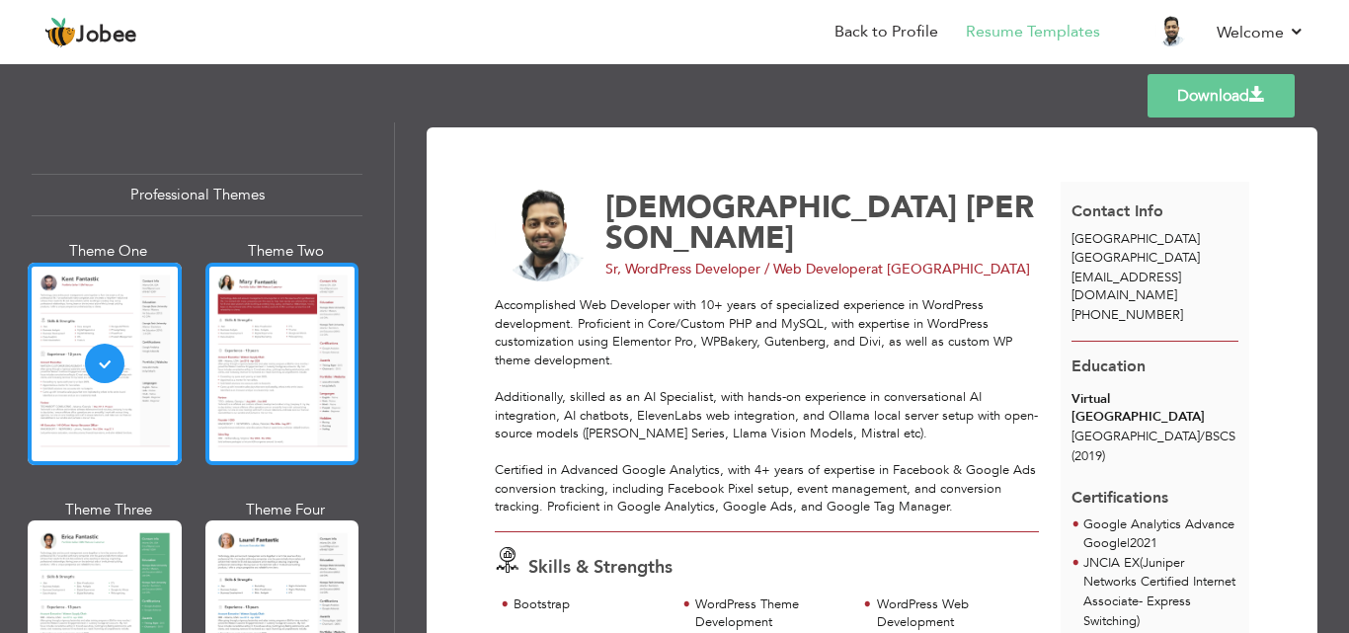
click at [259, 415] on div at bounding box center [282, 364] width 154 height 203
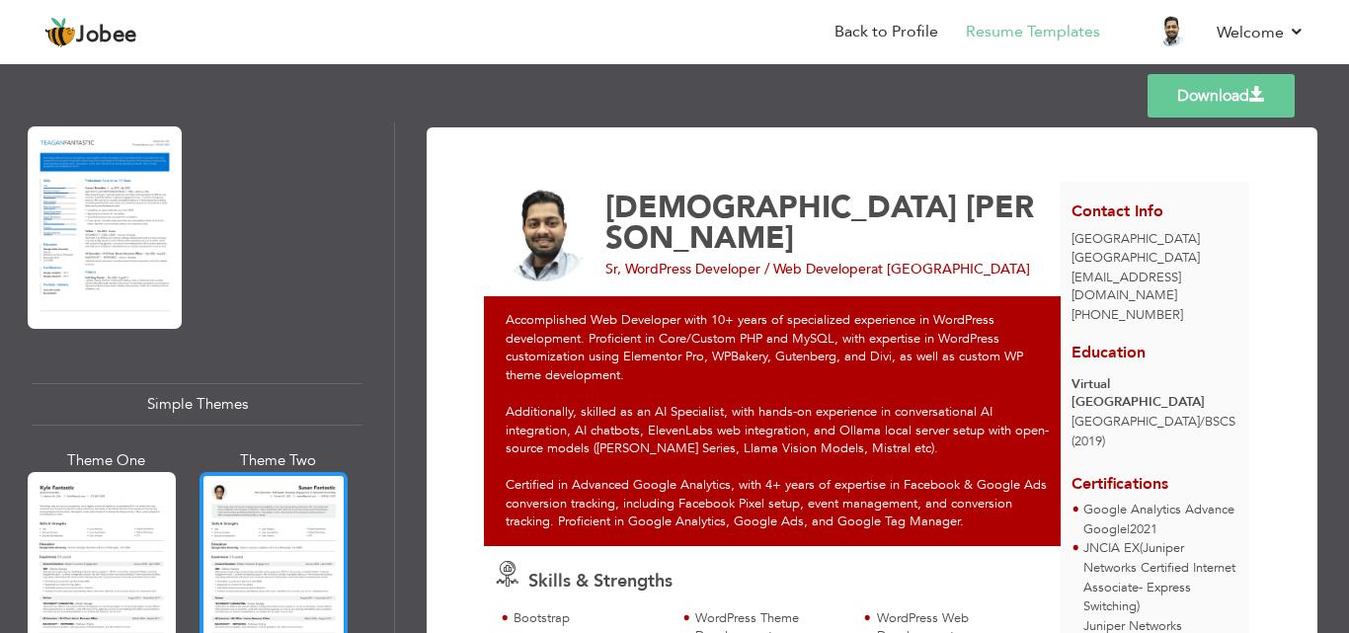
scroll to position [2727, 0]
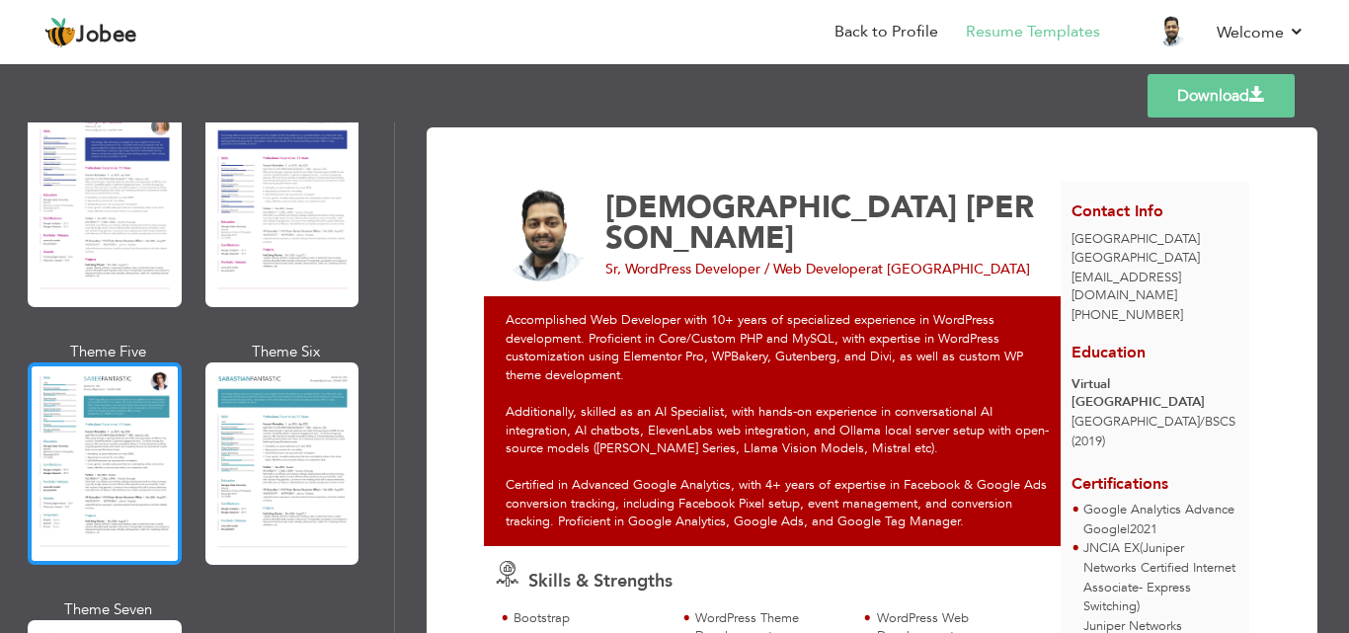
click at [130, 468] on div at bounding box center [105, 464] width 154 height 203
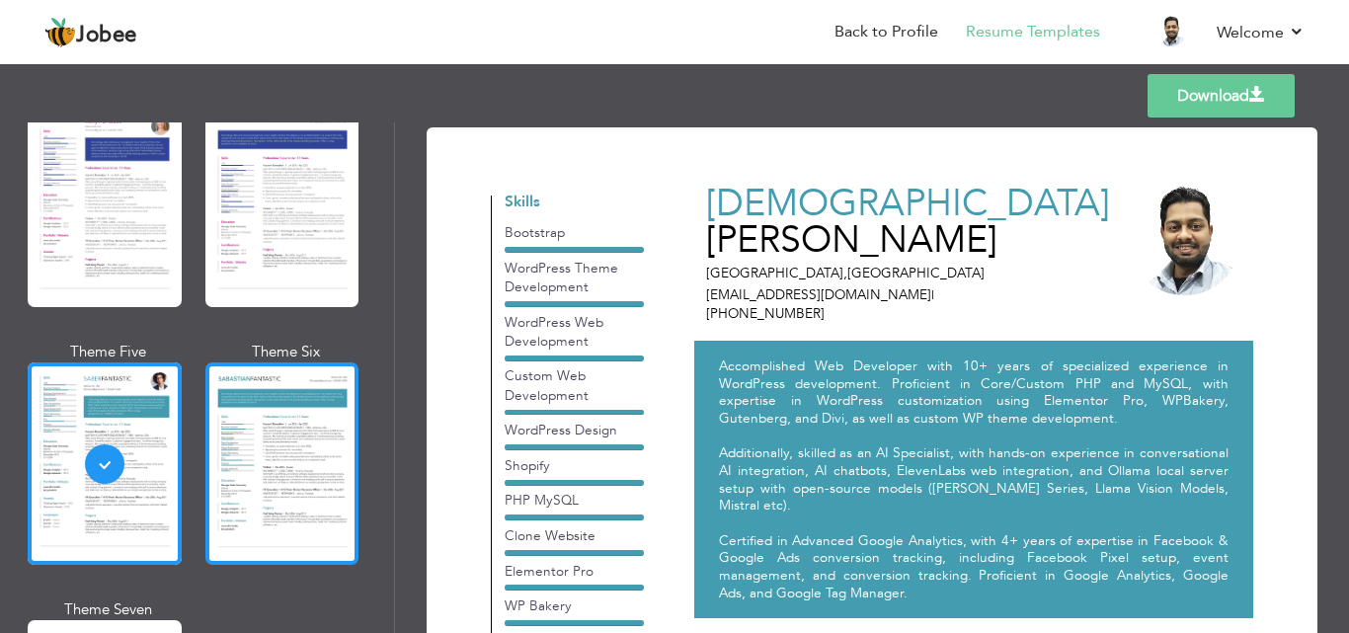
click at [263, 435] on div at bounding box center [282, 464] width 154 height 203
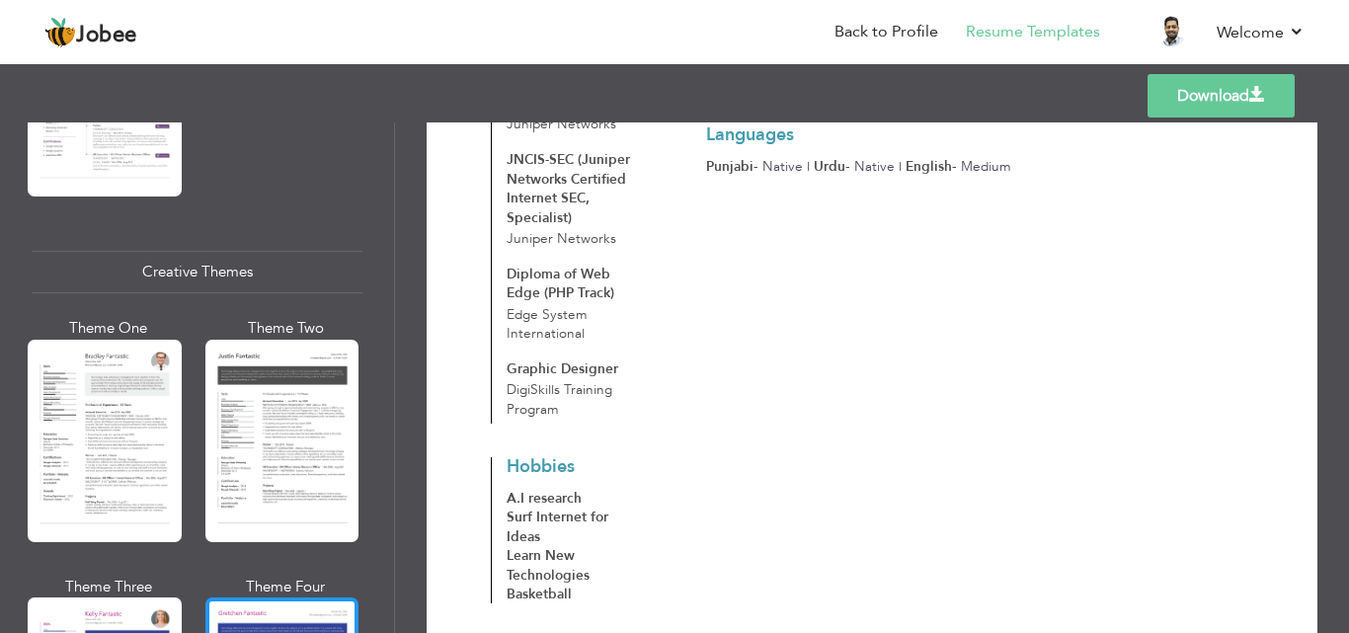
scroll to position [2233, 0]
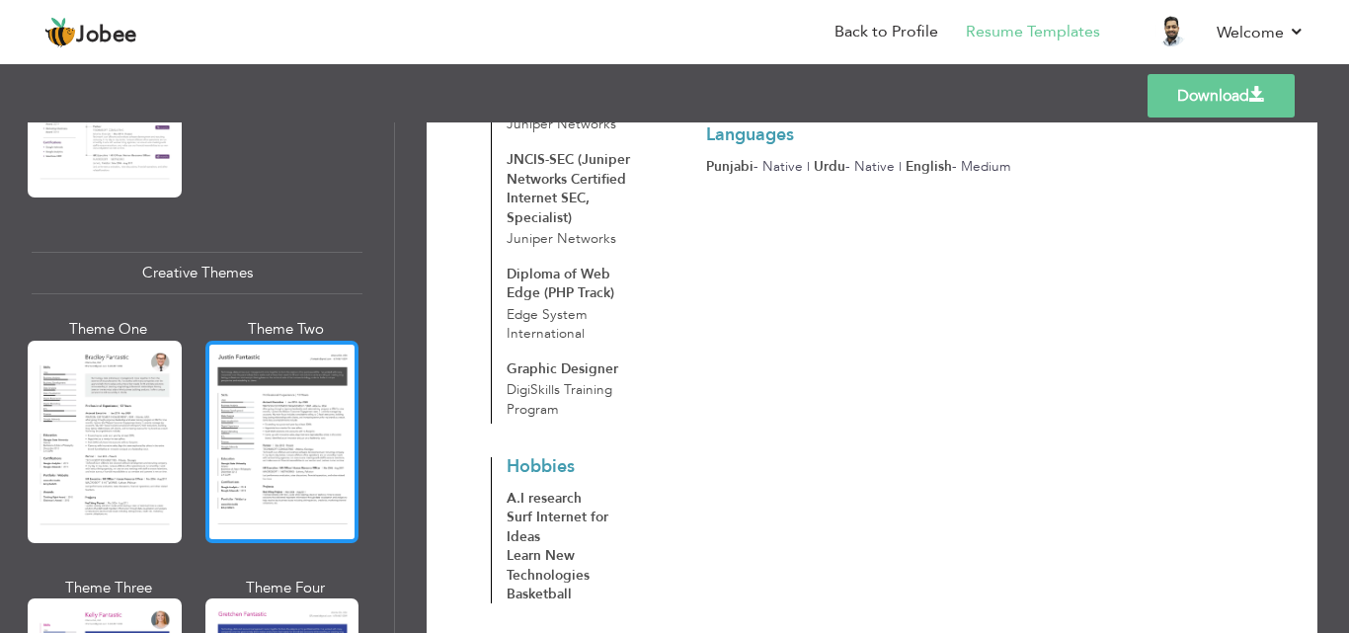
click at [236, 448] on div at bounding box center [282, 442] width 154 height 203
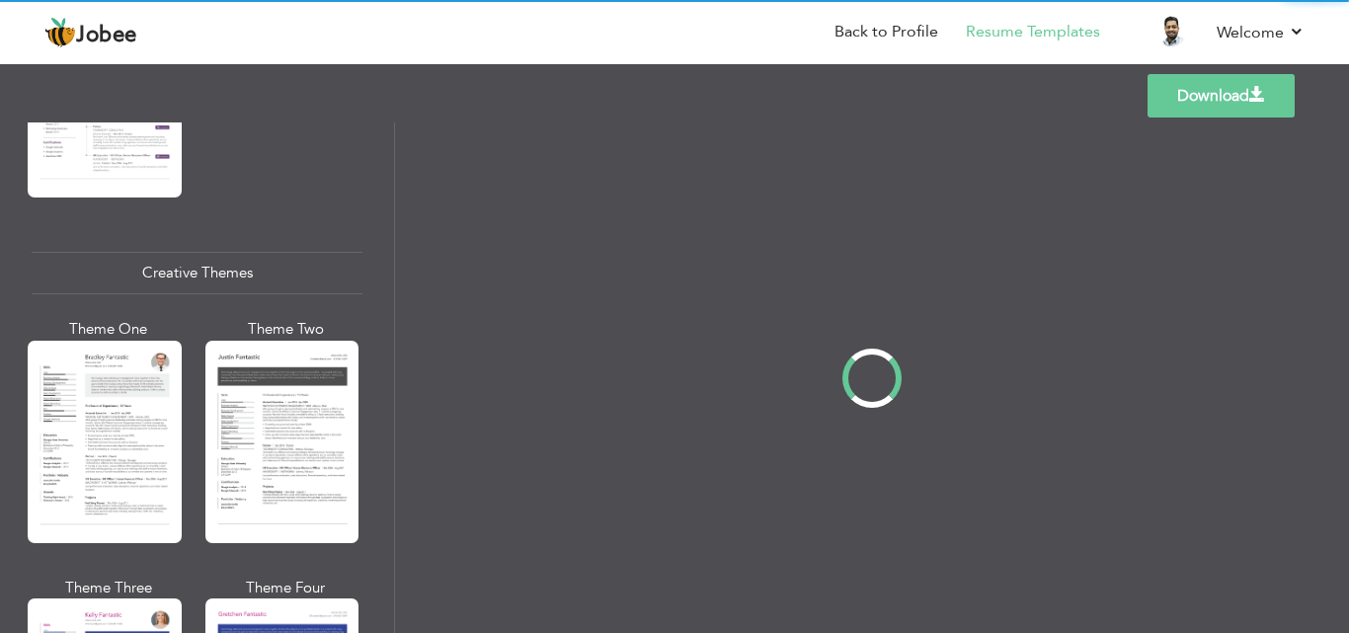
scroll to position [0, 0]
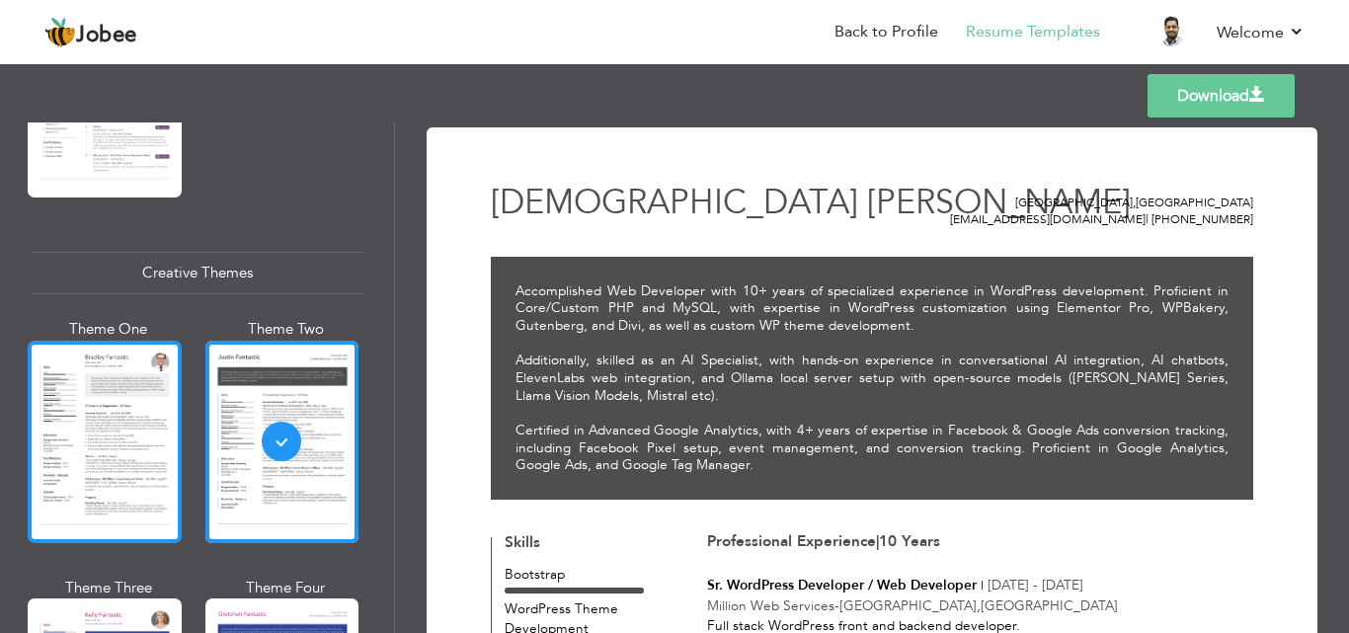
click at [150, 461] on div at bounding box center [105, 442] width 154 height 203
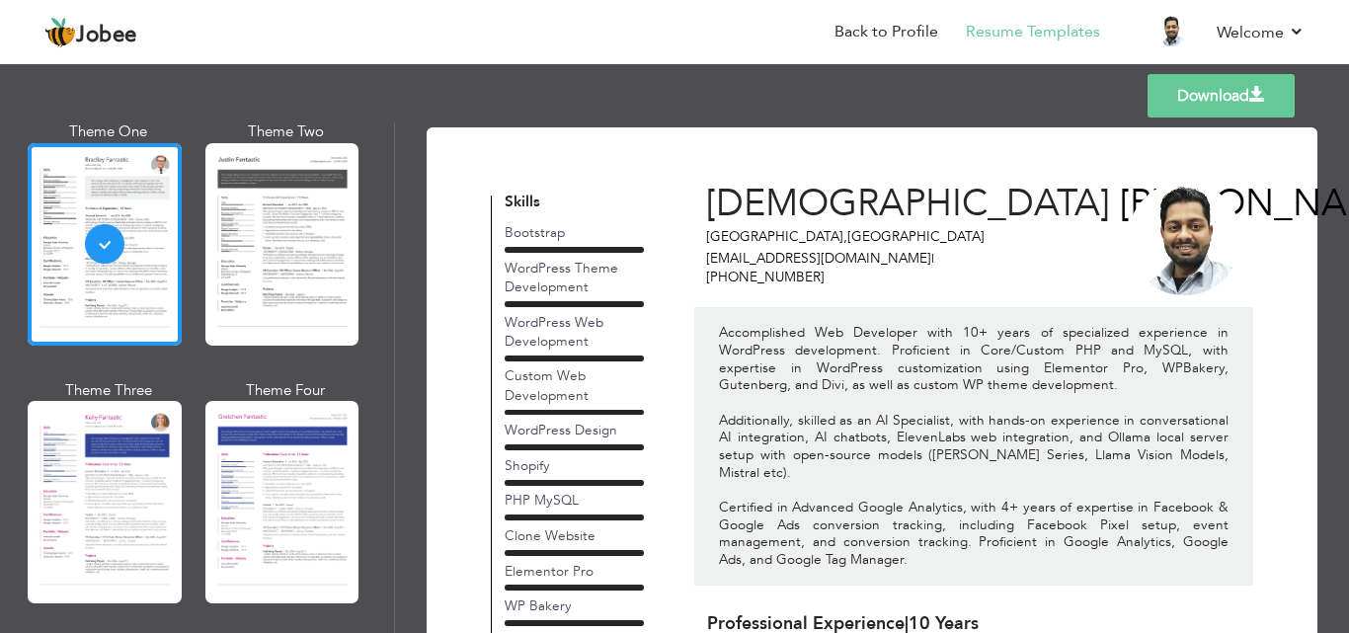
click at [1207, 100] on link "Download" at bounding box center [1221, 95] width 147 height 43
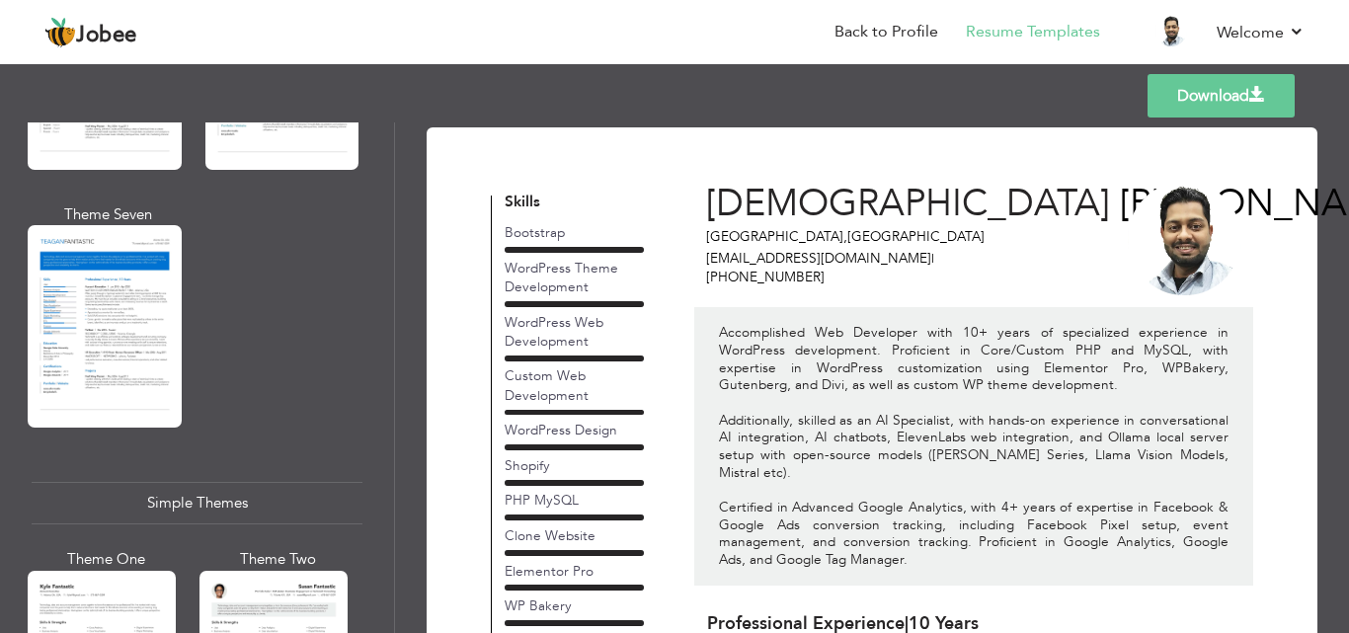
scroll to position [3418, 0]
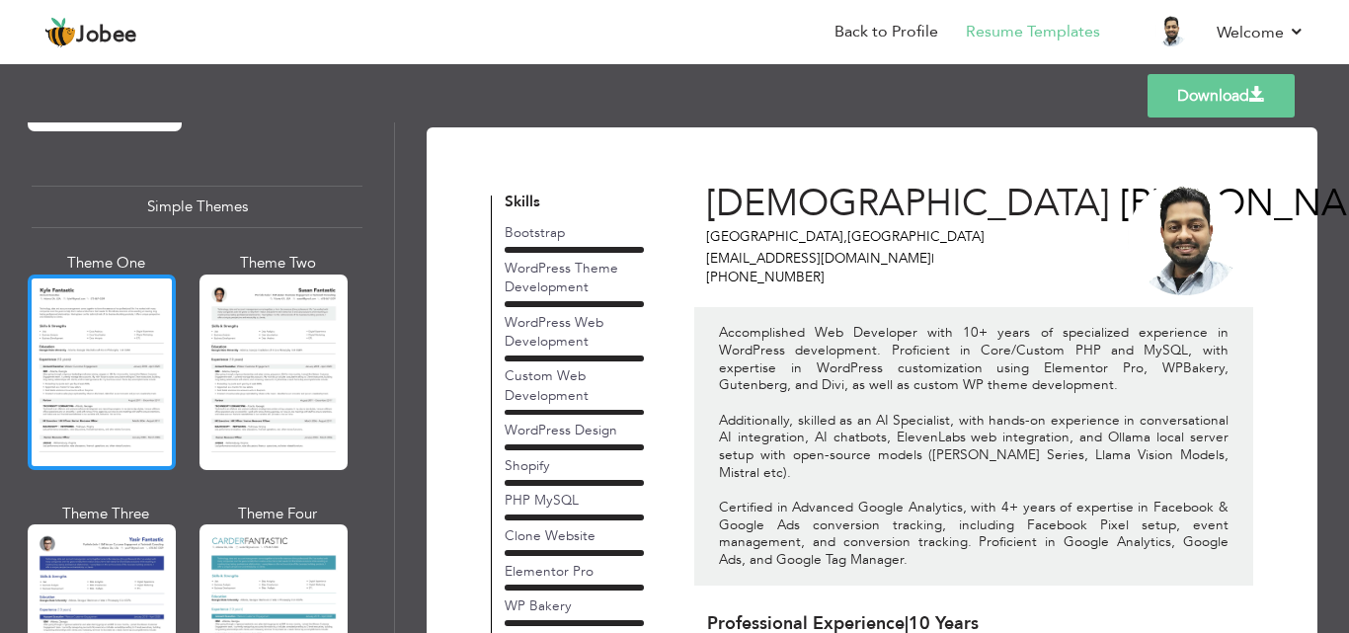
click at [148, 363] on div at bounding box center [102, 373] width 148 height 196
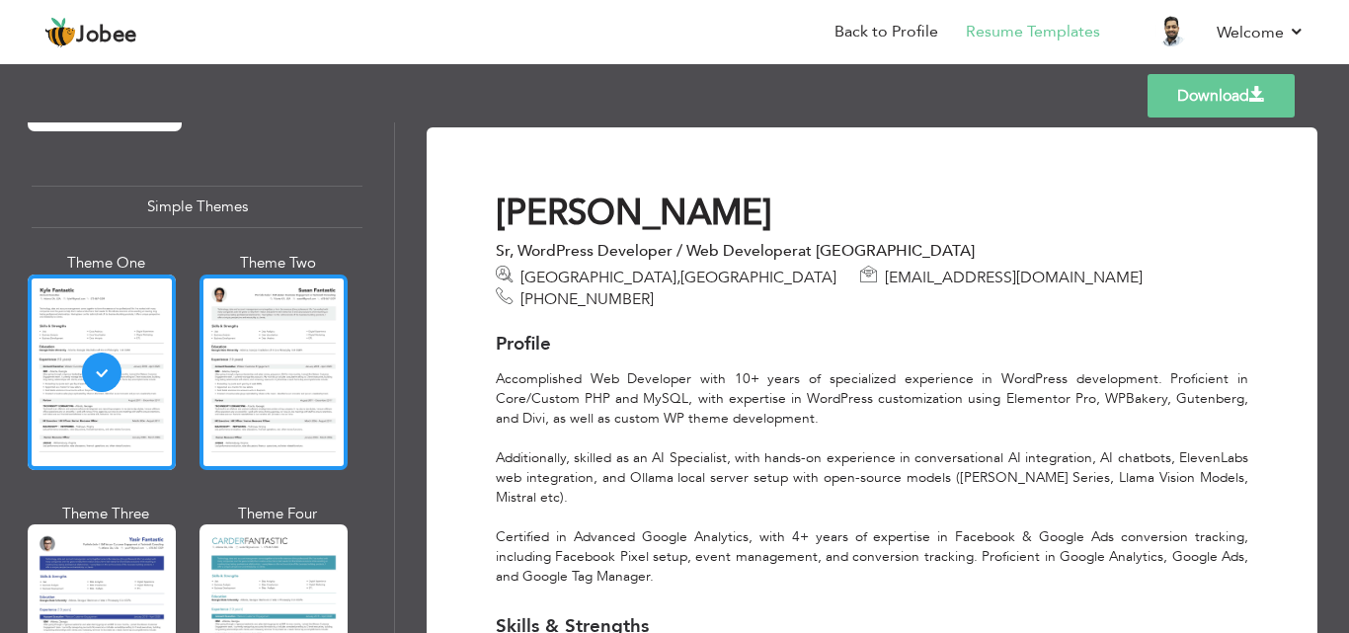
click at [298, 330] on div at bounding box center [274, 373] width 148 height 196
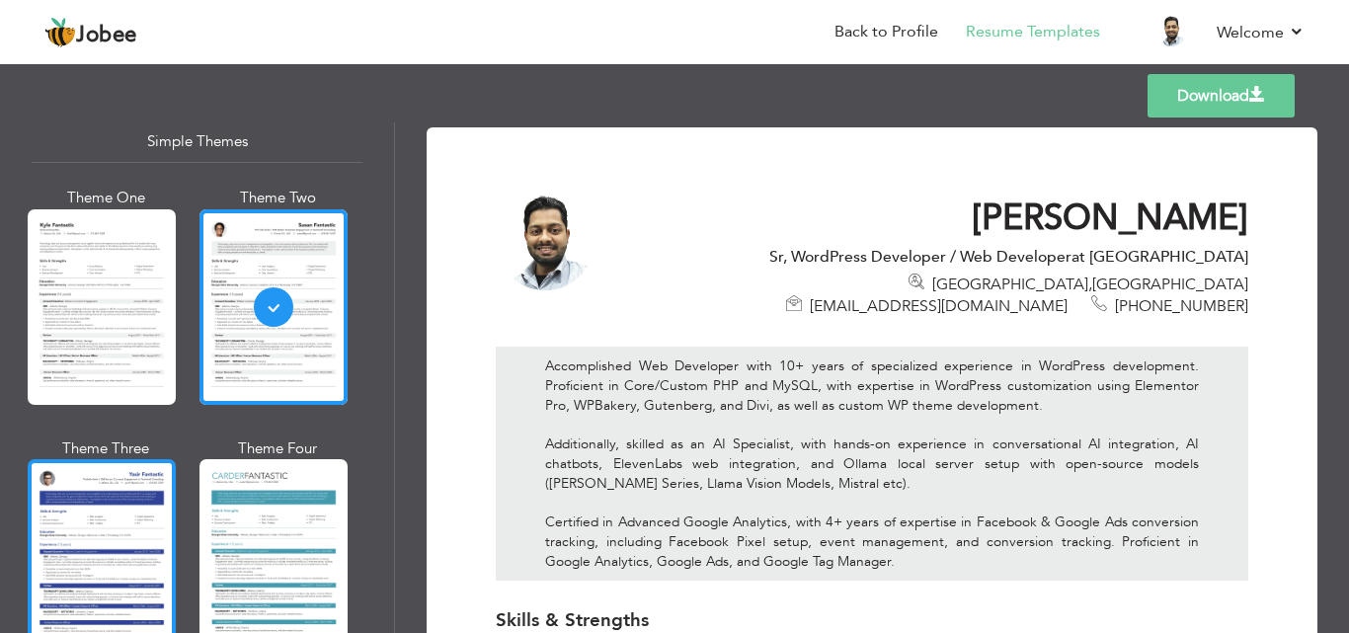
scroll to position [3517, 0]
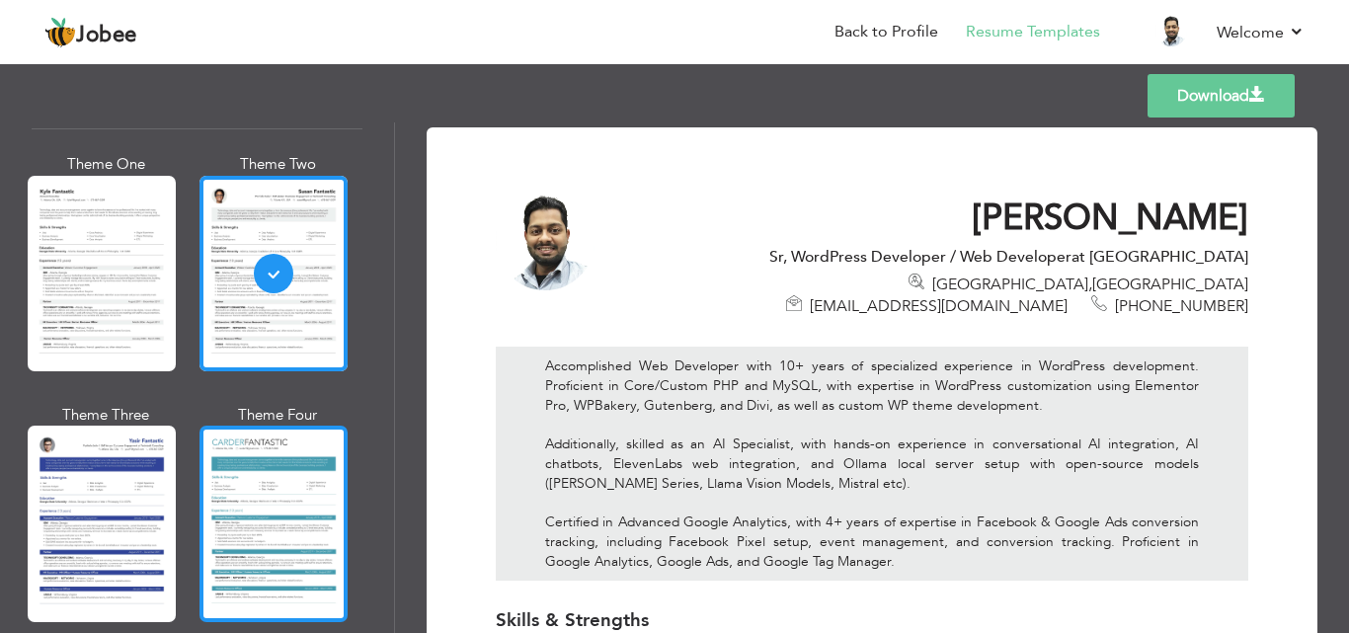
click at [312, 492] on div at bounding box center [274, 524] width 148 height 196
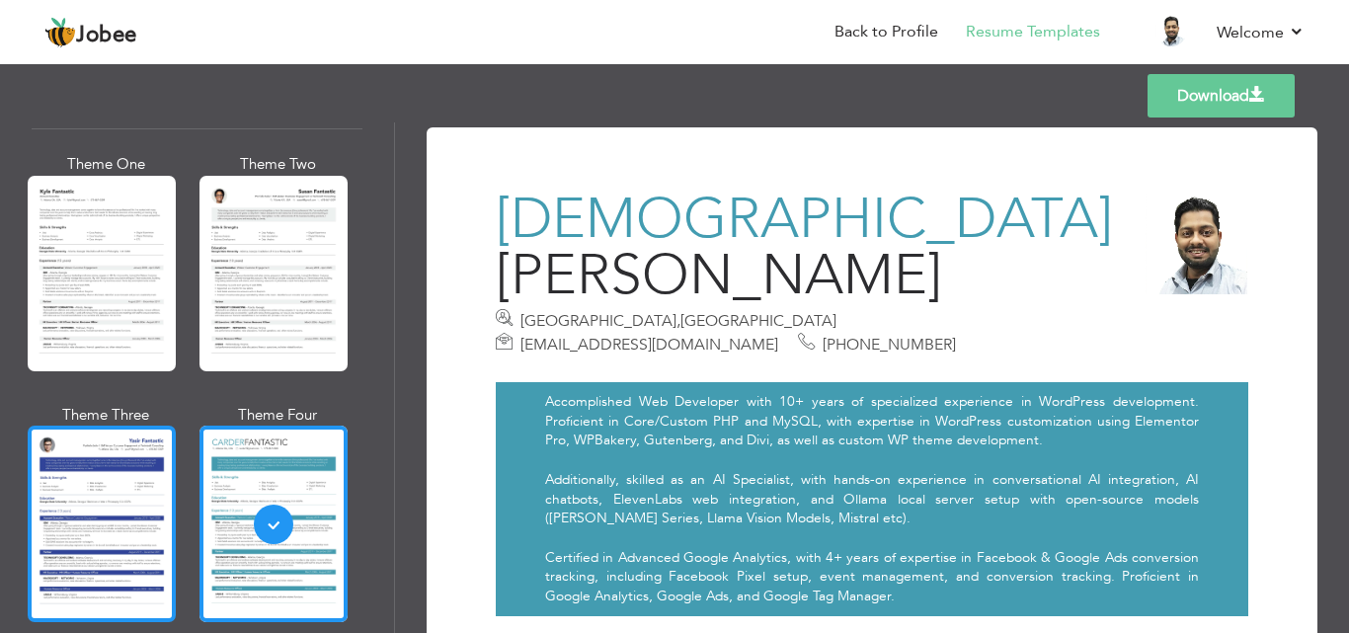
click at [34, 528] on div at bounding box center [102, 524] width 148 height 196
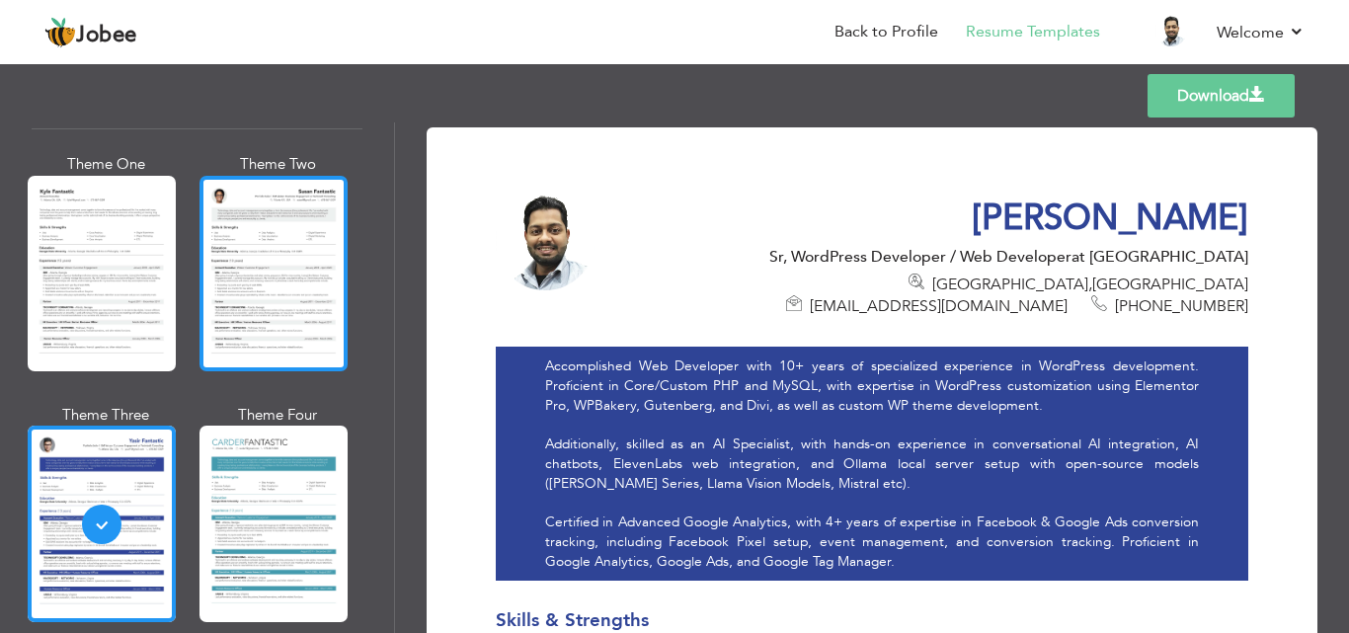
click at [300, 274] on div at bounding box center [274, 274] width 148 height 196
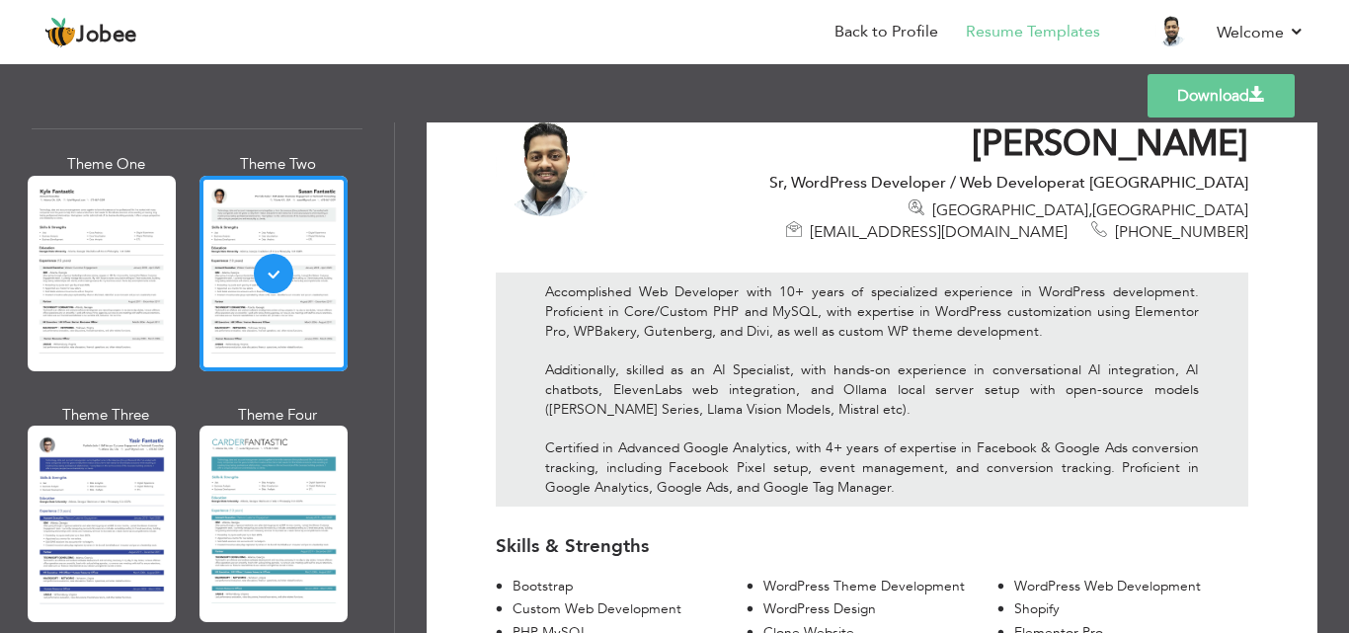
scroll to position [0, 0]
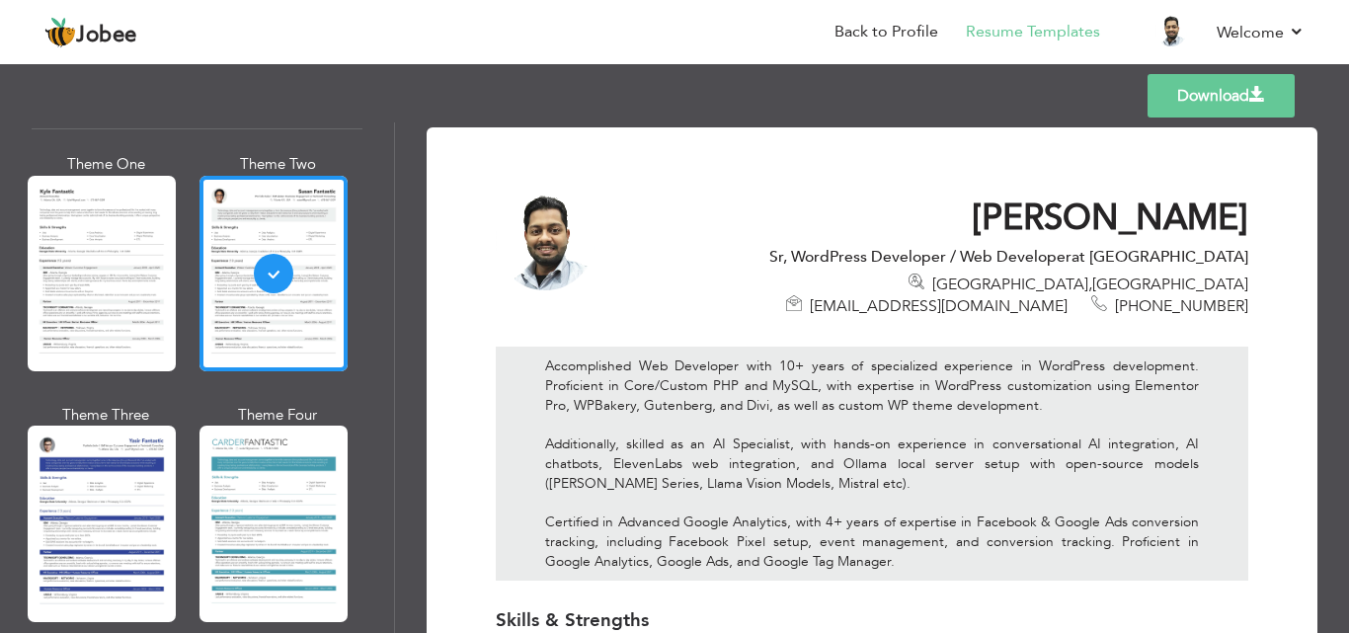
click at [1200, 89] on link "Download" at bounding box center [1221, 95] width 147 height 43
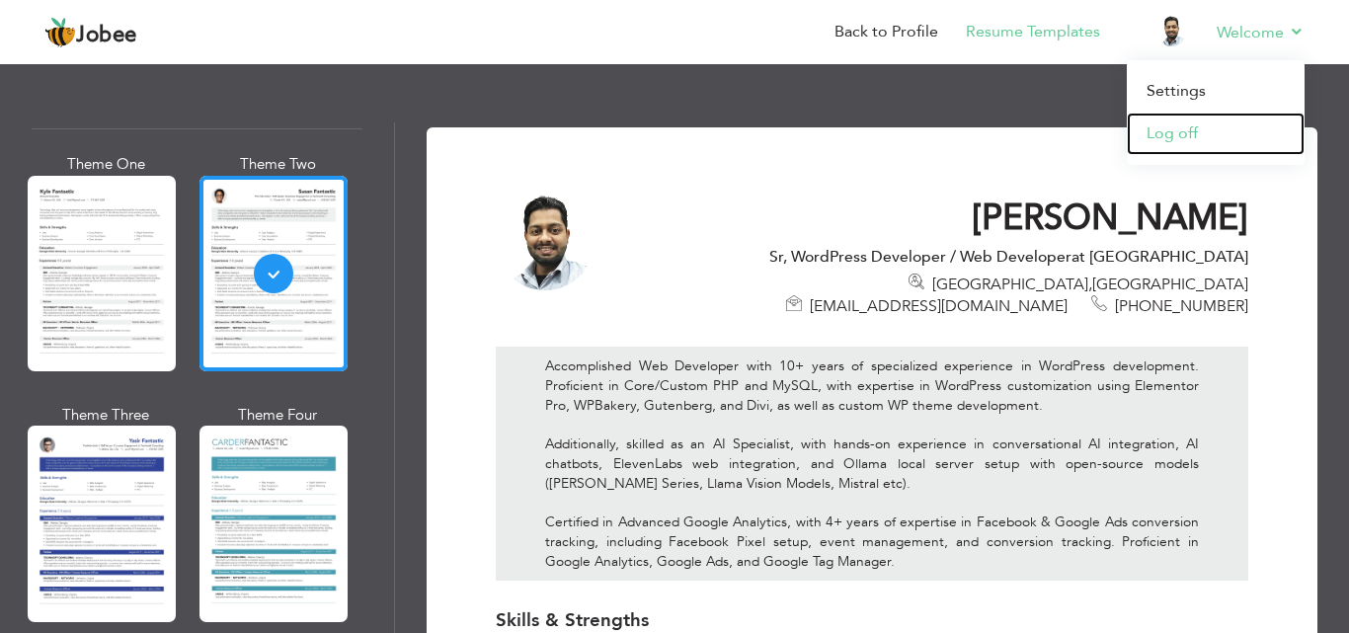
click at [1188, 130] on link "Log off" at bounding box center [1216, 134] width 178 height 42
